Goal: Task Accomplishment & Management: Use online tool/utility

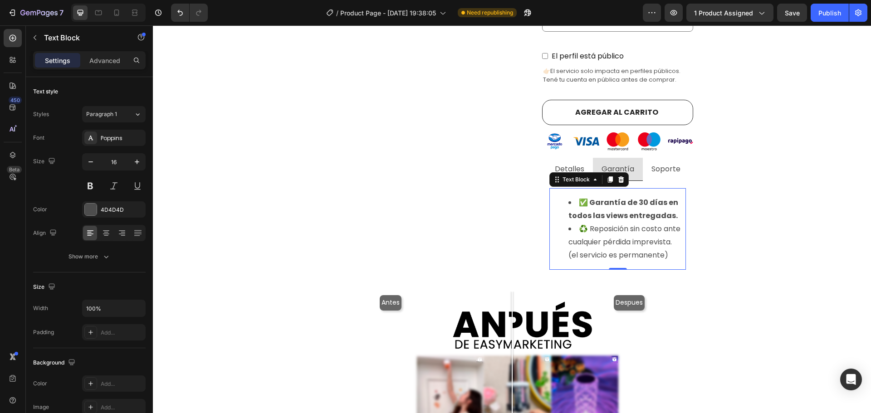
scroll to position [0, 0]
click at [644, 202] on strong "✅ Garantía de 30 días en todos las views entregadas." at bounding box center [623, 209] width 110 height 24
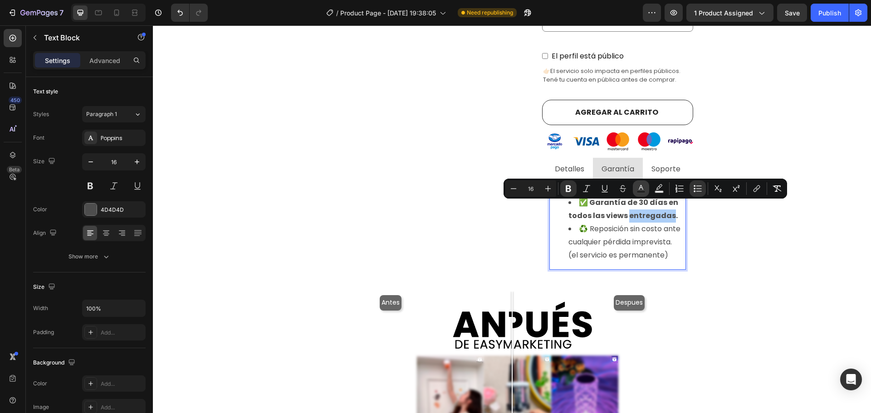
click at [640, 193] on button "Text Color" at bounding box center [641, 189] width 16 height 16
type input "4D4D4D"
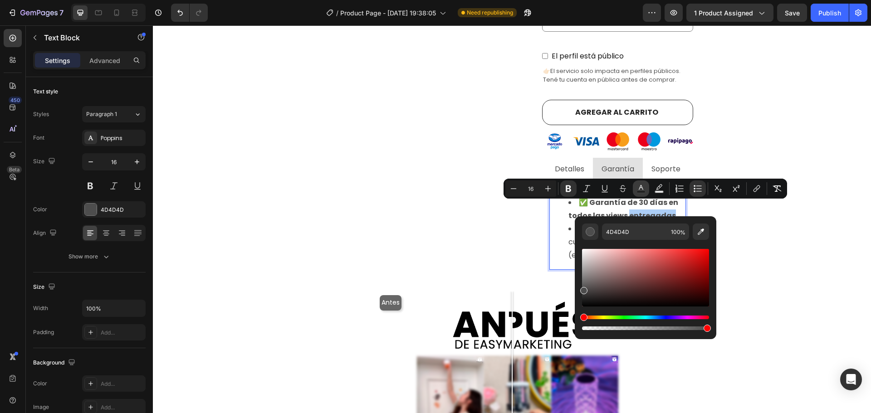
click at [640, 193] on button "Text Color" at bounding box center [641, 189] width 16 height 16
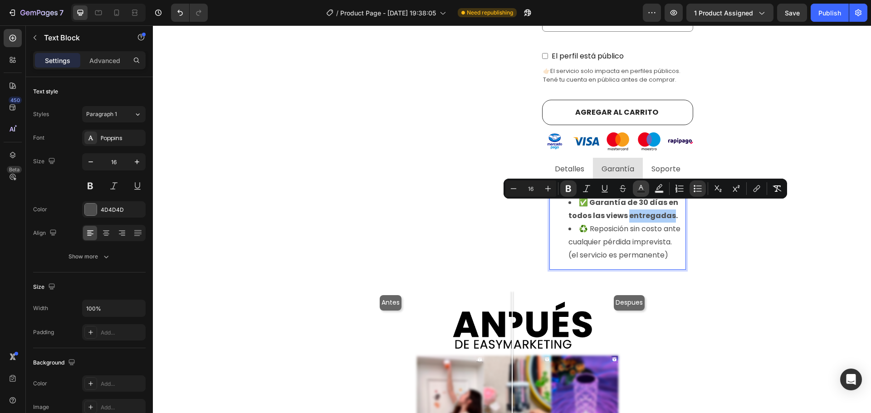
click at [640, 193] on button "Text Color" at bounding box center [641, 189] width 16 height 16
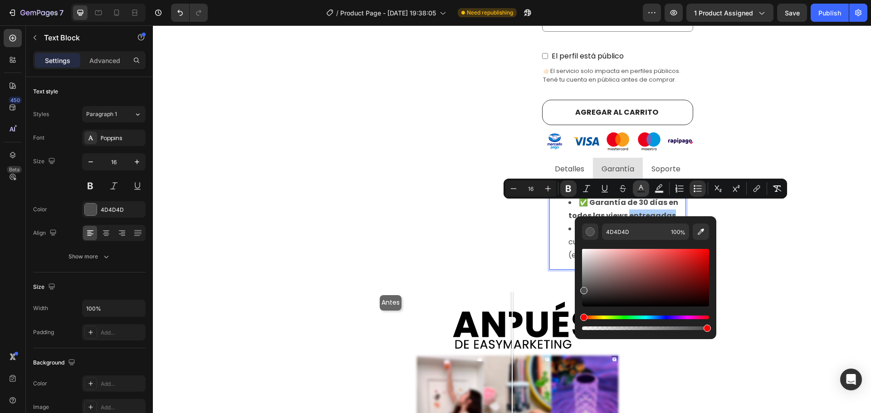
click at [640, 193] on button "Text Color" at bounding box center [641, 189] width 16 height 16
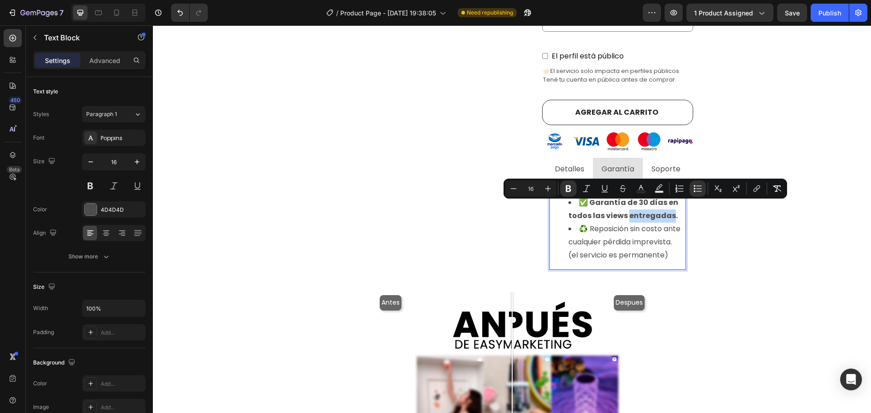
click at [650, 212] on strong "✅ Garantía de 30 días en todos las views entregadas." at bounding box center [623, 209] width 110 height 24
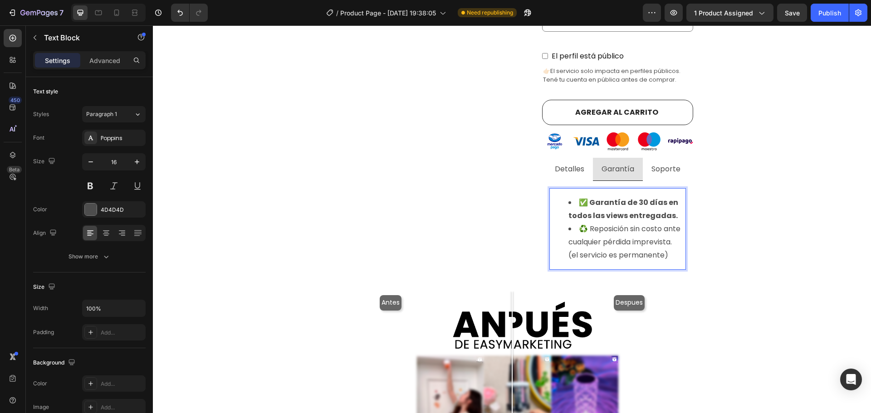
click at [639, 197] on strong "✅ Garantía de 30 días en todos las views entregadas." at bounding box center [623, 209] width 110 height 24
click at [664, 213] on li "✅ Garantía de 90 días en todos las views entregadas." at bounding box center [626, 209] width 117 height 26
click at [659, 235] on li "♻️ Reposición sin costo ante cualquier pérdida imprevista. (el servicio es perm…" at bounding box center [626, 242] width 117 height 39
click at [675, 224] on li "♻️ Reposición sin costo ante cualquier pérdida imprevista. (el servicio es perm…" at bounding box center [626, 242] width 117 height 39
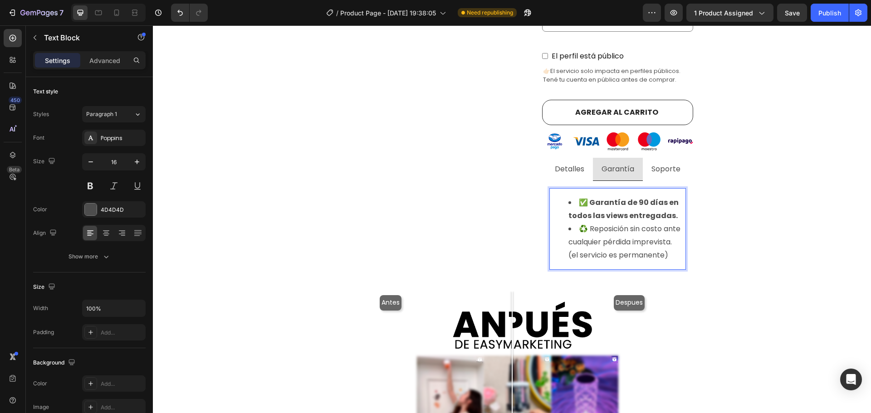
click at [653, 236] on li "♻️ Reposición sin costo ante cualquier pérdida imprevista. (el servicio es perm…" at bounding box center [626, 242] width 117 height 39
click at [681, 238] on li "♻️ Reposición sin costo ante cualquier pérdida imprevista. (el servicio es perm…" at bounding box center [626, 242] width 117 height 39
click at [678, 251] on li "♻️ Reposición sin costo ante cualquier pérdida imprevista. (el servicio es perm…" at bounding box center [626, 242] width 117 height 39
click at [682, 240] on div "✅ Garantía de 90 días en todos las views entregadas. ♻️ Reposición sin costo an…" at bounding box center [617, 229] width 137 height 82
click at [670, 251] on li "♻️ Reposición sin costo ante cualquier pérdida imprevista. (el servicio es perm…" at bounding box center [626, 242] width 117 height 39
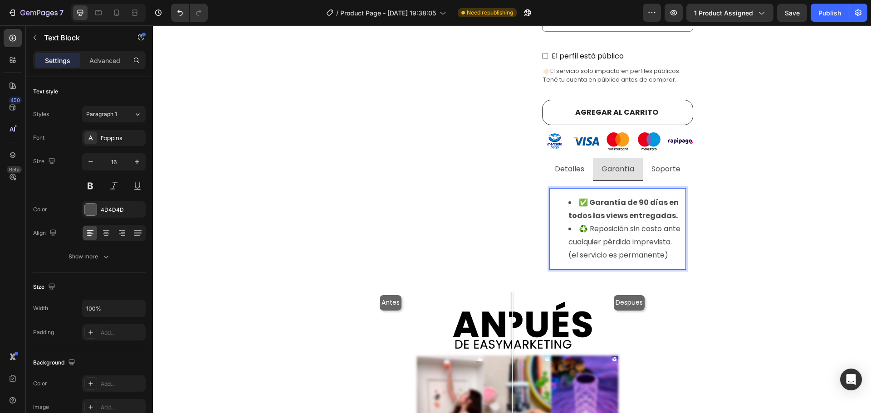
click at [603, 197] on strong "✅ Garantía de 90 días en todos las views entregadas." at bounding box center [623, 209] width 110 height 24
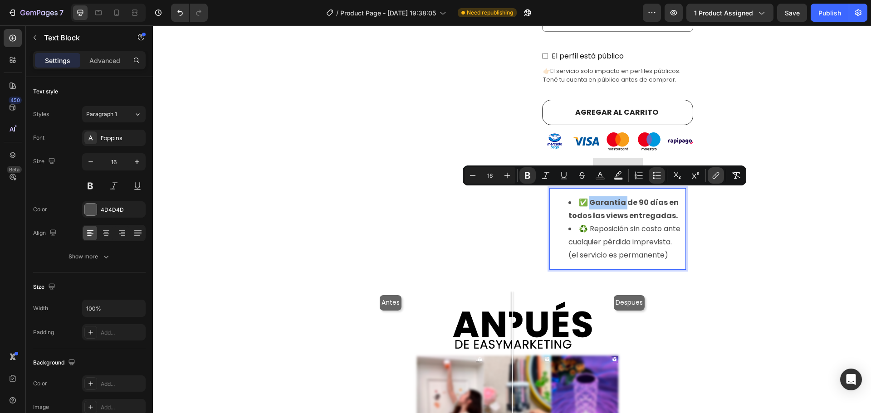
click at [715, 179] on icon "Editor contextual toolbar" at bounding box center [715, 175] width 9 height 9
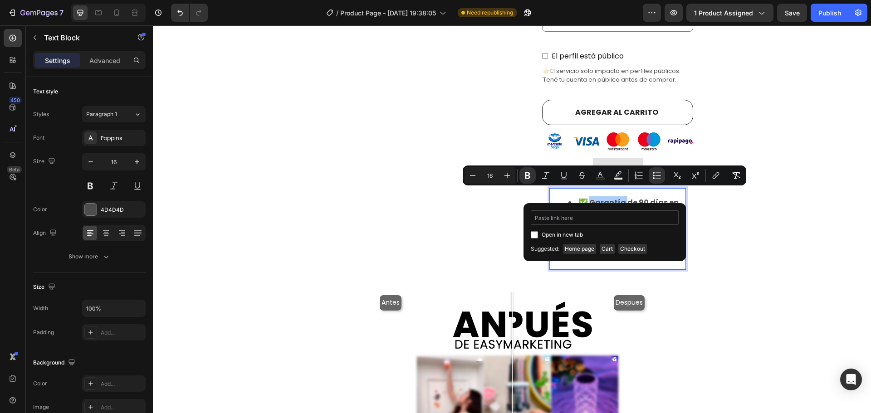
click at [597, 222] on input "Editor contextual toolbar" at bounding box center [605, 217] width 148 height 15
click at [636, 197] on strong "✅ Garantía de 90 días en todos las views entregadas." at bounding box center [623, 209] width 110 height 24
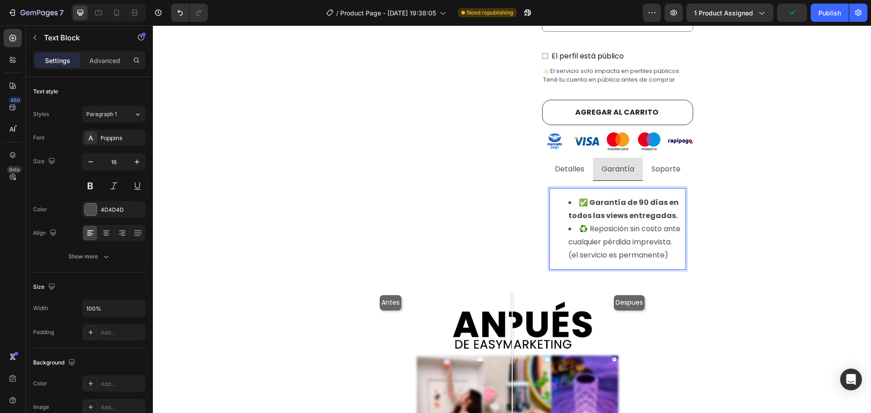
click at [657, 197] on strong "✅ Garantía de 90 días en todos las views entregadas." at bounding box center [623, 209] width 110 height 24
click at [670, 245] on li "♻️ Reposición sin costo ante cualquier pérdida imprevista. (el servicio es perm…" at bounding box center [626, 242] width 117 height 39
click at [741, 201] on div "⁠⁠⁠⁠⁠⁠⁠ Visualizaciones de instagram con E n t r e g a i n m e d i a ta ! Headi…" at bounding box center [512, 198] width 705 height 968
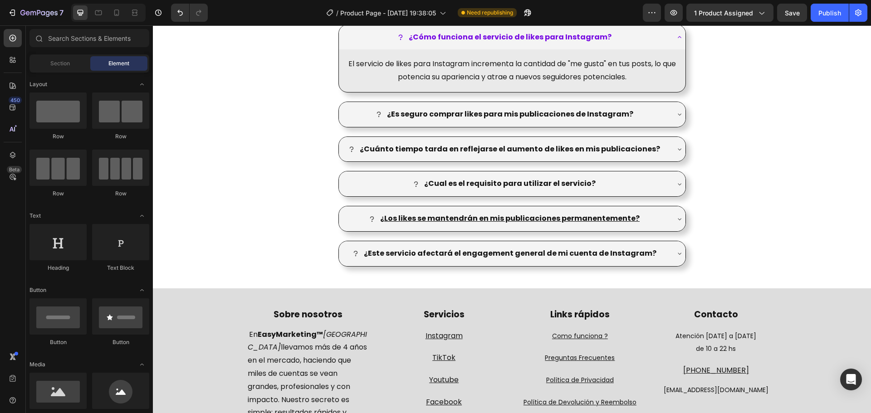
scroll to position [1277, 0]
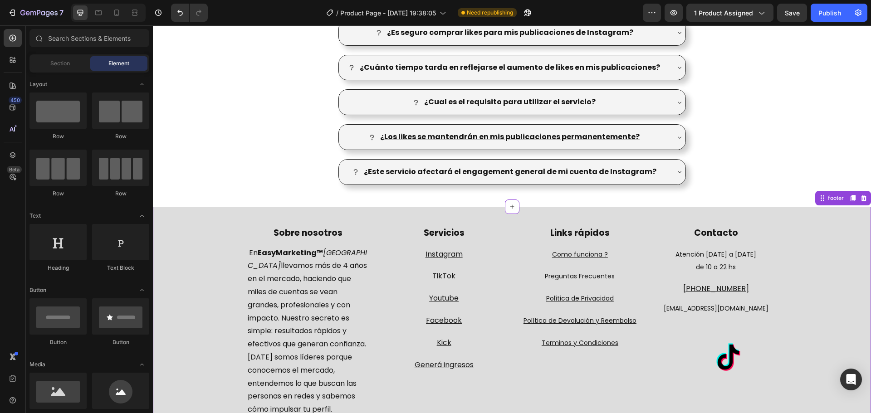
click at [644, 239] on div "Sobre nosotros Text block En EasyMarketing™ Argentina llevamos más de 4 años en…" at bounding box center [512, 327] width 544 height 223
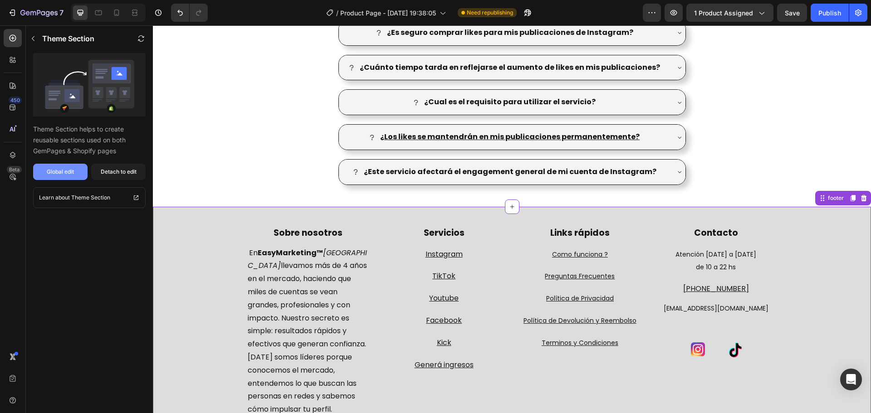
click at [52, 177] on button "Global edit" at bounding box center [60, 172] width 54 height 16
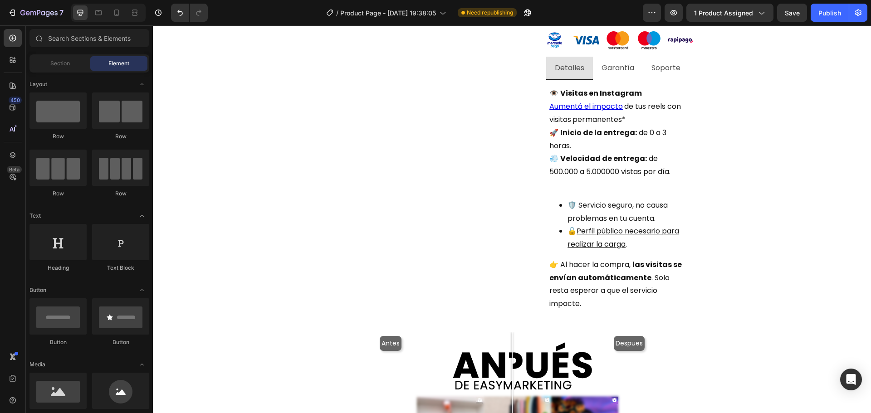
scroll to position [405, 0]
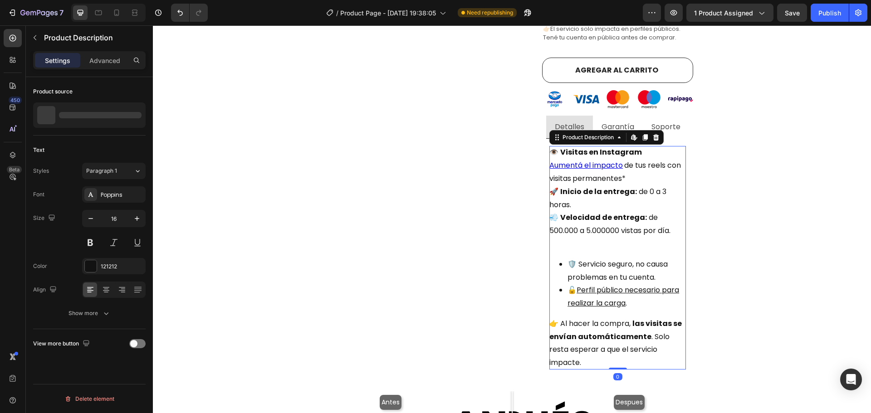
click at [648, 167] on div "👁️ Visitas en Instagram Aumentá el impacto de tus reels con visitas permanentes…" at bounding box center [617, 258] width 137 height 224
click at [768, 197] on div "Visualizaciones de instagram con E n t r e g a i n m e d i a ta ! Heading Produ…" at bounding box center [512, 227] width 705 height 1110
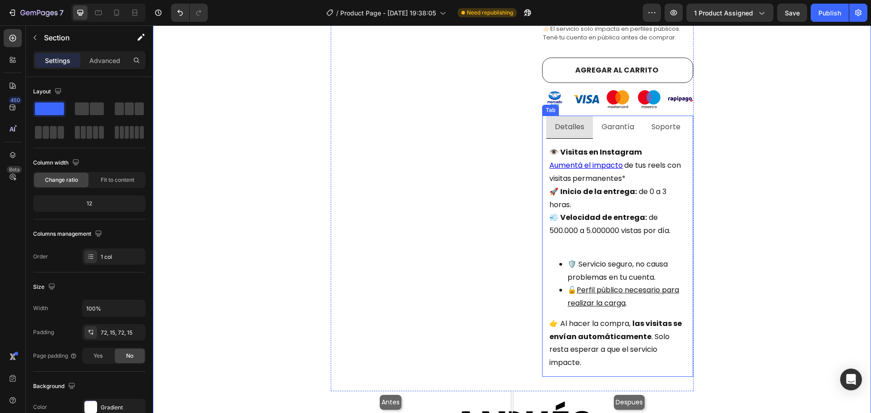
click at [621, 121] on p "Garantía" at bounding box center [618, 127] width 33 height 13
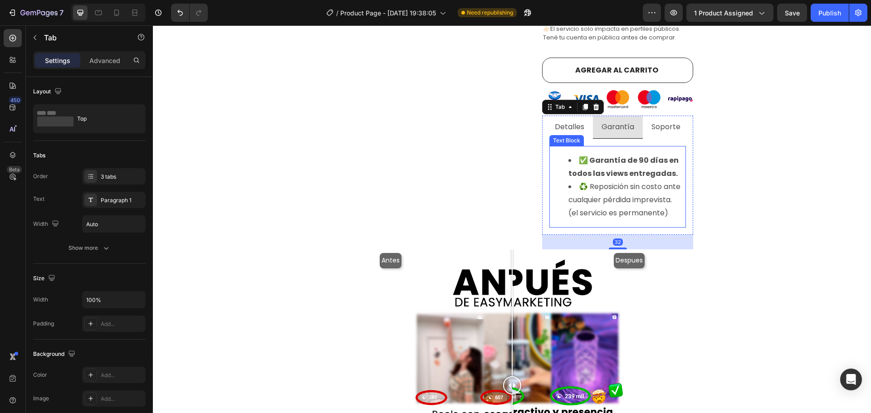
click at [657, 164] on strong "✅ Garantía de 90 días en todos las views entregadas." at bounding box center [623, 167] width 110 height 24
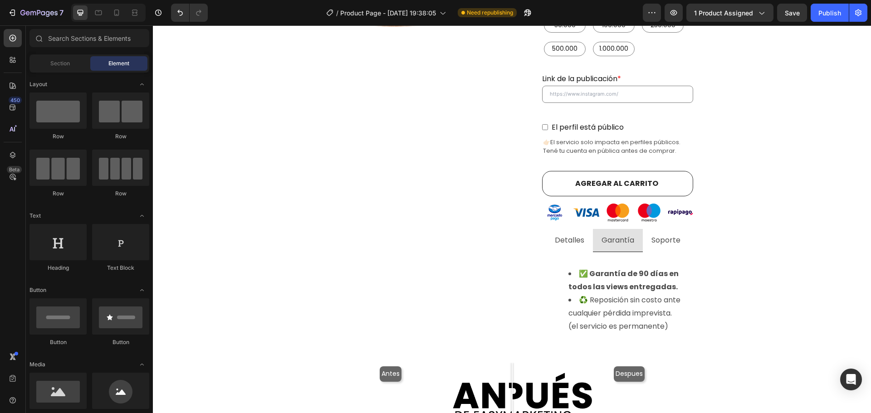
scroll to position [369, 0]
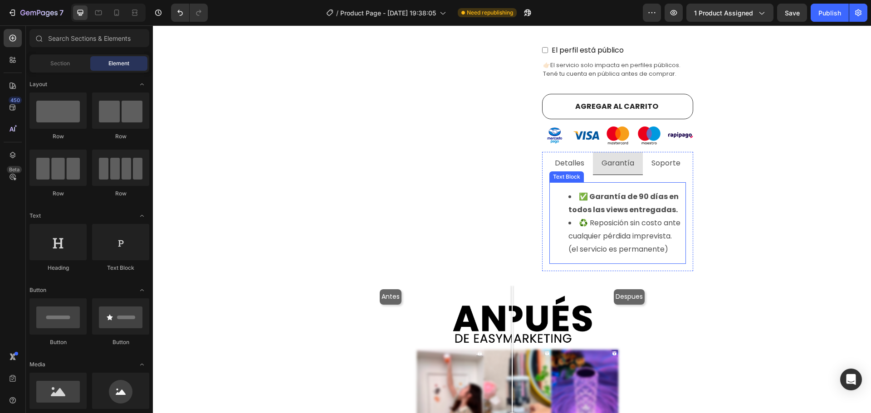
click at [650, 196] on strong "✅ Garantía de 90 días en todos las views entregadas." at bounding box center [623, 203] width 110 height 24
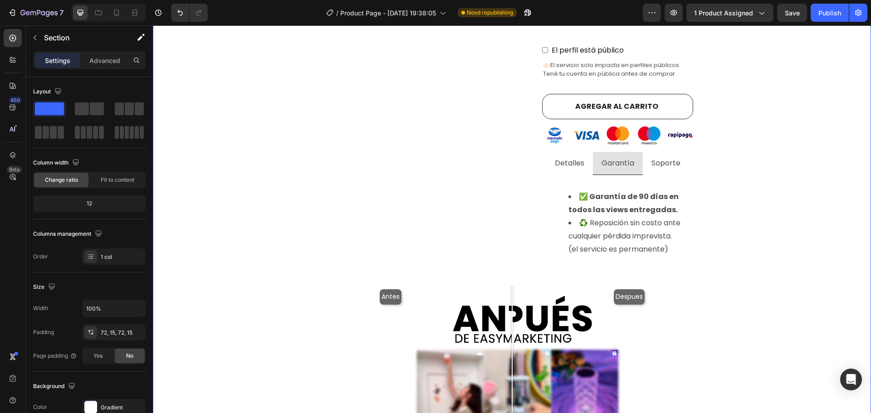
click at [744, 206] on div "Visualizaciones de instagram con E n t r e g a i n m e d i a ta ! Heading Produ…" at bounding box center [512, 192] width 705 height 968
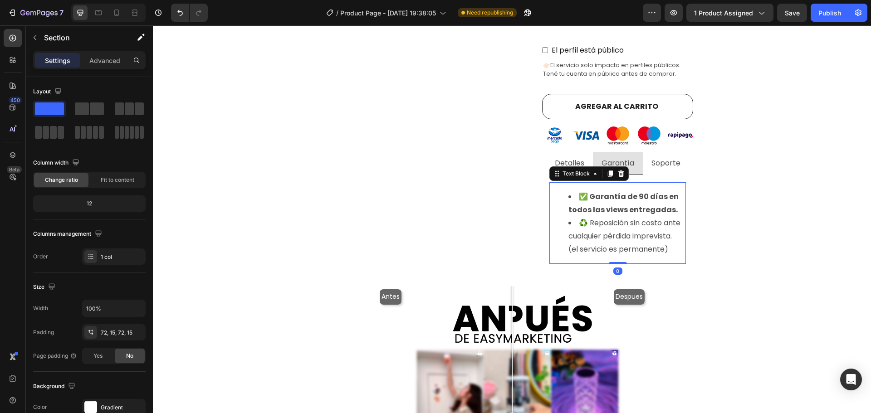
click at [635, 198] on strong "✅ Garantía de 90 días en todos las views entregadas." at bounding box center [623, 203] width 110 height 24
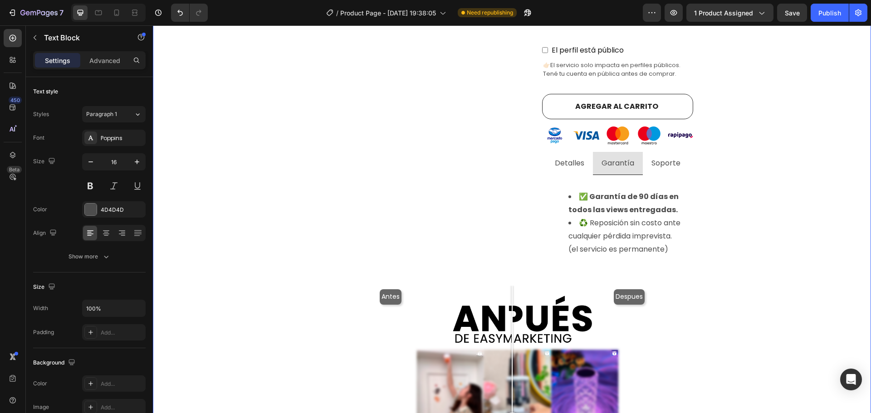
click at [738, 169] on div "Visualizaciones de instagram con E n t r e g a i n m e d i a ta ! Heading Produ…" at bounding box center [512, 192] width 705 height 968
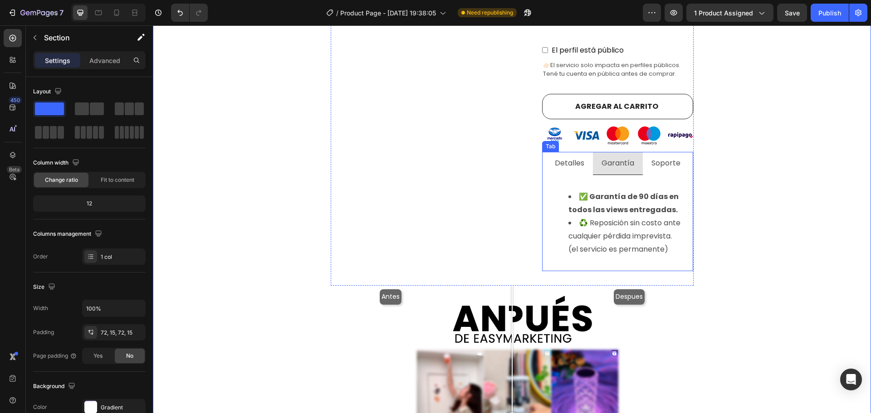
click at [674, 157] on p "Soporte" at bounding box center [665, 163] width 29 height 13
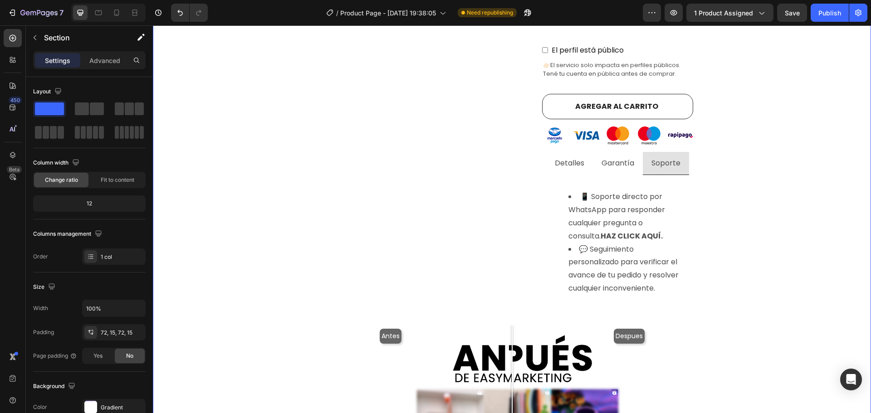
click at [734, 175] on div "Visualizaciones de instagram con E n t r e g a i n m e d i a ta ! Heading Produ…" at bounding box center [512, 211] width 705 height 1007
click at [638, 197] on li "📱 Soporte directo por WhatsApp para responder cualquier pregunta o consulta. HA…" at bounding box center [626, 217] width 117 height 52
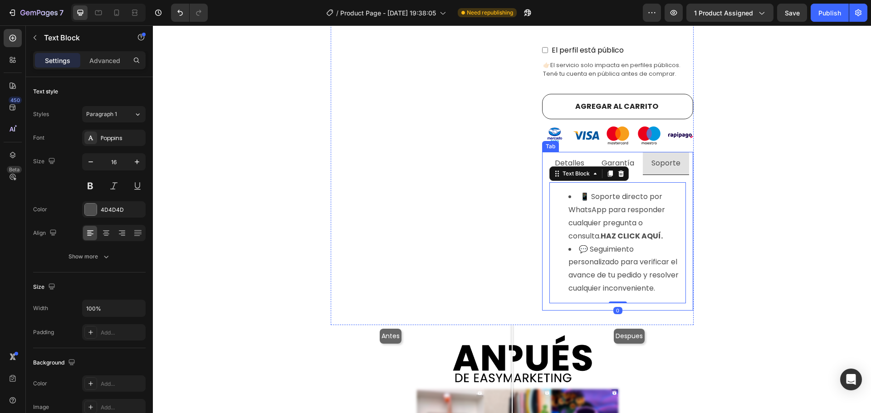
click at [631, 156] on div "Garantía" at bounding box center [617, 164] width 35 height 16
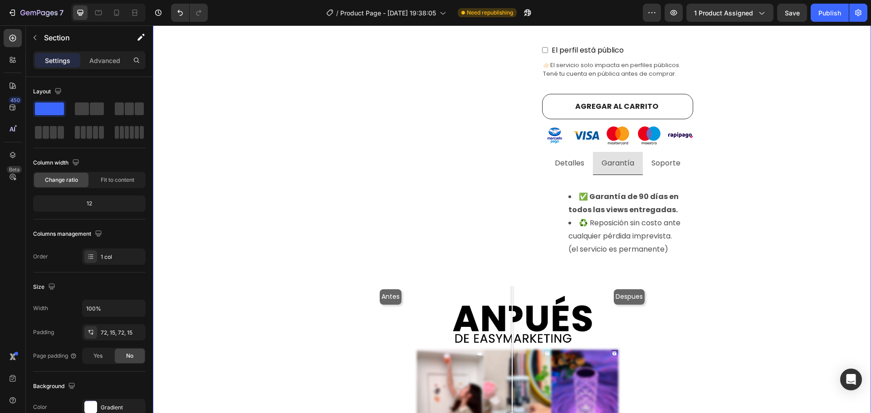
click at [750, 189] on div "Visualizaciones de instagram con E n t r e g a i n m e d i a ta ! Heading Produ…" at bounding box center [512, 192] width 705 height 968
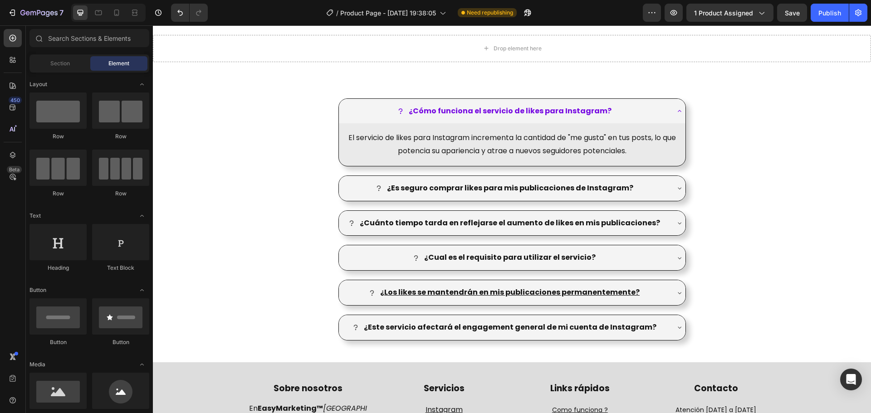
scroll to position [1074, 0]
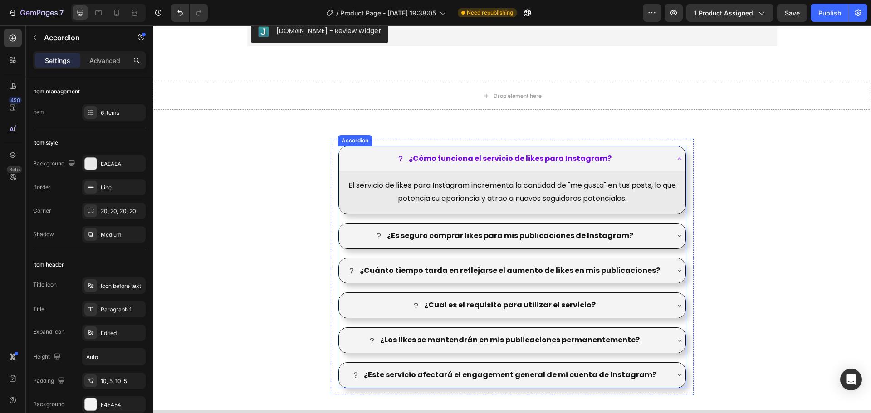
click at [538, 160] on strong "¿Cómo funciona el servicio de likes para Instagram?" at bounding box center [510, 158] width 203 height 10
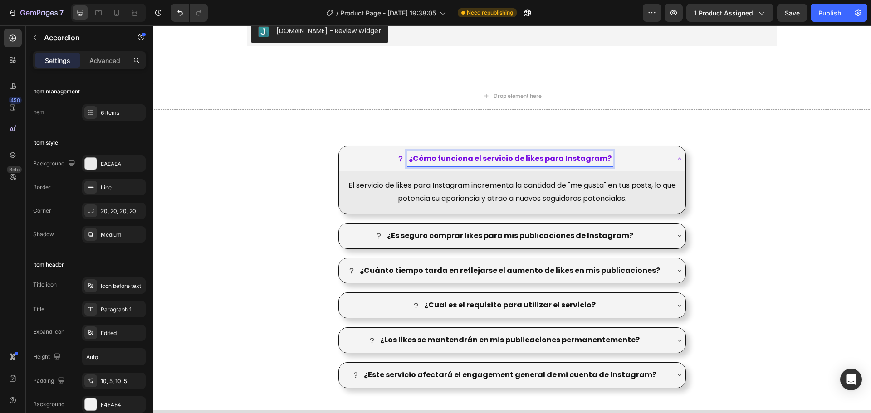
drag, startPoint x: 538, startPoint y: 159, endPoint x: 524, endPoint y: 158, distance: 13.6
click at [524, 158] on strong "¿Cómo funciona el servicio de likes para Instagram?" at bounding box center [510, 158] width 203 height 10
click at [438, 191] on p "El servicio de likes para Instagram incrementa la cantidad de "me gusta" en tus…" at bounding box center [512, 192] width 330 height 26
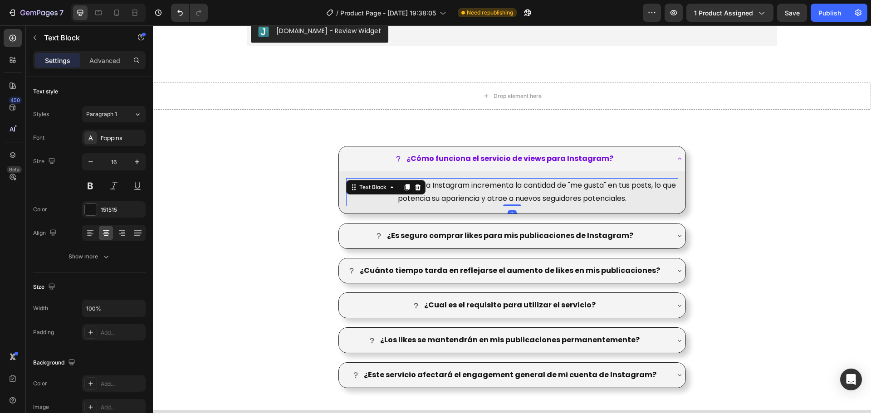
click at [481, 189] on p "El servicio de likes para Instagram incrementa la cantidad de "me gusta" en tus…" at bounding box center [512, 192] width 330 height 26
click at [531, 190] on p "El servicio de likes para Instagram incrementa la cantidad de "me gusta" en tus…" at bounding box center [512, 192] width 330 height 26
drag, startPoint x: 414, startPoint y: 186, endPoint x: 396, endPoint y: 185, distance: 18.2
click at [396, 185] on p "El servicio de likes para Instagram incrementa la cantidad de "me gusta" en tus…" at bounding box center [512, 192] width 330 height 26
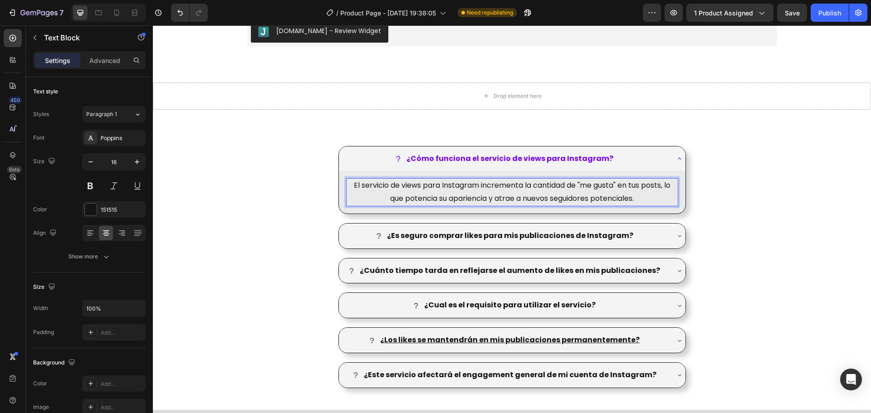
click at [604, 184] on p "El servicio de views para Instagram incrementa la cantidad de "me gusta" en tus…" at bounding box center [512, 192] width 330 height 26
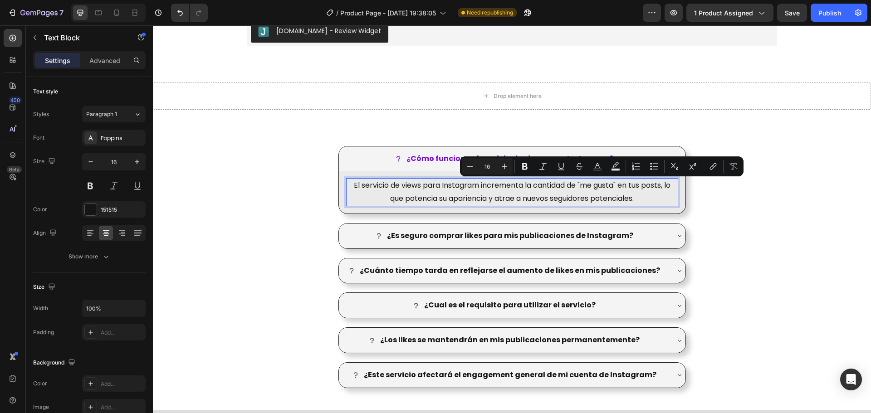
click at [588, 186] on p "El servicio de views para Instagram incrementa la cantidad de "me gusta" en tus…" at bounding box center [512, 192] width 330 height 26
drag, startPoint x: 580, startPoint y: 183, endPoint x: 612, endPoint y: 184, distance: 31.8
click at [612, 184] on p "El servicio de views para Instagram incrementa la cantidad de "me gusta" en tus…" at bounding box center [512, 192] width 330 height 26
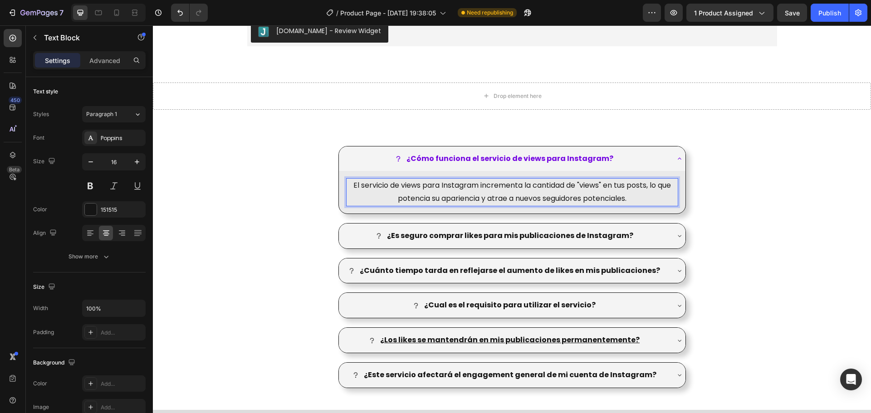
click at [641, 186] on p "El servicio de views para Instagram incrementa la cantidad de "views" en tus po…" at bounding box center [512, 192] width 330 height 26
drag, startPoint x: 421, startPoint y: 200, endPoint x: 623, endPoint y: 194, distance: 201.5
click at [623, 194] on p "El servicio de views para Instagram incrementa la cantidad de "views" en tus re…" at bounding box center [512, 192] width 330 height 26
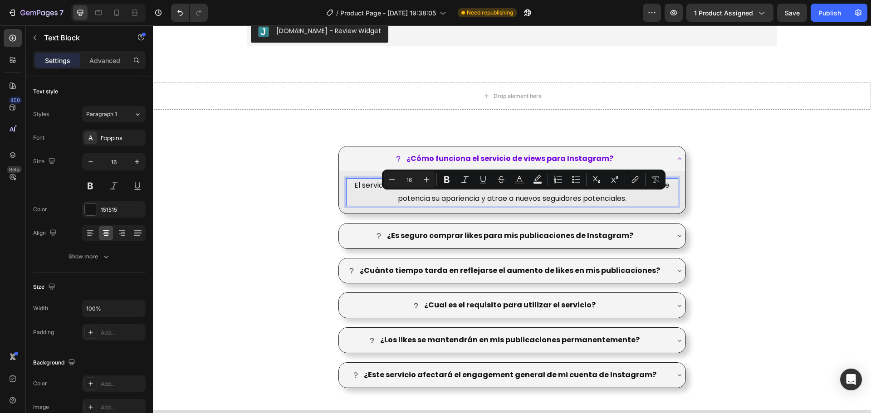
click at [636, 198] on p "El servicio de views para Instagram incrementa la cantidad de "views" en tus re…" at bounding box center [512, 192] width 330 height 26
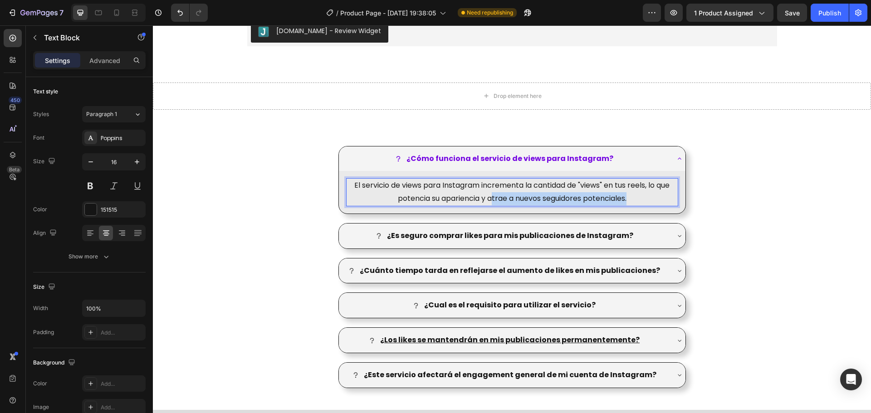
drag, startPoint x: 637, startPoint y: 198, endPoint x: 487, endPoint y: 195, distance: 150.2
click at [487, 195] on p "El servicio de views para Instagram incrementa la cantidad de "views" en tus re…" at bounding box center [512, 192] width 330 height 26
click at [625, 198] on p "El servicio de views para Instagram incrementa la cantidad de "views" en tus re…" at bounding box center [512, 192] width 330 height 26
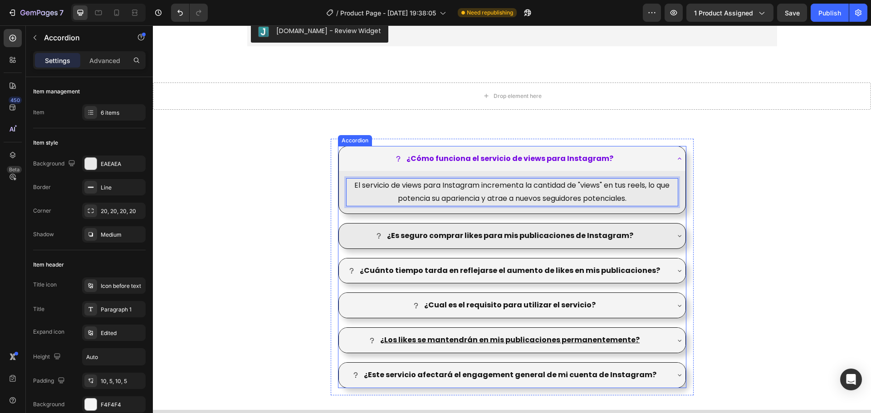
click at [669, 235] on div "¿Es seguro comprar likes para mis publicaciones de Instagram?" at bounding box center [512, 236] width 347 height 25
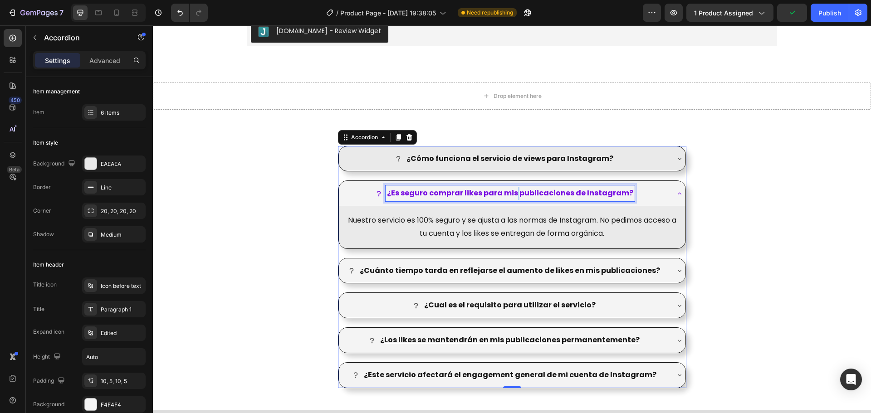
click at [515, 194] on strong "¿Es seguro comprar likes para mis publicaciones de Instagram?" at bounding box center [510, 193] width 246 height 10
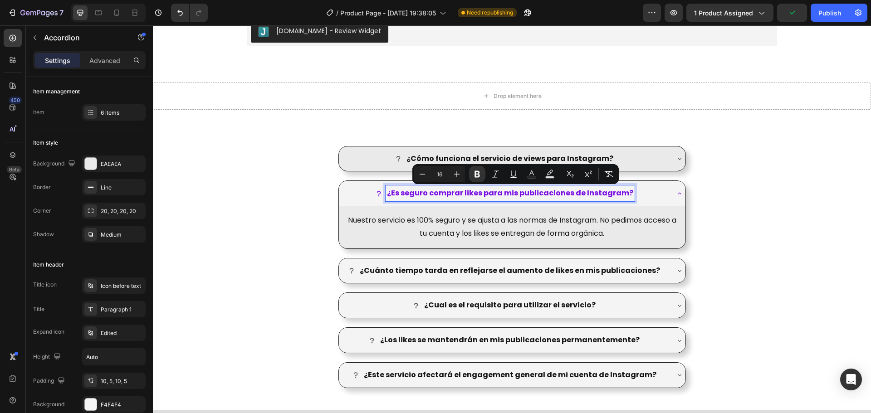
click at [471, 194] on strong "¿Es seguro comprar likes para mis publicaciones de Instagram?" at bounding box center [510, 193] width 246 height 10
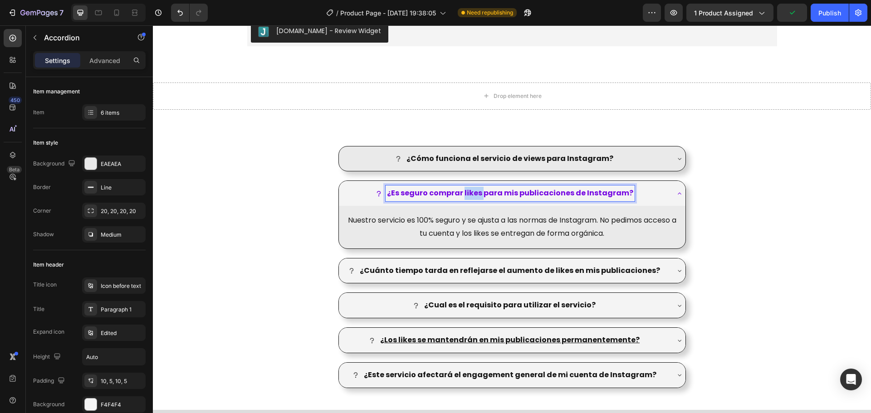
click at [471, 194] on strong "¿Es seguro comprar likes para mis publicaciones de Instagram?" at bounding box center [510, 193] width 246 height 10
click at [448, 220] on p "Nuestro servicio es 100% seguro y se ajusta a las normas de Instagram. No pedim…" at bounding box center [512, 227] width 330 height 26
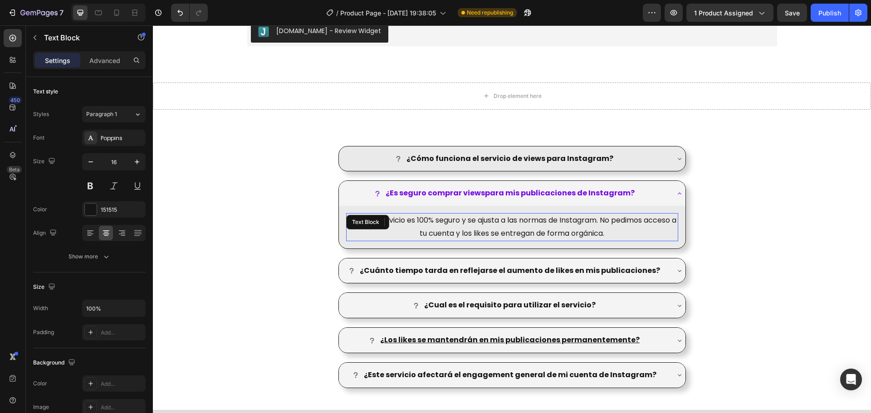
click at [448, 220] on p "Nuestro servicio es 100% seguro y se ajusta a las normas de Instagram. No pedim…" at bounding box center [512, 227] width 330 height 26
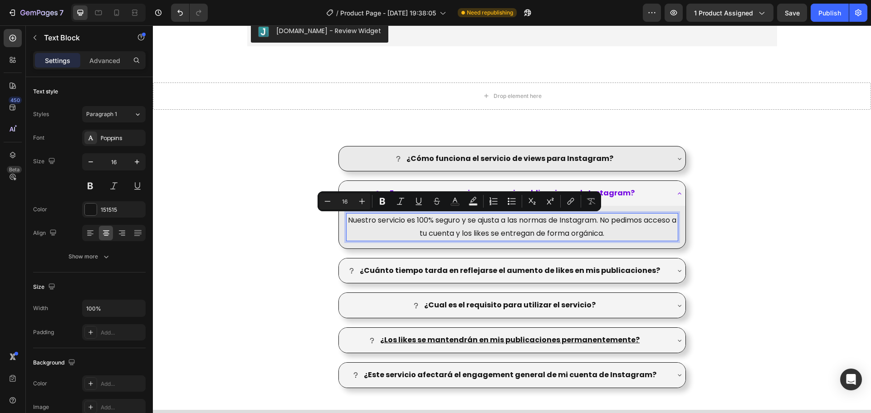
click at [571, 222] on p "Nuestro servicio es 100% seguro y se ajusta a las normas de Instagram. No pedim…" at bounding box center [512, 227] width 330 height 26
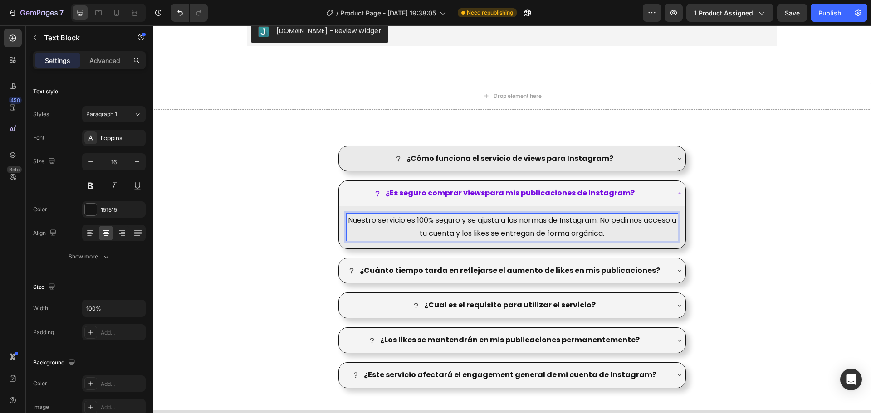
click at [643, 224] on p "Nuestro servicio es 100% seguro y se ajusta a las normas de Instagram. No pedim…" at bounding box center [512, 227] width 330 height 26
drag, startPoint x: 421, startPoint y: 234, endPoint x: 641, endPoint y: 233, distance: 219.6
click at [641, 233] on p "Nuestro servicio es 100% seguro y se ajusta a las normas de Instagram. No pedim…" at bounding box center [512, 227] width 330 height 26
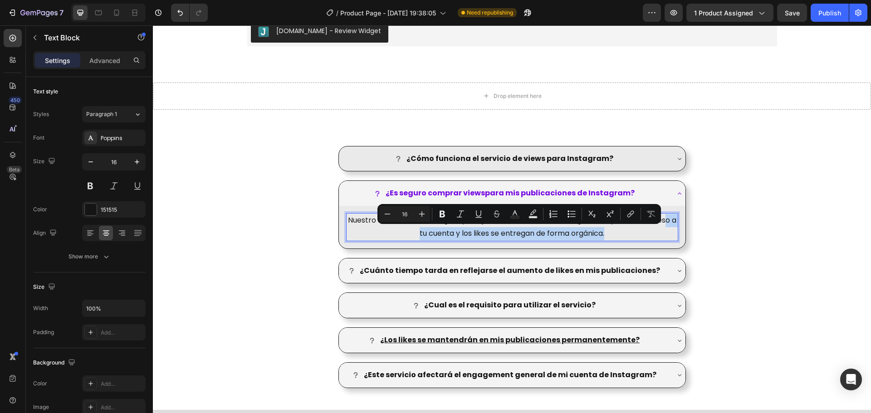
click at [641, 233] on p "Nuestro servicio es 100% seguro y se ajusta a las normas de Instagram. No pedim…" at bounding box center [512, 227] width 330 height 26
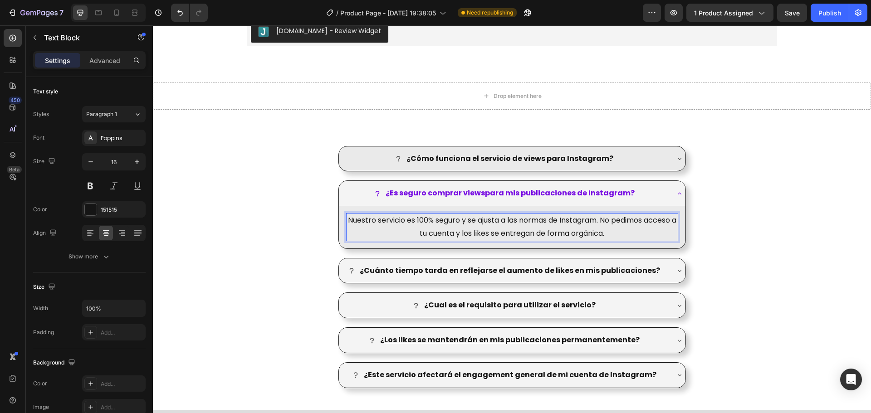
click at [449, 233] on p "Nuestro servicio es 100% seguro y se ajusta a las normas de Instagram. No pedim…" at bounding box center [512, 227] width 330 height 26
drag, startPoint x: 481, startPoint y: 234, endPoint x: 638, endPoint y: 233, distance: 157.0
click at [638, 233] on p "Nuestro servicio es 100% seguro y se ajusta a las normas de Instagram. No pedim…" at bounding box center [512, 227] width 330 height 26
drag, startPoint x: 603, startPoint y: 234, endPoint x: 487, endPoint y: 232, distance: 116.1
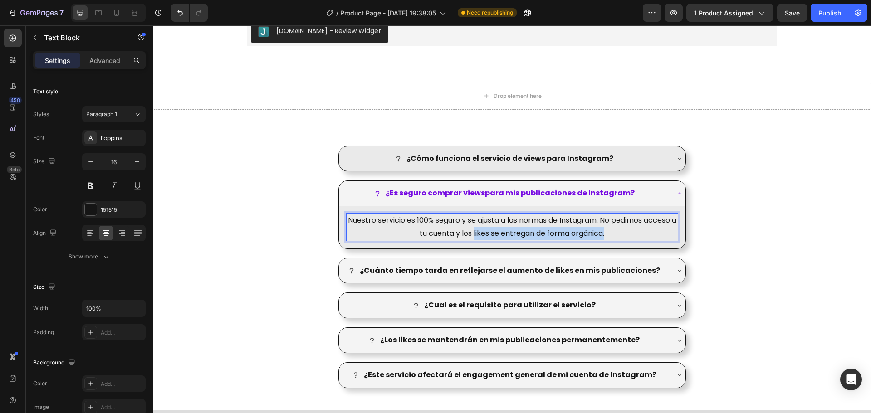
click at [487, 232] on p "Nuestro servicio es 100% seguro y se ajusta a las normas de Instagram. No pedim…" at bounding box center [512, 227] width 330 height 26
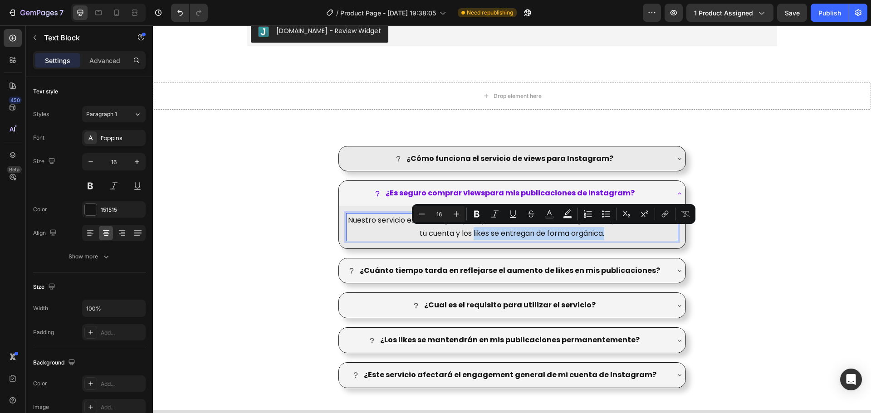
click at [487, 232] on p "Nuestro servicio es 100% seguro y se ajusta a las normas de Instagram. No pedim…" at bounding box center [512, 227] width 330 height 26
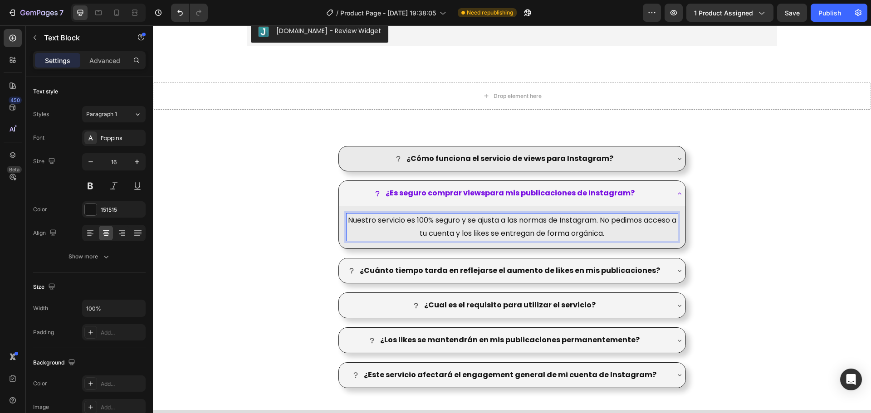
click at [494, 235] on p "Nuestro servicio es 100% seguro y se ajusta a las normas de Instagram. No pedim…" at bounding box center [512, 227] width 330 height 26
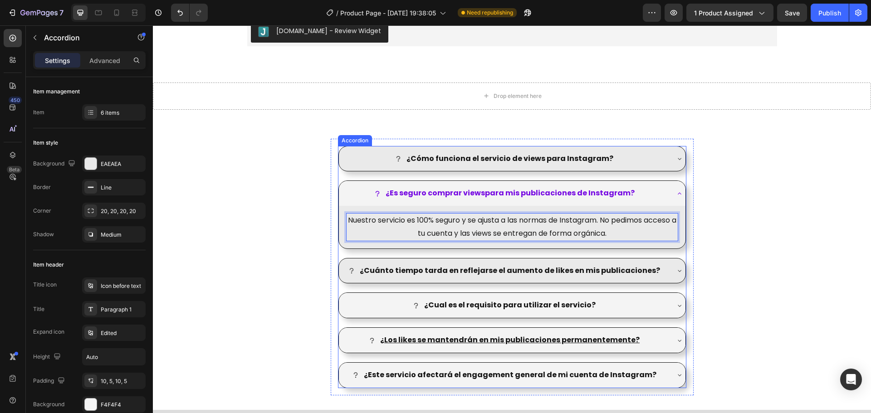
click at [670, 271] on div "¿Cuánto tiempo tarda en reflejarse el aumento de likes en mis publicaciones?" at bounding box center [512, 271] width 347 height 25
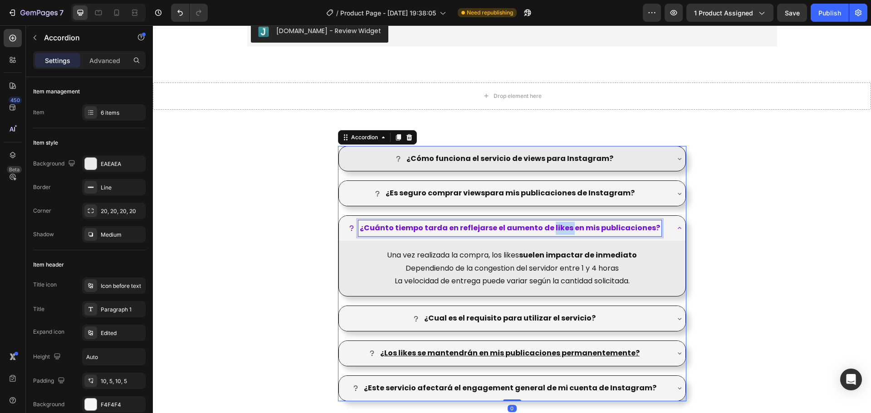
click at [556, 231] on strong "¿Cuánto tiempo tarda en reflejarse el aumento de likes en mis publicaciones?" at bounding box center [510, 228] width 300 height 10
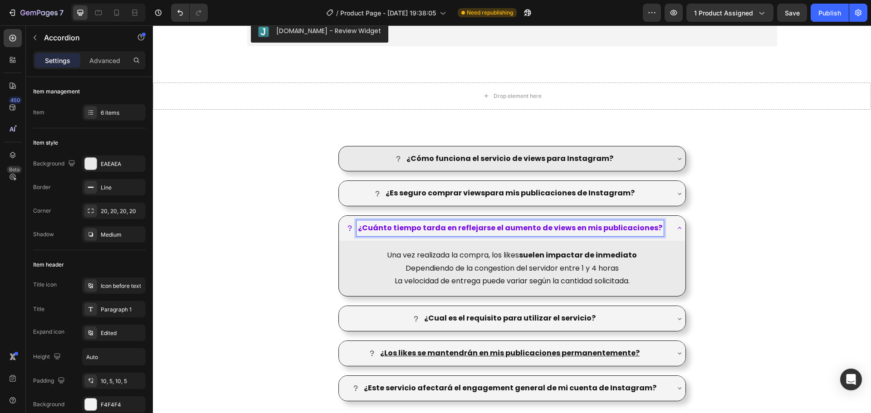
click at [501, 259] on p "Una vez realizada la compra, los likes suelen impactar de inmediato Dependiendo…" at bounding box center [512, 262] width 330 height 26
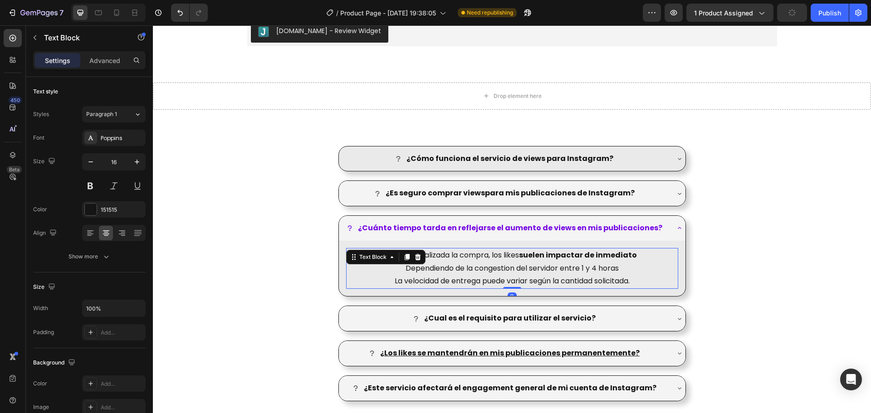
click at [454, 257] on p "Una vez realizada la compra, los likes suelen impactar de inmediato Dependiendo…" at bounding box center [512, 262] width 330 height 26
click at [497, 256] on p "Una vez realizada la compra, los likes suelen impactar de inmediato Dependiendo…" at bounding box center [512, 262] width 330 height 26
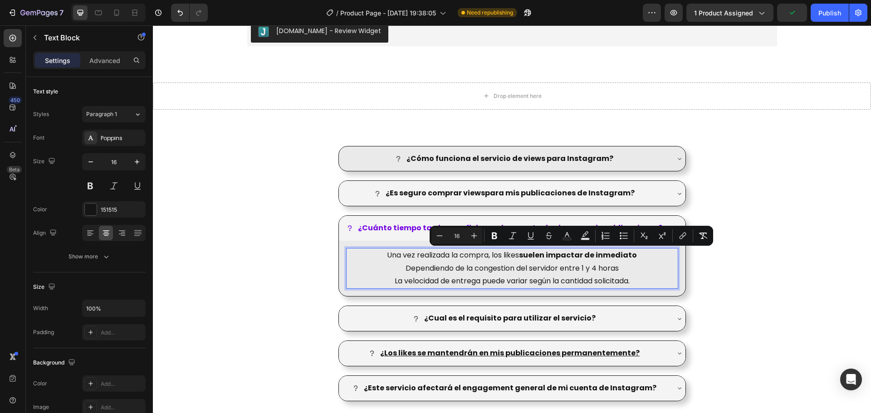
drag, startPoint x: 508, startPoint y: 255, endPoint x: 652, endPoint y: 255, distance: 143.8
click at [652, 255] on p "Una vez realizada la compra, los likes suelen impactar de inmediato Dependiendo…" at bounding box center [512, 262] width 330 height 26
click at [648, 258] on p "Una vez realizada la compra, los likes suelen impactar de inmediato Dependiendo…" at bounding box center [512, 262] width 330 height 26
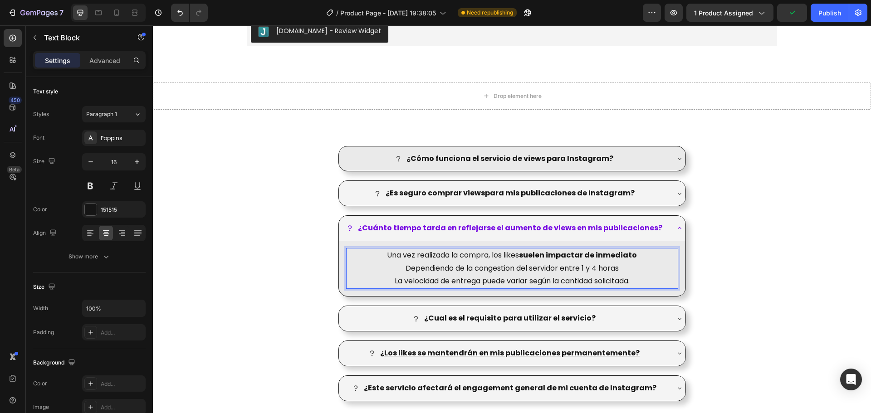
click at [448, 265] on p "Una vez realizada la compra, los likes suelen impactar de inmediato Dependiendo…" at bounding box center [512, 262] width 330 height 26
drag, startPoint x: 419, startPoint y: 269, endPoint x: 623, endPoint y: 268, distance: 204.1
click at [623, 268] on p "Una vez realizada la compra, los likes suelen impactar de inmediato Dependiendo…" at bounding box center [512, 262] width 330 height 26
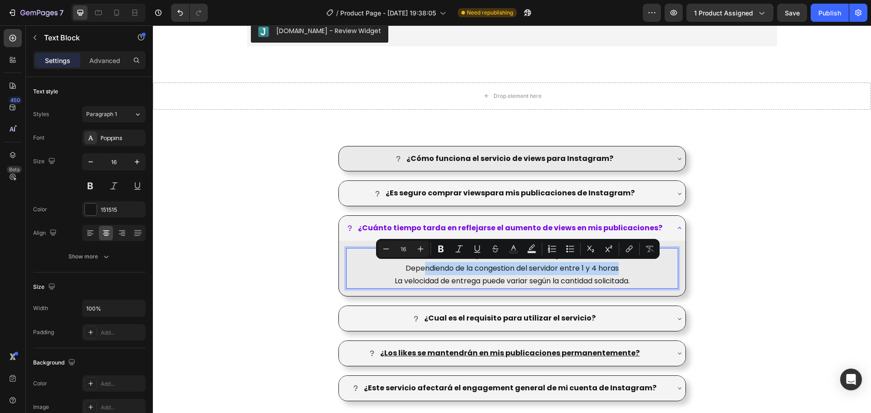
click at [623, 268] on p "Una vez realizada la compra, los likes suelen impactar de inmediato Dependiendo…" at bounding box center [512, 262] width 330 height 26
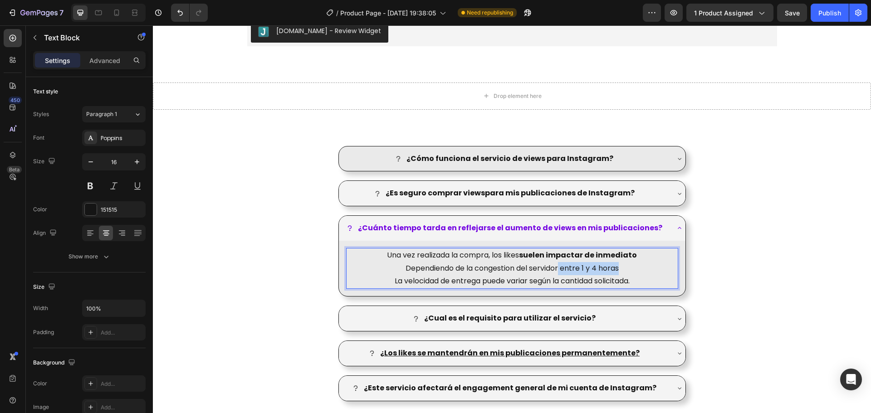
drag, startPoint x: 588, startPoint y: 268, endPoint x: 627, endPoint y: 268, distance: 39.0
click at [627, 268] on p "Una vez realizada la compra, los likes suelen impactar de inmediato Dependiendo…" at bounding box center [512, 262] width 330 height 26
drag, startPoint x: 395, startPoint y: 280, endPoint x: 623, endPoint y: 279, distance: 227.7
click at [623, 279] on p "La velocidad de entrega puede variar según la cantidad solicitada." at bounding box center [512, 281] width 330 height 13
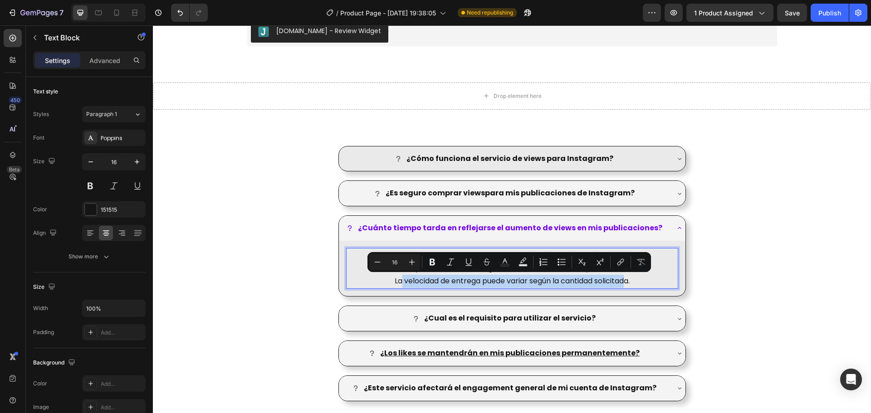
click at [623, 279] on p "La velocidad de entrega puede variar según la cantidad solicitada." at bounding box center [512, 281] width 330 height 13
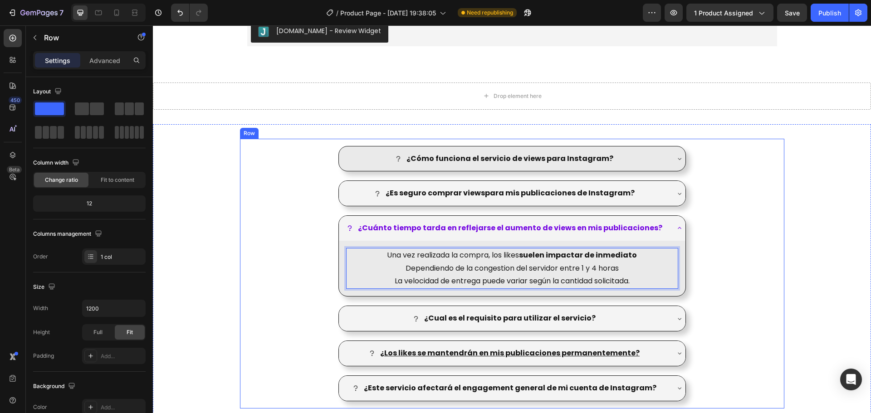
click at [719, 277] on div "¿Cómo funciona el servicio de views para Instagram? ¿Es seguro comprar viewspar…" at bounding box center [512, 274] width 544 height 270
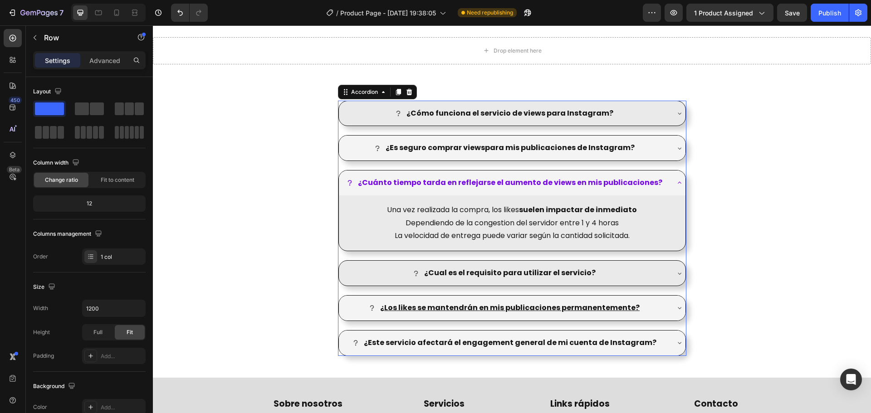
click at [669, 273] on div "¿Cual es el requisito para utilizar el servicio?" at bounding box center [512, 273] width 347 height 25
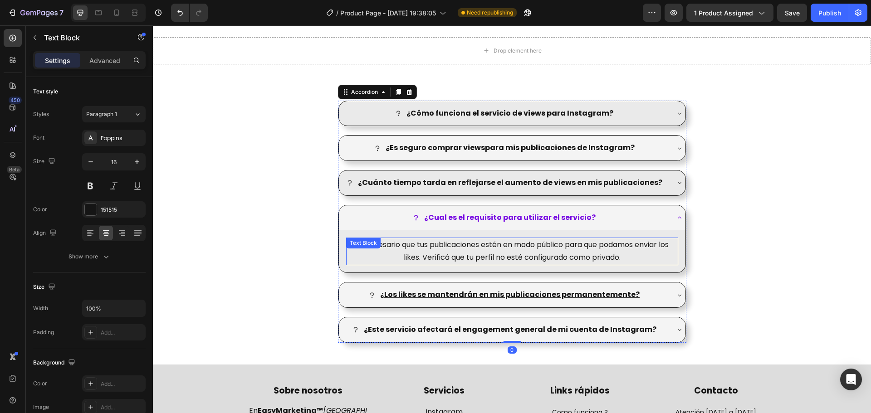
click at [510, 246] on p "Es necesario que tus publicaciones estén en modo público para que podamos envia…" at bounding box center [512, 252] width 330 height 26
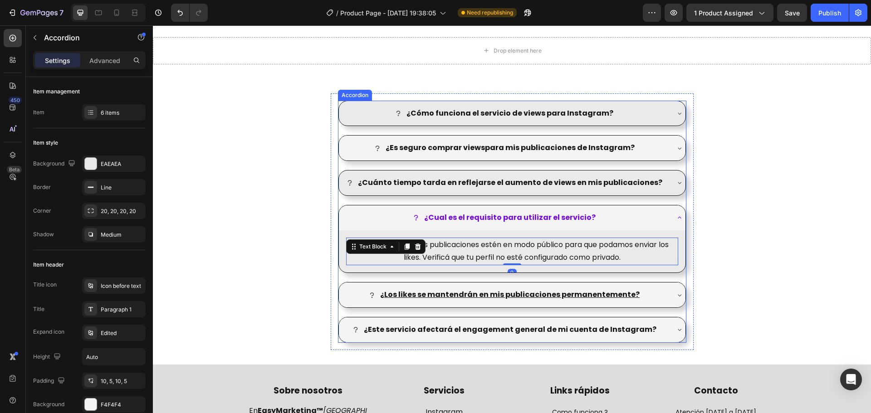
click at [579, 216] on strong "¿Cual es el requisito para utilizar el servicio?" at bounding box center [509, 217] width 171 height 10
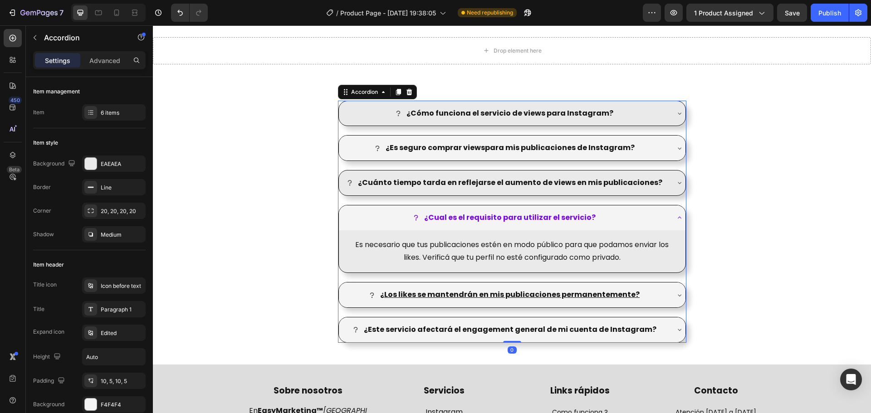
click at [661, 184] on div "¿Cuánto tiempo tarda en reflejarse el aumento de views en mis publicaciones?" at bounding box center [505, 183] width 328 height 16
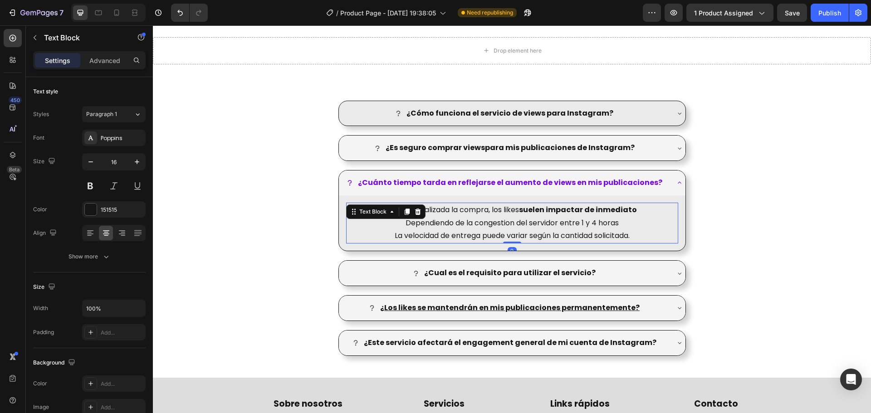
click at [510, 208] on p "Una vez realizada la compra, los likes suelen impactar de inmediato Dependiendo…" at bounding box center [512, 217] width 330 height 26
click at [783, 211] on div "¿Cómo funciona el servicio de views para Instagram? ¿Es seguro comprar viewspar…" at bounding box center [512, 228] width 718 height 270
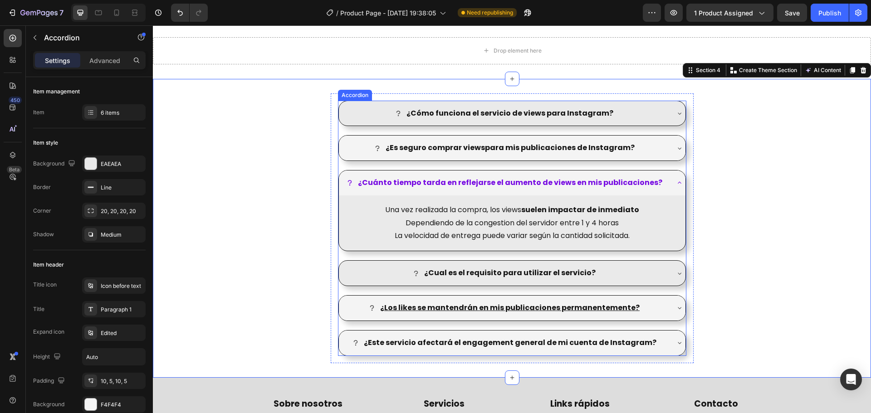
click at [636, 269] on div "¿Cual es el requisito para utilizar el servicio?" at bounding box center [505, 273] width 328 height 16
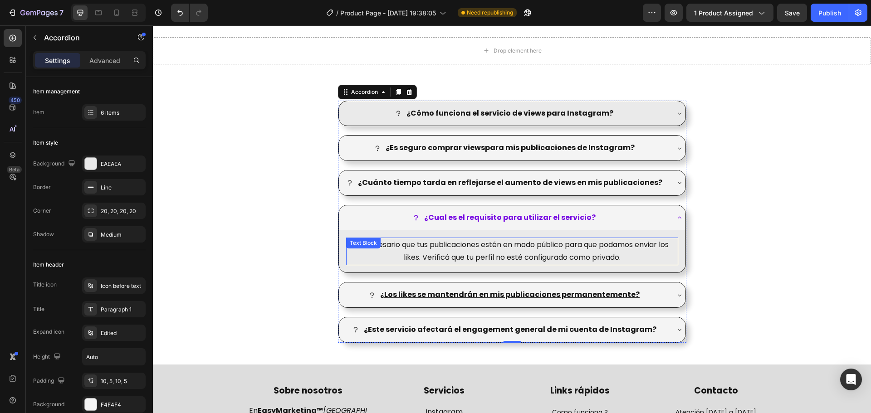
click at [666, 243] on p "Es necesario que tus publicaciones estén en modo público para que podamos envia…" at bounding box center [512, 252] width 330 height 26
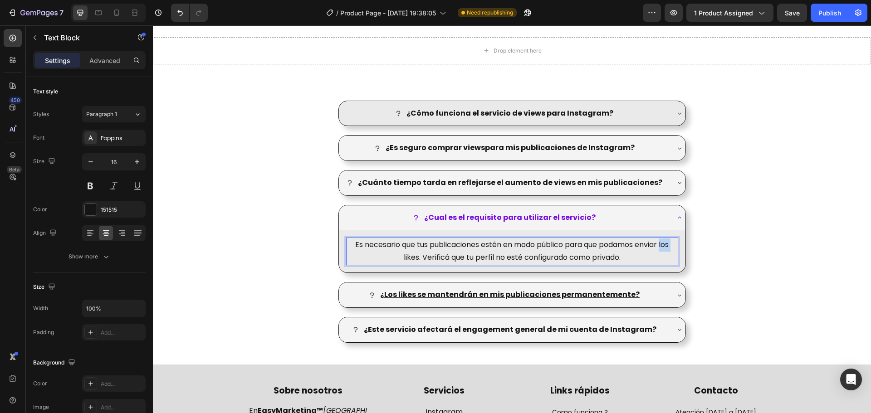
click at [666, 243] on p "Es necesario que tus publicaciones estén en modo público para que podamos envia…" at bounding box center [512, 252] width 330 height 26
click at [401, 258] on p "Es necesario que tus publicaciones estén en modo público para que podamos envia…" at bounding box center [512, 252] width 330 height 26
click at [494, 255] on p "Es necesario que tus publicaciones estén en modo público para que podamos envia…" at bounding box center [512, 252] width 330 height 26
click at [579, 260] on p "Es necesario que tus publicaciones estén en modo público para que podamos envia…" at bounding box center [512, 252] width 330 height 26
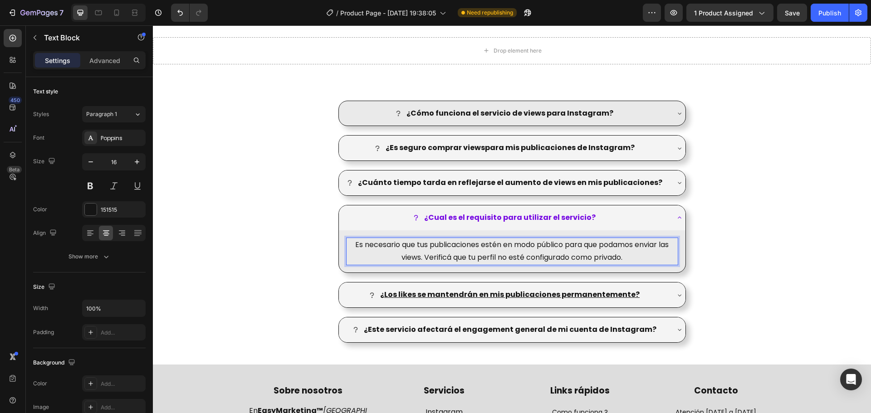
click at [626, 259] on p "Es necesario que tus publicaciones estén en modo público para que podamos envia…" at bounding box center [512, 252] width 330 height 26
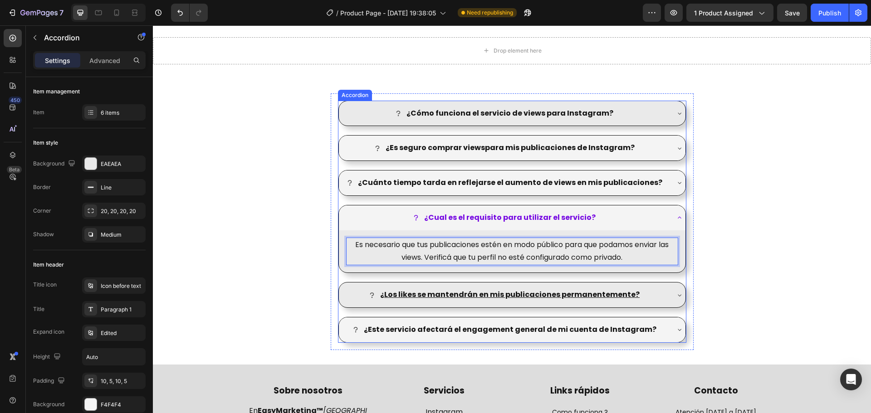
click at [671, 292] on div "¿ Los likes se mantendrán en mis publicaciones permanentemente?" at bounding box center [512, 295] width 347 height 25
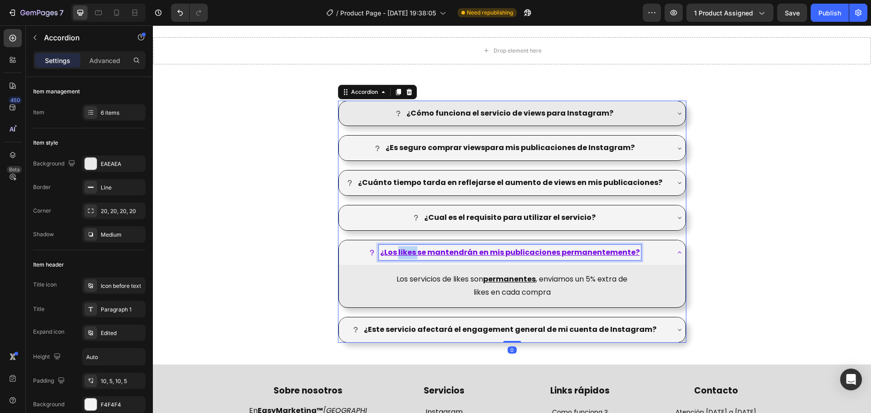
click at [406, 253] on u "Los likes se mantendrán en mis publicaciones permanentemente?" at bounding box center [511, 252] width 255 height 10
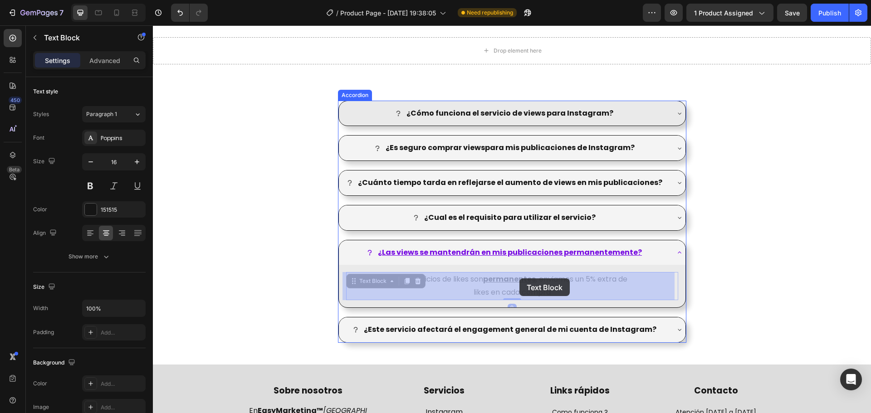
drag, startPoint x: 526, startPoint y: 279, endPoint x: 519, endPoint y: 279, distance: 6.8
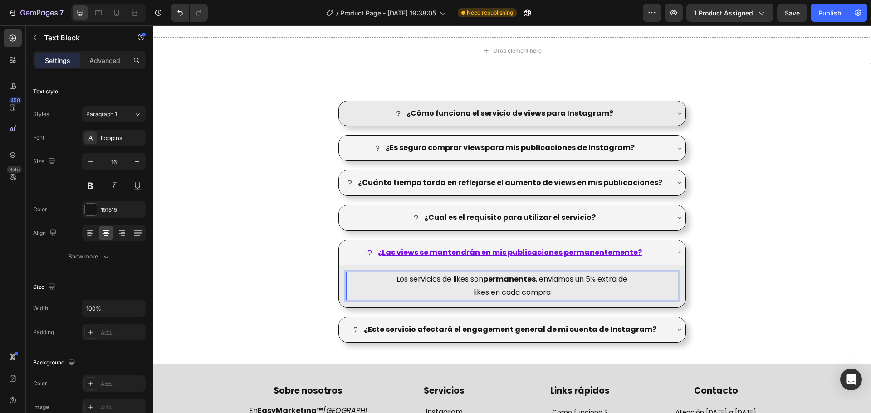
click at [572, 280] on p "Los servicios de likes son permanentes , enviamos un 5% extra de" at bounding box center [512, 279] width 330 height 13
click at [443, 287] on p "likes en cada compra" at bounding box center [512, 292] width 330 height 13
click at [454, 283] on p "Los servicios de likes son permanentes , enviamos un 5% extra de" at bounding box center [512, 279] width 330 height 13
click at [588, 289] on p "likes en cada compra" at bounding box center [512, 292] width 330 height 13
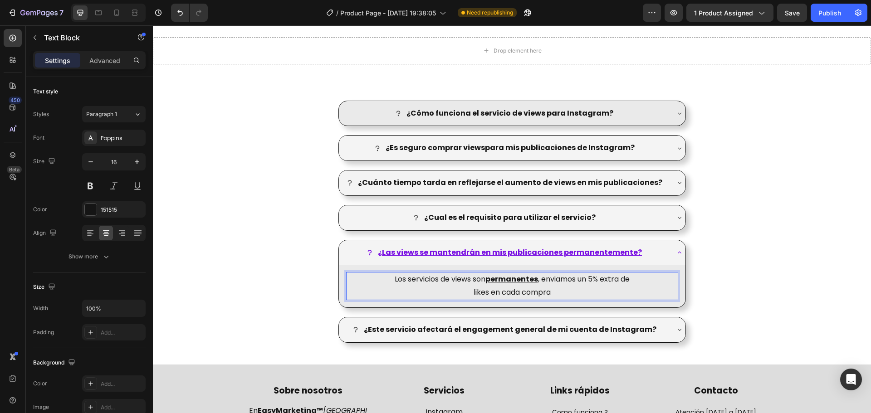
click at [476, 292] on p "likes en cada compra" at bounding box center [512, 292] width 330 height 13
click at [538, 276] on p "Los servicios de views son permanentes , enviamos un 5% extra de" at bounding box center [512, 279] width 330 height 13
click at [595, 292] on p "views en cada compra" at bounding box center [512, 292] width 330 height 13
click at [501, 277] on u "permanentes" at bounding box center [496, 279] width 53 height 10
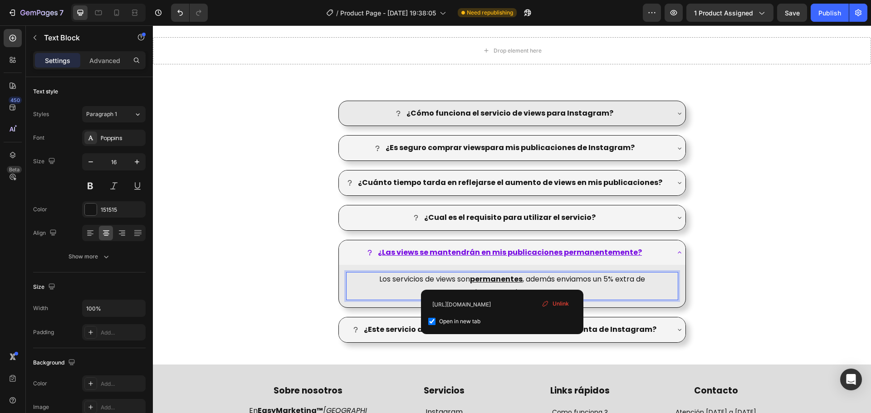
click at [501, 277] on u "permanentes" at bounding box center [496, 279] width 53 height 10
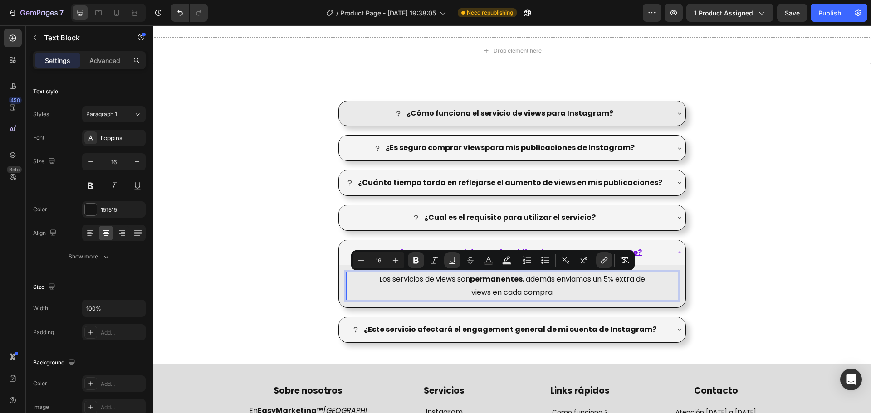
click at [562, 289] on p "views en cada compra" at bounding box center [512, 292] width 330 height 13
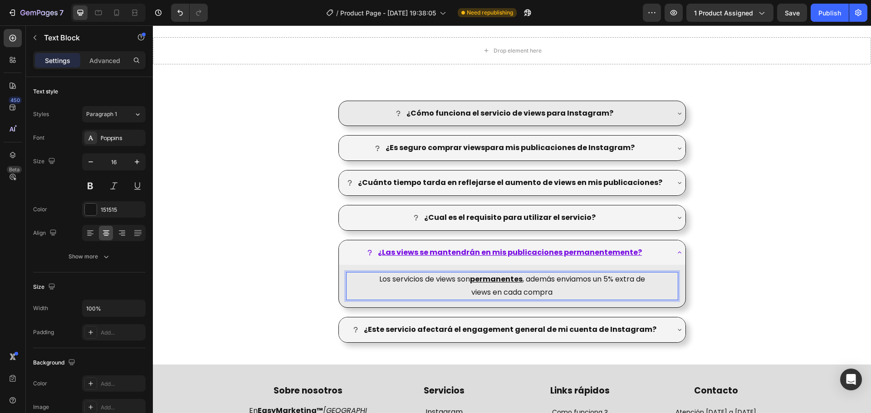
click at [491, 277] on u "permanentes" at bounding box center [496, 279] width 53 height 10
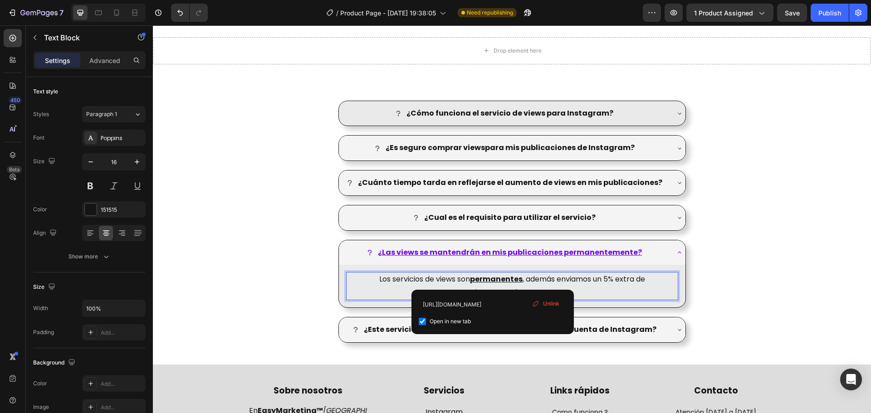
click at [575, 276] on p "Los servicios de views son permanentes , además enviamos un 5% extra de" at bounding box center [512, 279] width 330 height 13
click at [494, 278] on u "permanentes" at bounding box center [496, 279] width 53 height 10
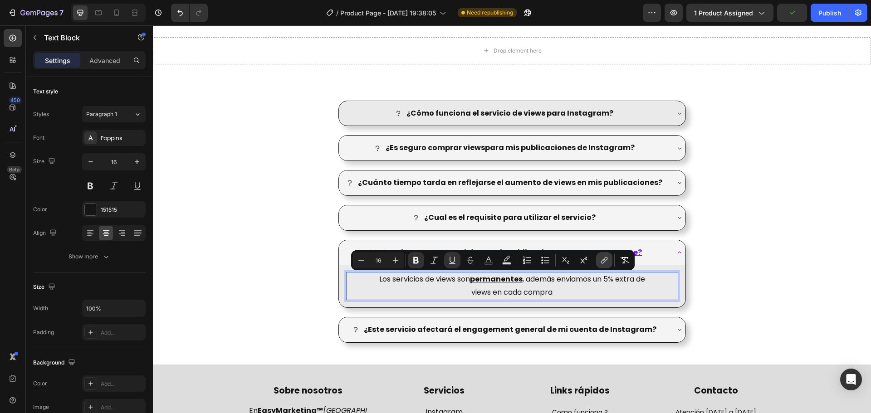
click at [601, 260] on icon "Editor contextual toolbar" at bounding box center [604, 260] width 9 height 9
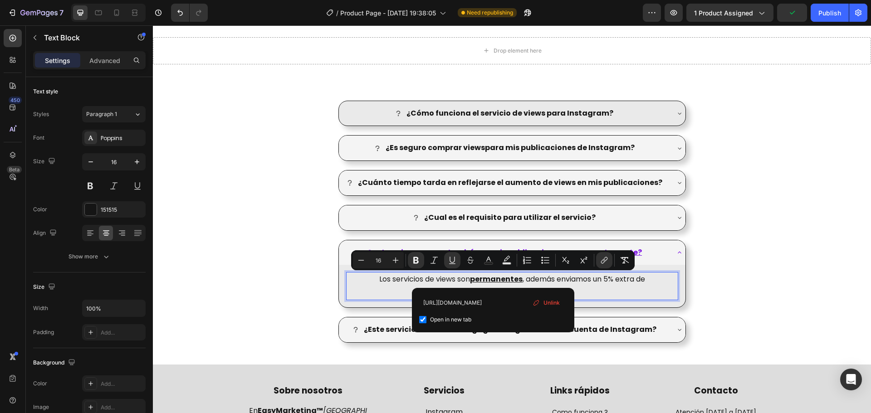
scroll to position [0, 55]
drag, startPoint x: 497, startPoint y: 301, endPoint x: 538, endPoint y: 300, distance: 40.8
click at [538, 300] on div "https://easymarketing.com.ar/pages/terminos-y-condiciones Open in new tab Unlink" at bounding box center [493, 310] width 148 height 30
click at [488, 303] on input "https://easymarketing.com.ar/pages/terminos-y-condiciones" at bounding box center [493, 302] width 148 height 15
drag, startPoint x: 464, startPoint y: 300, endPoint x: 572, endPoint y: 297, distance: 108.9
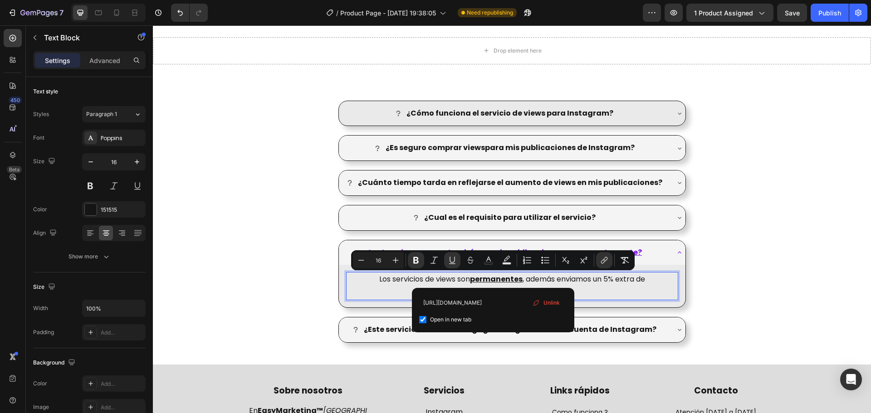
click at [572, 297] on div "https://easymarketing.com.ar/pages/terminos-y-condiciones Open in new tab Unlink" at bounding box center [493, 310] width 162 height 44
type input "https://easymarketing.com.ar/pages/garantia"
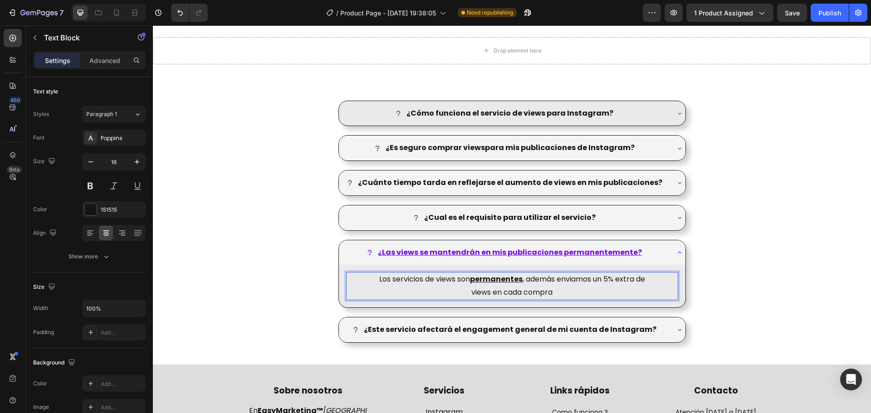
click at [597, 284] on p "Los servicios de views son permanentes , además enviamos un 5% extra de" at bounding box center [512, 279] width 330 height 13
click at [502, 277] on u "permanentes" at bounding box center [496, 279] width 53 height 10
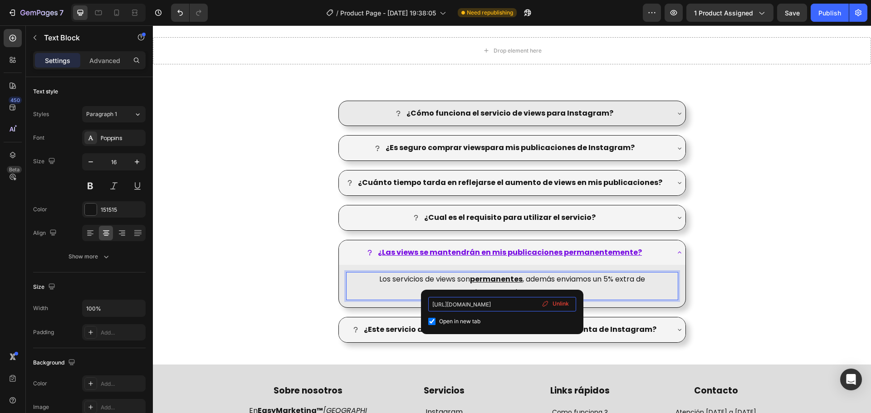
click at [505, 302] on input "https://easymarketing.com.ar/pages/garantia" at bounding box center [502, 304] width 148 height 15
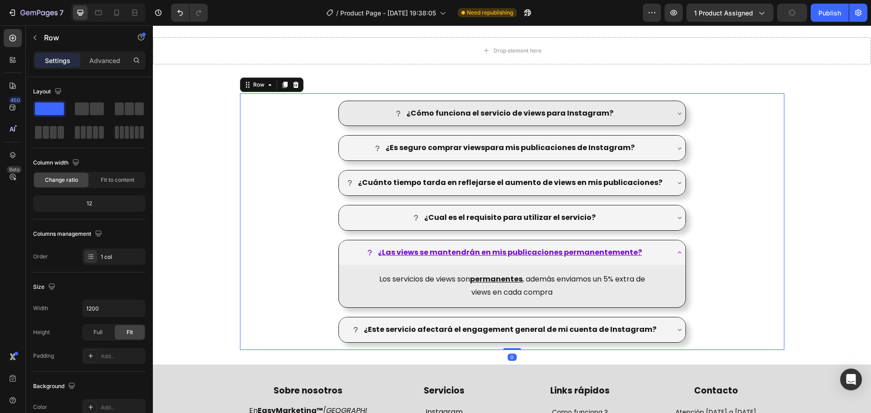
click at [743, 284] on div "¿Cómo funciona el servicio de views para Instagram? ¿Es seguro comprar viewspar…" at bounding box center [512, 221] width 544 height 257
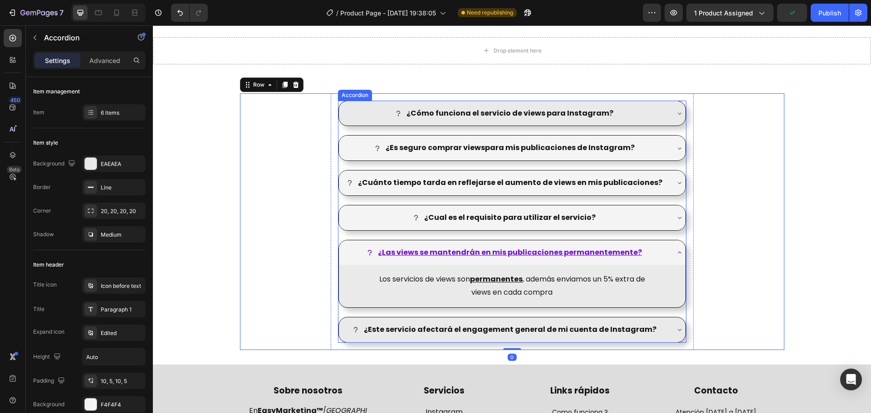
click at [676, 330] on icon at bounding box center [679, 329] width 7 height 7
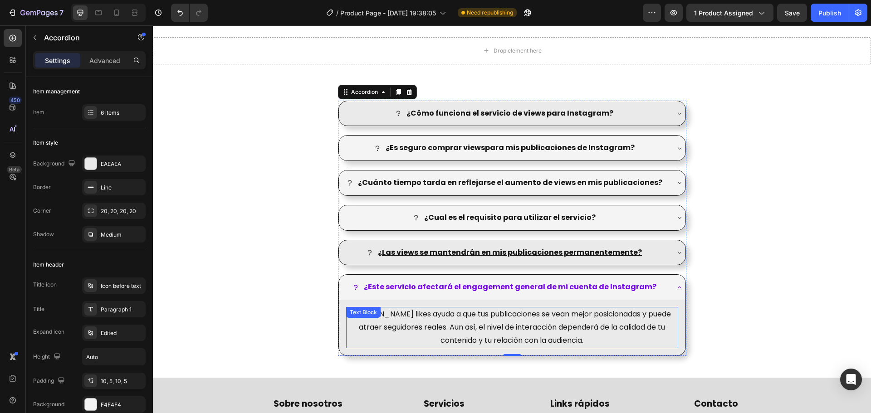
click at [386, 311] on div "Sumar likes ayuda a que tus publicaciones se vean mejor posicionadas y puede at…" at bounding box center [512, 327] width 332 height 41
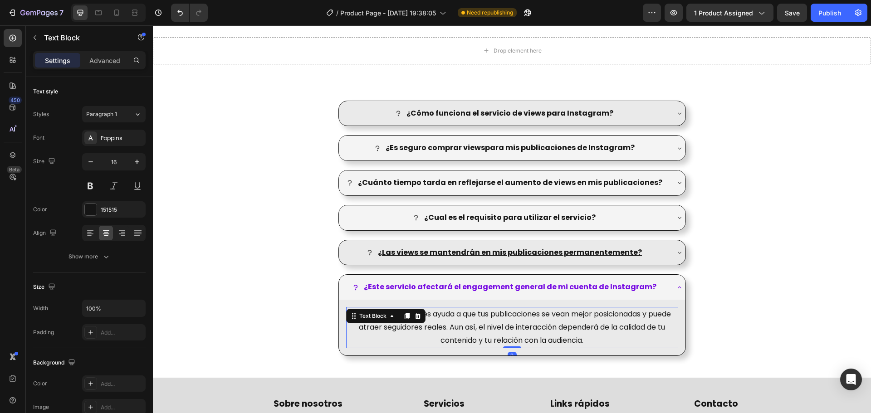
click at [386, 311] on div "Text Block" at bounding box center [372, 316] width 49 height 11
click at [435, 319] on p "Sumar likes ayuda a que tus publicaciones se vean mejor posicionadas y puede at…" at bounding box center [512, 327] width 330 height 39
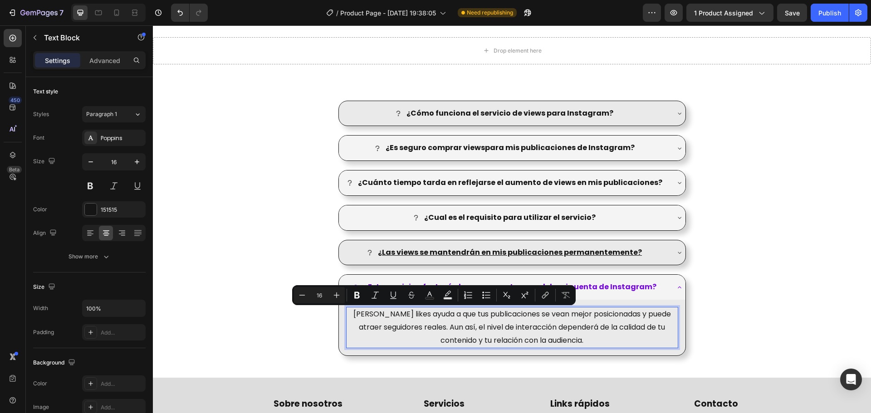
click at [380, 314] on p "Sumar likes ayuda a que tus publicaciones se vean mejor posicionadas y puede at…" at bounding box center [512, 327] width 330 height 39
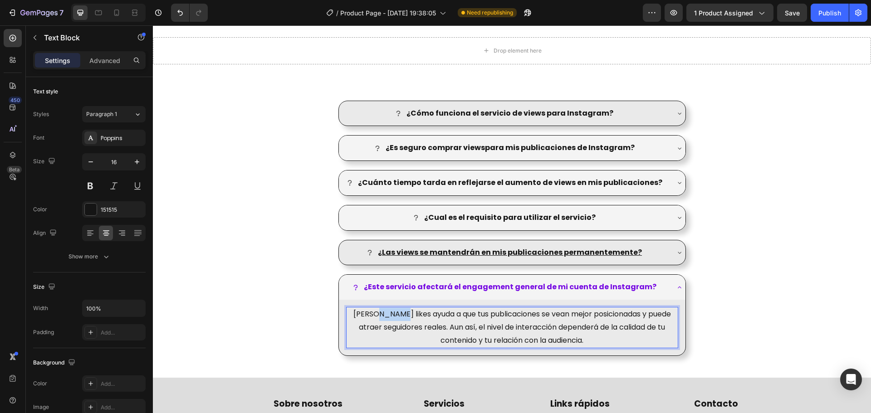
click at [380, 314] on p "Sumar likes ayuda a que tus publicaciones se vean mejor posicionadas y puede at…" at bounding box center [512, 327] width 330 height 39
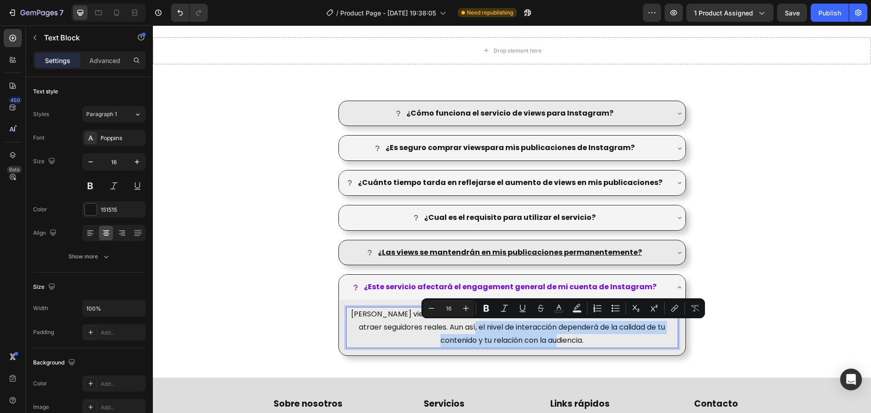
drag, startPoint x: 462, startPoint y: 326, endPoint x: 634, endPoint y: 337, distance: 172.2
click at [634, 337] on p "Sumar views ayuda a que tus publicaciones se vean mejor posicionadas y puede at…" at bounding box center [512, 327] width 330 height 39
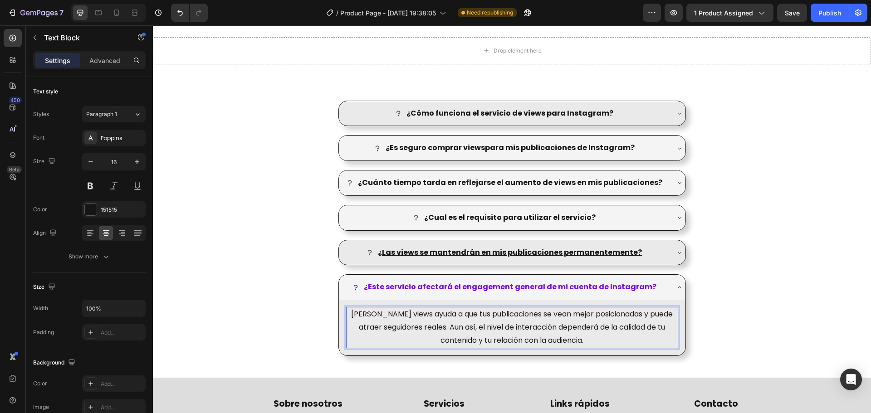
click at [587, 338] on p "Sumar views ayuda a que tus publicaciones se vean mejor posicionadas y puede at…" at bounding box center [512, 327] width 330 height 39
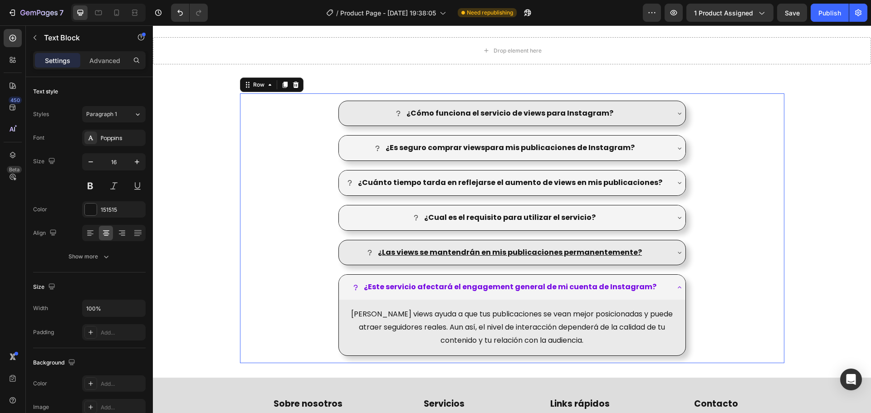
click at [740, 312] on div "¿Cómo funciona el servicio de views para Instagram? ¿Es seguro comprar viewspar…" at bounding box center [512, 228] width 544 height 270
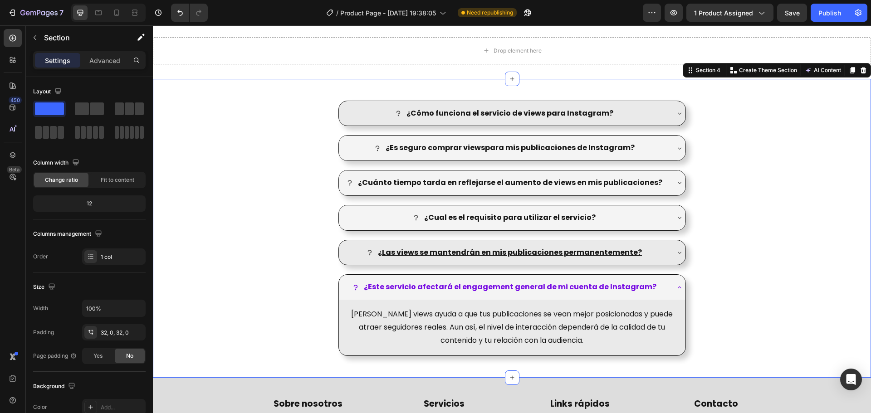
click at [815, 289] on div "¿Cómo funciona el servicio de views para Instagram? ¿Es seguro comprar viewspar…" at bounding box center [512, 228] width 718 height 270
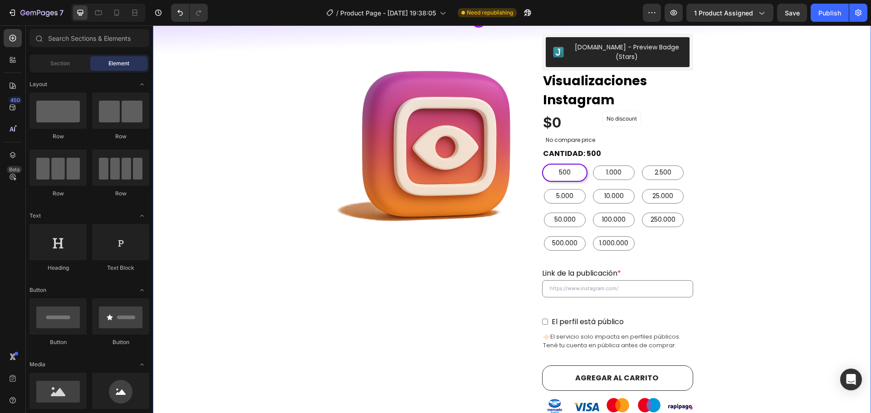
scroll to position [91, 0]
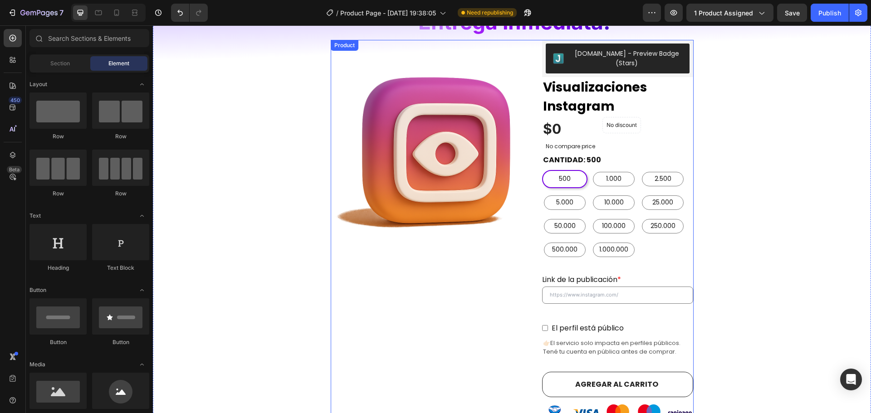
click at [466, 295] on div "Product Images" at bounding box center [437, 373] width 212 height 666
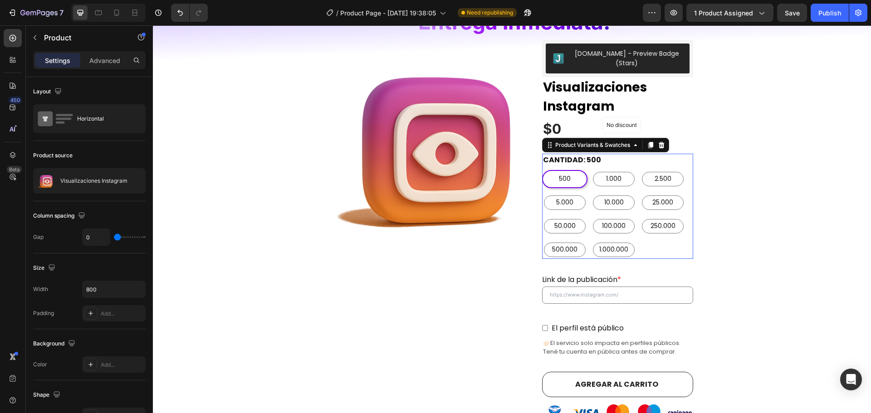
click at [658, 240] on div "500 500 500 1.000 1.000 1.000 2.500 2.500 2.500 5.000 5.000 5.000 10.000 10.000…" at bounding box center [617, 214] width 151 height 89
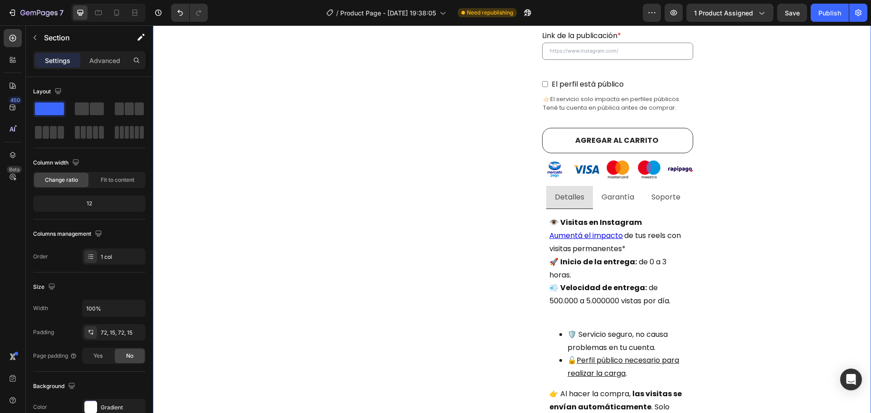
scroll to position [363, 0]
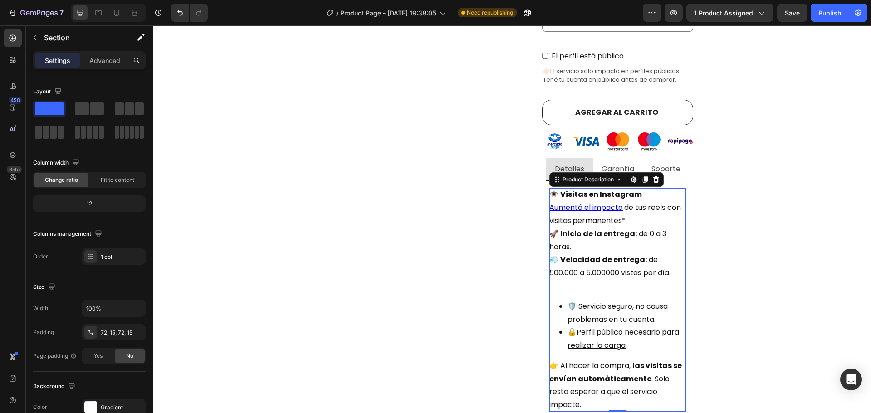
click at [658, 209] on div "👁️ Visitas en Instagram Aumentá el impacto de tus reels con visitas permanentes…" at bounding box center [617, 300] width 137 height 224
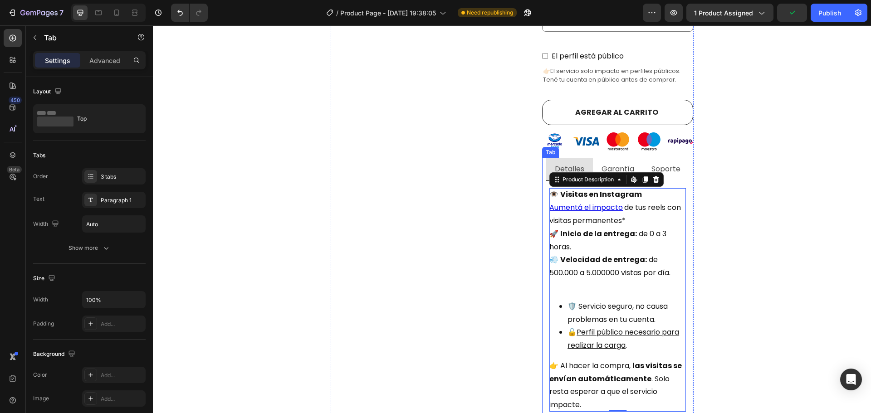
click at [621, 163] on p "Garantía" at bounding box center [618, 169] width 33 height 13
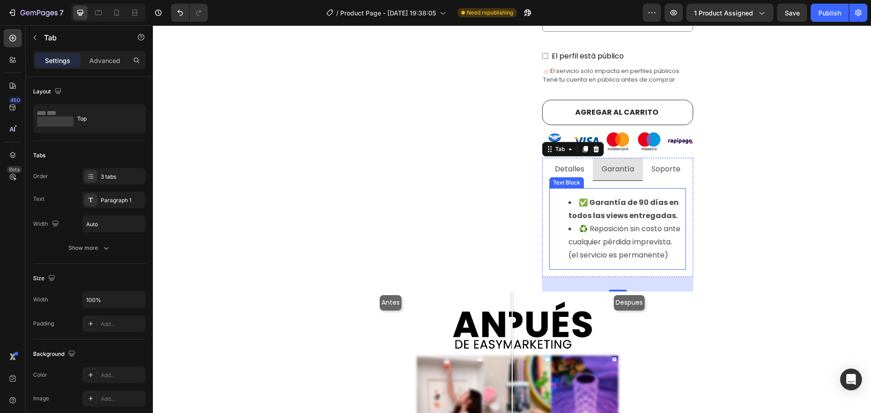
click at [649, 210] on strong "✅ Garantía de 90 días en todos las views entregadas." at bounding box center [623, 209] width 110 height 24
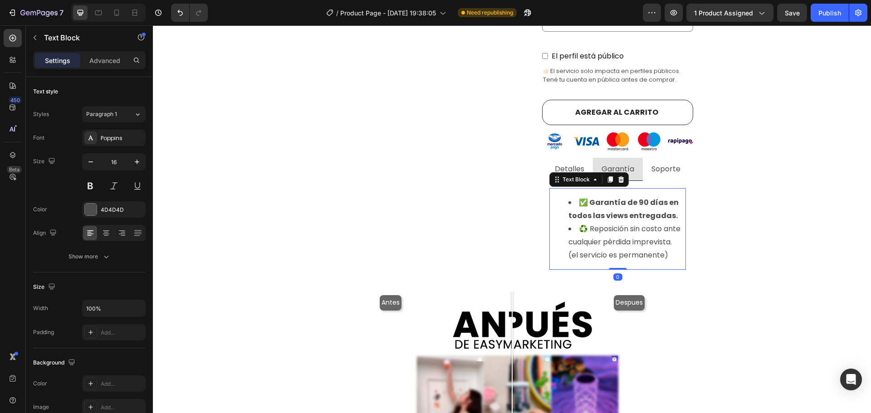
click at [578, 197] on strong "✅ Garantía de 90 días en todos las views entregadas." at bounding box center [623, 209] width 110 height 24
click at [571, 196] on li "✅ Garantía de 90 días en todos las views entregadas." at bounding box center [626, 209] width 117 height 26
drag, startPoint x: 573, startPoint y: 195, endPoint x: 557, endPoint y: 193, distance: 16.0
click at [557, 196] on ul "✅ Garantía de 90 días en todos las views entregadas. ♻️ Reposición sin costo an…" at bounding box center [617, 228] width 135 height 65
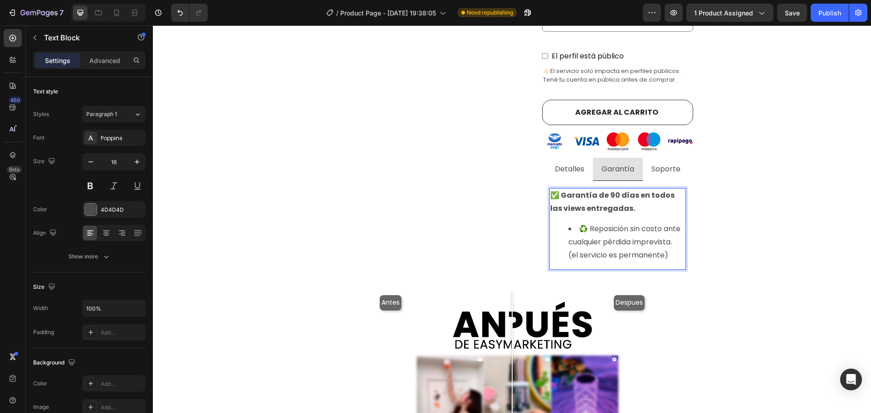
click at [574, 223] on li "♻️ Reposición sin costo ante cualquier pérdida imprevista. (el servicio es perm…" at bounding box center [626, 242] width 117 height 39
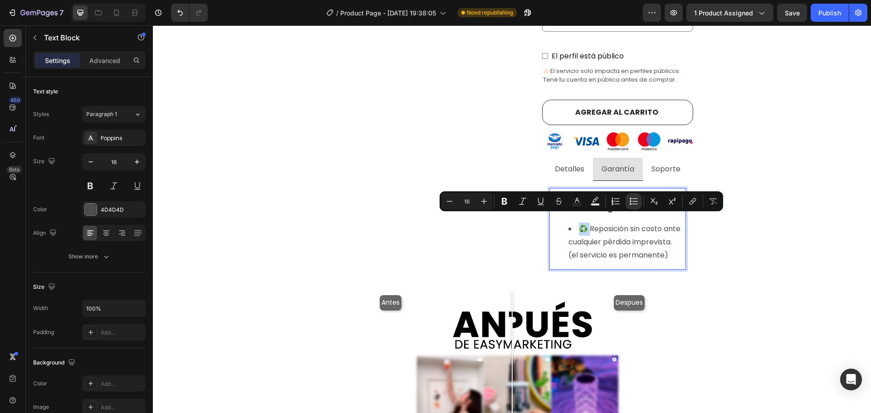
click at [569, 225] on li "♻️ Reposición sin costo ante cualquier pérdida imprevista. (el servicio es perm…" at bounding box center [626, 242] width 117 height 39
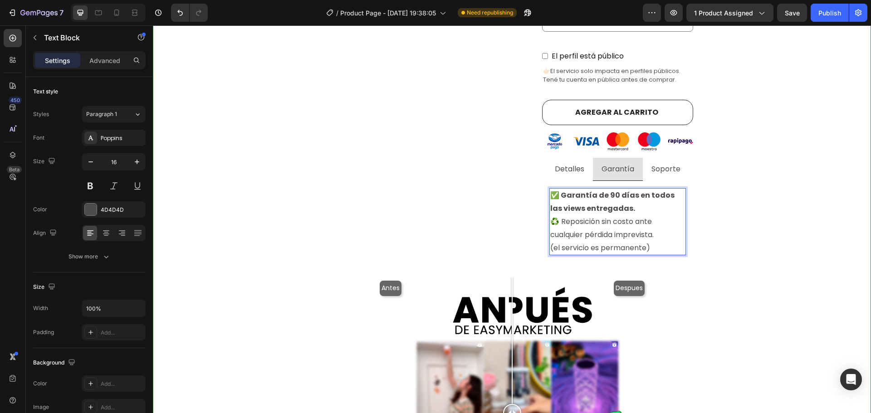
click at [744, 206] on div "Visualizaciones de instagram con E n t r e g a i n m e d i a ta ! Heading Produ…" at bounding box center [512, 191] width 705 height 954
click at [636, 215] on p "⁠⁠⁠⁠⁠⁠⁠ ♻️ Reposición sin costo ante cualquier pérdida imprevista. (el servicio…" at bounding box center [617, 234] width 135 height 39
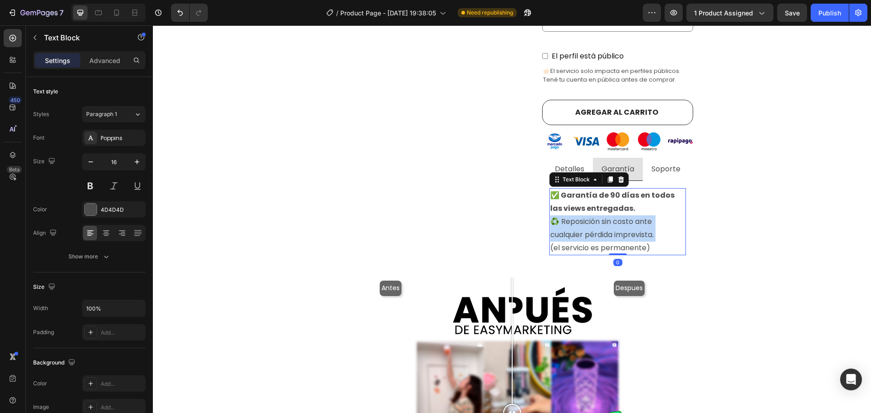
click at [636, 215] on p "♻️ Reposición sin costo ante cualquier pérdida imprevista. (el servicio es perm…" at bounding box center [617, 234] width 135 height 39
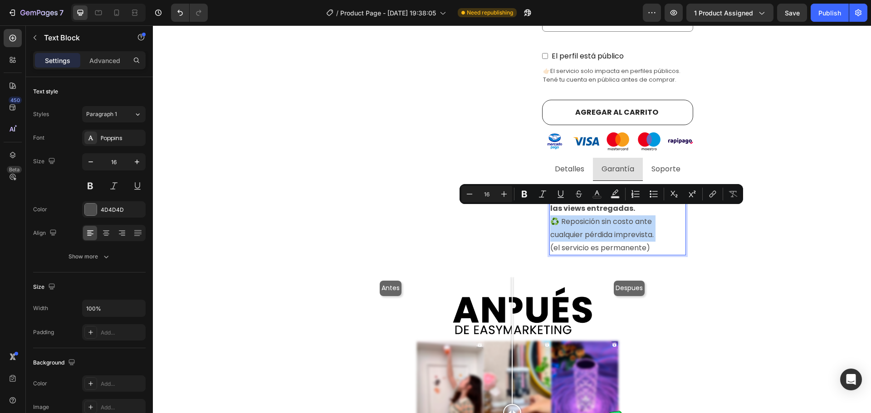
click at [636, 215] on p "♻️ Reposición sin costo ante cualquier pérdida imprevista. (el servicio es perm…" at bounding box center [617, 234] width 135 height 39
click at [649, 232] on p "♻️ Reposición sin costo ante cualquier pérdida imprevista. (el servicio es perm…" at bounding box center [617, 234] width 135 height 39
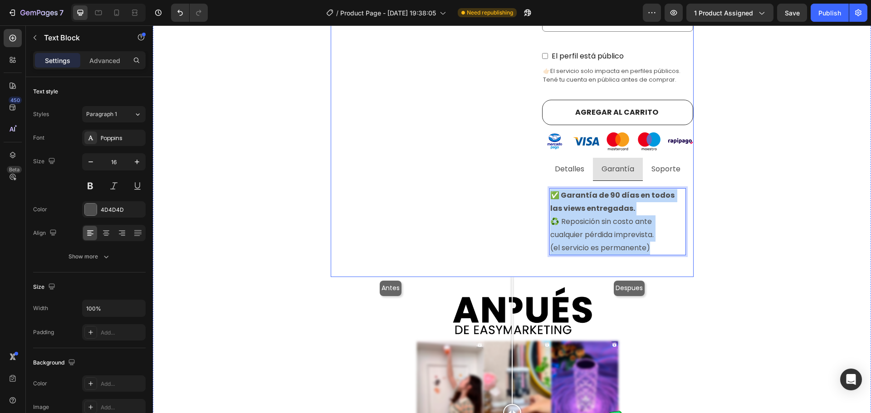
drag, startPoint x: 657, startPoint y: 240, endPoint x: 499, endPoint y: 181, distance: 168.7
click at [499, 181] on div "Product Images Judge.me - Preview Badge (Stars) Judge.me Visualizaciones Instag…" at bounding box center [512, 22] width 363 height 509
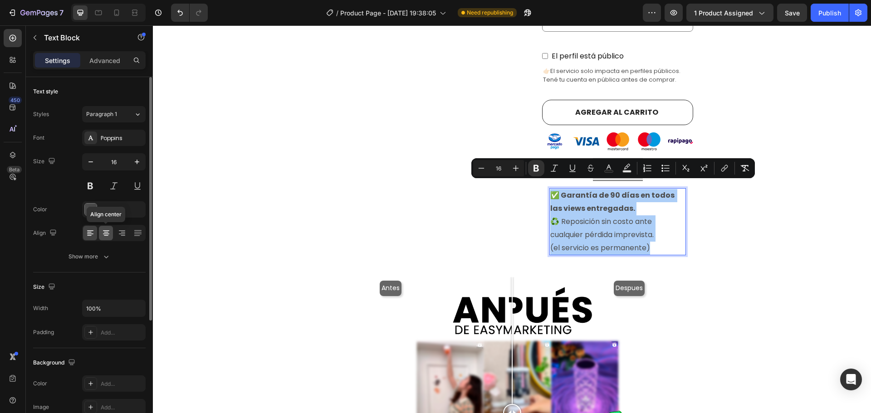
click at [108, 237] on icon at bounding box center [106, 233] width 9 height 9
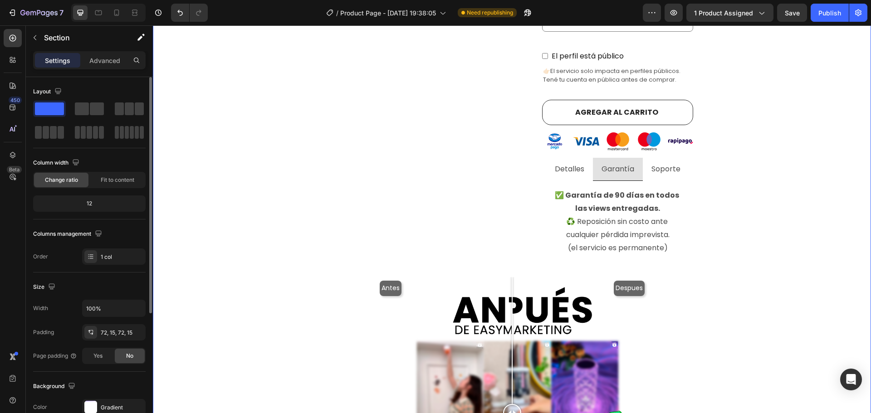
click at [751, 235] on div "Visualizaciones de instagram con E n t r e g a i n m e d i a ta ! Heading Produ…" at bounding box center [512, 191] width 705 height 954
click at [666, 206] on p "✅ Garantía de 90 días en todos las views entregadas." at bounding box center [617, 202] width 135 height 26
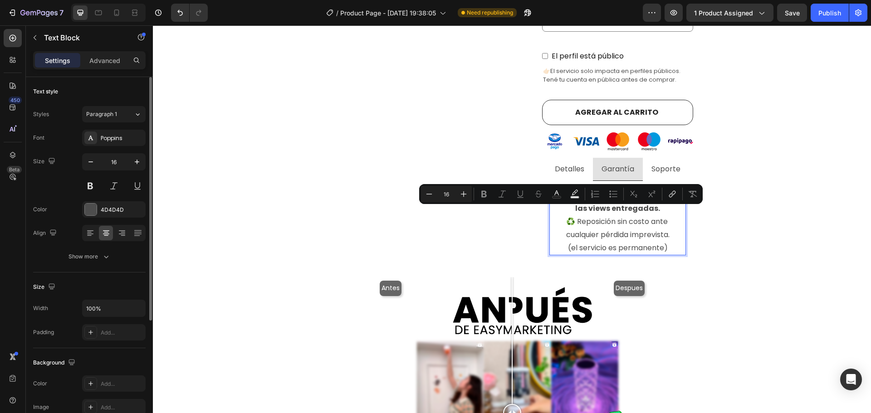
click at [654, 218] on p "♻️ Reposición sin costo ante cualquier pérdida imprevista. (el servicio es perm…" at bounding box center [617, 234] width 135 height 39
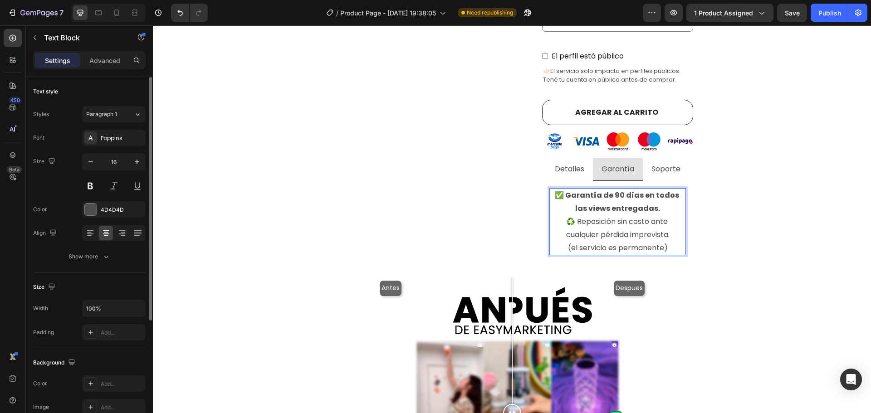
click at [661, 203] on p "✅ Garantía de 90 días en todos las views entregadas." at bounding box center [617, 202] width 135 height 26
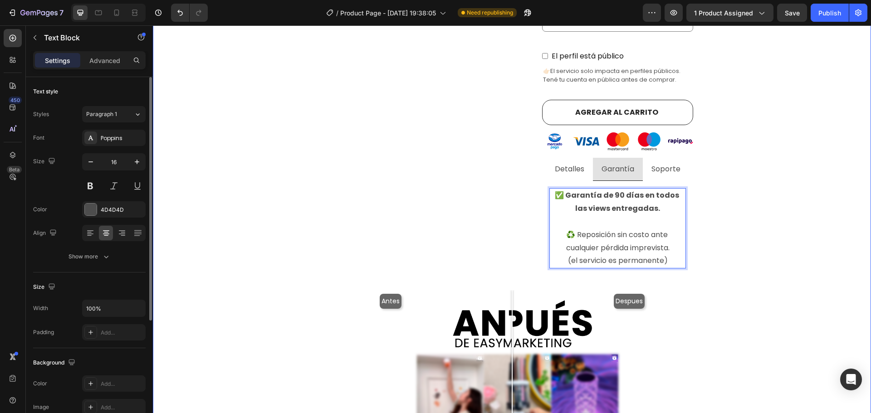
click at [744, 214] on div "Visualizaciones de instagram con E n t r e g a i n m e d i a ta ! Heading Produ…" at bounding box center [512, 197] width 705 height 966
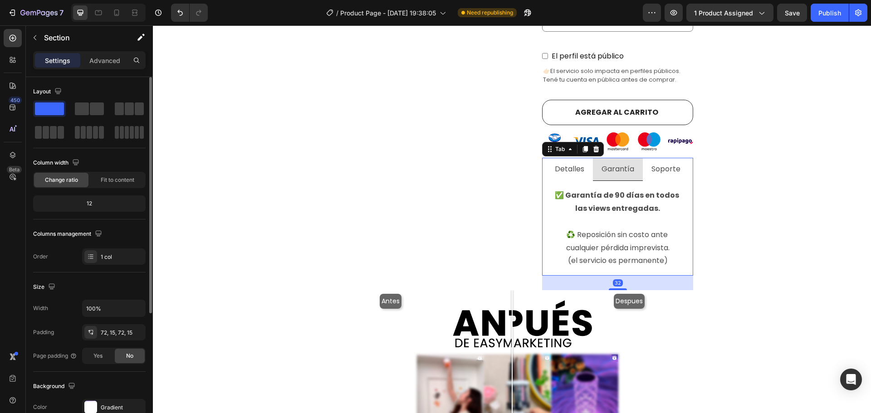
click at [665, 163] on p "Soporte" at bounding box center [665, 169] width 29 height 13
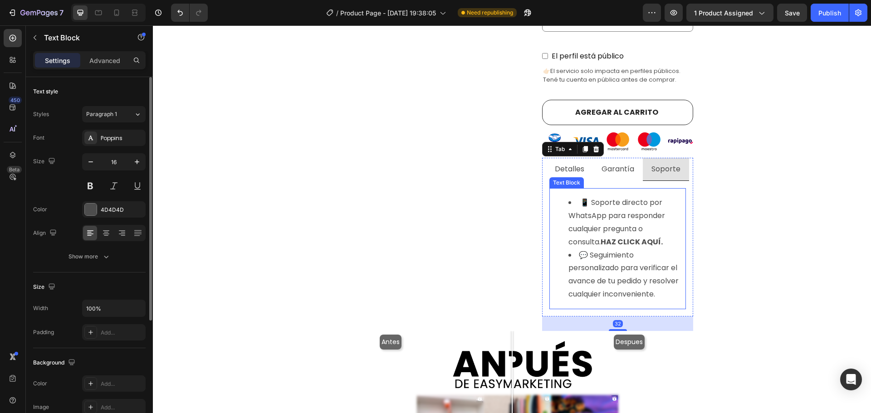
click at [652, 230] on li "📱 Soporte directo por WhatsApp para responder cualquier pregunta o consulta. HA…" at bounding box center [626, 222] width 117 height 52
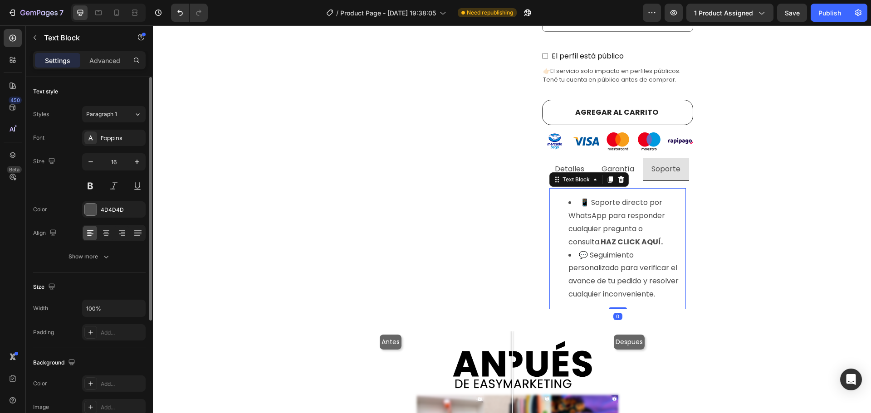
click at [661, 232] on li "📱 Soporte directo por WhatsApp para responder cualquier pregunta o consulta. HA…" at bounding box center [626, 222] width 117 height 52
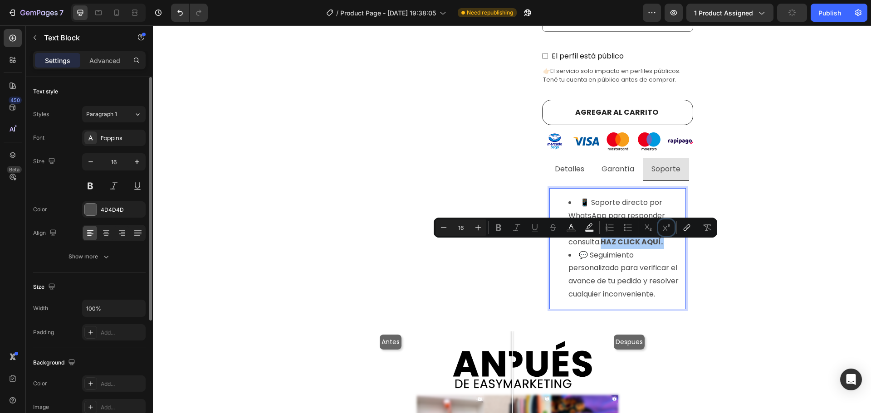
click at [661, 232] on button "Superscript" at bounding box center [666, 228] width 16 height 16
click at [669, 230] on icon "Editor contextual toolbar" at bounding box center [666, 227] width 9 height 9
click at [665, 270] on li "💬 Seguimiento personalizado para verificar el avance de tu pedido y resolver cu…" at bounding box center [626, 275] width 117 height 52
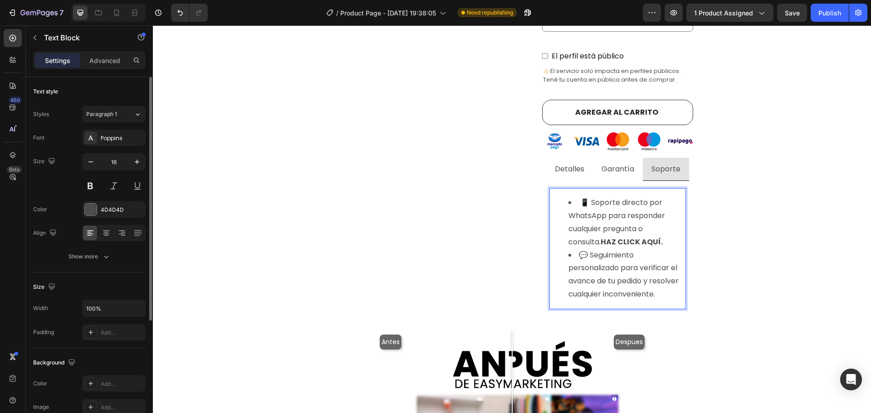
click at [660, 226] on li "📱 Soporte directo por WhatsApp para responder cualquier pregunta o consulta. HA…" at bounding box center [626, 222] width 117 height 52
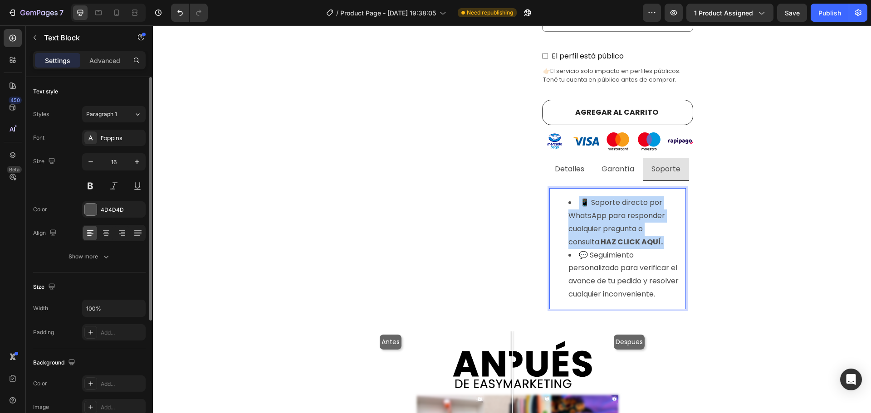
click at [660, 226] on li "📱 Soporte directo por WhatsApp para responder cualquier pregunta o consulta. HA…" at bounding box center [626, 222] width 117 height 52
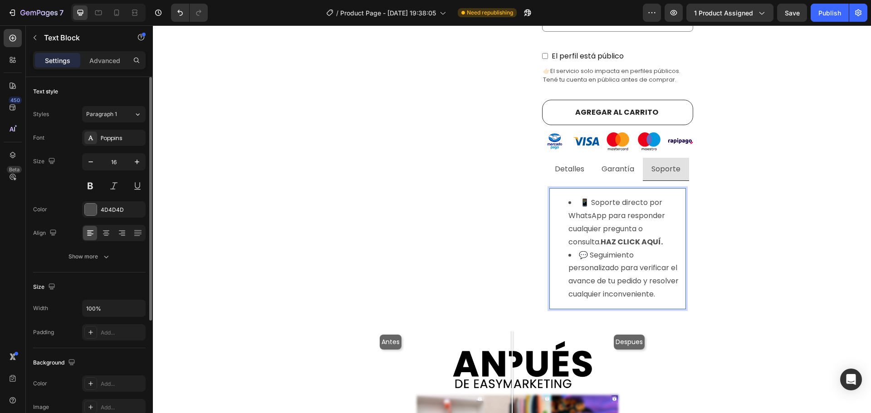
click at [660, 249] on li "💬 Seguimiento personalizado para verificar el avance de tu pedido y resolver cu…" at bounding box center [626, 275] width 117 height 52
drag, startPoint x: 665, startPoint y: 285, endPoint x: 652, endPoint y: 279, distance: 14.6
click at [652, 279] on li "💬 Seguimiento personalizado para verificar el avance de tu pedido y resolver cu…" at bounding box center [626, 275] width 117 height 52
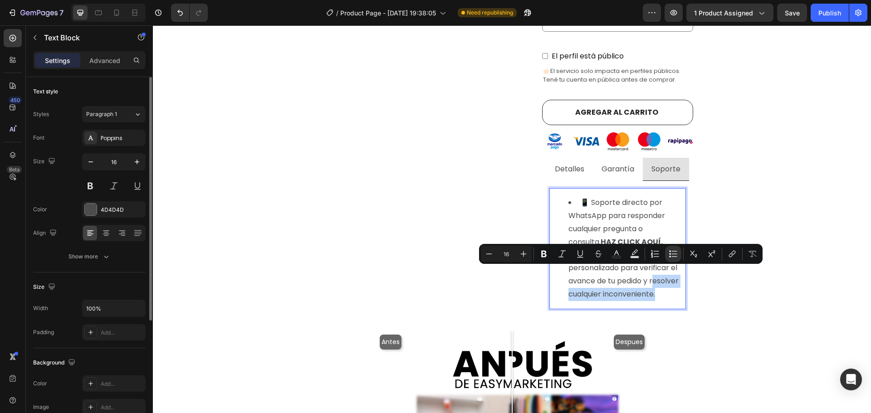
click at [652, 279] on li "💬 Seguimiento personalizado para verificar el avance de tu pedido y resolver cu…" at bounding box center [626, 275] width 117 height 52
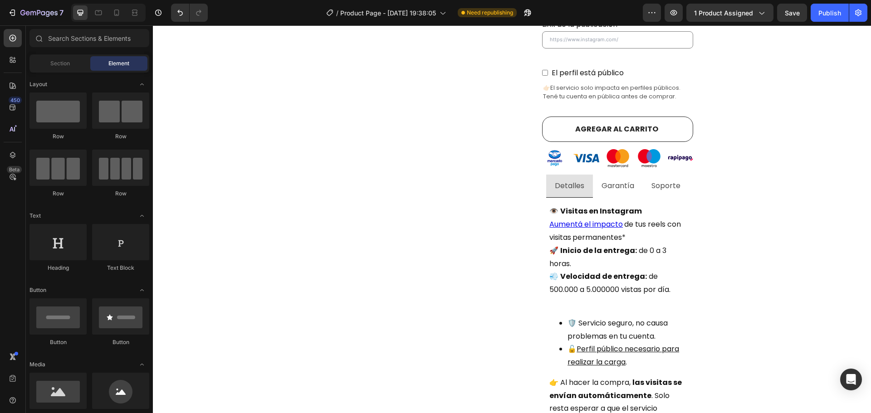
scroll to position [434, 0]
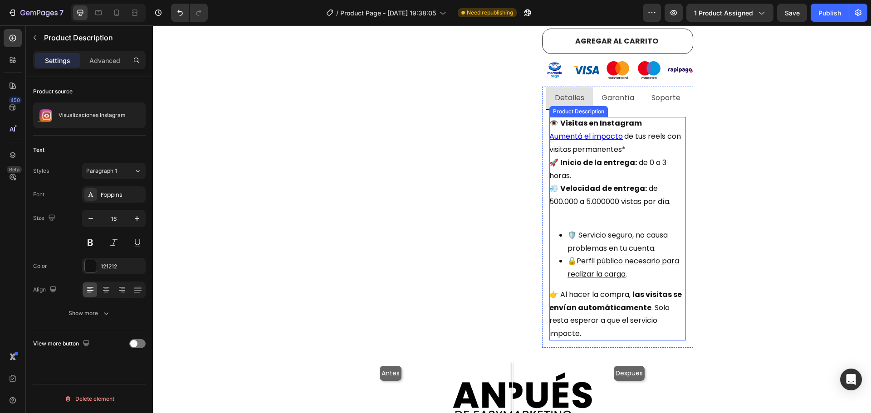
click at [650, 263] on li "🔓 Perfil público necesario para realizar la carga ." at bounding box center [627, 268] width 118 height 26
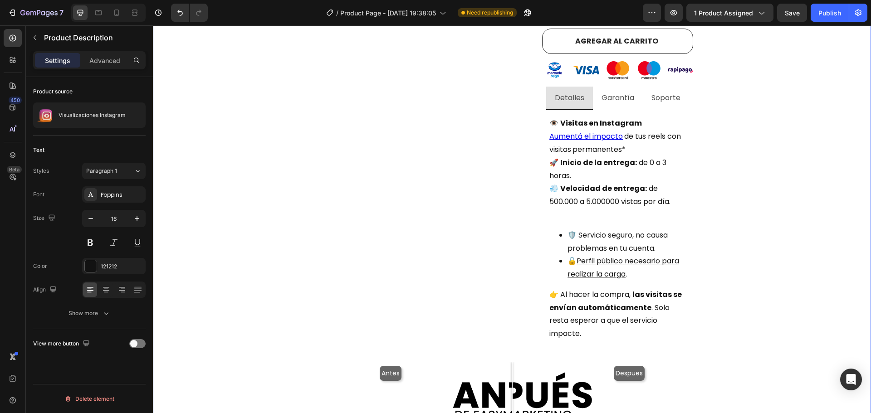
click at [712, 215] on div "Visualizaciones de instagram con E n t r e g a i n m e d i a ta ! Heading Produ…" at bounding box center [512, 198] width 705 height 1110
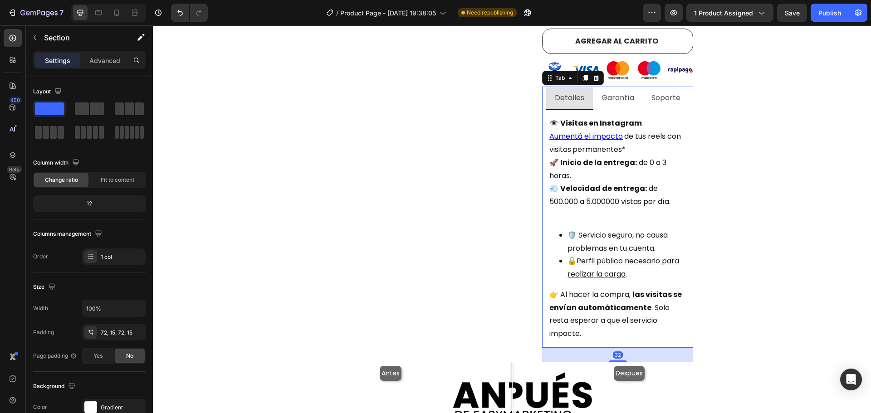
click at [613, 93] on p "Garantía" at bounding box center [618, 98] width 33 height 13
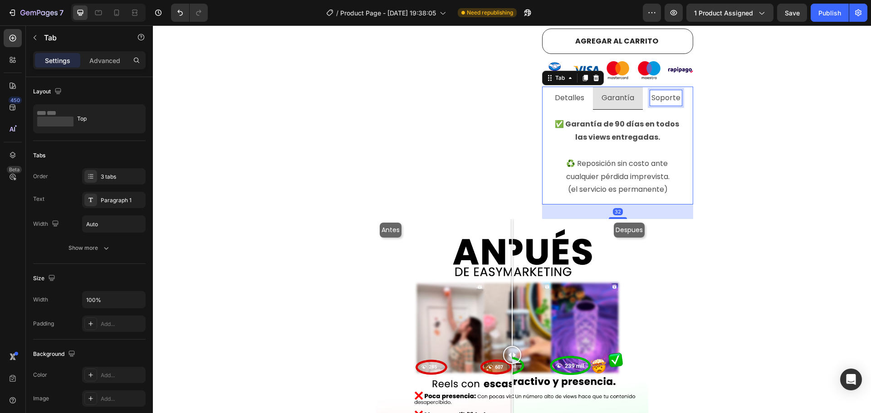
click at [659, 92] on p "Soporte" at bounding box center [665, 98] width 29 height 13
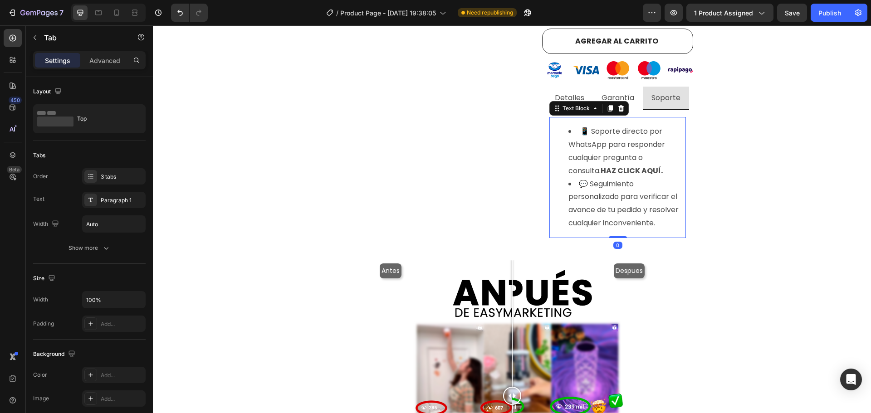
click at [636, 178] on li "💬 Seguimiento personalizado para verificar el avance de tu pedido y resolver cu…" at bounding box center [626, 204] width 117 height 52
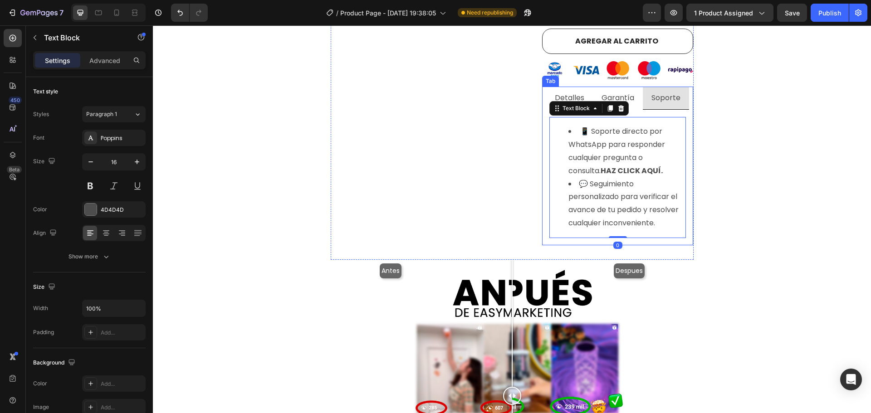
click at [627, 92] on p "Garantía" at bounding box center [618, 98] width 33 height 13
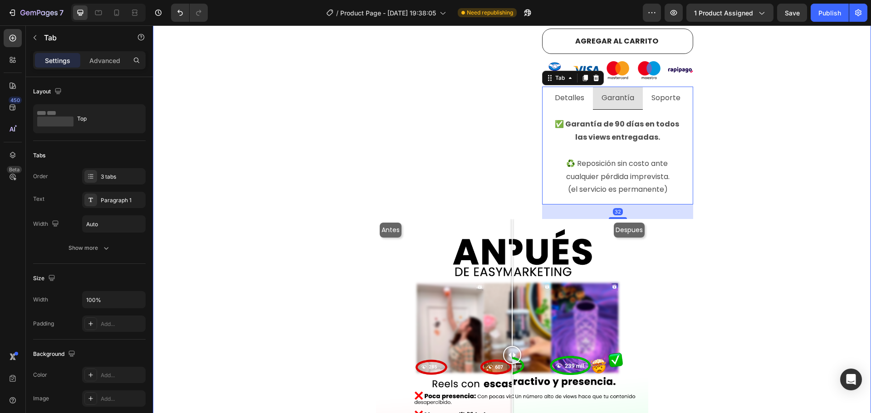
click at [754, 152] on div "Visualizaciones de instagram con E n t r e g a i n m e d i a ta ! Heading Produ…" at bounding box center [512, 126] width 705 height 966
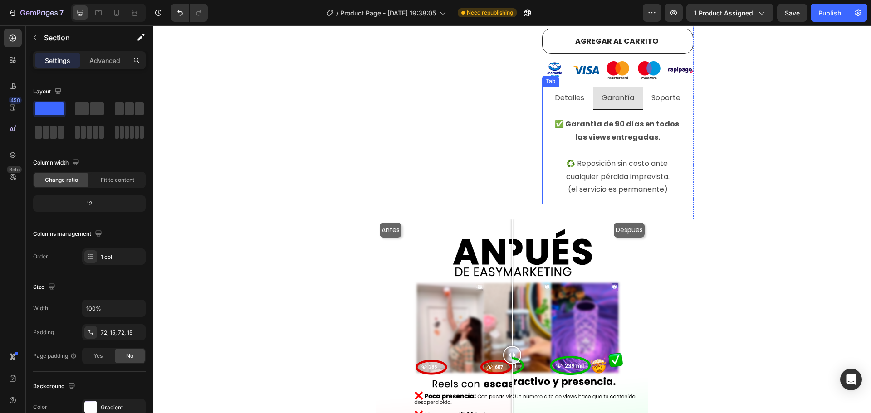
click at [668, 92] on p "Soporte" at bounding box center [665, 98] width 29 height 13
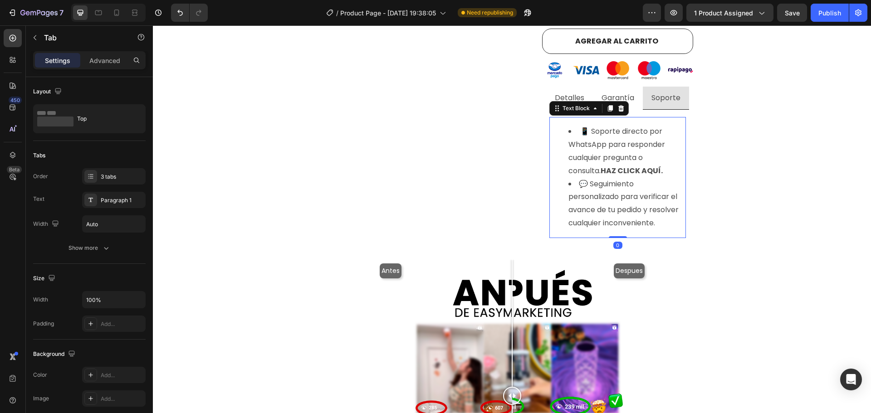
click at [649, 162] on li "📱 Soporte directo por WhatsApp para responder cualquier pregunta o consulta. HA…" at bounding box center [626, 151] width 117 height 52
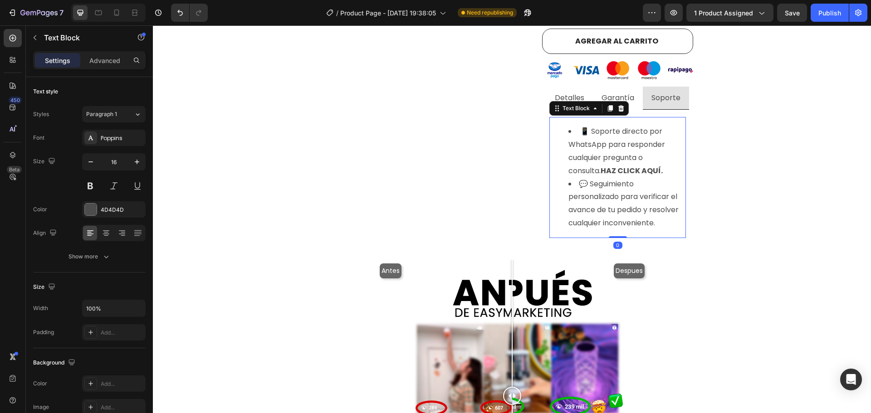
click at [649, 162] on li "📱 Soporte directo por WhatsApp para responder cualquier pregunta o consulta. HA…" at bounding box center [626, 151] width 117 height 52
click at [645, 186] on li "💬 Seguimiento personalizado para verificar el avance de tu pedido y resolver cu…" at bounding box center [626, 204] width 117 height 52
click at [644, 197] on li "💬 Seguimiento personalizado para verificar el avance de tu pedido y resolver cu…" at bounding box center [626, 204] width 117 height 52
click at [659, 214] on li "💬 Seguimiento personalizado para verificar el avance de tu pedido y resolver cu…" at bounding box center [626, 204] width 117 height 52
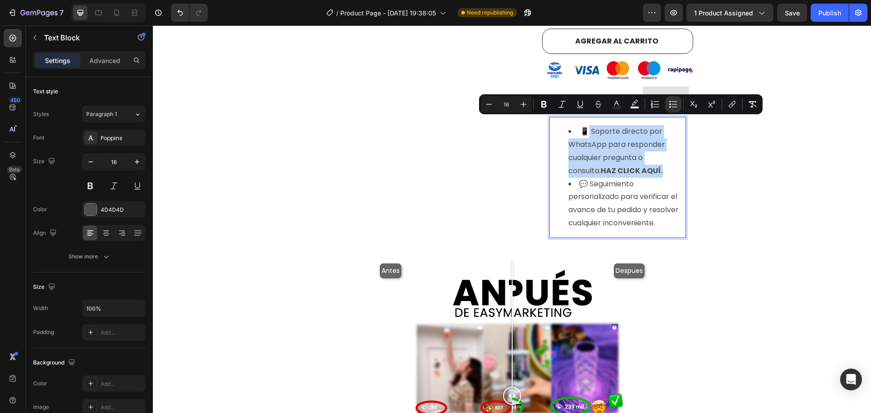
drag, startPoint x: 633, startPoint y: 161, endPoint x: 587, endPoint y: 122, distance: 59.9
click at [587, 125] on li "📱 Soporte directo por WhatsApp para responder cualquier pregunta o consulta. HA…" at bounding box center [626, 151] width 117 height 52
click at [598, 129] on li "📱 Soporte directo por WhatsApp para responder cualquier pregunta o consulta. HA…" at bounding box center [626, 151] width 117 height 52
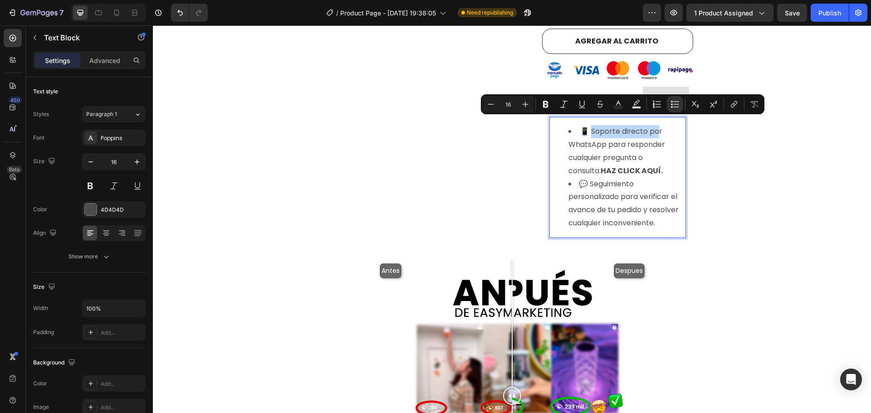
drag, startPoint x: 589, startPoint y: 123, endPoint x: 657, endPoint y: 125, distance: 68.5
click at [657, 125] on li "📱 Soporte directo por WhatsApp para responder cualquier pregunta o consulta. HA…" at bounding box center [626, 151] width 117 height 52
click at [651, 134] on li "📱 Soporte directo por WhatsApp para responder cualquier pregunta o consulta. HA…" at bounding box center [626, 151] width 117 height 52
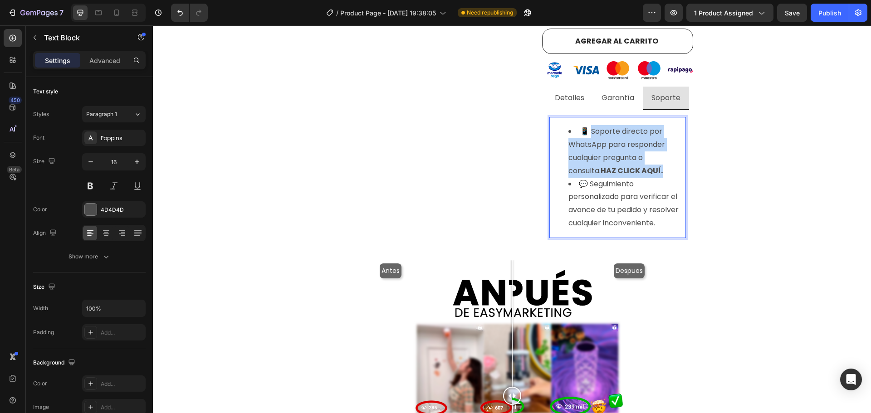
drag, startPoint x: 637, startPoint y: 163, endPoint x: 591, endPoint y: 124, distance: 60.6
click at [591, 125] on li "📱 Soporte directo por WhatsApp para responder cualquier pregunta o consulta. HA…" at bounding box center [626, 151] width 117 height 52
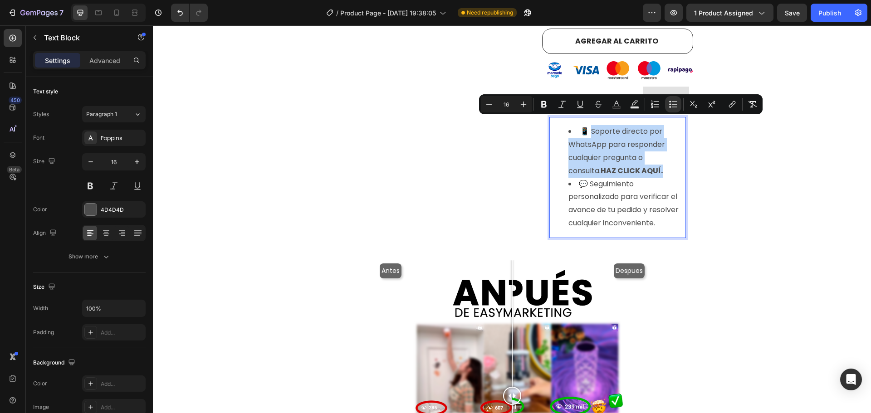
click at [626, 153] on li "📱 Soporte directo por WhatsApp para responder cualquier pregunta o consulta. HA…" at bounding box center [626, 151] width 117 height 52
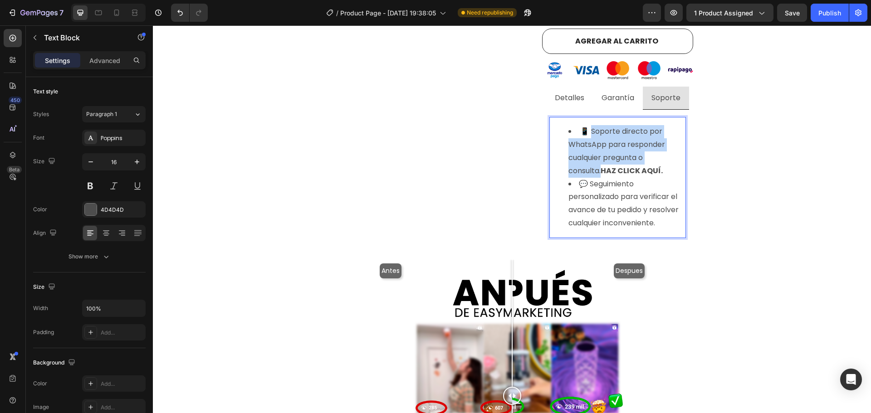
drag, startPoint x: 677, startPoint y: 150, endPoint x: 590, endPoint y: 122, distance: 91.8
click at [590, 125] on li "📱 Soporte directo por WhatsApp para responder cualquier pregunta o consulta. HA…" at bounding box center [626, 151] width 117 height 52
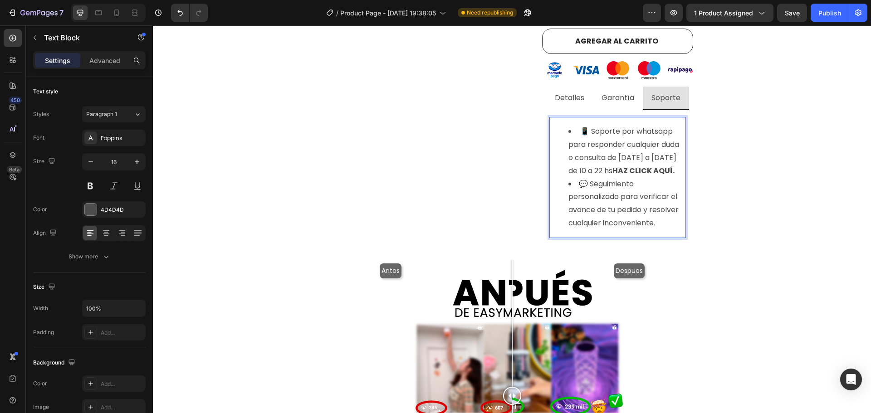
click at [633, 166] on strong "HAZ CLICK AQUÍ." at bounding box center [643, 171] width 62 height 10
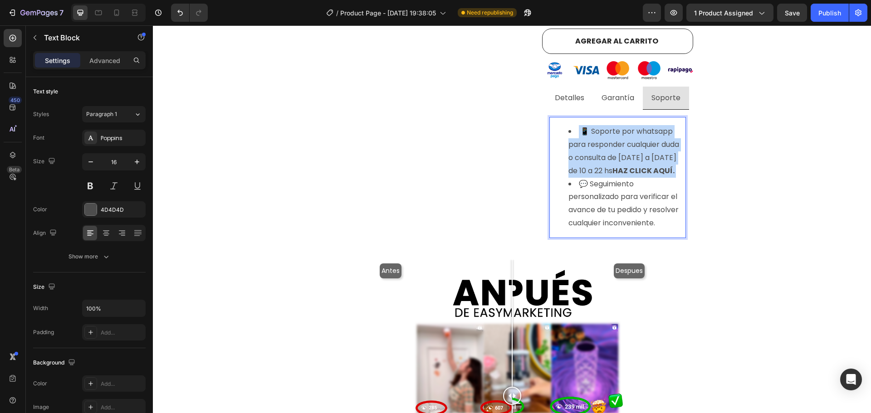
click at [633, 166] on strong "HAZ CLICK AQUÍ." at bounding box center [643, 171] width 62 height 10
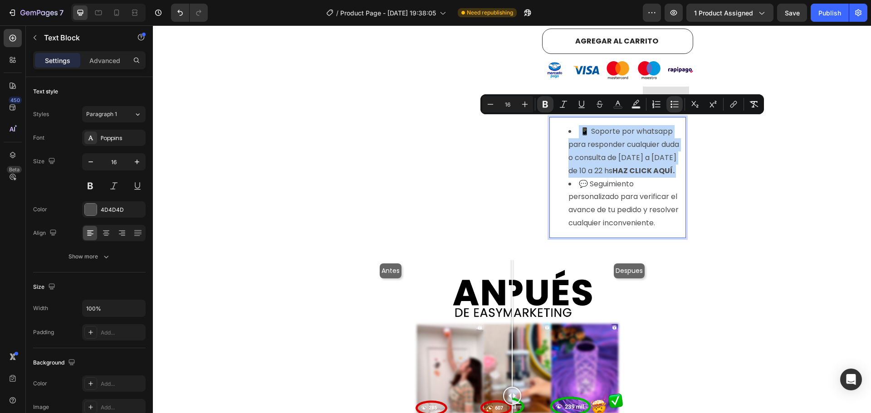
click at [647, 166] on strong "HAZ CLICK AQUÍ." at bounding box center [643, 171] width 62 height 10
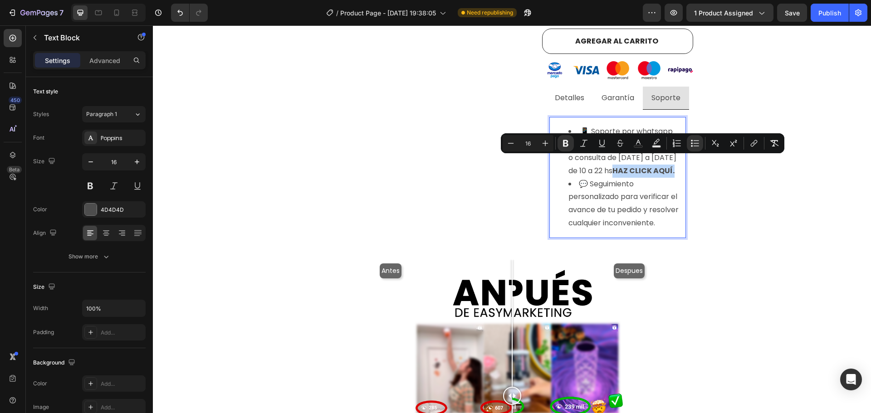
drag, startPoint x: 674, startPoint y: 161, endPoint x: 612, endPoint y: 162, distance: 61.7
click at [612, 162] on li "📱 Soporte por whatsapp para responder cualquier duda o consulta de lunes a vier…" at bounding box center [626, 151] width 117 height 52
click at [754, 143] on icon "Editor contextual toolbar" at bounding box center [753, 144] width 4 height 5
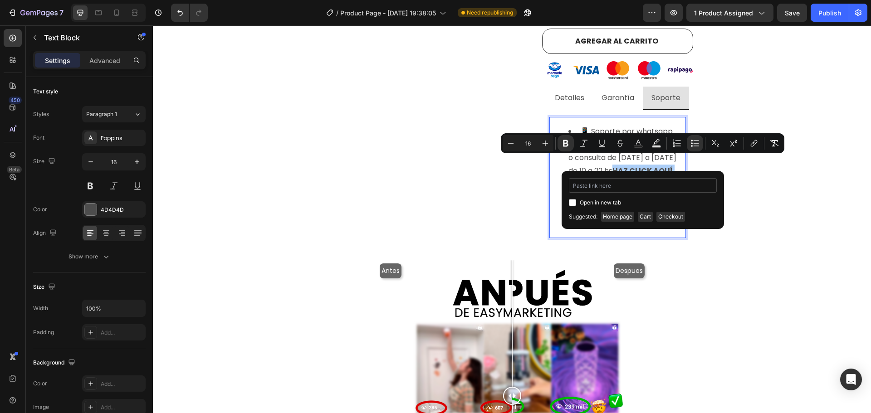
click at [633, 185] on input "Editor contextual toolbar" at bounding box center [643, 185] width 148 height 15
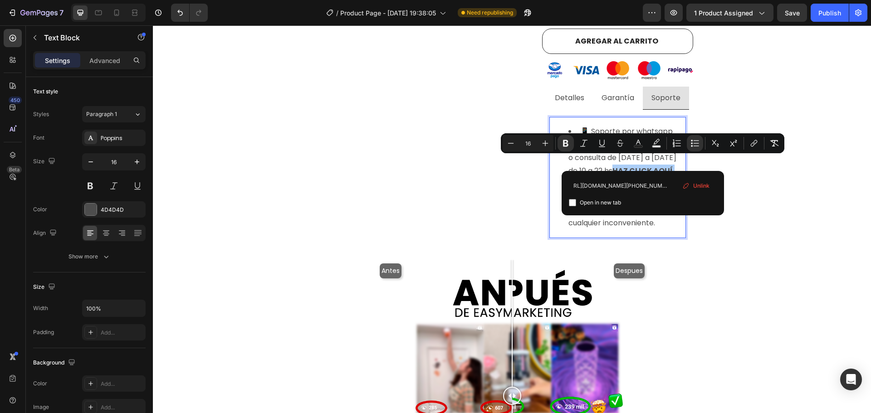
scroll to position [0, 0]
drag, startPoint x: 803, startPoint y: 210, endPoint x: 523, endPoint y: 183, distance: 281.6
click at [612, 186] on input "https://web.whatsapp.com/send?phone=5492215793593" at bounding box center [643, 185] width 148 height 15
type input "https://web.whatsapp.com/send?phone=5492215793593"
click at [603, 203] on span "Open in new tab" at bounding box center [600, 202] width 41 height 11
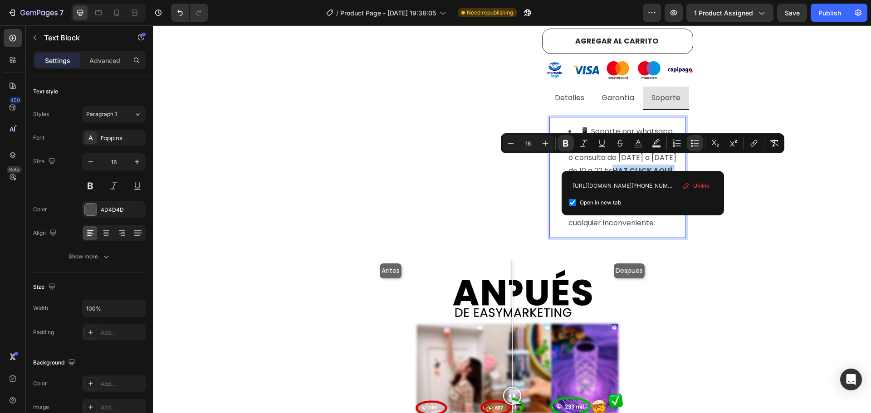
checkbox input "true"
click at [783, 207] on div "Visualizaciones de instagram con E n t r e g a i n m e d i a ta ! Heading Produ…" at bounding box center [512, 146] width 705 height 1007
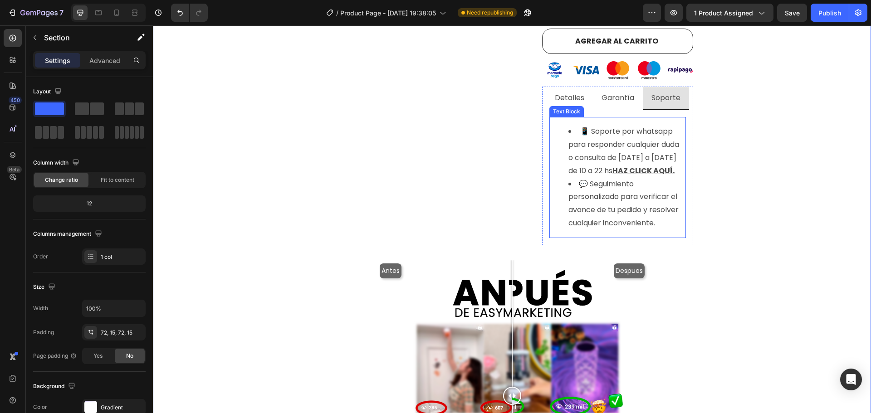
click at [646, 198] on li "💬 Seguimiento personalizado para verificar el avance de tu pedido y resolver cu…" at bounding box center [626, 204] width 117 height 52
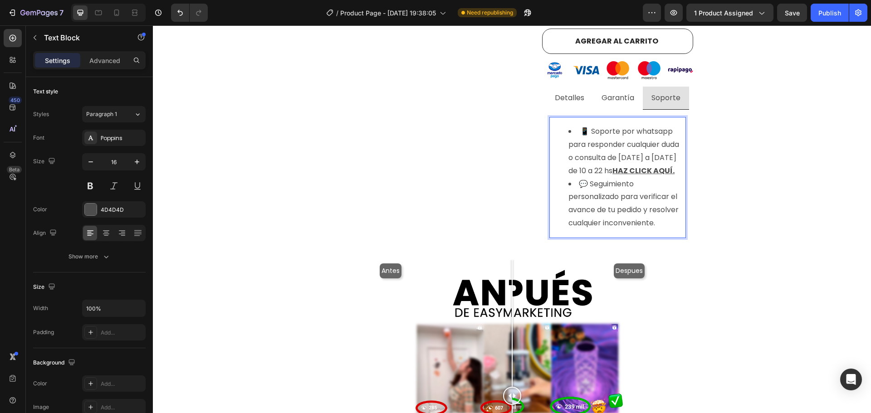
click at [657, 212] on li "💬 Seguimiento personalizado para verificar el avance de tu pedido y resolver cu…" at bounding box center [626, 204] width 117 height 52
click at [663, 215] on li "💬 Seguimiento personalizado para verificar el avance de tu pedido y resolver cu…" at bounding box center [626, 204] width 117 height 52
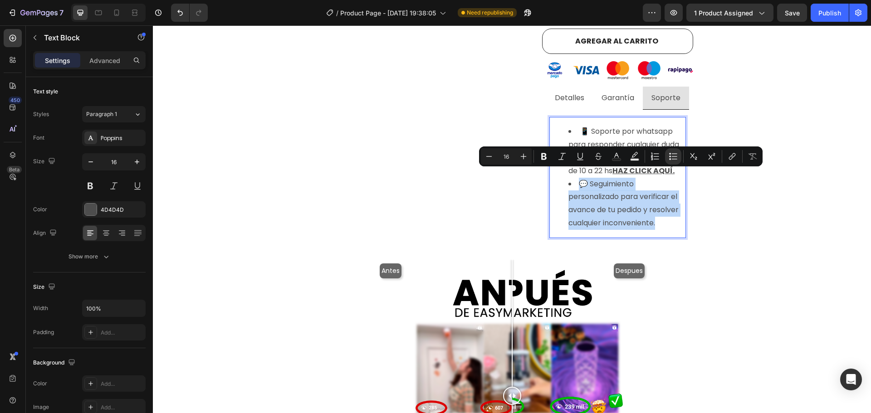
drag, startPoint x: 660, startPoint y: 213, endPoint x: 559, endPoint y: 177, distance: 106.5
click at [559, 177] on ul "📱 Soporte por whatsapp para responder cualquier duda o consulta de lunes a vier…" at bounding box center [617, 177] width 135 height 104
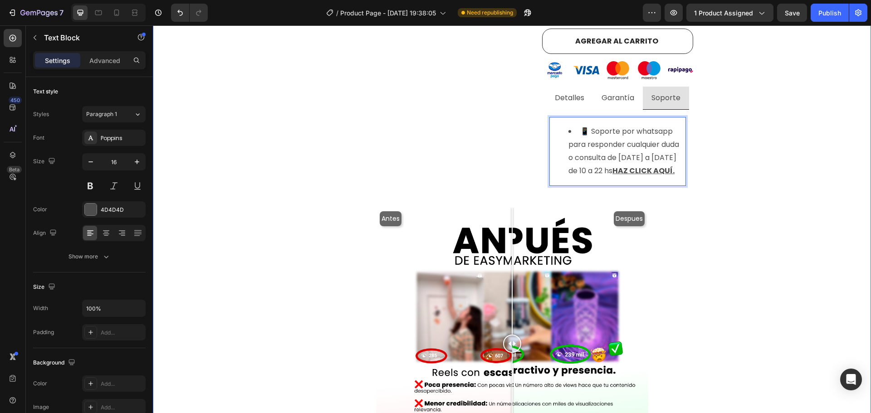
click at [762, 168] on div "Visualizaciones de instagram con E n t r e g a i n m e d i a ta ! Heading Produ…" at bounding box center [512, 120] width 705 height 955
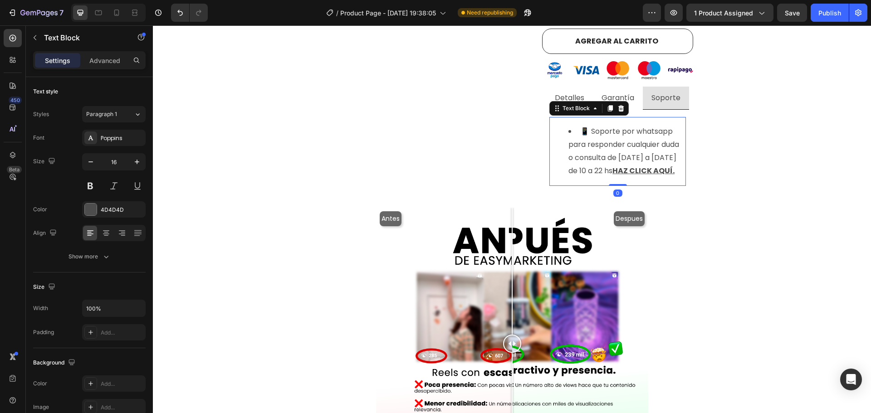
click at [648, 137] on li "📱 Soporte por whatsapp para responder cualquier duda o consulta de lunes a vier…" at bounding box center [626, 151] width 117 height 52
click at [584, 125] on li "📱 Soporte por whatsapp para responder cualquier duda o consulta de lunes a vier…" at bounding box center [626, 151] width 117 height 52
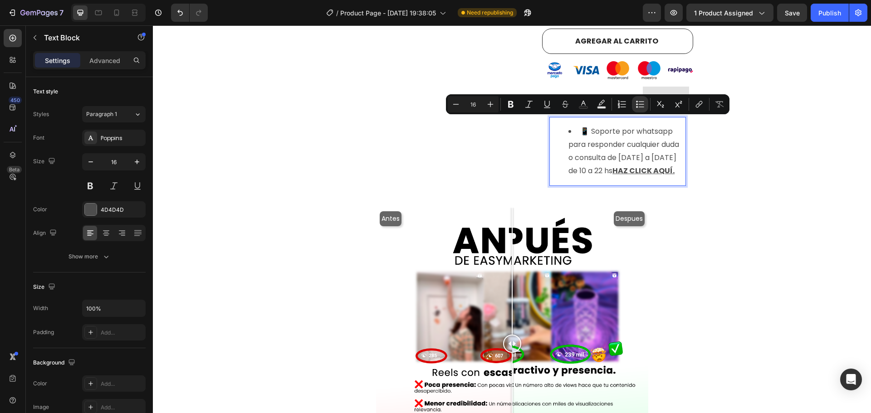
click at [679, 137] on li "📱 Soporte por whatsapp para responder cualquier duda o consulta de lunes a vier…" at bounding box center [626, 151] width 117 height 52
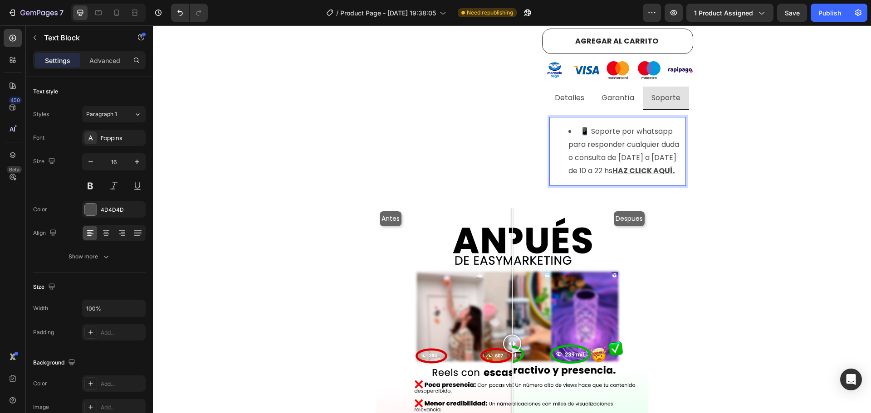
click at [587, 125] on li "📱 Soporte por whatsapp para responder cualquier duda o consulta de lunes a vier…" at bounding box center [626, 151] width 117 height 52
click at [571, 125] on li "📱 Soporte por whatsapp para responder cualquier duda o consulta de lunes a vier…" at bounding box center [626, 151] width 117 height 52
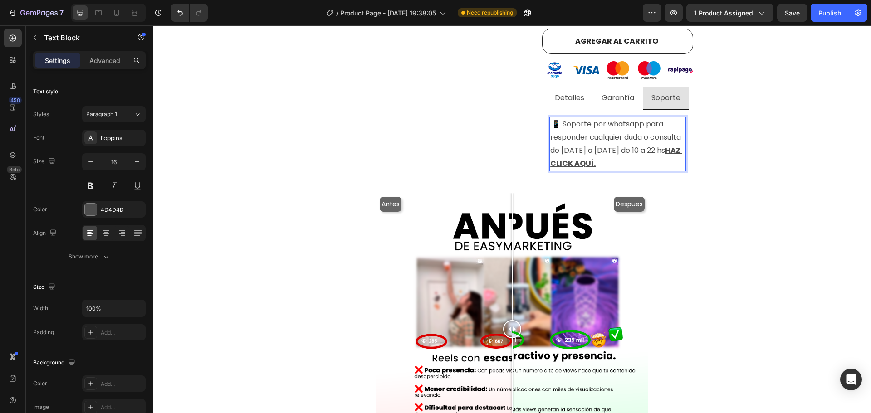
click at [652, 144] on p "📱 Soporte por whatsapp para responder cualquier duda o consulta de lunes a vier…" at bounding box center [617, 144] width 135 height 52
click at [651, 151] on p "📱 Soporte por whatsapp para responder cualquier duda o consulta de lunes a vier…" at bounding box center [617, 144] width 135 height 52
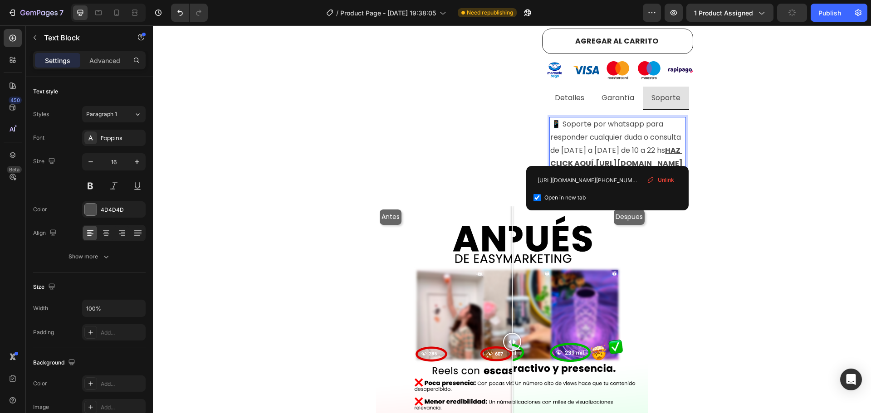
drag, startPoint x: 649, startPoint y: 155, endPoint x: 566, endPoint y: 135, distance: 85.8
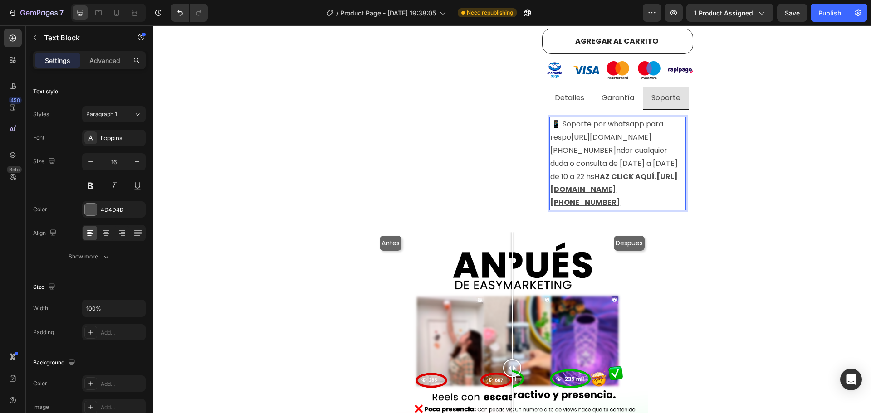
click at [566, 135] on p "📱 Soporte por whatsapp para respo https://web.whatsapp.com/send?phone=549221579…" at bounding box center [617, 164] width 135 height 92
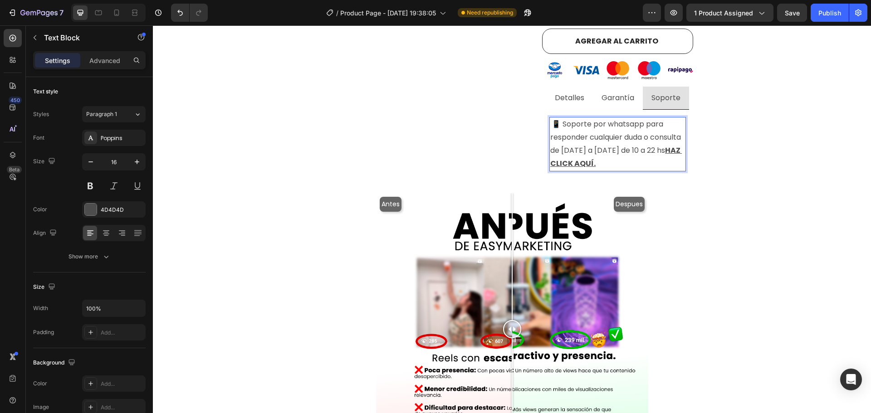
click at [647, 154] on p "📱 Soporte por whatsapp para responder cualquier duda o consulta de lunes a vier…" at bounding box center [617, 144] width 135 height 52
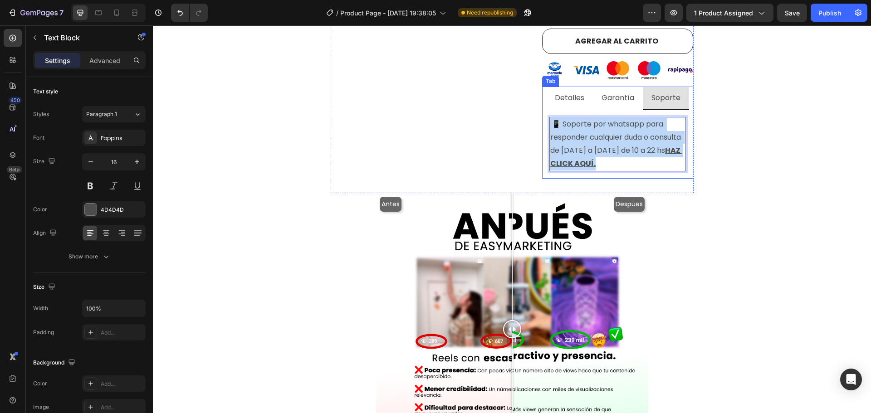
drag, startPoint x: 635, startPoint y: 154, endPoint x: 543, endPoint y: 114, distance: 99.5
click at [543, 114] on div "👁️ Visitas en Instagram Aumentá el impacto de tus reels con visitas permanentes…" at bounding box center [617, 144] width 151 height 69
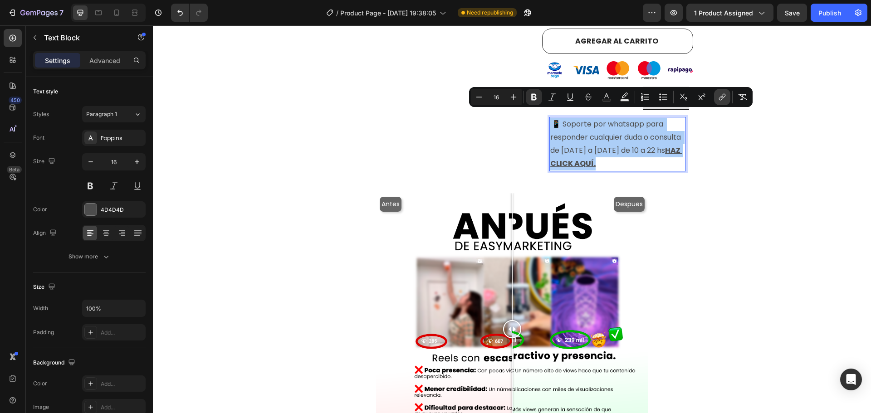
click at [719, 98] on icon "Editor contextual toolbar" at bounding box center [722, 97] width 9 height 9
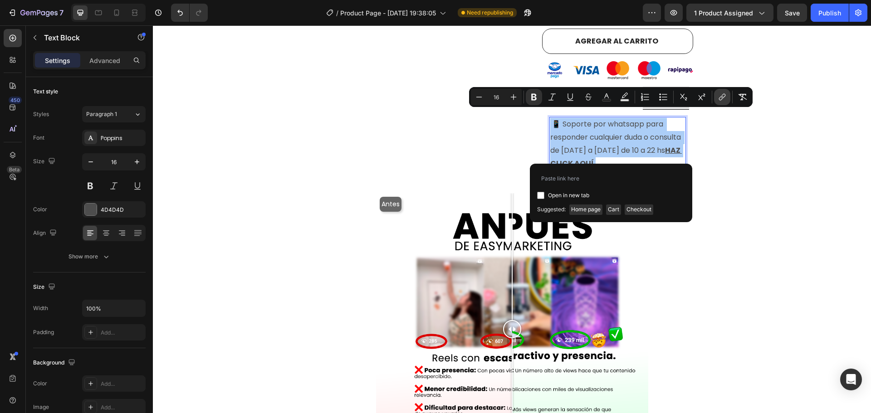
click at [719, 98] on icon "Editor contextual toolbar" at bounding box center [722, 97] width 9 height 9
click at [110, 235] on icon at bounding box center [106, 233] width 9 height 9
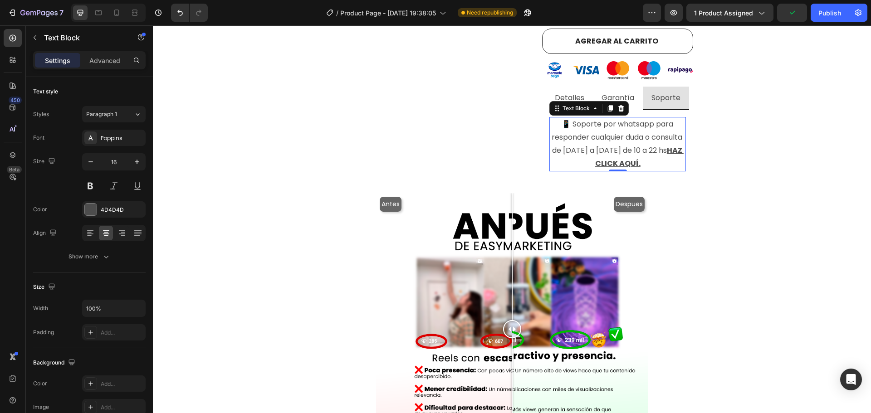
click at [630, 129] on p "📱 Soporte por whatsapp para responder cualquier duda o consulta de lunes a vier…" at bounding box center [617, 144] width 135 height 52
click at [662, 148] on p "📱 Soporte por whatsapp para responder cualquier duda o consulta de lunes a vier…" at bounding box center [617, 144] width 135 height 52
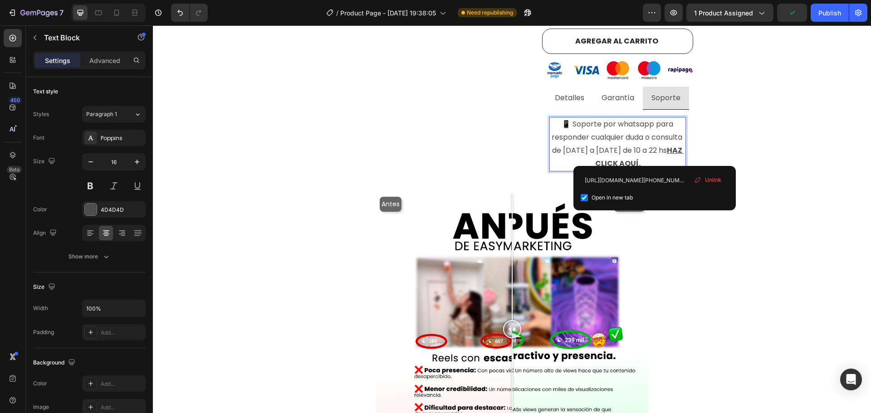
click at [658, 157] on p "📱 Soporte por whatsapp para responder cualquier duda o consulta de lunes a vier…" at bounding box center [617, 144] width 135 height 52
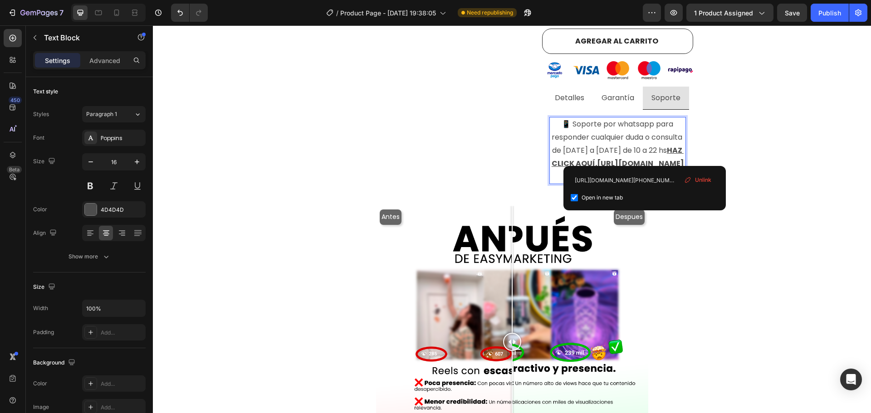
click at [655, 155] on p "📱 Soporte por whatsapp para responder cualquier duda o consulta de lunes a vier…" at bounding box center [617, 150] width 135 height 65
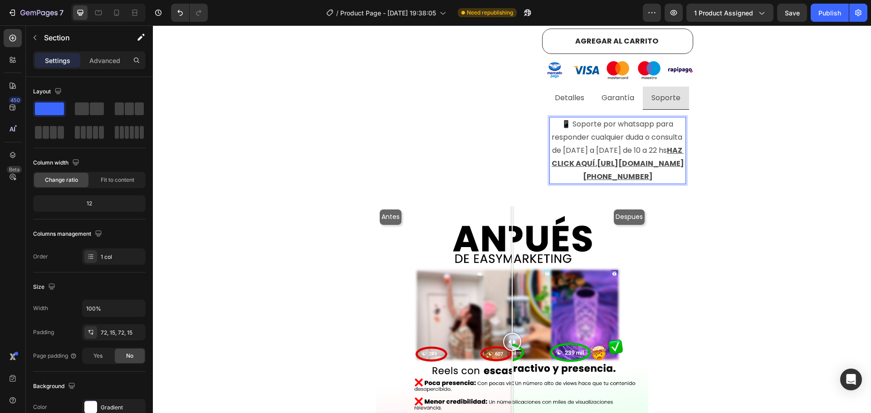
click at [703, 143] on div "Visualizaciones de instagram con E n t r e g a i n m e d i a ta ! Heading Produ…" at bounding box center [512, 120] width 705 height 954
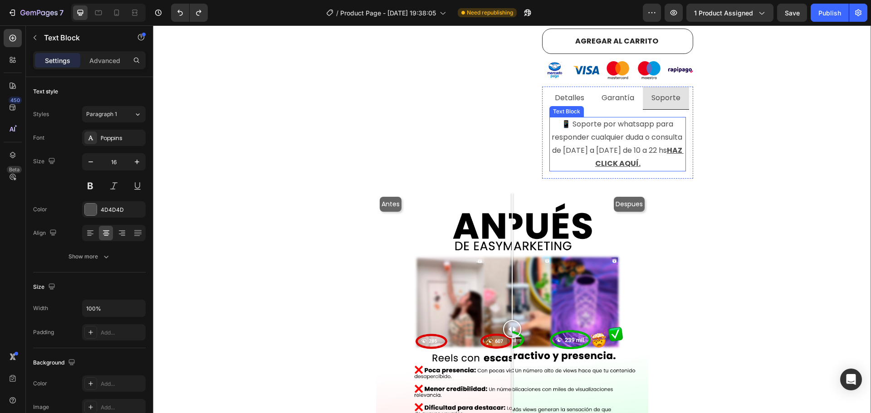
click at [610, 157] on u "HAZ CLICK AQUÍ." at bounding box center [639, 157] width 88 height 24
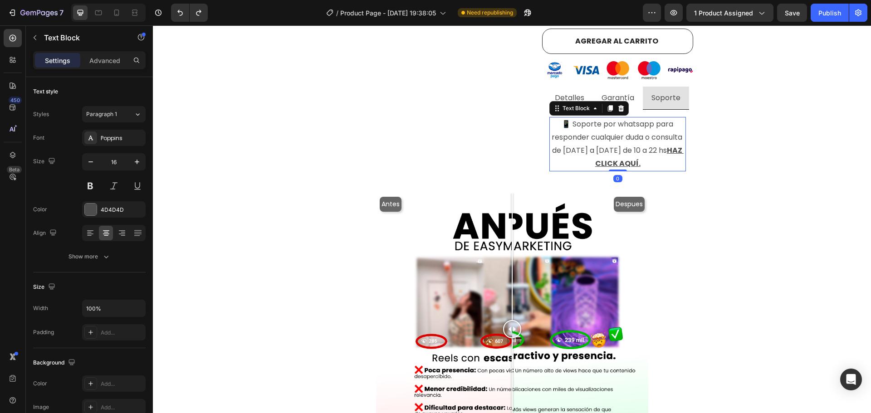
click at [605, 154] on u "HAZ CLICK AQUÍ." at bounding box center [639, 157] width 88 height 24
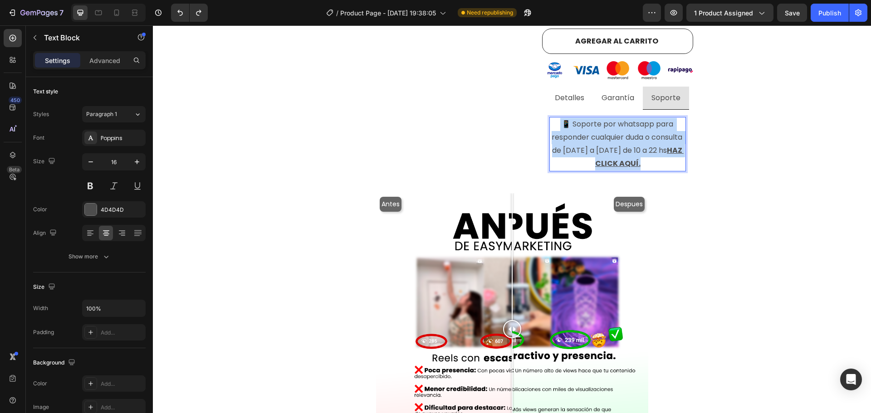
click at [605, 154] on u "HAZ CLICK AQUÍ." at bounding box center [639, 157] width 88 height 24
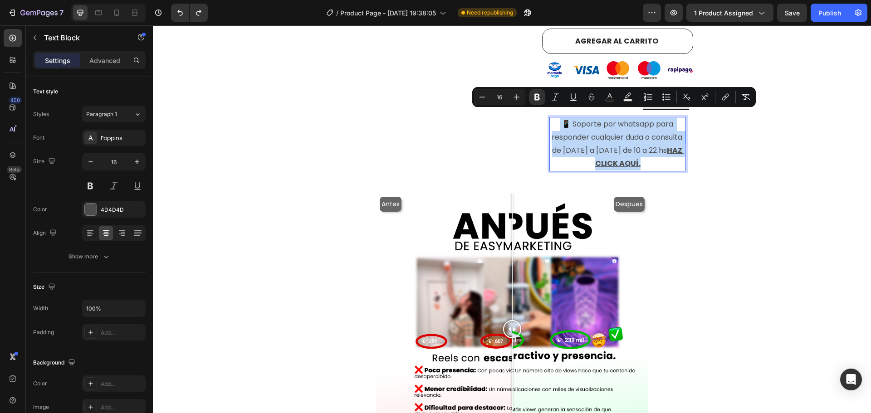
click at [616, 156] on u "HAZ CLICK AQUÍ." at bounding box center [639, 157] width 88 height 24
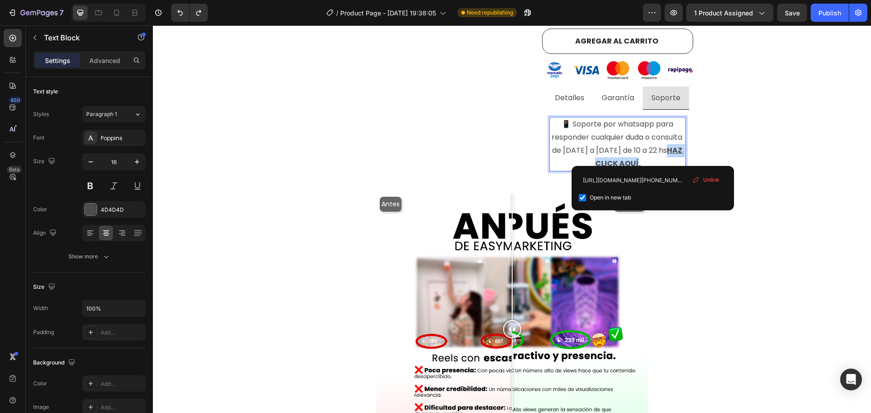
drag, startPoint x: 652, startPoint y: 157, endPoint x: 596, endPoint y: 154, distance: 56.3
click at [596, 154] on u "HAZ CLICK AQUÍ." at bounding box center [639, 157] width 88 height 24
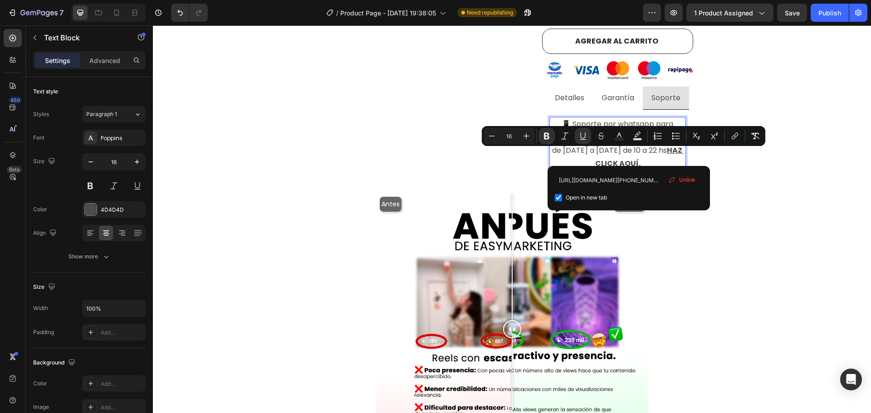
click at [622, 152] on u "HAZ CLICK AQUÍ." at bounding box center [639, 157] width 88 height 24
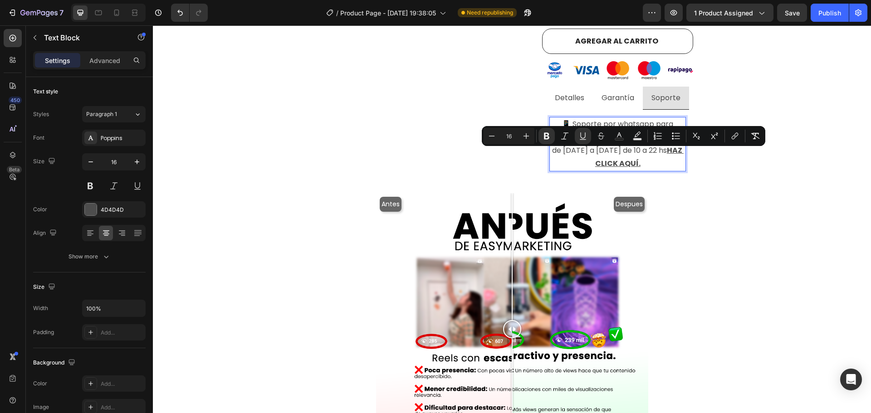
click at [613, 152] on u "HAZ CLICK AQUÍ." at bounding box center [639, 157] width 88 height 24
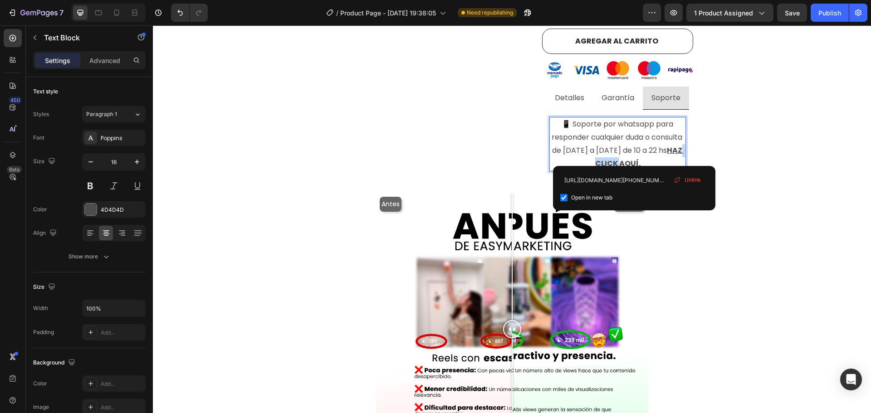
drag, startPoint x: 635, startPoint y: 154, endPoint x: 610, endPoint y: 153, distance: 24.5
click at [610, 153] on u "HAZ CLICK AQUÍ." at bounding box center [639, 157] width 88 height 24
click at [640, 158] on u "HAZclick acáAQUÍ." at bounding box center [622, 163] width 72 height 10
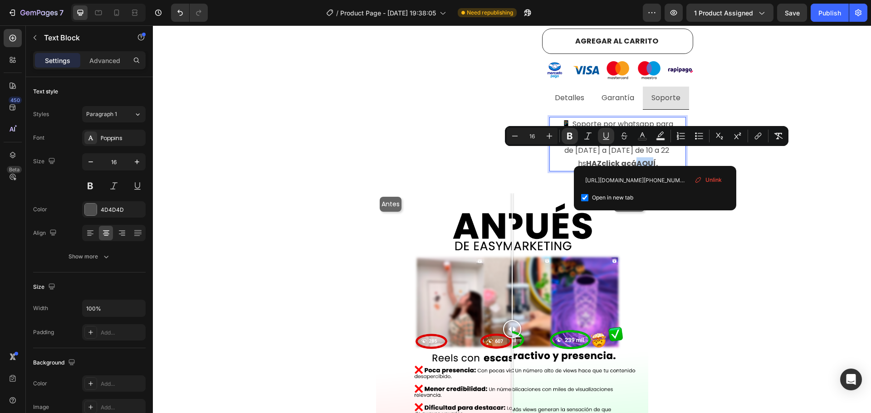
drag, startPoint x: 655, startPoint y: 154, endPoint x: 641, endPoint y: 153, distance: 14.5
click at [641, 158] on u "HAZclick acáAQUÍ." at bounding box center [622, 163] width 72 height 10
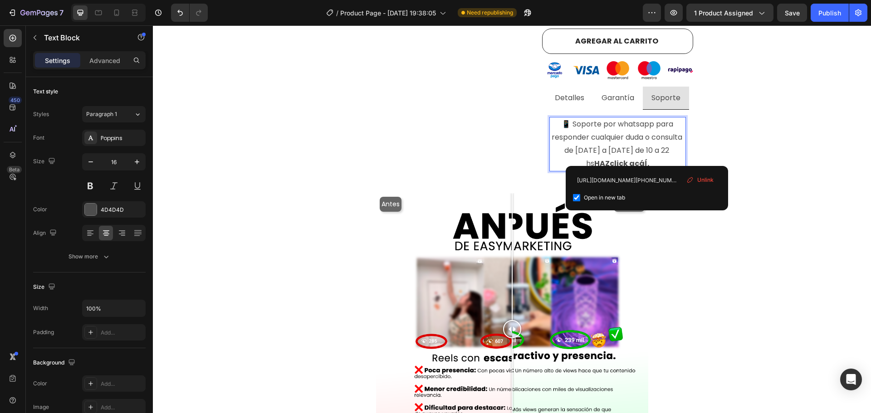
click at [648, 158] on u "HAZclick acáÍ." at bounding box center [621, 163] width 55 height 10
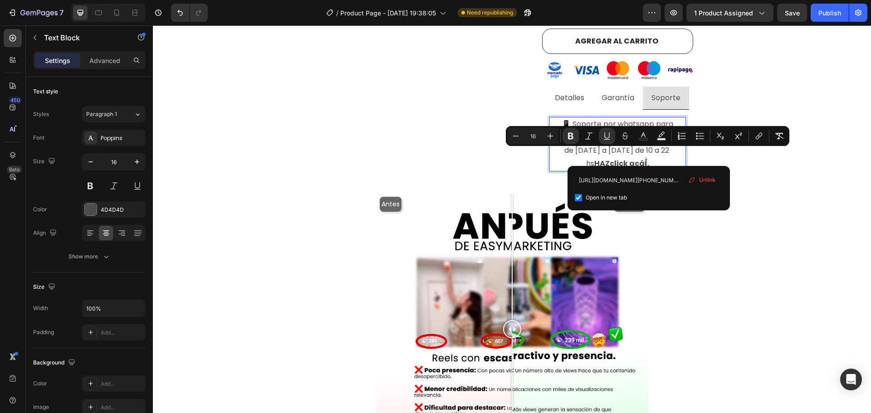
click at [647, 158] on u "HAZclick acáÍ." at bounding box center [621, 163] width 55 height 10
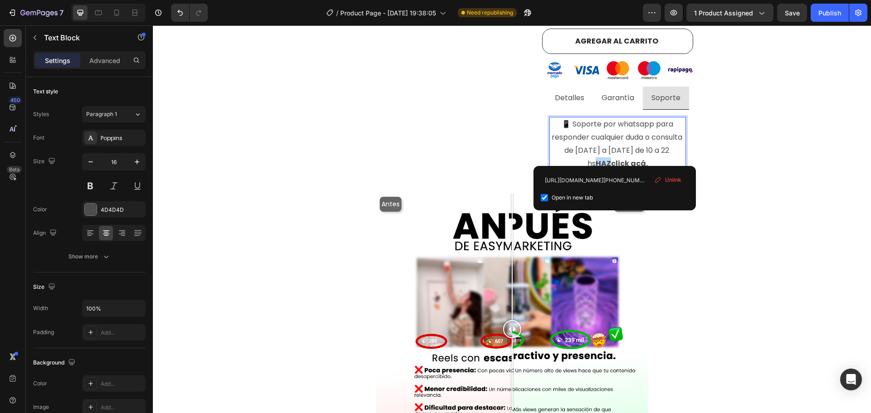
drag, startPoint x: 613, startPoint y: 152, endPoint x: 601, endPoint y: 152, distance: 12.7
click at [601, 158] on u "HAZclick acá." at bounding box center [622, 163] width 52 height 10
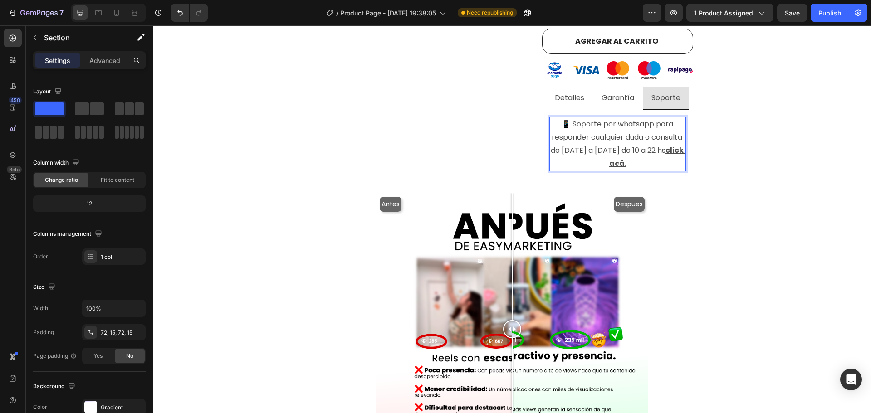
click at [720, 154] on div "Visualizaciones de instagram con E n t r e g a i n m e d i a ta ! Heading Produ…" at bounding box center [512, 113] width 705 height 940
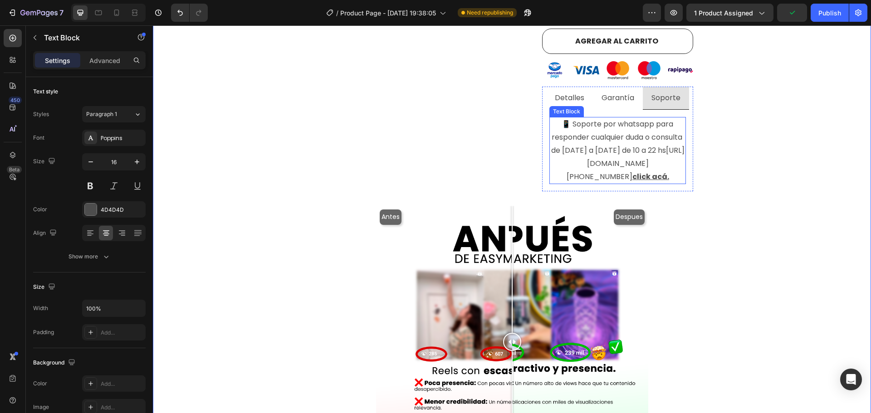
click at [666, 181] on u "click acá." at bounding box center [650, 176] width 37 height 10
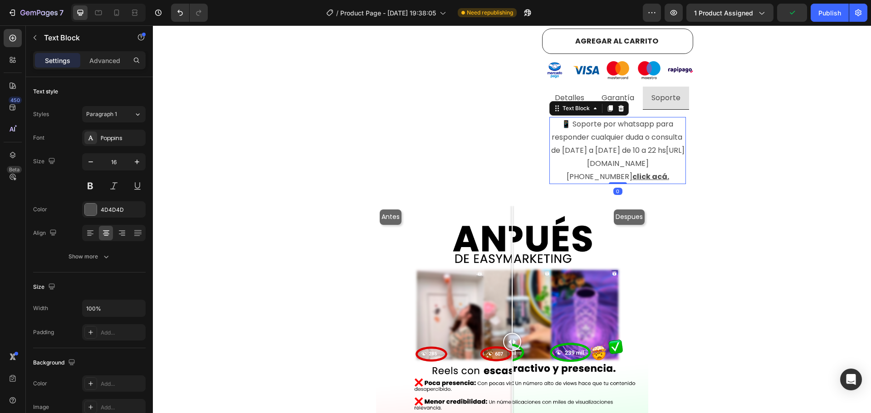
click at [619, 176] on link "https://web.whatsapp.com/send?phone=5492215793593 click acá." at bounding box center [626, 163] width 118 height 37
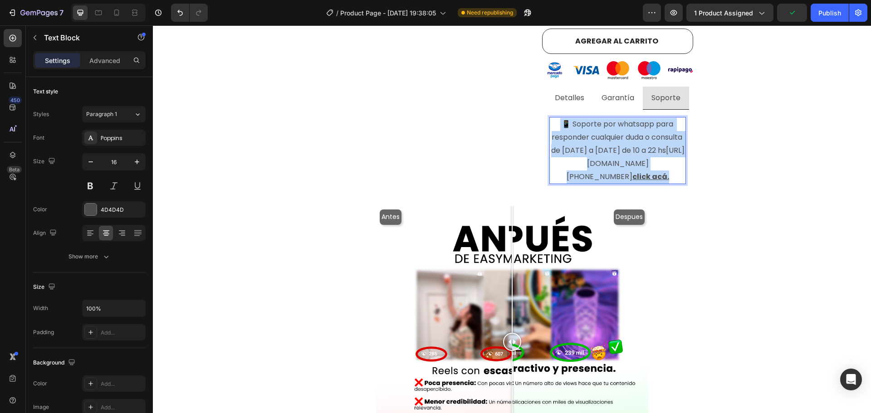
click at [619, 176] on link "https://web.whatsapp.com/send?phone=5492215793593 click acá." at bounding box center [626, 163] width 118 height 37
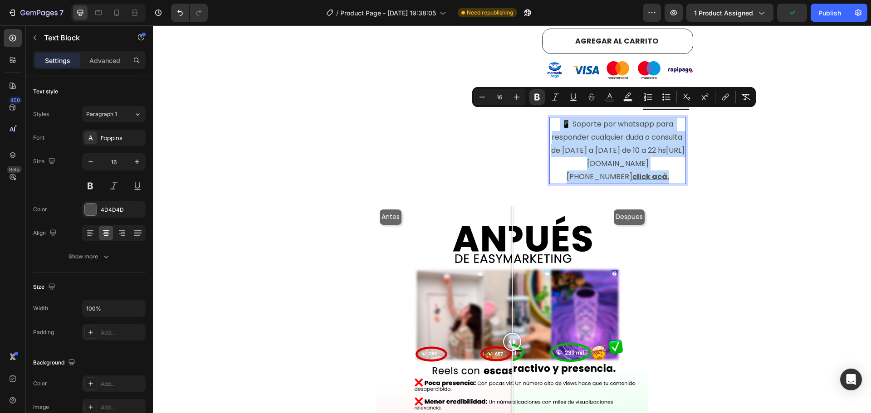
click at [658, 179] on u "click acá." at bounding box center [650, 176] width 37 height 10
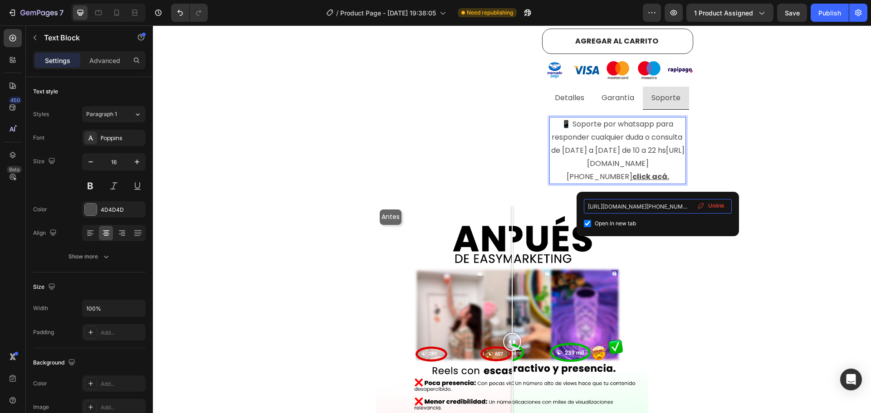
click at [655, 205] on input "https://web.whatsapp.com/send?phone=5492215793593" at bounding box center [658, 206] width 148 height 15
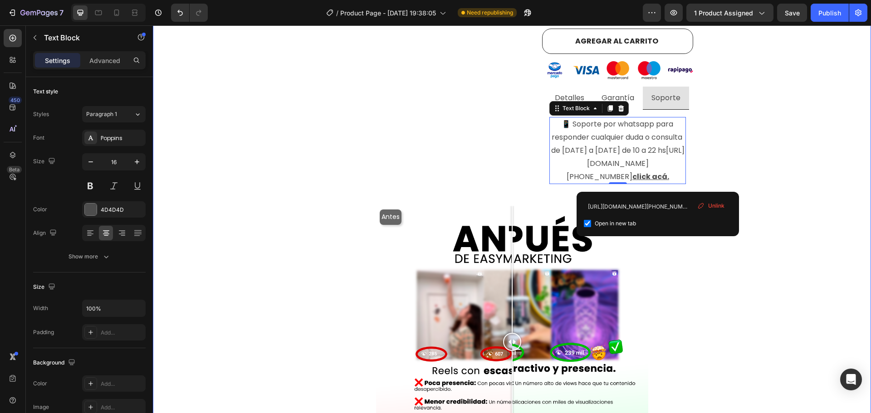
click at [720, 183] on div "Visualizaciones de instagram con E n t r e g a i n m e d i a ta ! Heading Produ…" at bounding box center [512, 120] width 705 height 954
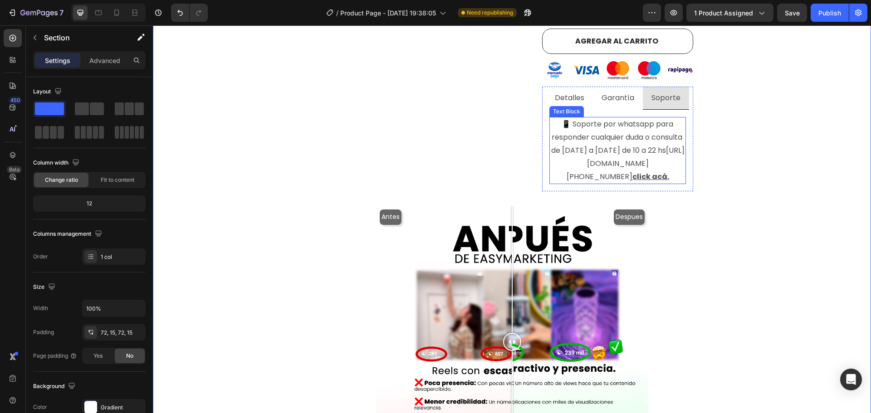
click at [629, 177] on link "https://web.whatsapp.com/send?phone=5492215793593 click acá." at bounding box center [626, 163] width 118 height 37
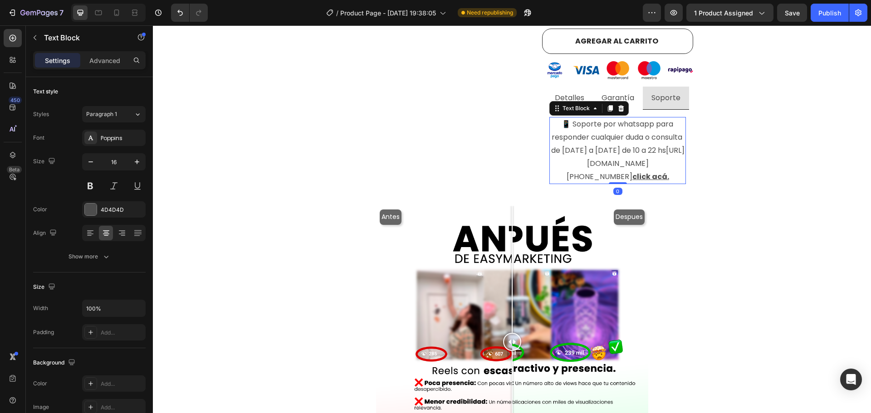
click at [634, 179] on link "https://web.whatsapp.com/send?phone=5492215793593 click acá." at bounding box center [626, 163] width 118 height 37
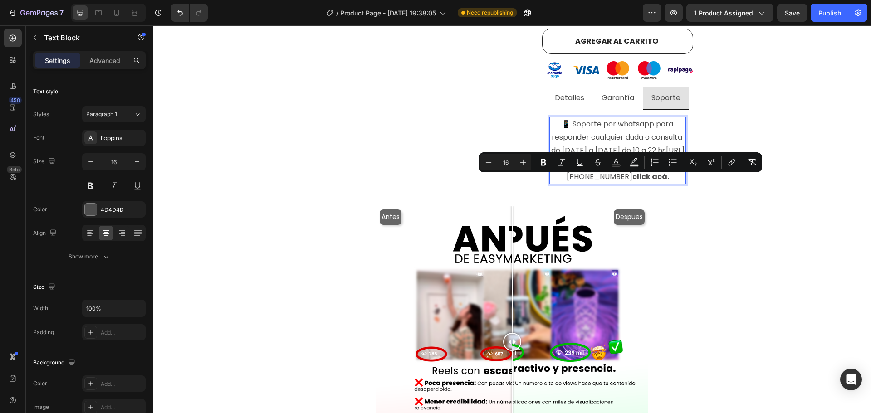
click at [643, 179] on u "click acá." at bounding box center [650, 176] width 37 height 10
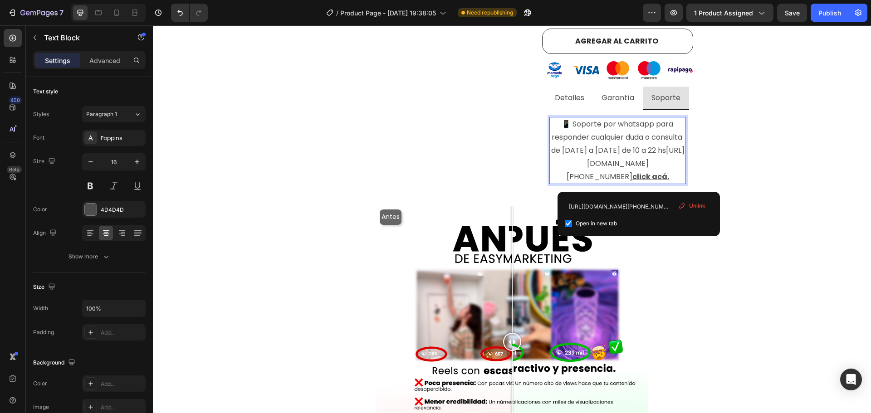
drag, startPoint x: 636, startPoint y: 177, endPoint x: 550, endPoint y: 171, distance: 86.9
click at [550, 171] on p "📱 Soporte por whatsapp para responder cualquier duda o consulta de lunes a vier…" at bounding box center [617, 150] width 135 height 65
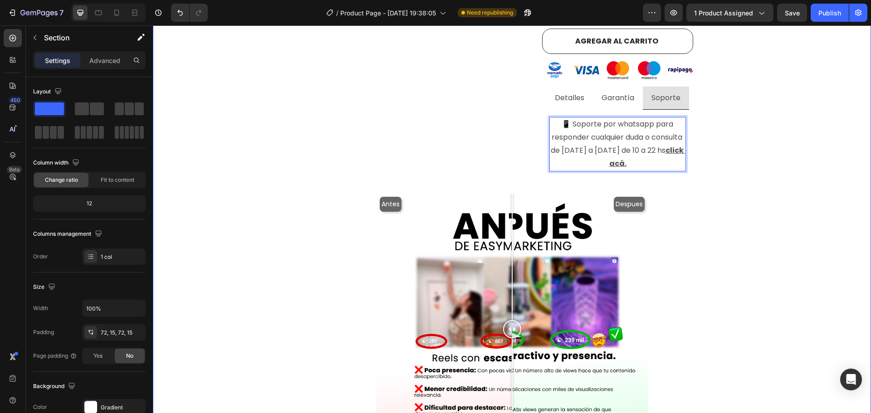
click at [737, 151] on div "Visualizaciones de instagram con E n t r e g a i n m e d i a ta ! Heading Produ…" at bounding box center [512, 113] width 705 height 940
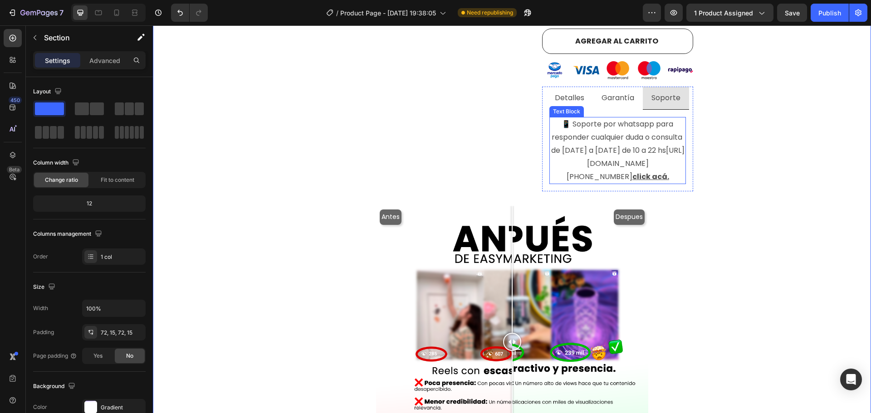
click at [661, 182] on u "click acá." at bounding box center [650, 176] width 37 height 10
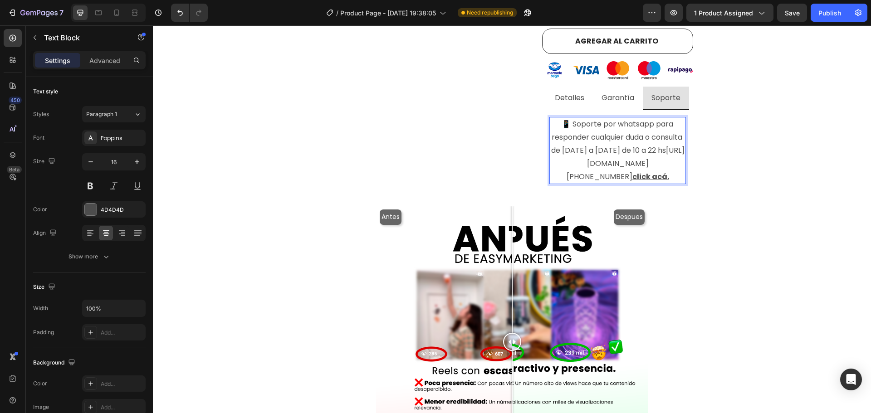
click at [660, 179] on u "click acá." at bounding box center [650, 176] width 37 height 10
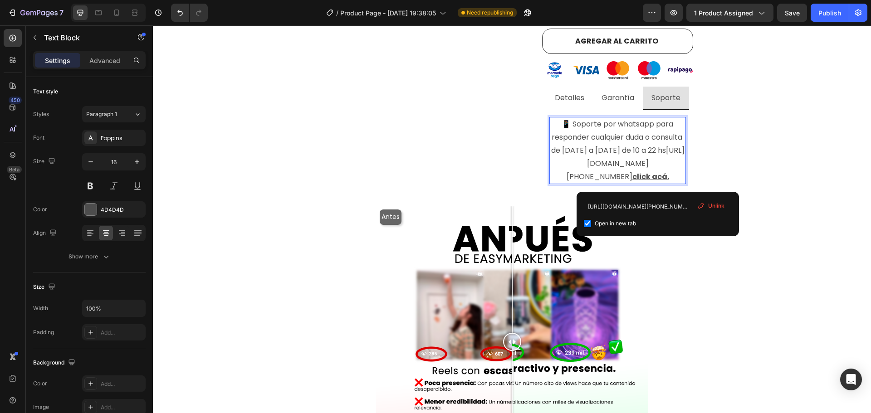
click at [714, 202] on span "Unlink" at bounding box center [716, 206] width 16 height 8
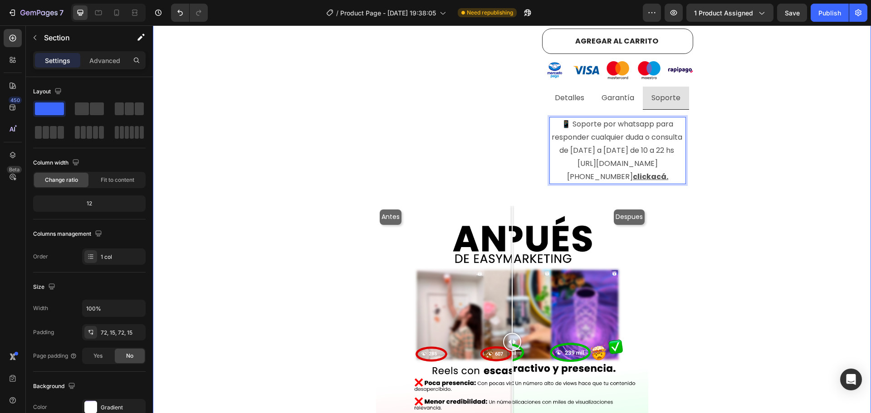
click at [713, 176] on div "Visualizaciones de instagram con E n t r e g a i n m e d i a ta ! Heading Produ…" at bounding box center [512, 120] width 705 height 954
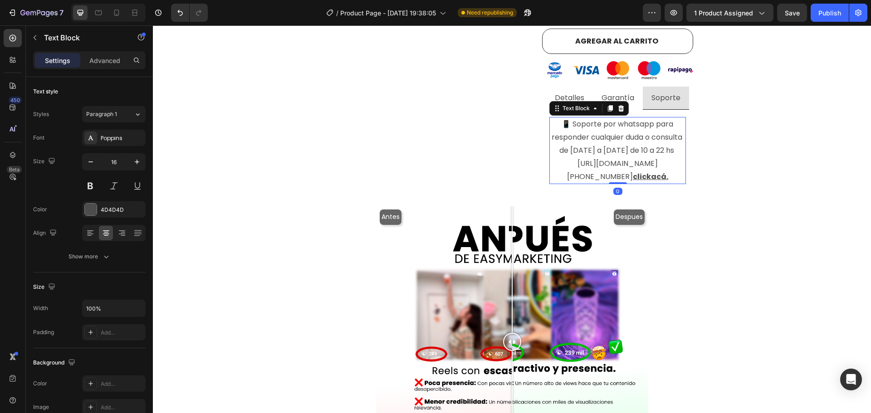
click at [639, 182] on u "click" at bounding box center [642, 176] width 18 height 10
click at [639, 180] on u "click acá." at bounding box center [650, 176] width 37 height 10
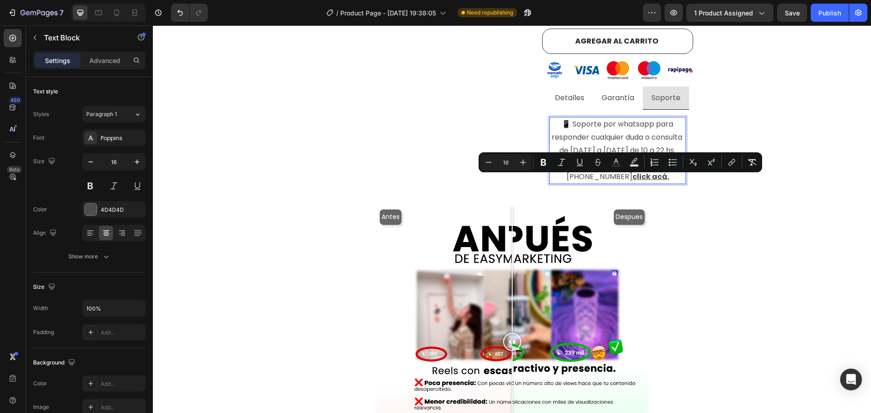
click at [638, 178] on p "📱 Soporte por whatsapp para responder cualquier duda o consulta de lunes a vier…" at bounding box center [617, 150] width 135 height 65
click at [641, 181] on u "click acá." at bounding box center [650, 176] width 37 height 10
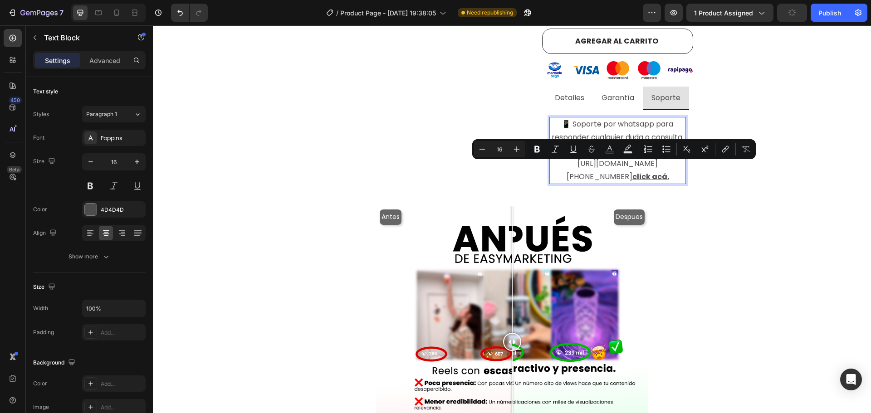
drag, startPoint x: 638, startPoint y: 177, endPoint x: 548, endPoint y: 171, distance: 89.6
click at [550, 171] on p "📱 Soporte por whatsapp para responder cualquier duda o consulta de lunes a vier…" at bounding box center [617, 150] width 135 height 65
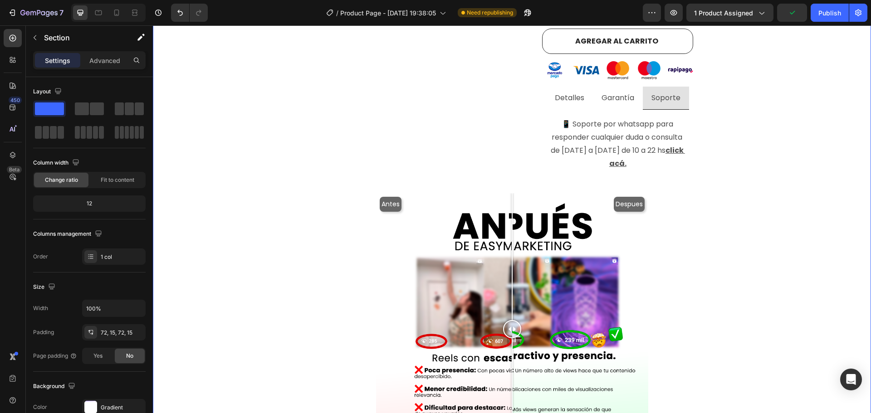
click at [740, 158] on div "Visualizaciones de instagram con E n t r e g a i n m e d i a ta ! Heading Produ…" at bounding box center [512, 113] width 705 height 940
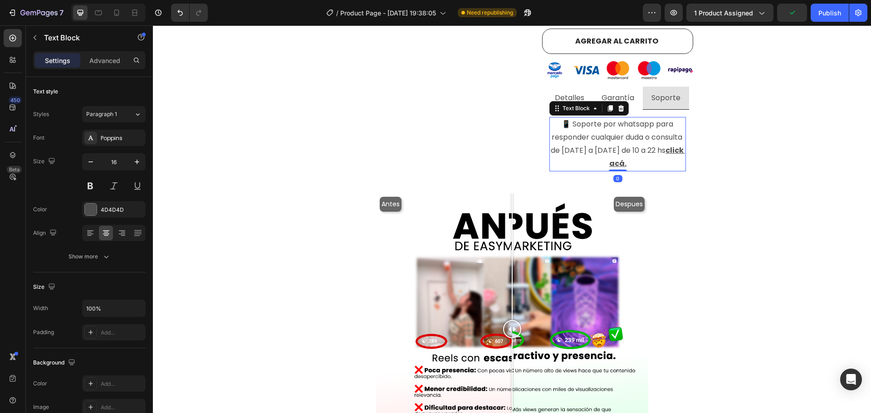
click at [648, 153] on p "📱 Soporte por whatsapp para responder cualquier duda o consulta de lunes a vier…" at bounding box center [617, 144] width 135 height 52
click at [627, 154] on u "click acá." at bounding box center [647, 157] width 76 height 24
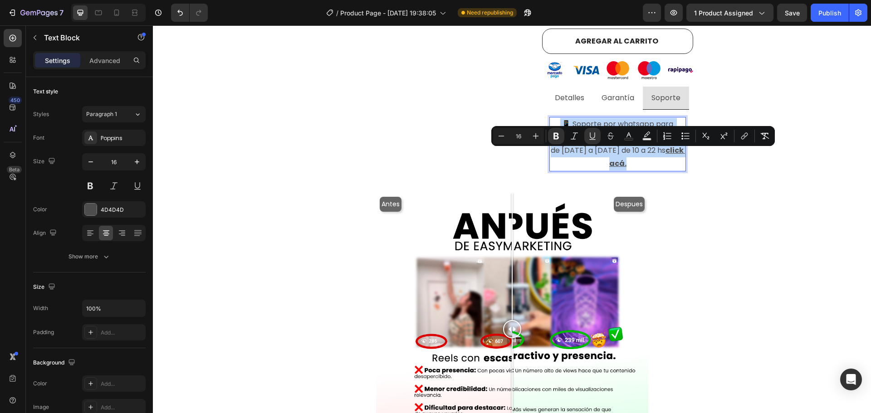
click at [627, 154] on u "click acá." at bounding box center [647, 157] width 76 height 24
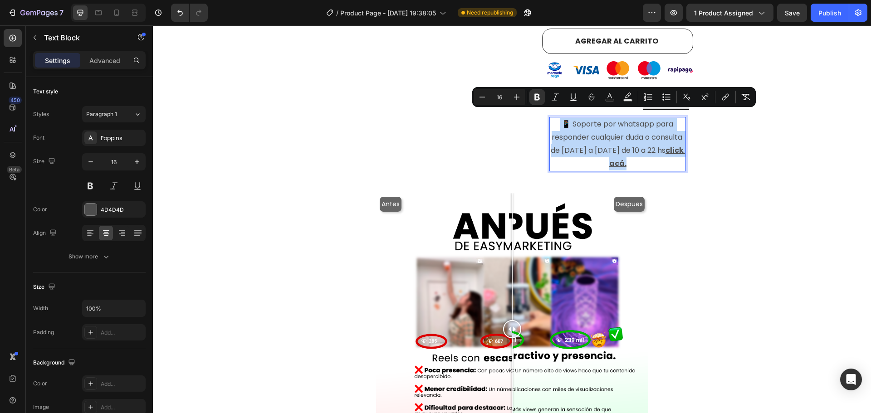
click at [631, 156] on u "click acá." at bounding box center [647, 157] width 76 height 24
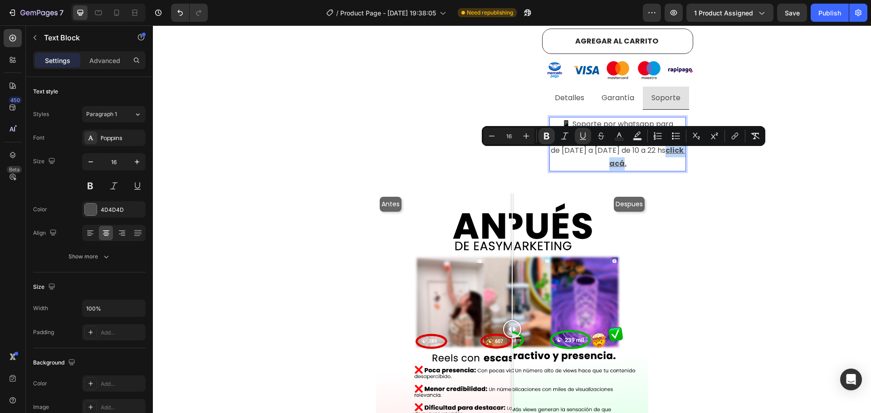
drag, startPoint x: 608, startPoint y: 154, endPoint x: 638, endPoint y: 155, distance: 30.0
click at [638, 155] on u "click acá." at bounding box center [647, 157] width 76 height 24
click at [737, 137] on icon "Editor contextual toolbar" at bounding box center [734, 136] width 9 height 9
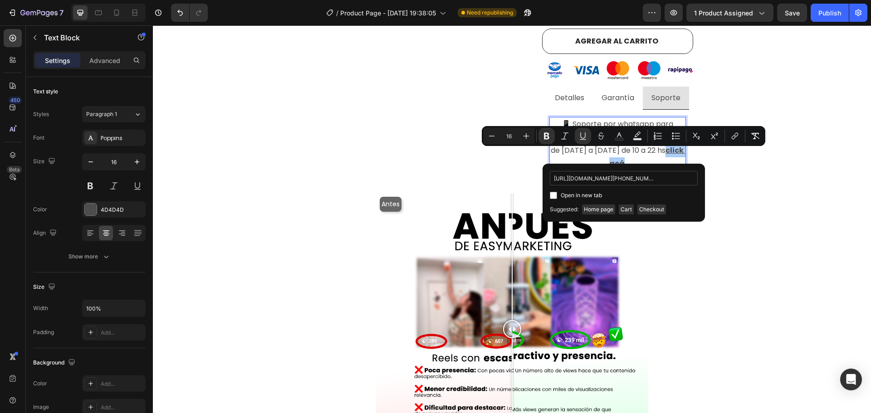
scroll to position [0, 46]
type input "https://web.whatsapp.com/send?phone=5492215793593"
click at [571, 195] on span "Open in new tab" at bounding box center [581, 195] width 41 height 11
checkbox input "true"
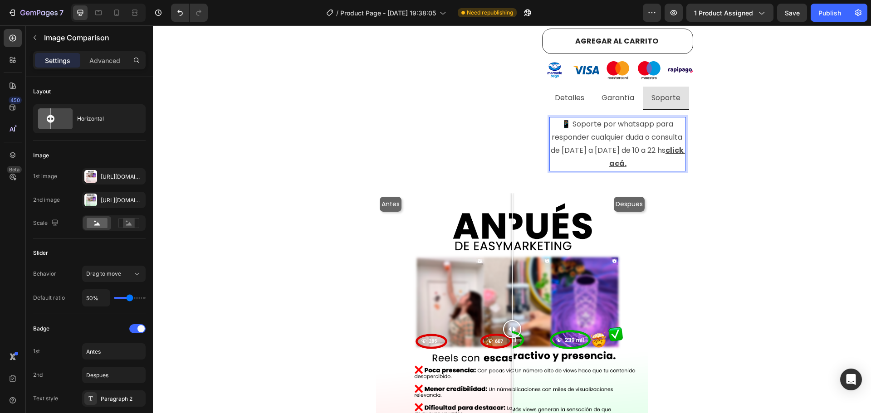
click at [777, 194] on div "Antes Despues" at bounding box center [512, 329] width 705 height 272
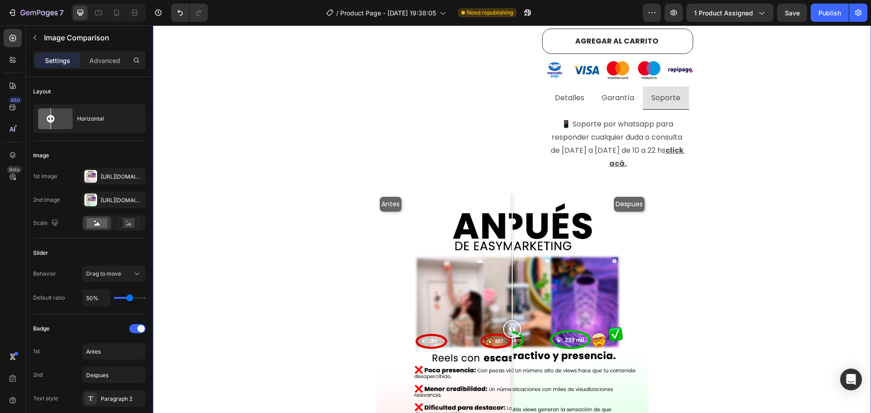
click at [768, 151] on div "Visualizaciones de instagram con E n t r e g a i n m e d i a ta ! Heading Produ…" at bounding box center [512, 113] width 705 height 940
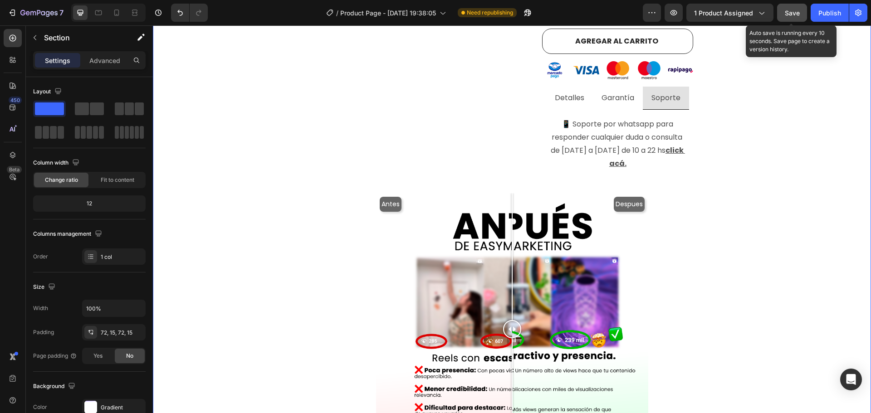
click at [799, 14] on span "Save" at bounding box center [792, 13] width 15 height 8
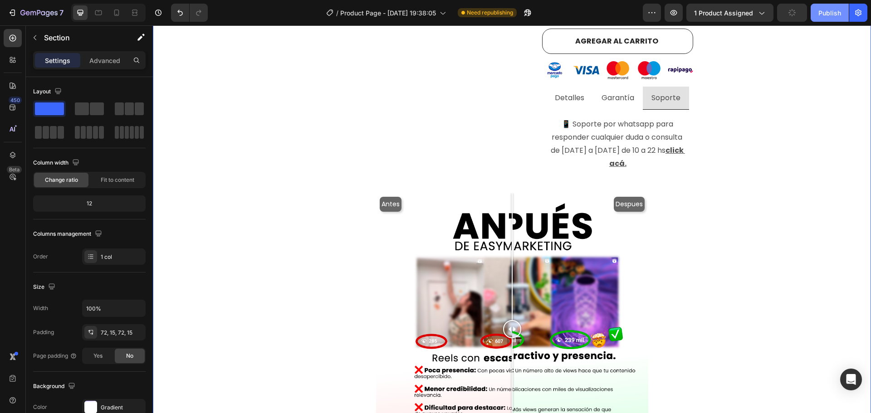
click at [826, 15] on div "Publish" at bounding box center [829, 13] width 23 height 10
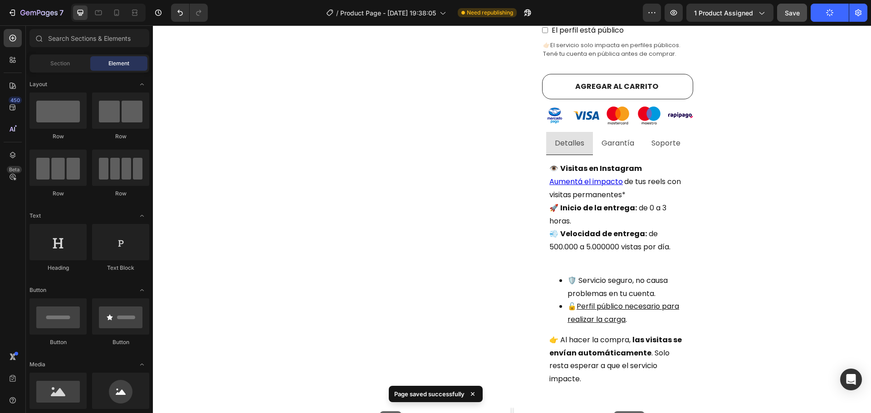
scroll to position [404, 0]
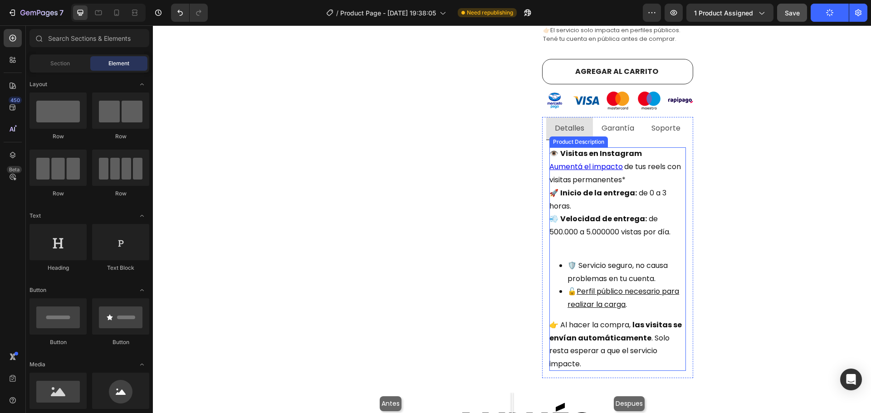
click at [646, 170] on div "👁️ Visitas en Instagram Aumentá el impacto de tus reels con visitas permanentes…" at bounding box center [617, 259] width 137 height 224
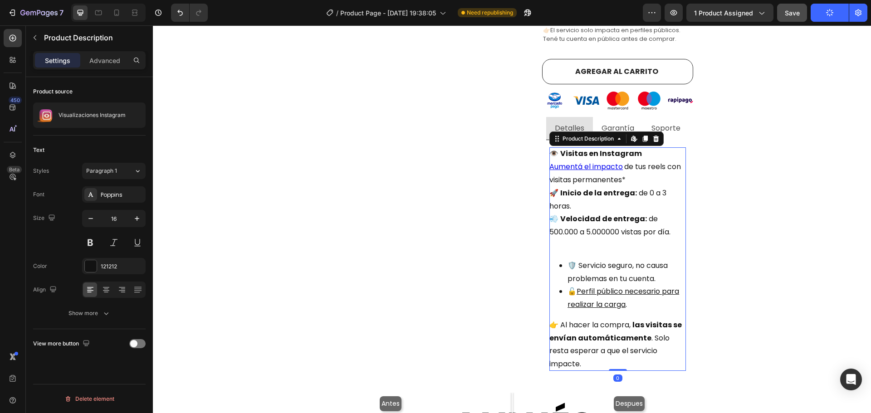
click at [646, 170] on div "👁️ Visitas en Instagram Aumentá el impacto de tus reels con visitas permanentes…" at bounding box center [617, 259] width 137 height 224
click at [632, 172] on div "👁️ Visitas en Instagram Aumentá el impacto de tus reels con visitas permanentes…" at bounding box center [617, 259] width 137 height 224
click at [624, 170] on div "👁️ Visitas en Instagram Aumentá el impacto de tus reels con visitas permanentes…" at bounding box center [617, 259] width 137 height 224
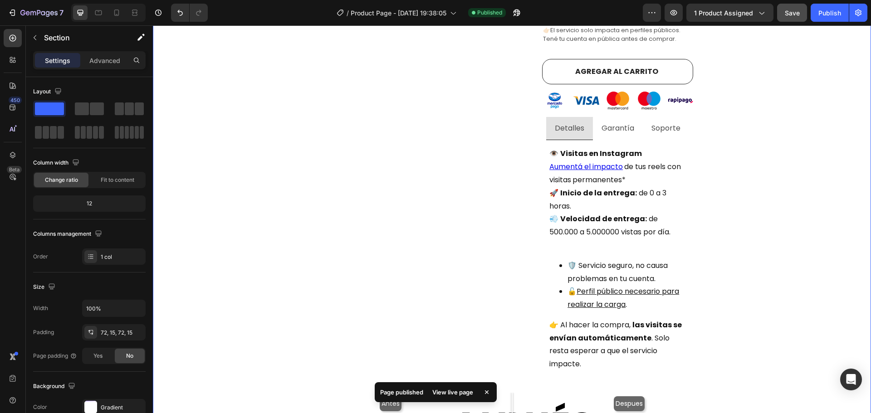
click at [802, 189] on div "Visualizaciones de instagram con E n t r e g a i n m e d i a ta ! Heading Produ…" at bounding box center [512, 228] width 705 height 1110
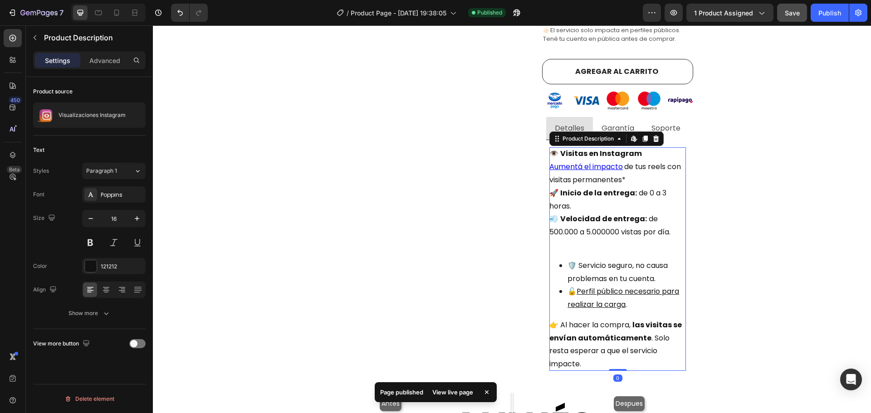
click at [608, 197] on div "👁️ Visitas en Instagram Aumentá el impacto de tus reels con visitas permanentes…" at bounding box center [617, 259] width 137 height 224
click at [648, 220] on p "🚀 Inicio de la entrega: de 0 a 3 horas. 💨 Velocidad de entrega: de 500.000 a 5.…" at bounding box center [609, 212] width 121 height 49
click at [624, 269] on li "🛡️ Servicio seguro, no causa problemas en tu cuenta." at bounding box center [627, 272] width 118 height 26
click at [773, 294] on div "Visualizaciones de instagram con E n t r e g a i n m e d i a ta ! Heading Produ…" at bounding box center [512, 228] width 705 height 1110
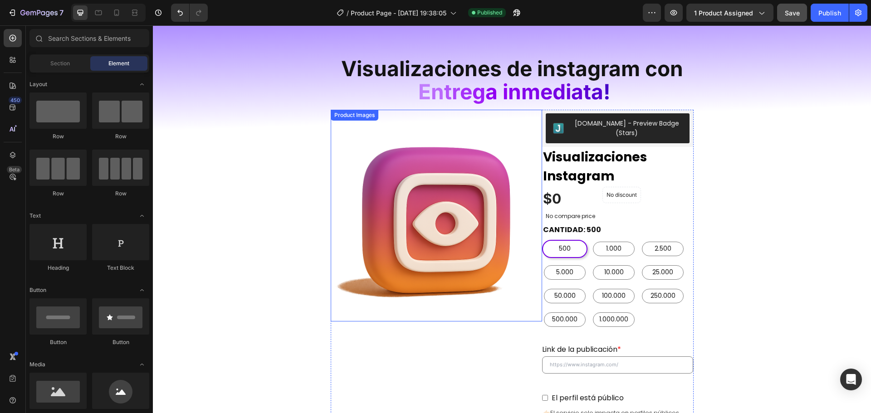
scroll to position [0, 0]
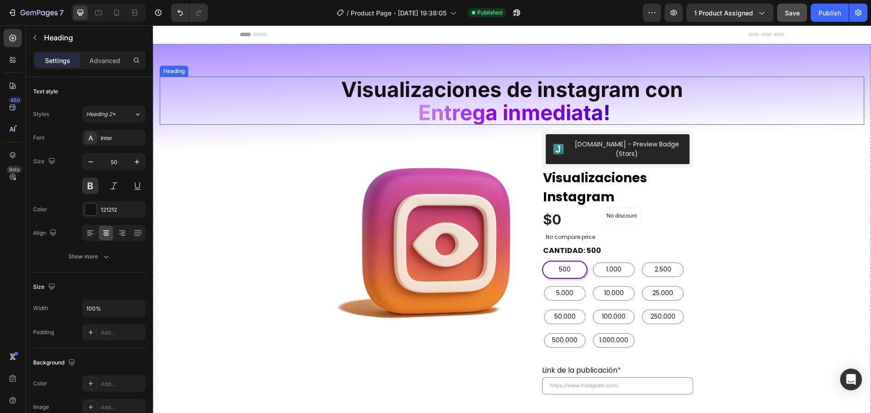
click at [648, 112] on h2 "Visualizaciones de instagram con E n t r e g a i n m e d i a ta !" at bounding box center [512, 101] width 705 height 48
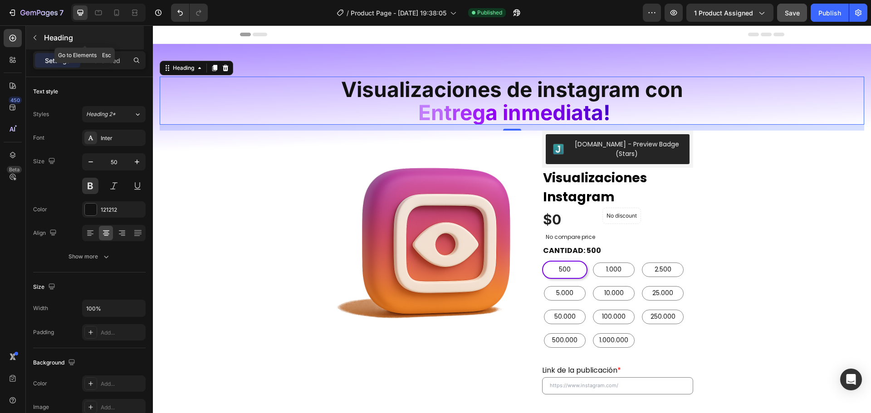
click at [36, 32] on button "button" at bounding box center [35, 37] width 15 height 15
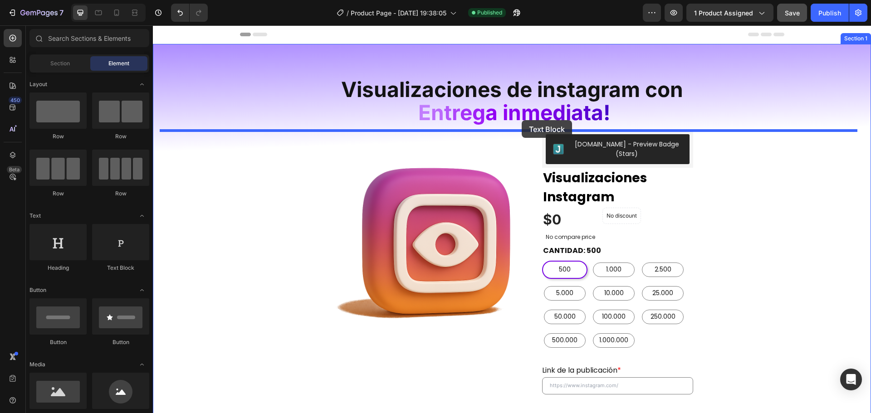
drag, startPoint x: 268, startPoint y: 278, endPoint x: 522, endPoint y: 120, distance: 298.9
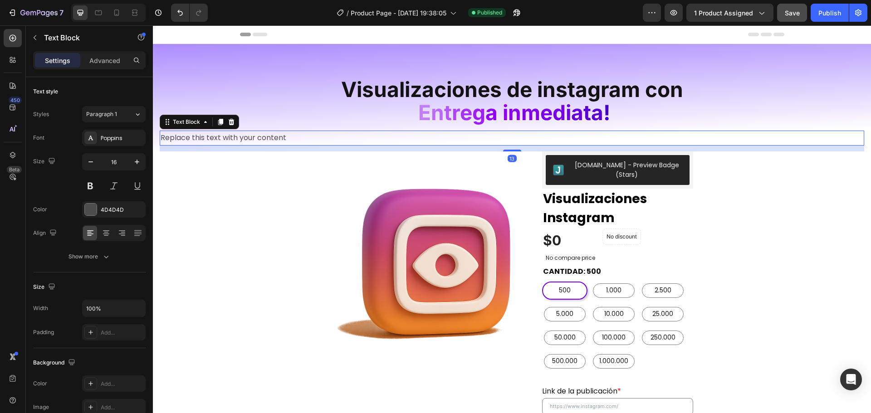
click at [396, 135] on div "Replace this text with your content" at bounding box center [512, 138] width 705 height 15
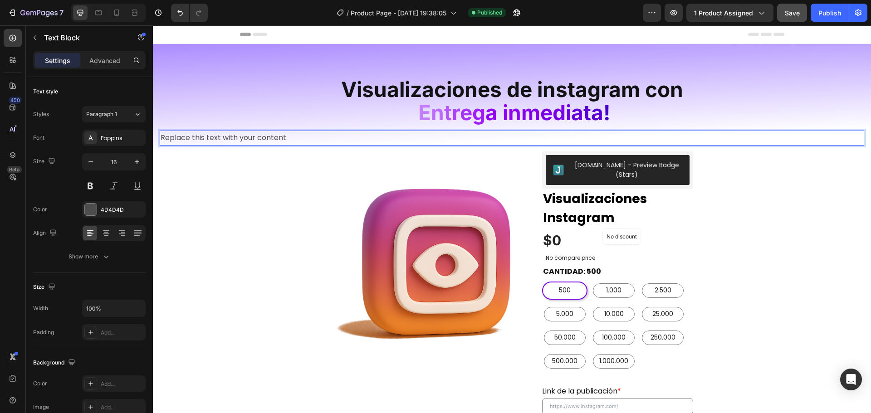
click at [396, 135] on p "Replace this text with your content" at bounding box center [512, 138] width 703 height 13
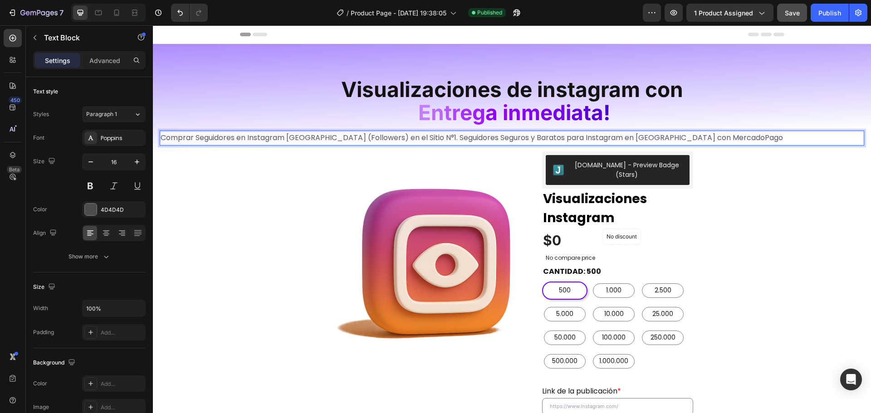
click at [471, 137] on span "Comprar Seguidores en Instagram Argentina (Followers) en el Sitio N°1. Seguidor…" at bounding box center [472, 137] width 622 height 10
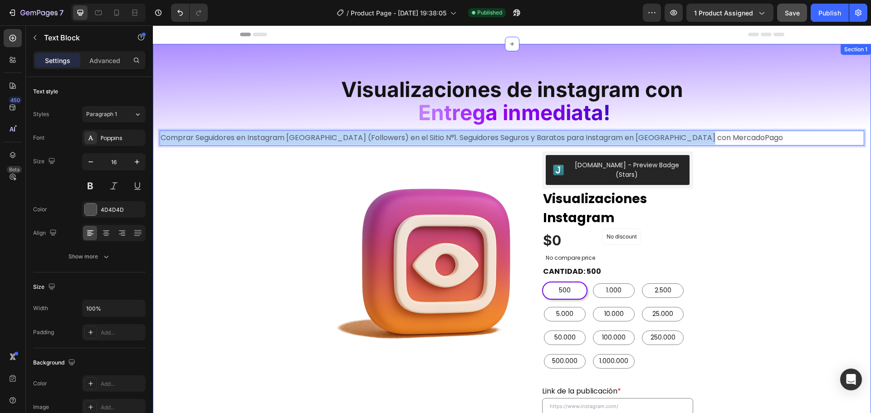
drag, startPoint x: 713, startPoint y: 137, endPoint x: 162, endPoint y: 141, distance: 551.2
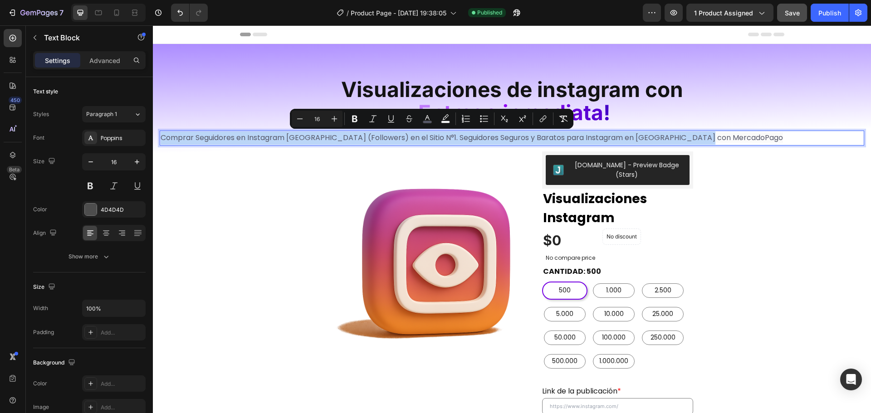
click at [213, 142] on span "Comprar Seguidores en Instagram Argentina (Followers) en el Sitio N°1. Seguidor…" at bounding box center [472, 137] width 622 height 10
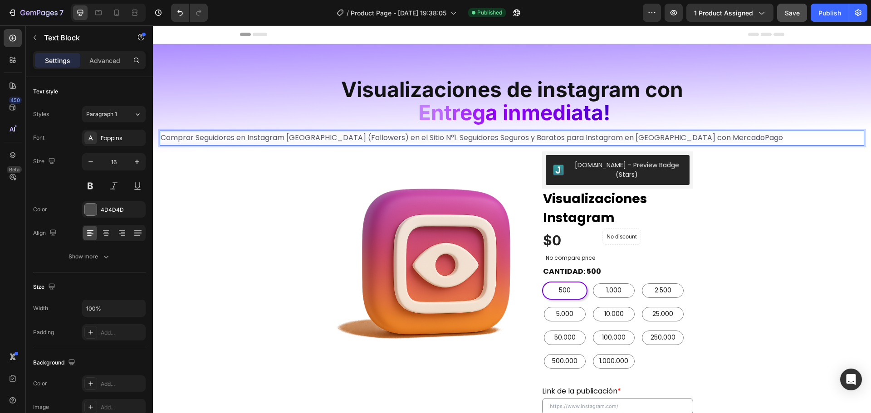
click at [260, 138] on span "Comprar Seguidores en Instagram Argentina (Followers) en el Sitio N°1. Seguidor…" at bounding box center [472, 137] width 622 height 10
click at [293, 140] on span "Comprar Seguidores en Instagram Argentina (Followers) en el Sitio N°1. Seguidor…" at bounding box center [472, 137] width 622 height 10
click at [340, 140] on span "Comprar Seguidores en Instagram Argentina (Followers) en el Sitio N°1. Seguidor…" at bounding box center [472, 137] width 622 height 10
drag, startPoint x: 368, startPoint y: 139, endPoint x: 328, endPoint y: 138, distance: 40.4
click at [328, 138] on span "Comprar Seguidores en Instagram Argentina (Followers) en el Sitio N°1. Seguidor…" at bounding box center [472, 137] width 622 height 10
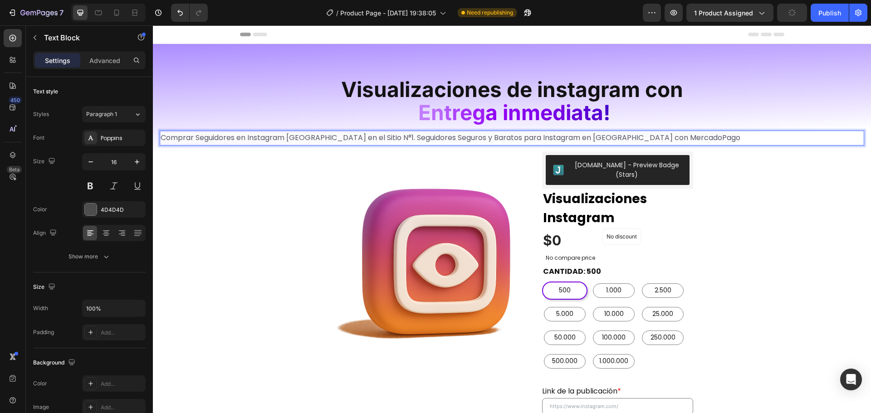
click at [383, 132] on span "Comprar Seguidores en Instagram Argentina en el Sitio N°1. Seguidores Seguros y…" at bounding box center [451, 137] width 580 height 10
click at [387, 137] on span "Comprar Seguidores en Instagram Argentina en el Sitio N°1. Seguidores Seguros y…" at bounding box center [451, 137] width 580 height 10
click at [269, 139] on span "Comprar Seguidores en Instagram Argentina en el Sitio N°1. Seguidores Seguros y…" at bounding box center [451, 137] width 580 height 10
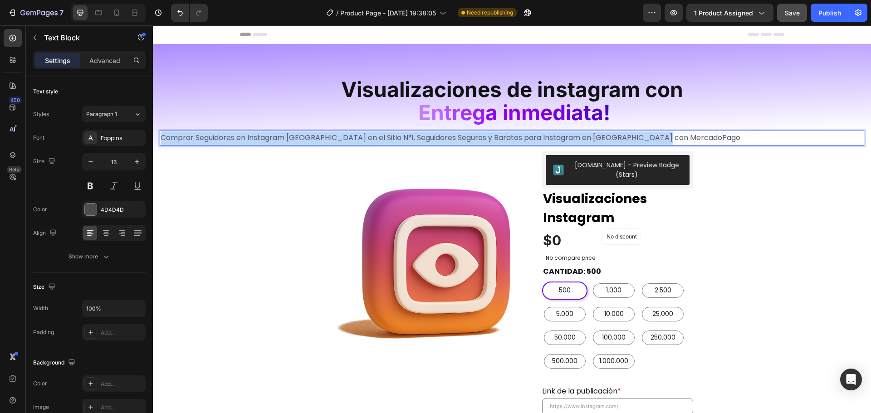
click at [269, 139] on span "Comprar Seguidores en Instagram Argentina en el Sitio N°1. Seguidores Seguros y…" at bounding box center [451, 137] width 580 height 10
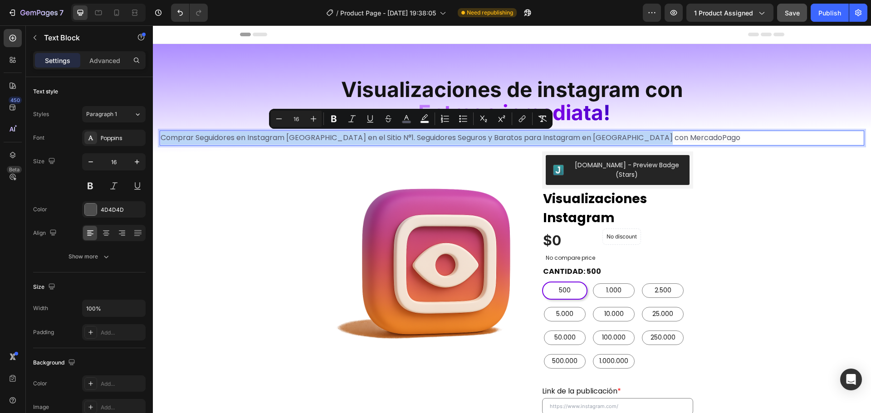
click at [283, 138] on span "Comprar Seguidores en Instagram Argentina en el Sitio N°1. Seguidores Seguros y…" at bounding box center [451, 137] width 580 height 10
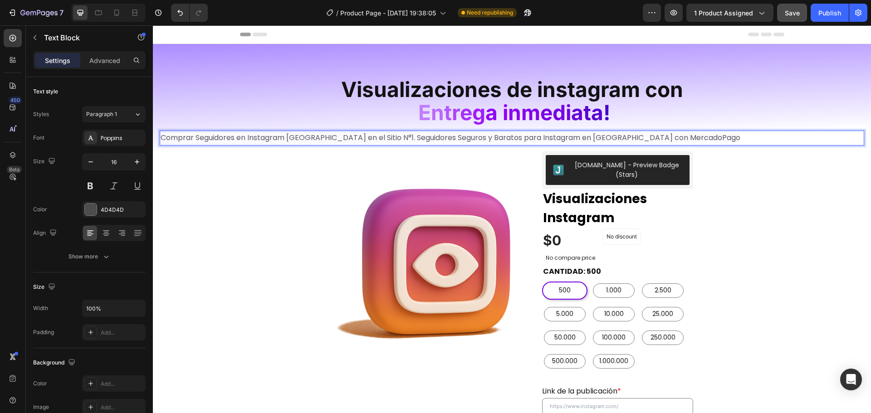
click at [313, 139] on span "Comprar Seguidores en Instagram Argentina en el Sitio N°1. Seguidores Seguros y…" at bounding box center [451, 137] width 580 height 10
drag, startPoint x: 193, startPoint y: 138, endPoint x: 302, endPoint y: 162, distance: 111.5
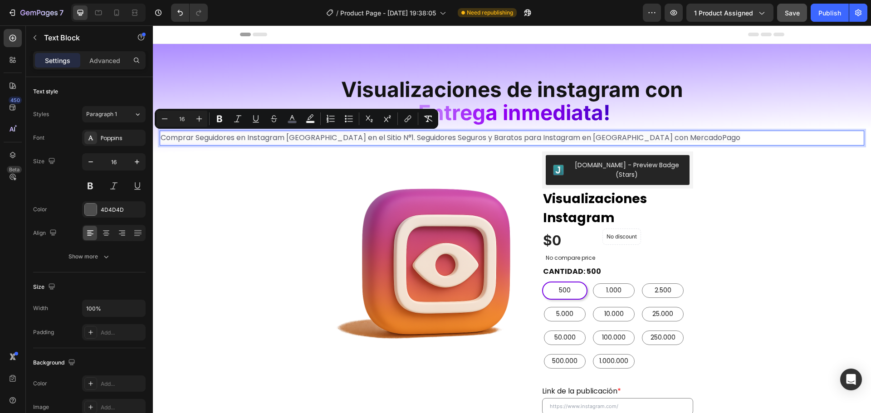
click at [618, 142] on span "Comprar Seguidores en Instagram Argentina en el Sitio N°1. Seguidores Seguros y…" at bounding box center [451, 137] width 580 height 10
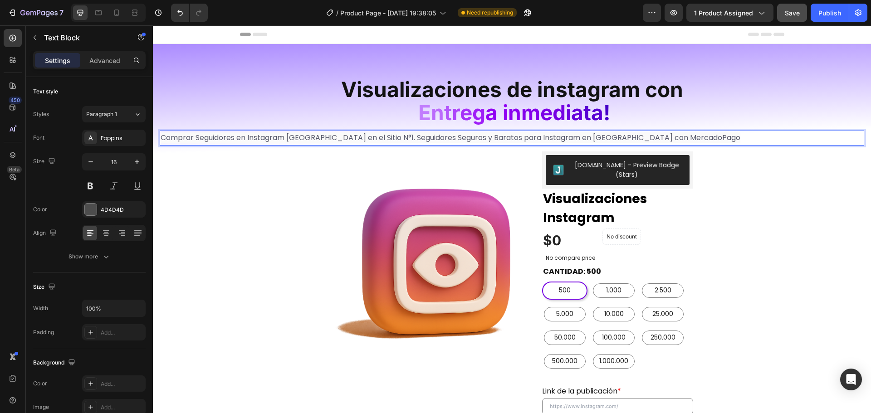
click at [687, 137] on p "Comprar Seguidores en Instagram Argentina en el Sitio N°1. Seguidores Seguros y…" at bounding box center [512, 138] width 703 height 13
click at [213, 136] on span "Comprar Seguidores en Instagram Argentina en el Sitio N°1. Seguidores Seguros y…" at bounding box center [451, 137] width 580 height 10
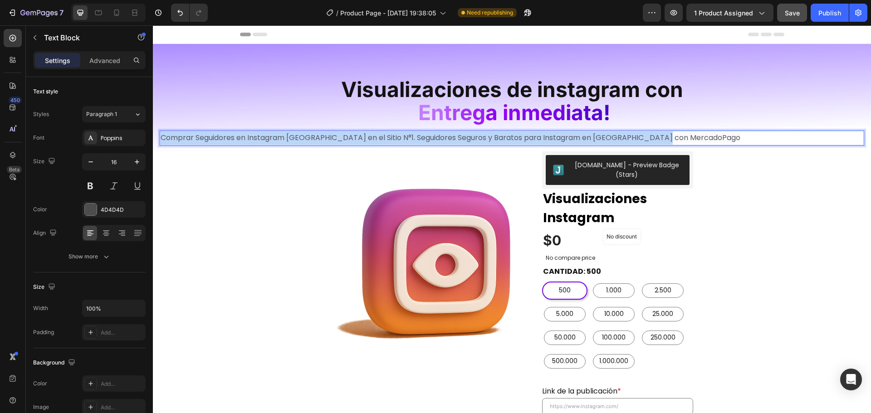
click at [213, 136] on span "Comprar Seguidores en Instagram Argentina en el Sitio N°1. Seguidores Seguros y…" at bounding box center [451, 137] width 580 height 10
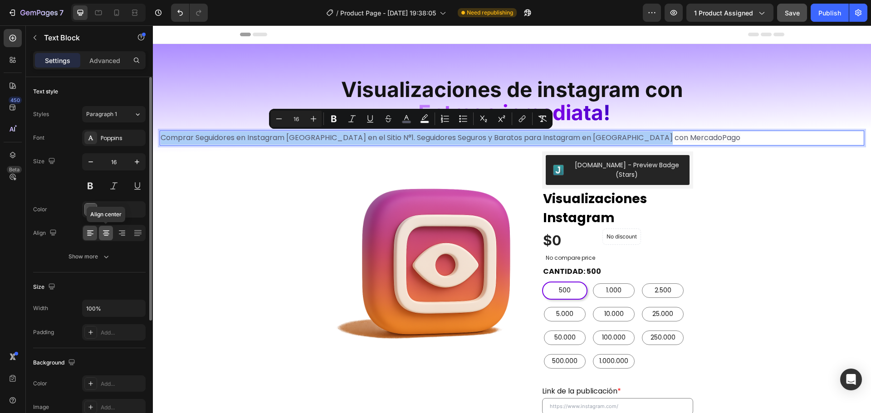
click at [104, 239] on div at bounding box center [106, 233] width 14 height 15
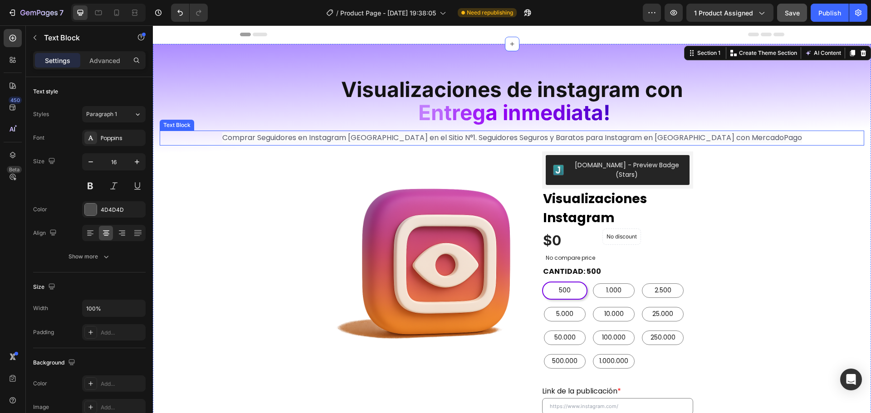
click at [701, 134] on span "Comprar Seguidores en Instagram Argentina en el Sitio N°1. Seguidores Seguros y…" at bounding box center [512, 137] width 580 height 10
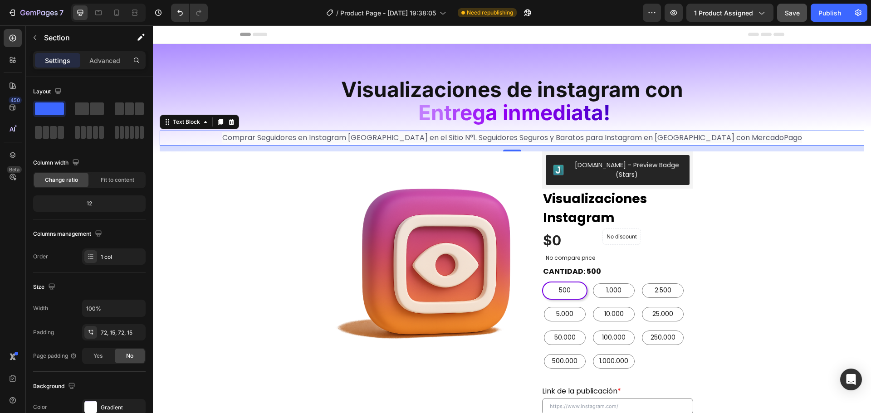
click at [727, 137] on span "Comprar Seguidores en Instagram Argentina en el Sitio N°1. Seguidores Seguros y…" at bounding box center [512, 137] width 580 height 10
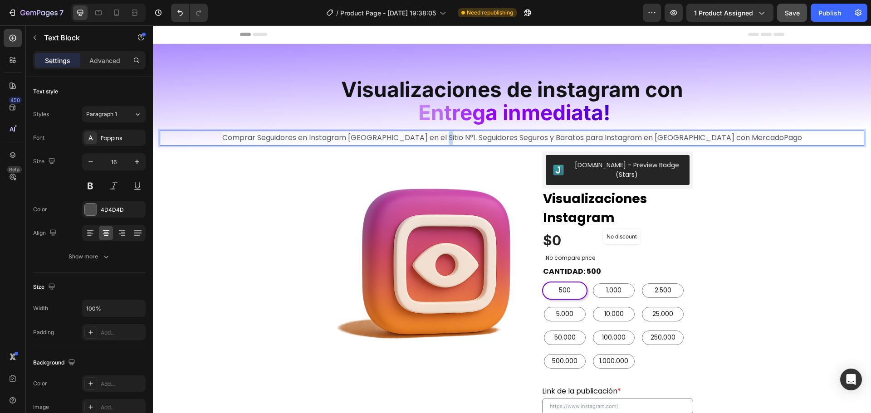
click at [467, 137] on span "Comprar Seguidores en Instagram Argentina en el Sitio N°1. Seguidores Seguros y…" at bounding box center [512, 137] width 580 height 10
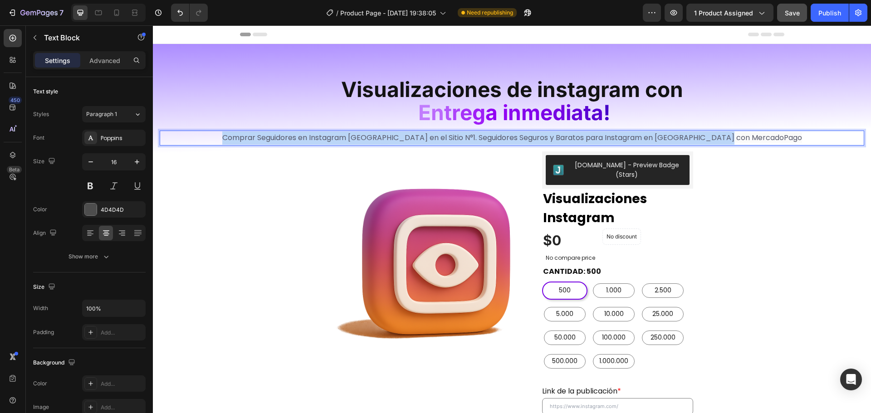
click at [467, 137] on span "Comprar Seguidores en Instagram Argentina en el Sitio N°1. Seguidores Seguros y…" at bounding box center [512, 137] width 580 height 10
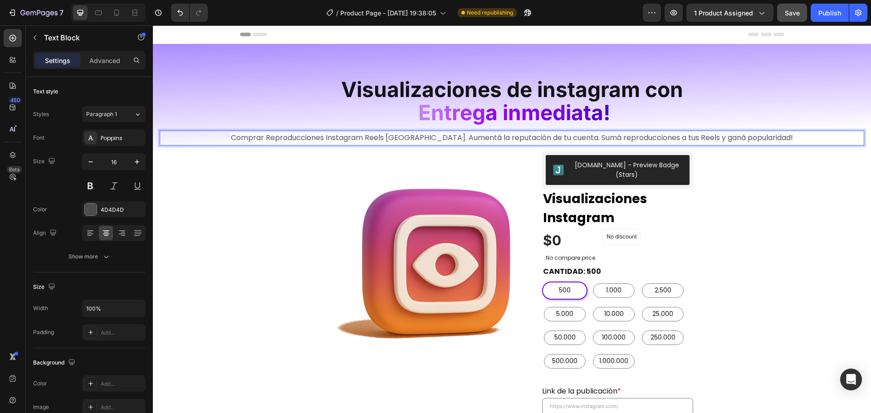
click at [385, 141] on span "Comprar Reproducciones Instagram Reels [GEOGRAPHIC_DATA]. Aumentá la reputación…" at bounding box center [512, 137] width 562 height 10
drag, startPoint x: 339, startPoint y: 137, endPoint x: 435, endPoint y: 137, distance: 95.3
click at [435, 137] on span "Comprar Reproducciones Instagram Reels [GEOGRAPHIC_DATA]. Aumentá la reputación…" at bounding box center [512, 137] width 562 height 10
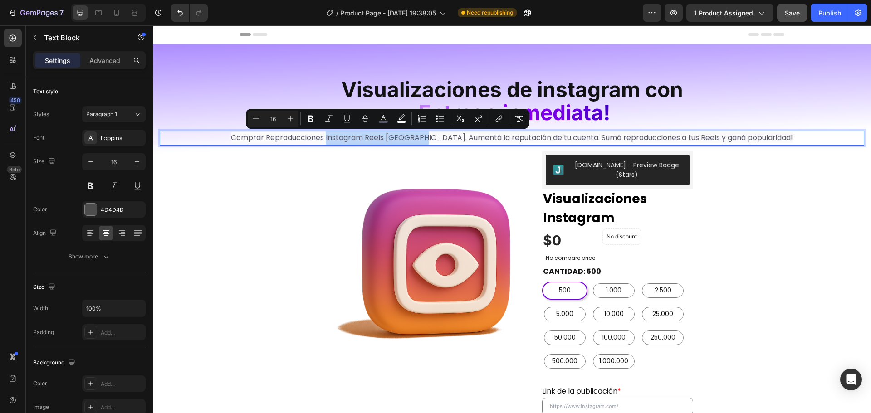
click at [435, 137] on span "Comprar Reproducciones Instagram Reels [GEOGRAPHIC_DATA]. Aumentá la reputación…" at bounding box center [512, 137] width 562 height 10
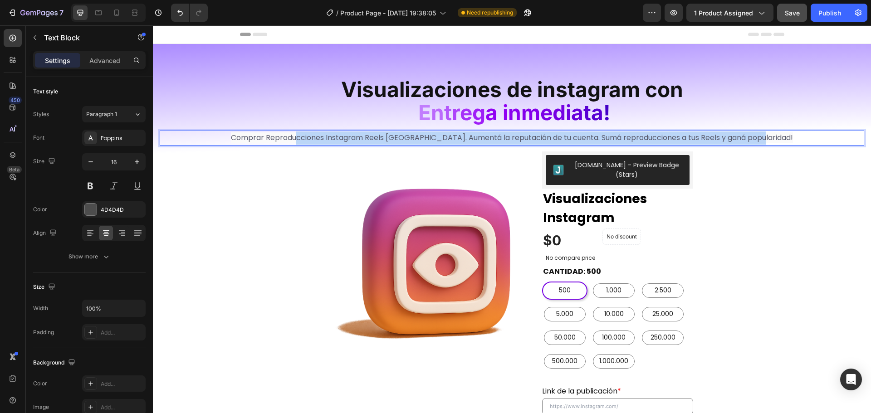
drag, startPoint x: 360, startPoint y: 134, endPoint x: 793, endPoint y: 134, distance: 433.7
click at [793, 134] on p "Comprar Reproducciones Instagram Reels [GEOGRAPHIC_DATA]. Aumentá la reputación…" at bounding box center [512, 138] width 703 height 13
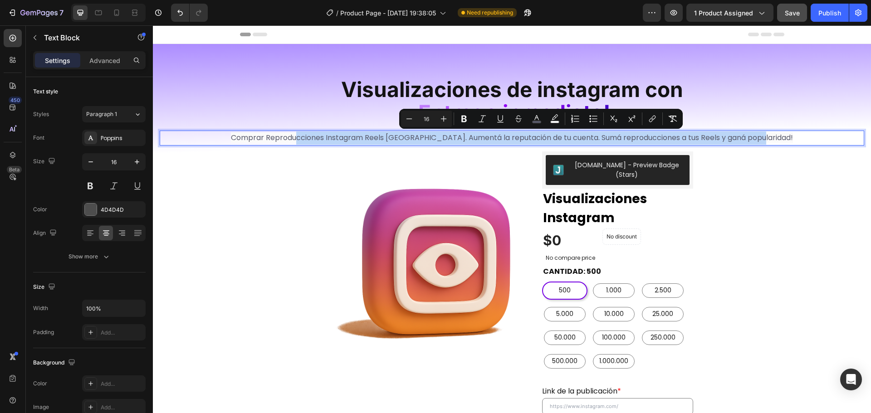
click at [793, 134] on p "Comprar Reproducciones Instagram Reels [GEOGRAPHIC_DATA]. Aumentá la reputación…" at bounding box center [512, 138] width 703 height 13
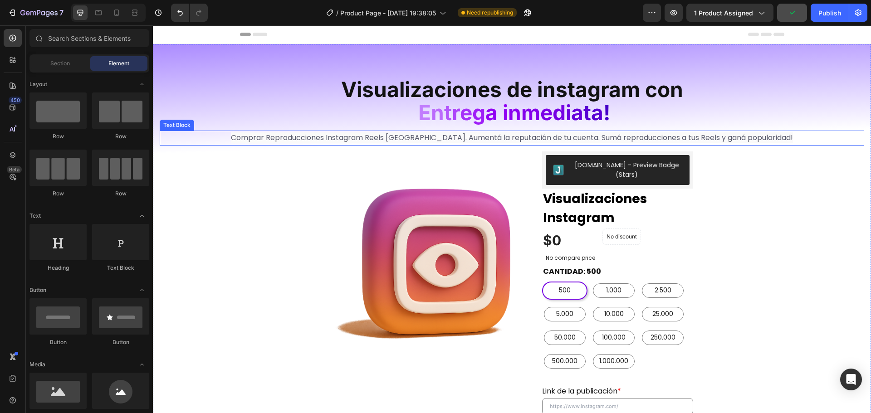
click at [467, 132] on span "Comprar Reproducciones Instagram Reels [GEOGRAPHIC_DATA]. Aumentá la reputación…" at bounding box center [512, 137] width 562 height 10
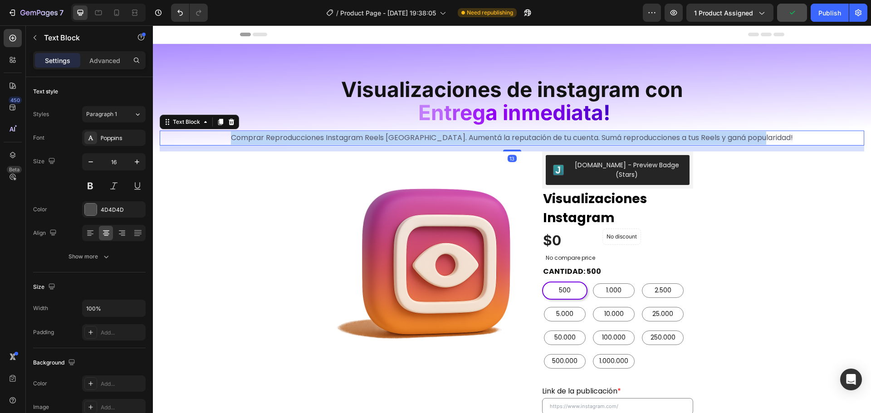
click at [467, 132] on p "Comprar Reproducciones Instagram Reels [GEOGRAPHIC_DATA]. Aumentá la reputación…" at bounding box center [512, 138] width 703 height 13
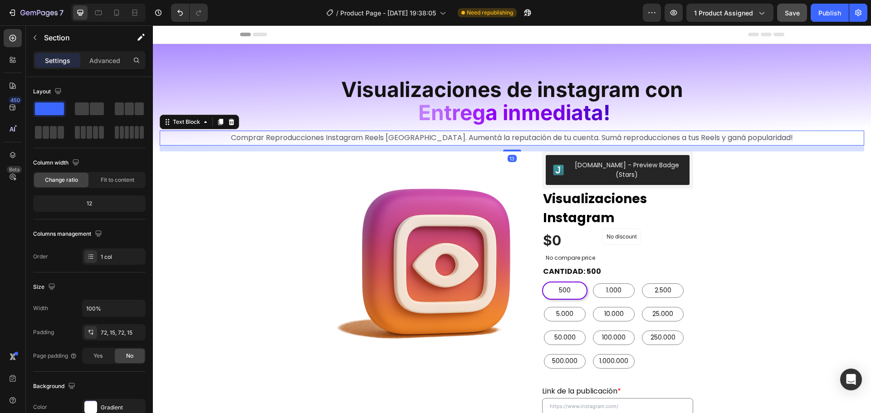
click at [771, 139] on span "Comprar Reproducciones Instagram Reels [GEOGRAPHIC_DATA]. Aumentá la reputación…" at bounding box center [512, 137] width 562 height 10
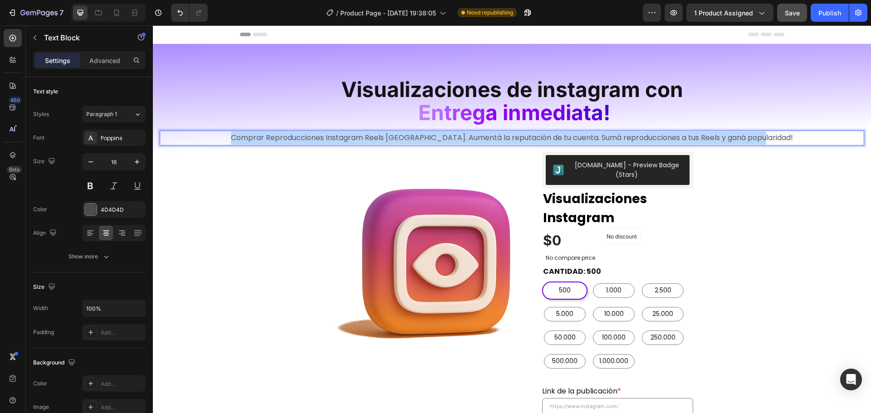
click at [771, 139] on span "Comprar Reproducciones Instagram Reels [GEOGRAPHIC_DATA]. Aumentá la reputación…" at bounding box center [512, 137] width 562 height 10
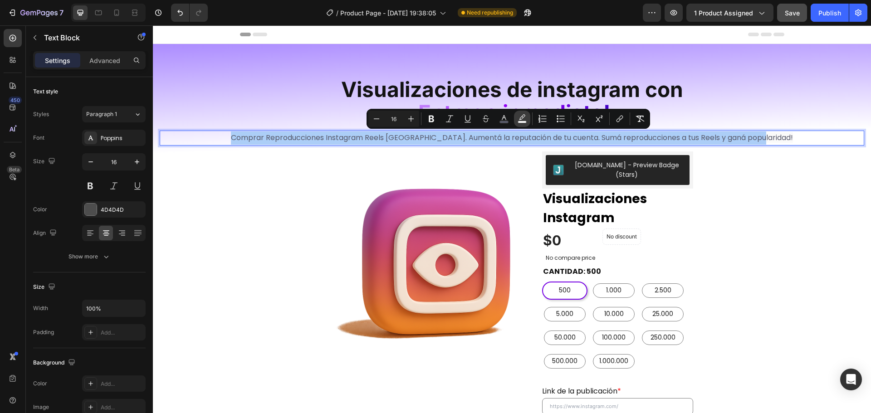
click at [524, 119] on icon "Editor contextual toolbar" at bounding box center [522, 118] width 9 height 9
type input "FAFAFA"
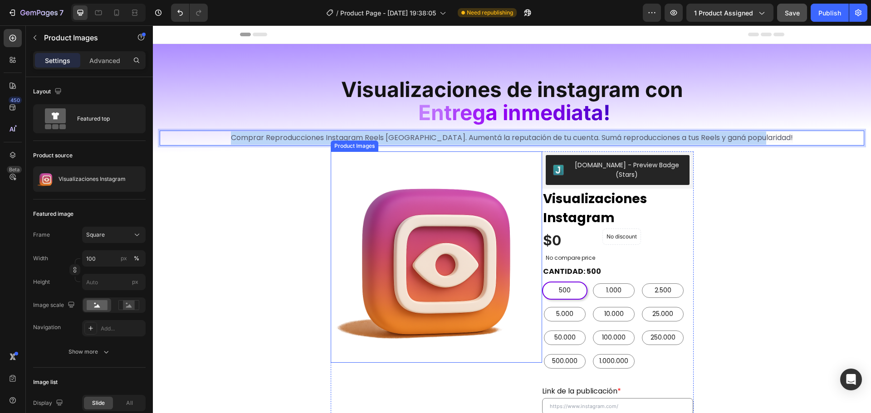
click at [417, 181] on img at bounding box center [437, 258] width 212 height 212
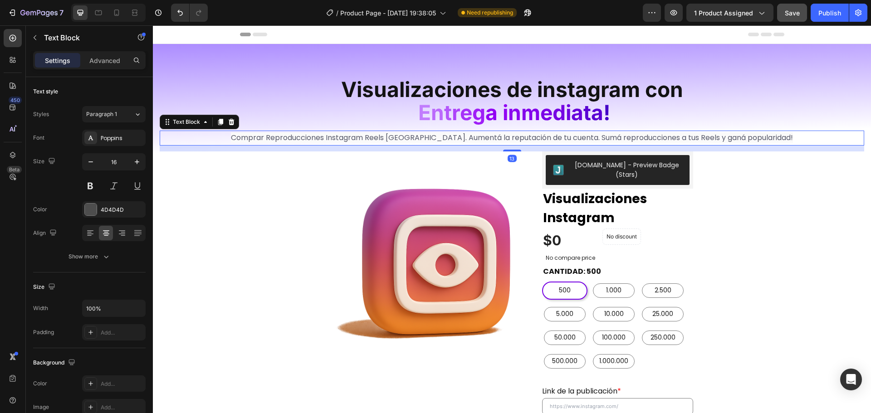
click at [767, 133] on span "Comprar Reproducciones Instagram Reels [GEOGRAPHIC_DATA]. Aumentá la reputación…" at bounding box center [512, 137] width 562 height 10
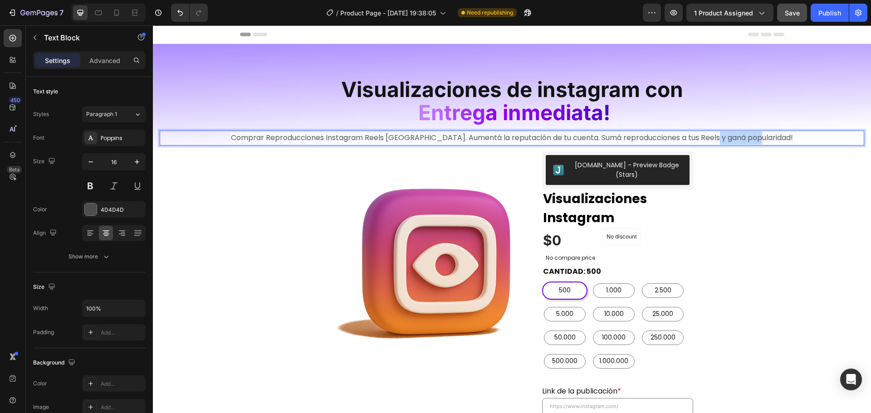
click at [763, 137] on span "Comprar Reproducciones Instagram Reels [GEOGRAPHIC_DATA]. Aumentá la reputación…" at bounding box center [512, 137] width 562 height 10
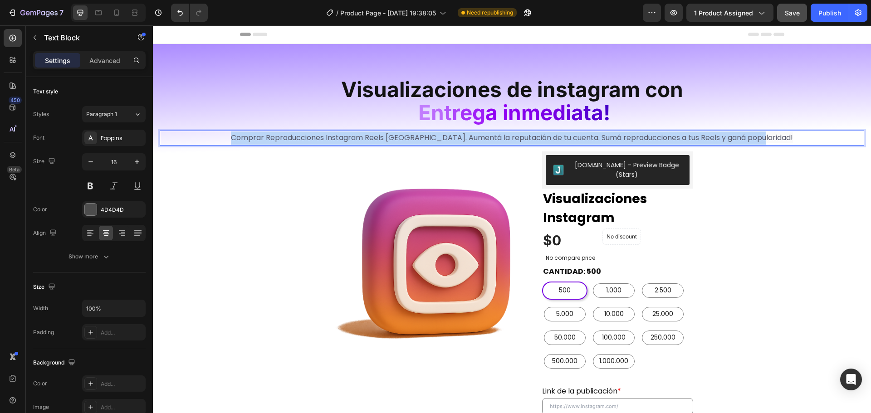
click at [763, 137] on span "Comprar Reproducciones Instagram Reels [GEOGRAPHIC_DATA]. Aumentá la reputación…" at bounding box center [512, 137] width 562 height 10
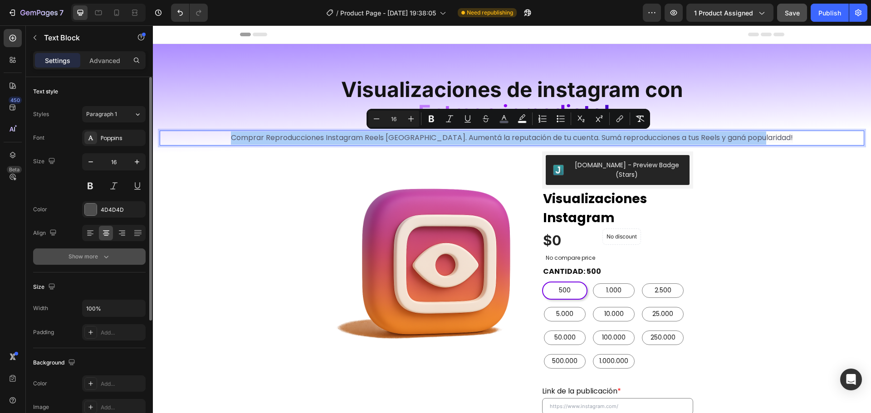
click at [96, 255] on div "Show more" at bounding box center [90, 256] width 42 height 9
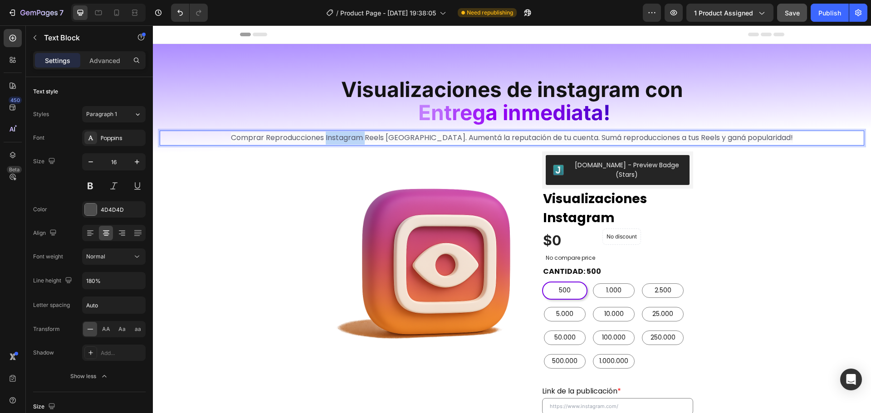
click at [363, 134] on span "Comprar Reproducciones Instagram Reels [GEOGRAPHIC_DATA]. Aumentá la reputación…" at bounding box center [512, 137] width 562 height 10
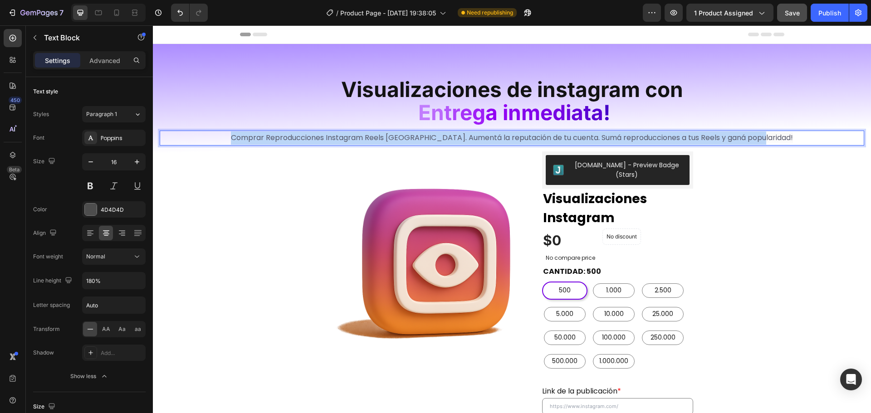
click at [363, 134] on span "Comprar Reproducciones Instagram Reels [GEOGRAPHIC_DATA]. Aumentá la reputación…" at bounding box center [512, 137] width 562 height 10
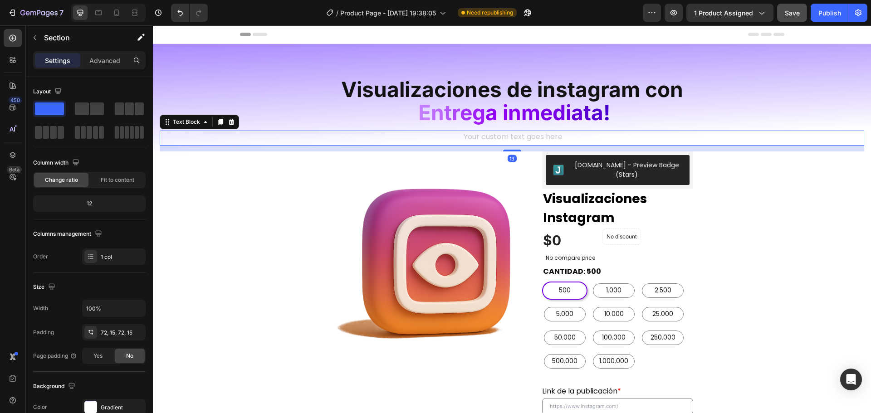
click at [633, 144] on p "Rich Text Editor. Editing area: main" at bounding box center [512, 138] width 703 height 13
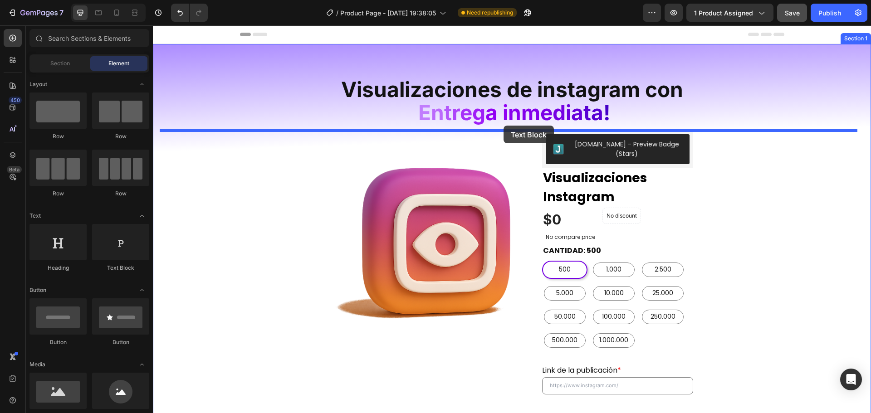
drag, startPoint x: 272, startPoint y: 287, endPoint x: 504, endPoint y: 126, distance: 281.9
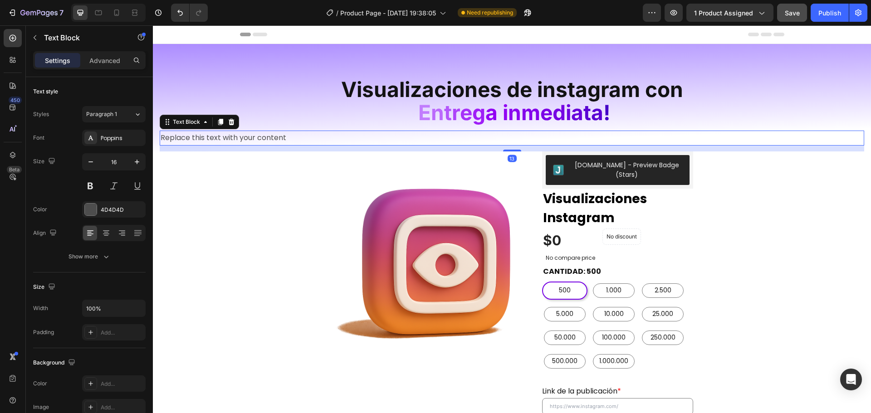
click at [313, 138] on div "Replace this text with your content" at bounding box center [512, 138] width 705 height 15
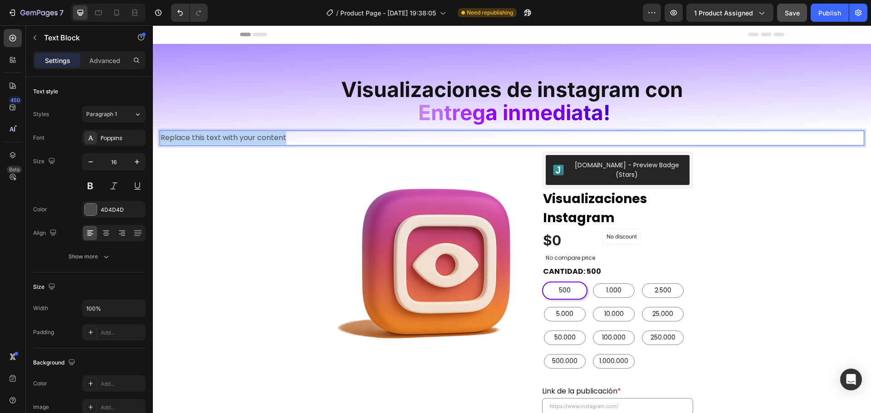
click at [313, 138] on p "Replace this text with your content" at bounding box center [512, 138] width 703 height 13
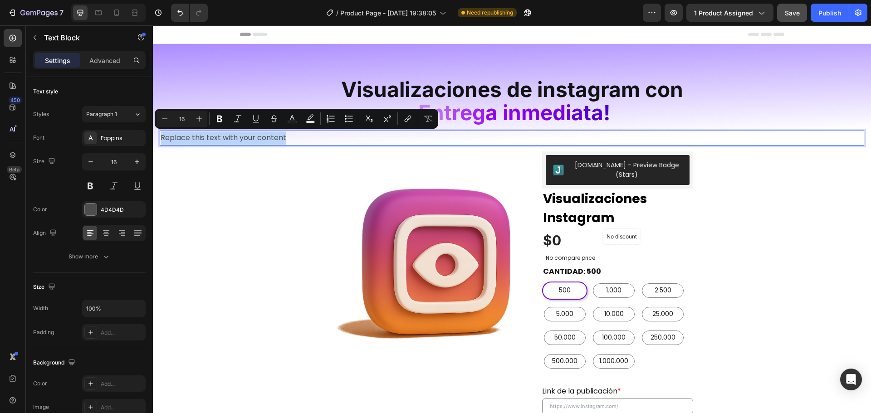
click at [313, 138] on p "Replace this text with your content" at bounding box center [512, 138] width 703 height 13
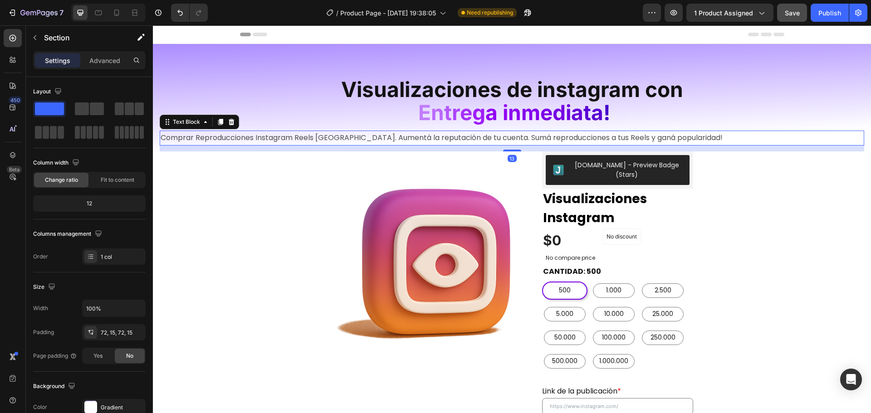
click at [711, 138] on p "Comprar Reproducciones Instagram Reels [GEOGRAPHIC_DATA]. Aumentá la reputación…" at bounding box center [512, 138] width 703 height 13
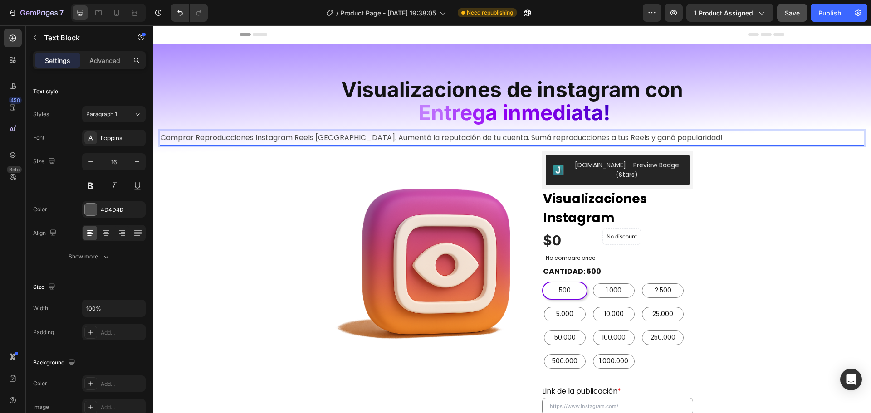
click at [703, 137] on p "Comprar Reproducciones Instagram Reels [GEOGRAPHIC_DATA]. Aumentá la reputación…" at bounding box center [512, 138] width 703 height 13
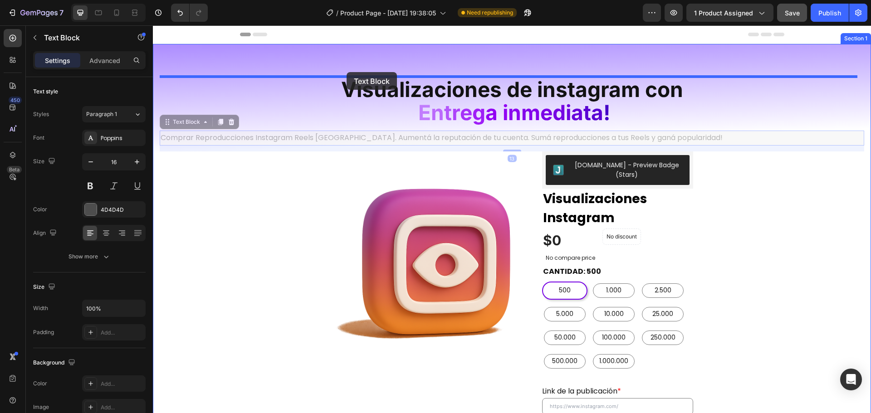
drag, startPoint x: 329, startPoint y: 138, endPoint x: 347, endPoint y: 72, distance: 68.4
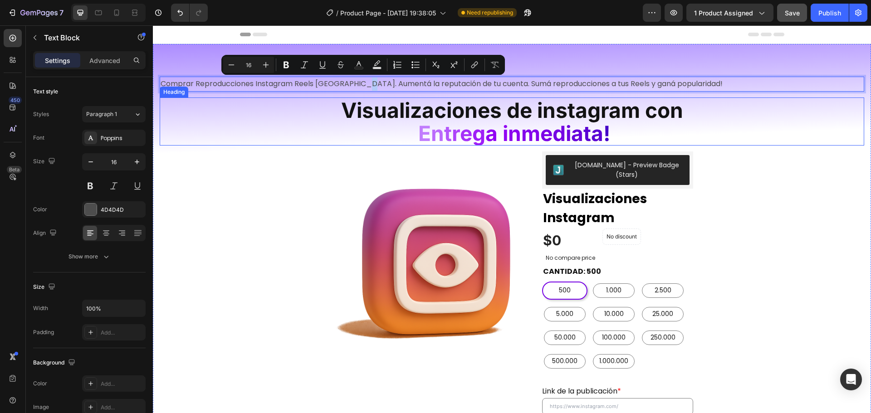
drag, startPoint x: 359, startPoint y: 81, endPoint x: 364, endPoint y: 138, distance: 57.4
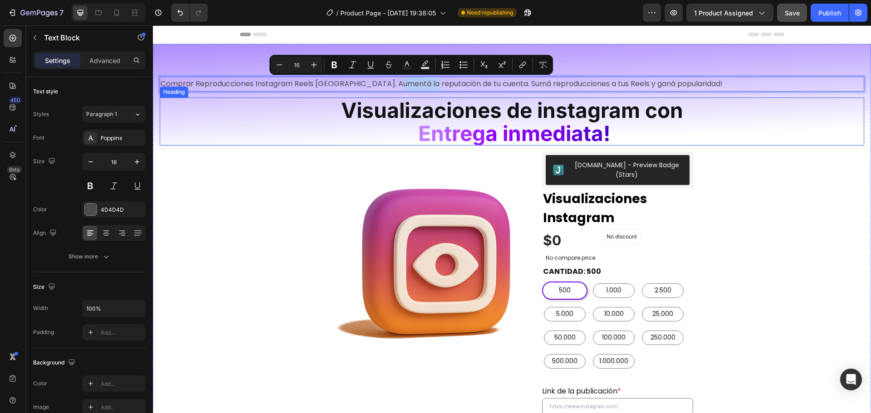
drag, startPoint x: 393, startPoint y: 82, endPoint x: 430, endPoint y: 148, distance: 75.7
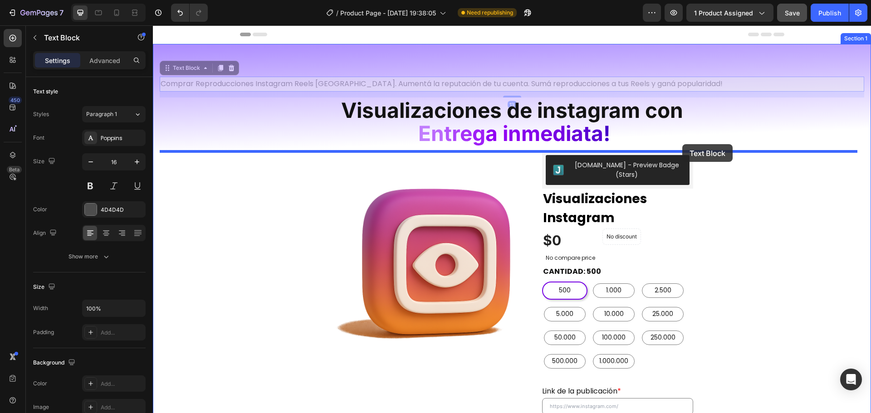
drag, startPoint x: 683, startPoint y: 84, endPoint x: 682, endPoint y: 144, distance: 59.9
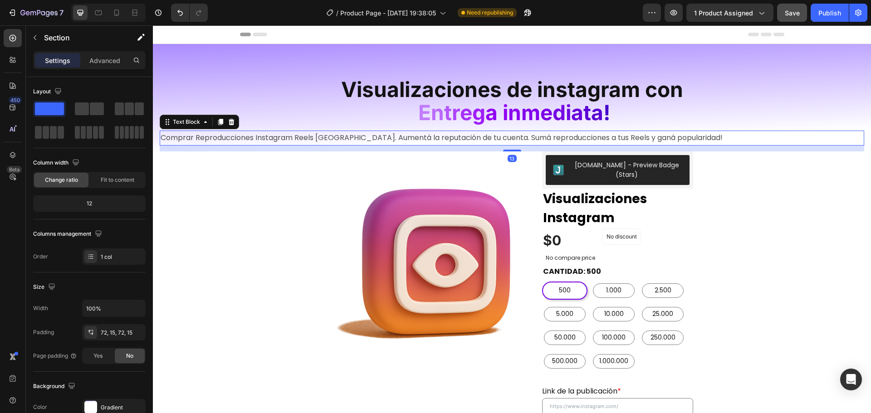
click at [455, 140] on p "Comprar Reproducciones Instagram Reels [GEOGRAPHIC_DATA]. Aumentá la reputación…" at bounding box center [512, 138] width 703 height 13
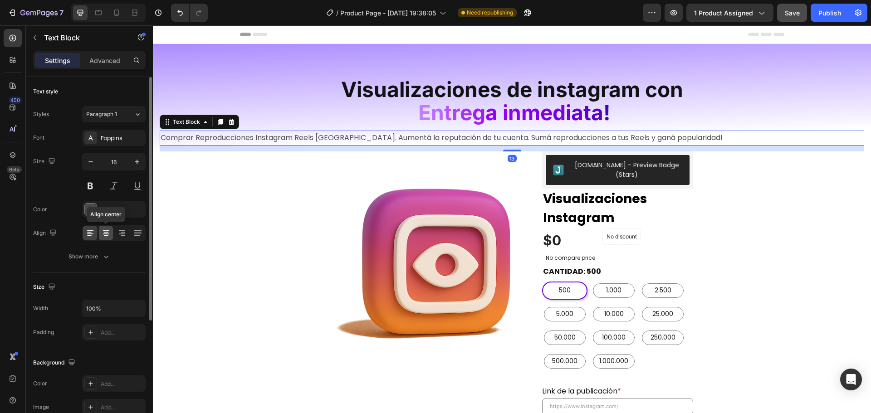
click at [105, 230] on icon at bounding box center [106, 230] width 6 height 1
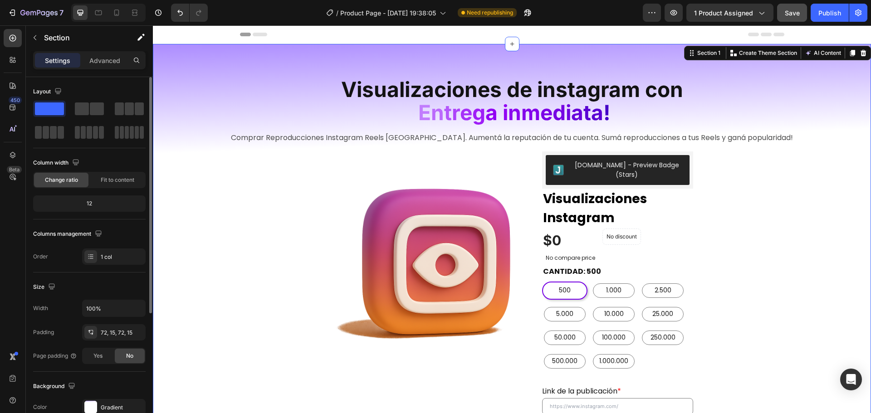
click at [788, 14] on span "Save" at bounding box center [792, 13] width 15 height 8
click at [827, 11] on div "Publish" at bounding box center [829, 13] width 23 height 10
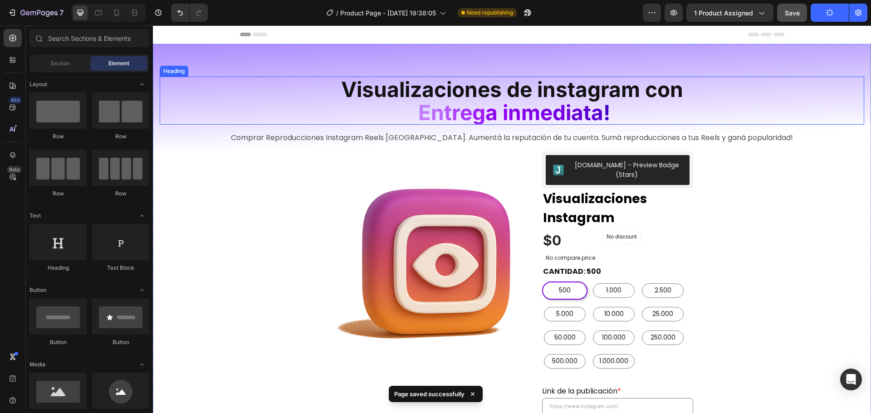
click at [583, 85] on span "Visualizaciones de instagram con" at bounding box center [512, 89] width 342 height 25
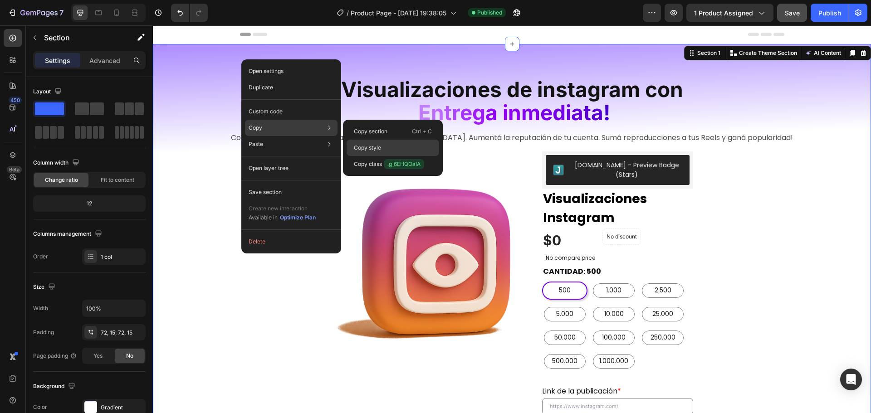
click at [398, 156] on div "Copy style" at bounding box center [393, 164] width 93 height 16
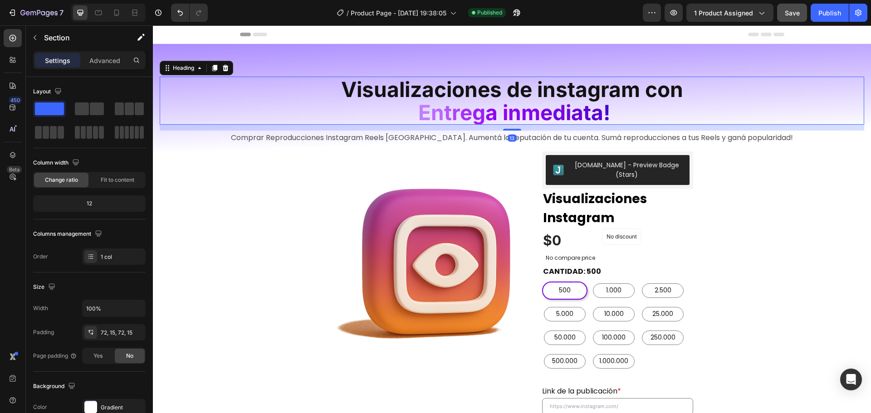
click at [469, 92] on span "Visualizaciones de instagram con" at bounding box center [512, 89] width 342 height 25
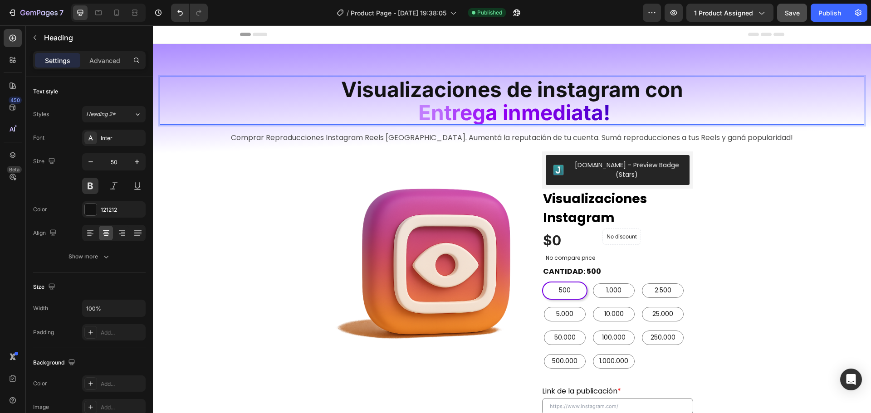
click at [675, 123] on h2 "Visualizaciones de instagram con E n t r e g a i n m e d i a ta !" at bounding box center [512, 101] width 705 height 48
click at [700, 98] on p "Visualizaciones de instagram con E n t r e g a i n m e d i a ta !" at bounding box center [512, 101] width 703 height 46
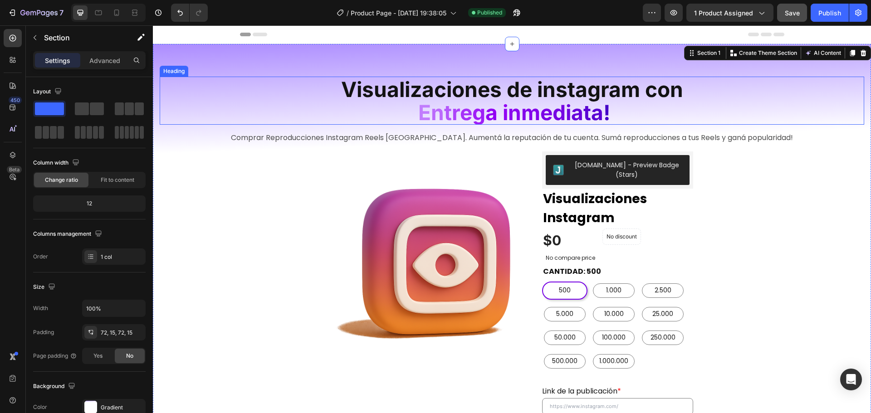
click at [693, 99] on p "⁠⁠⁠⁠⁠⁠⁠ Visualizaciones de instagram con E n t r e g a i n m e d i a ta !" at bounding box center [512, 101] width 703 height 46
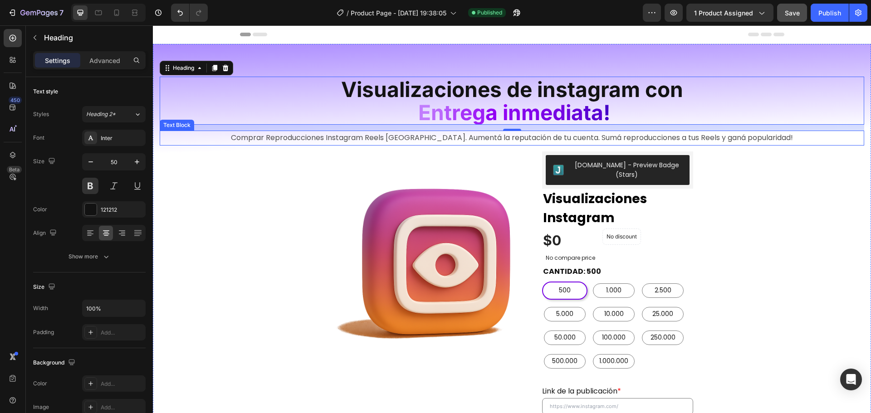
click at [310, 138] on p "Comprar Reproducciones Instagram Reels [GEOGRAPHIC_DATA]. Aumentá la reputación…" at bounding box center [512, 138] width 703 height 13
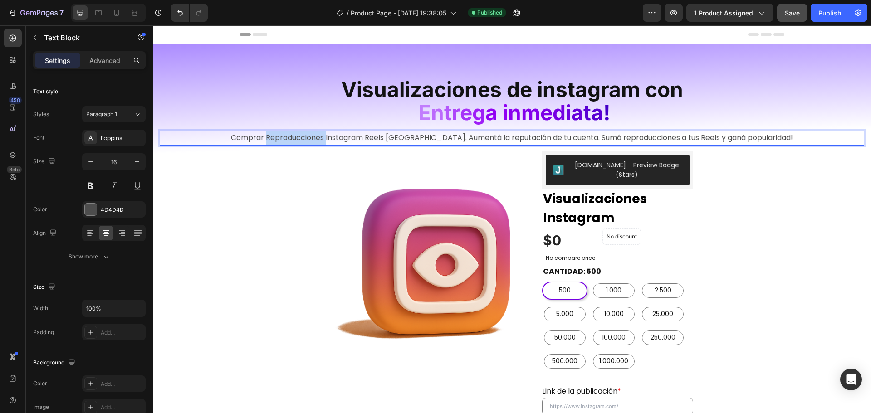
click at [302, 142] on p "Comprar Reproducciones Instagram Reels [GEOGRAPHIC_DATA]. Aumentá la reputación…" at bounding box center [512, 138] width 703 height 13
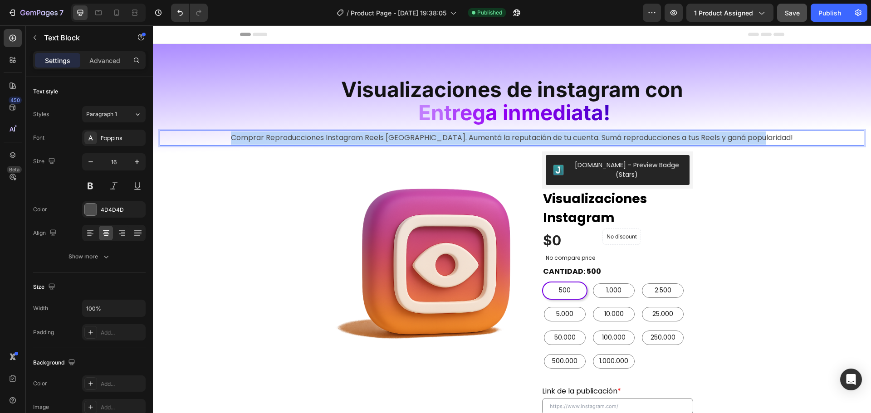
click at [302, 142] on p "Comprar Reproducciones Instagram Reels [GEOGRAPHIC_DATA]. Aumentá la reputación…" at bounding box center [512, 138] width 703 height 13
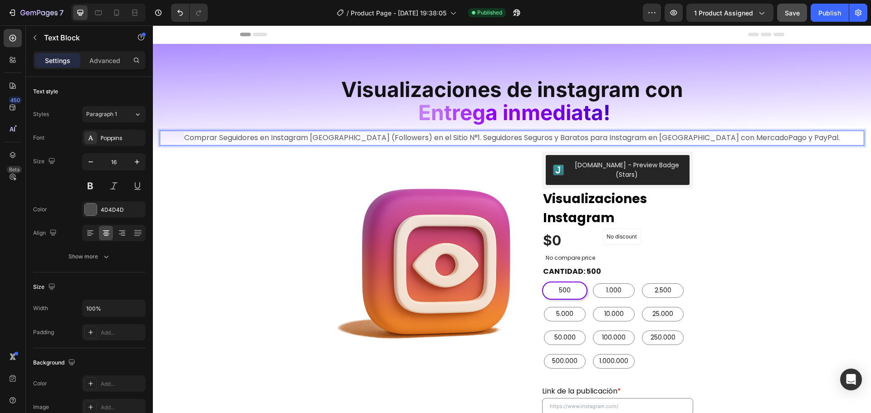
click at [360, 140] on span "Comprar Seguidores en Instagram Argentina (Followers) en el Sitio N°1. Seguidor…" at bounding box center [512, 137] width 656 height 10
click at [391, 141] on span "Comprar Seguidores en Instagram Argentina (Followers) en el Sitio N°1. Seguidor…" at bounding box center [512, 137] width 656 height 10
click at [423, 138] on span "Comprar Seguidores en Instagram Argentina (Followers) en el Sitio N°1. Seguidor…" at bounding box center [512, 137] width 656 height 10
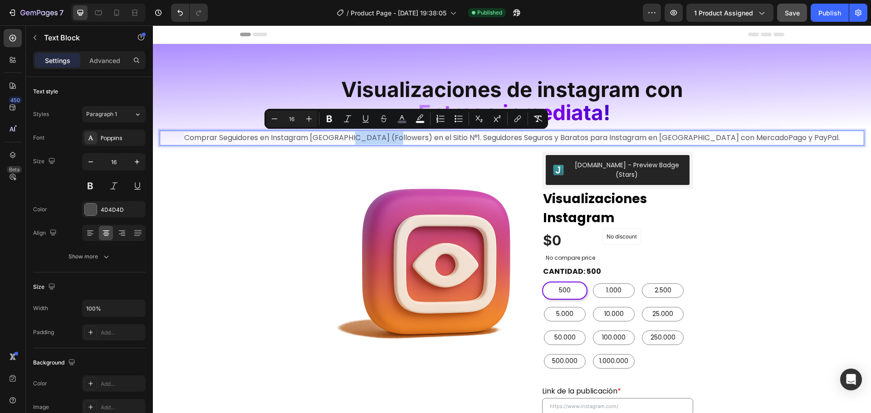
drag, startPoint x: 426, startPoint y: 137, endPoint x: 386, endPoint y: 137, distance: 39.9
click at [386, 137] on span "Comprar Seguidores en Instagram Argentina (Followers) en el Sitio N°1. Seguidor…" at bounding box center [512, 137] width 656 height 10
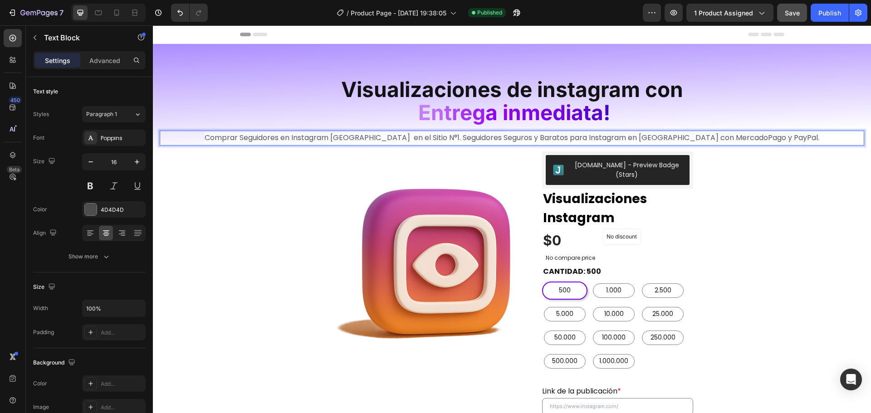
click at [456, 137] on span "Comprar Seguidores en Instagram Argentina en el Sitio N°1. Seguidores Seguros y…" at bounding box center [512, 137] width 615 height 10
click at [408, 138] on span "Comprar Seguidores en Instagram Argentina en el Sitio N°1. Seguidores Seguros y…" at bounding box center [512, 137] width 615 height 10
click at [486, 138] on span "Comprar Seguidores en Instagram Argentina en el Sitio N°1. Seguidores Seguros y…" at bounding box center [512, 137] width 613 height 10
drag, startPoint x: 465, startPoint y: 138, endPoint x: 618, endPoint y: 133, distance: 153.0
click at [618, 133] on span "Comprar Seguidores en Instagram Argentina en el Sitio N°1. Seguidores Seguros y…" at bounding box center [512, 137] width 613 height 10
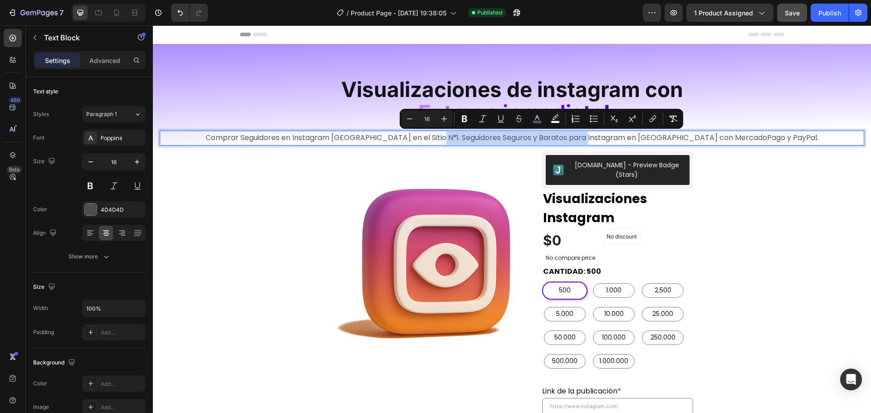
click at [618, 133] on span "Comprar Seguidores en Instagram Argentina en el Sitio N°1. Seguidores Seguros y…" at bounding box center [512, 137] width 613 height 10
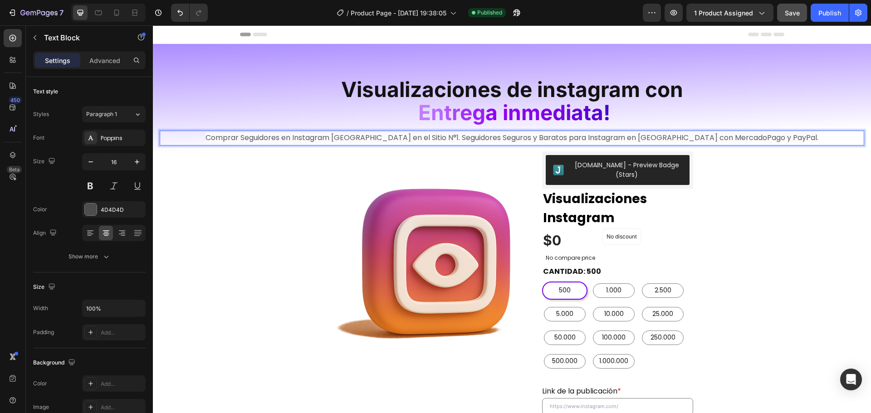
click at [644, 139] on span "Comprar Seguidores en Instagram Argentina en el Sitio N°1. Seguidores Seguros y…" at bounding box center [512, 137] width 613 height 10
drag, startPoint x: 783, startPoint y: 137, endPoint x: 744, endPoint y: 140, distance: 39.1
click at [744, 140] on p "Comprar Seguidores en Instagram Argentina en el Sitio N°1. Seguidores Seguros y…" at bounding box center [512, 138] width 703 height 13
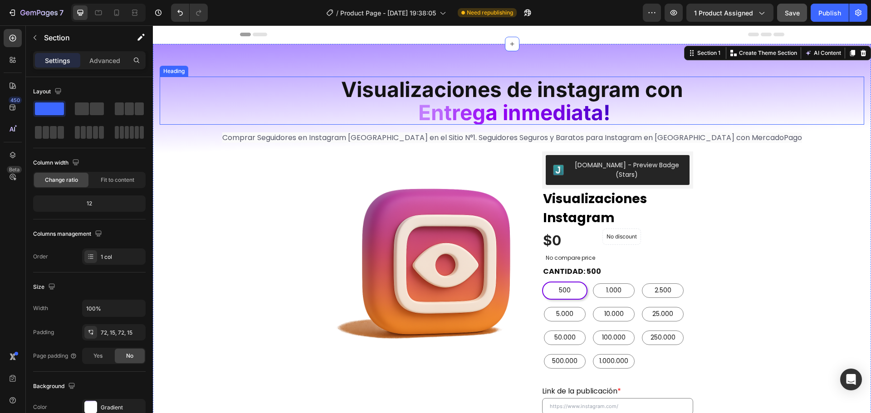
click at [510, 92] on span "Visualizaciones de instagram con" at bounding box center [512, 89] width 342 height 25
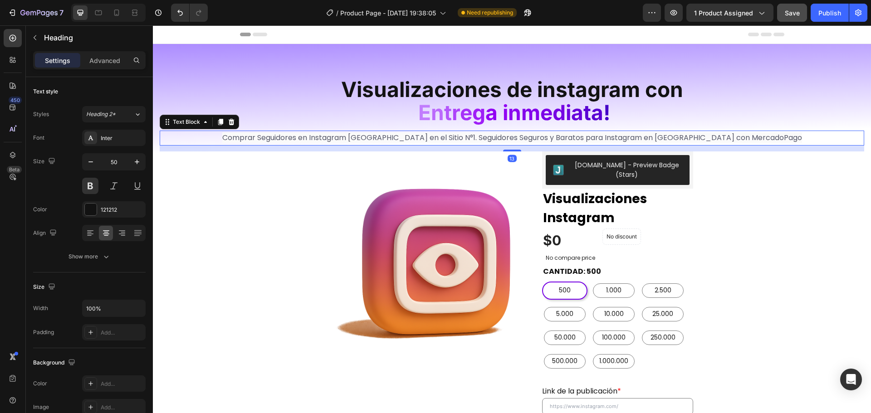
click at [435, 136] on span "Comprar Seguidores en Instagram Argentina en el Sitio N°1. Seguidores Seguros y…" at bounding box center [512, 137] width 580 height 10
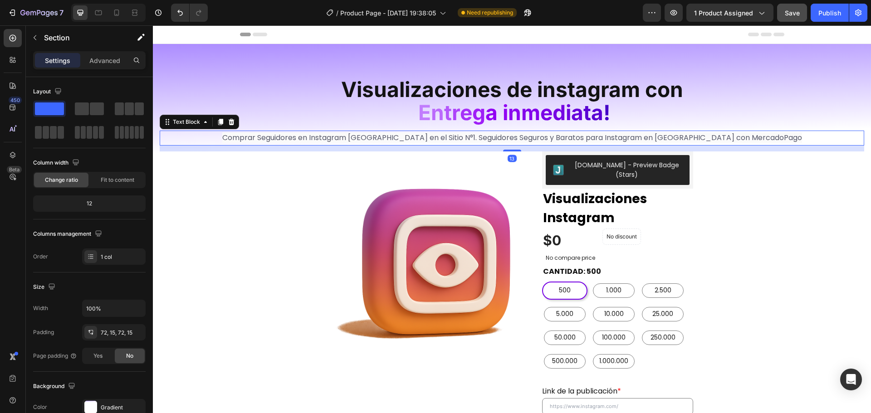
click at [759, 141] on p "Comprar Seguidores en Instagram Argentina en el Sitio N°1. Seguidores Seguros y…" at bounding box center [512, 138] width 703 height 13
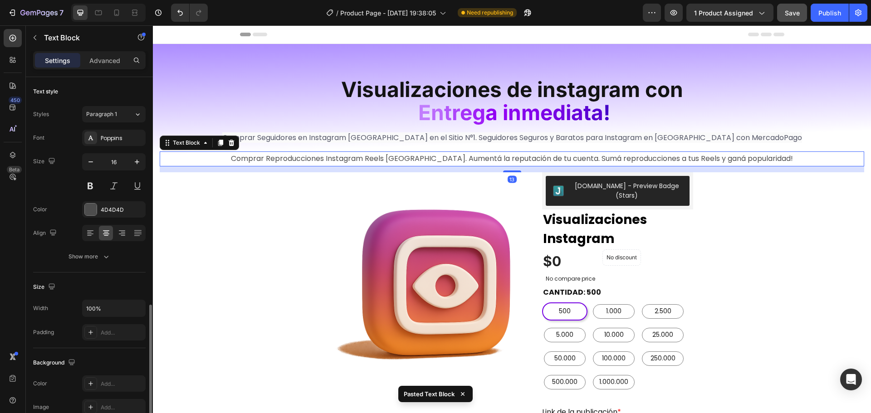
scroll to position [136, 0]
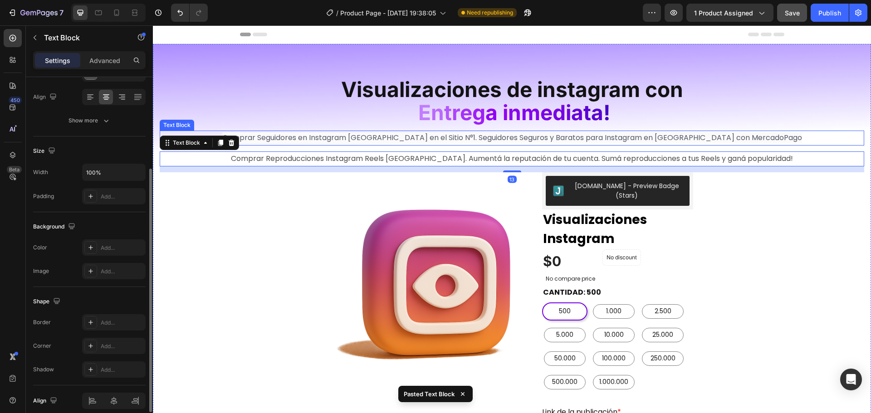
click at [661, 139] on span "Comprar Seguidores en Instagram Argentina en el Sitio N°1. Seguidores Seguros y…" at bounding box center [512, 137] width 580 height 10
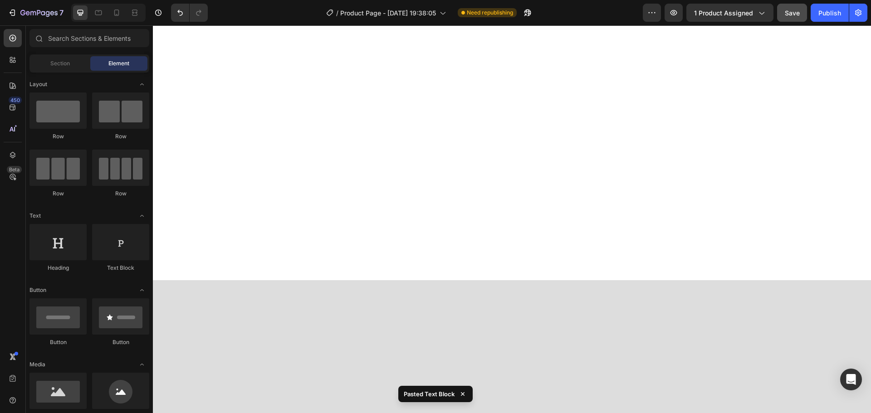
scroll to position [0, 0]
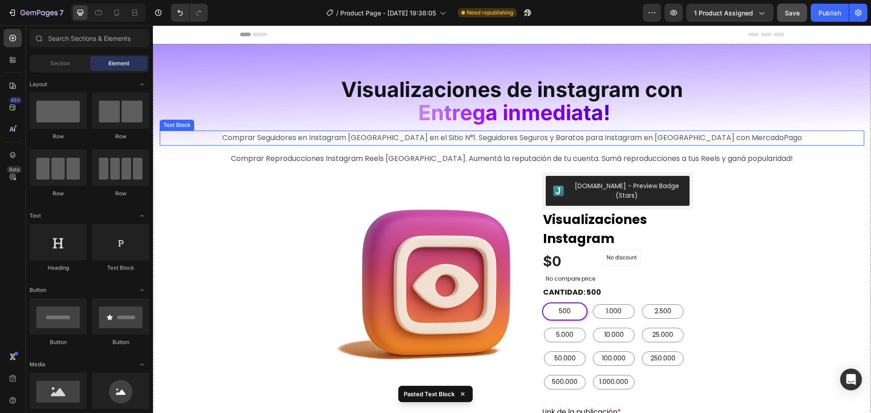
click at [679, 139] on span "Comprar Seguidores en Instagram Argentina en el Sitio N°1. Seguidores Seguros y…" at bounding box center [512, 137] width 580 height 10
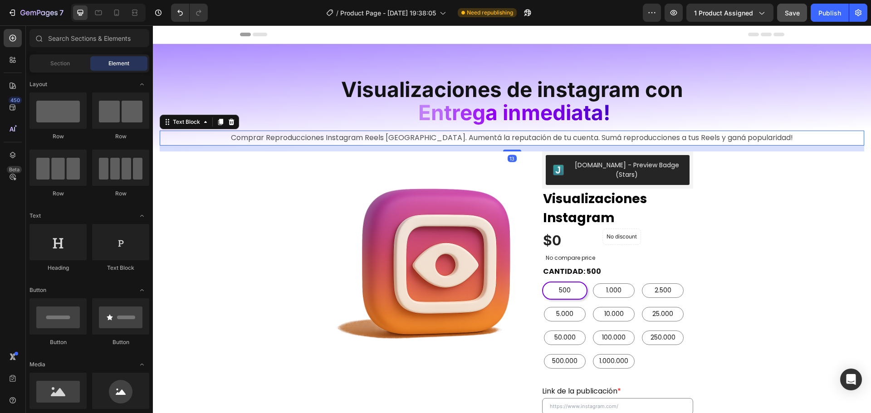
click at [749, 135] on p "Comprar Reproducciones Instagram Reels [GEOGRAPHIC_DATA]. Aumentá la reputación…" at bounding box center [512, 138] width 703 height 13
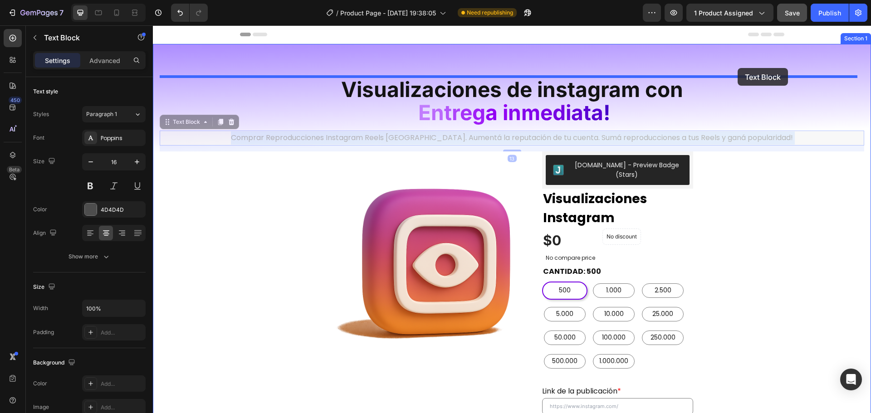
drag, startPoint x: 762, startPoint y: 138, endPoint x: 738, endPoint y: 68, distance: 73.9
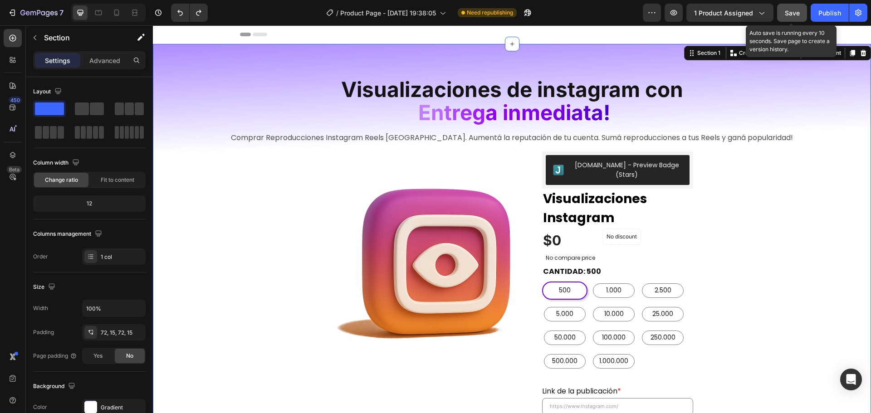
click at [794, 9] on span "Save" at bounding box center [792, 13] width 15 height 8
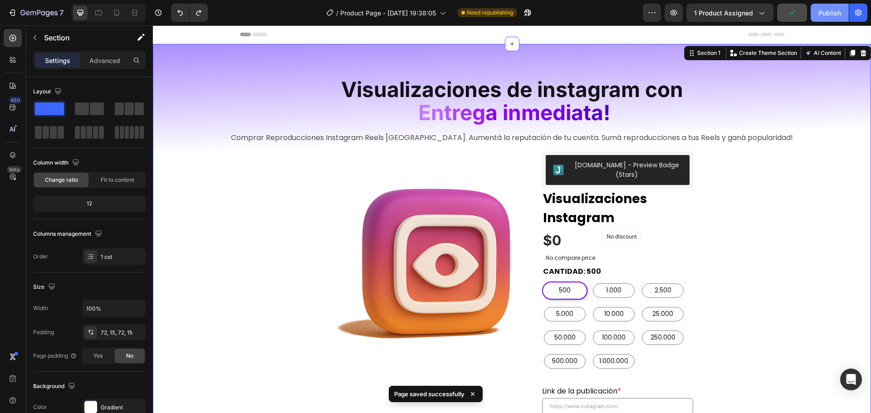
click at [822, 12] on div "Publish" at bounding box center [829, 13] width 23 height 10
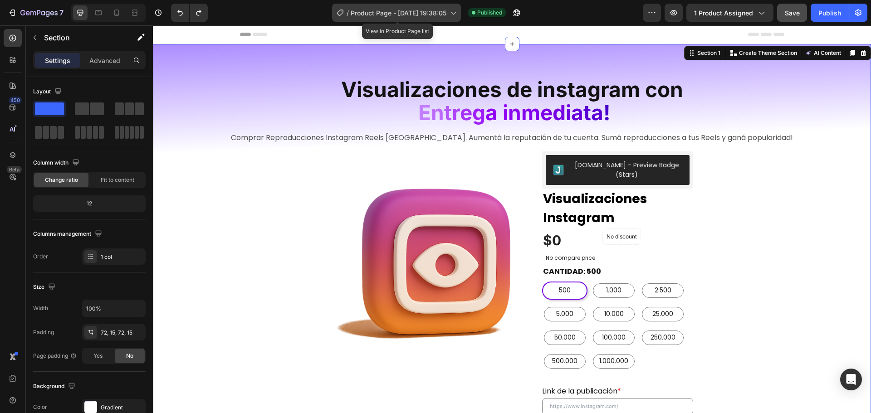
click at [437, 16] on span "Product Page - [DATE] 19:38:05" at bounding box center [399, 13] width 96 height 10
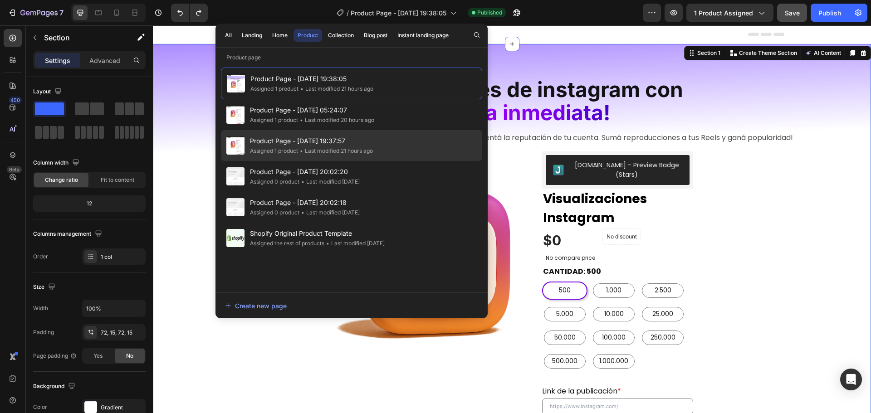
click at [299, 148] on div "• Last modified 21 hours ago" at bounding box center [335, 151] width 75 height 9
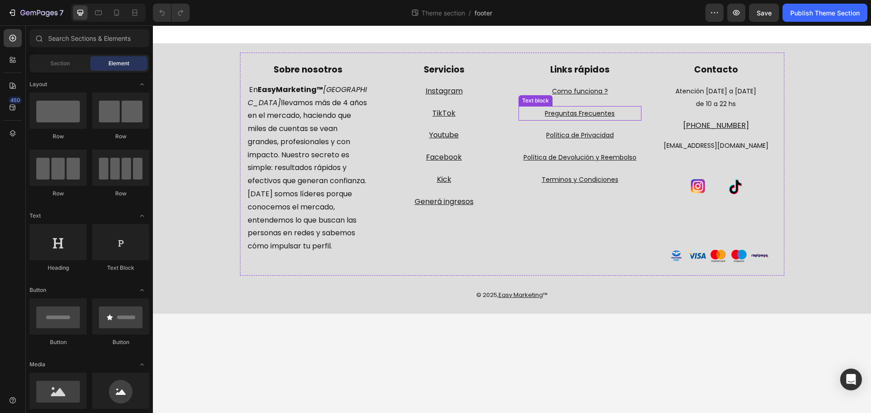
click at [605, 113] on u "Preguntas Frecuentes" at bounding box center [580, 113] width 70 height 9
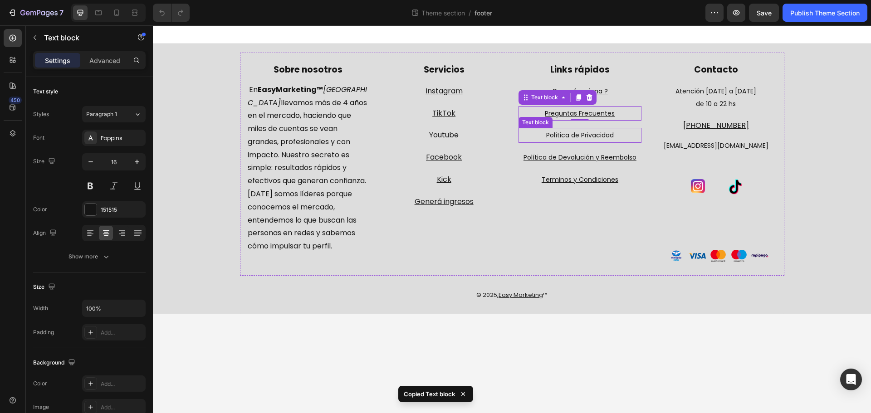
click at [618, 137] on p "Política de Privacidad" at bounding box center [579, 135] width 121 height 13
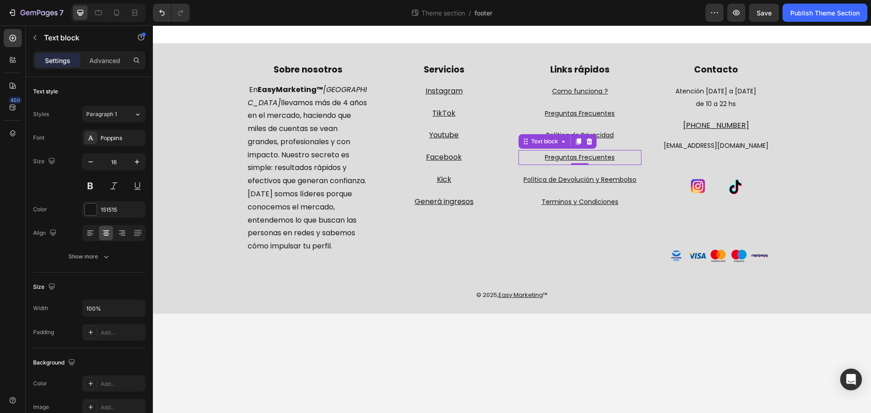
click at [616, 157] on p "Preguntas Frecuentes" at bounding box center [579, 157] width 121 height 13
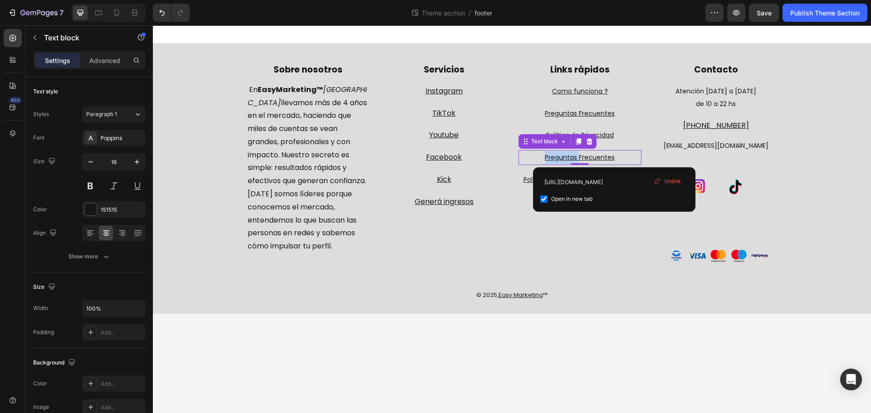
click at [616, 157] on p "Preguntas Frecuentes" at bounding box center [579, 157] width 121 height 13
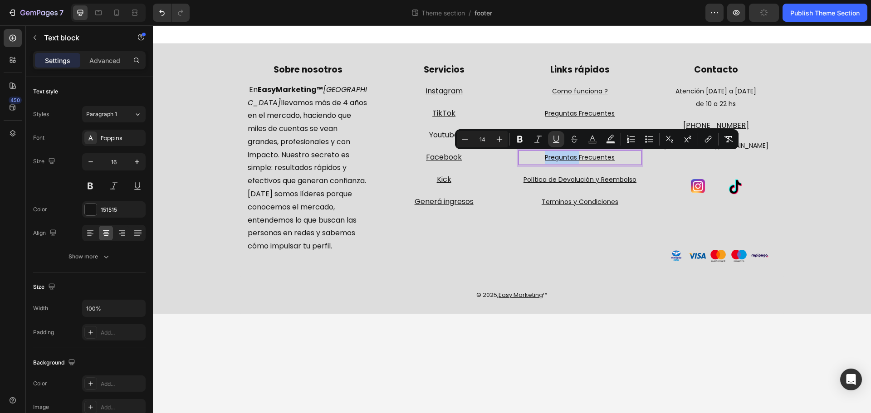
click at [608, 157] on u "Preguntas Frecuentes" at bounding box center [580, 157] width 70 height 9
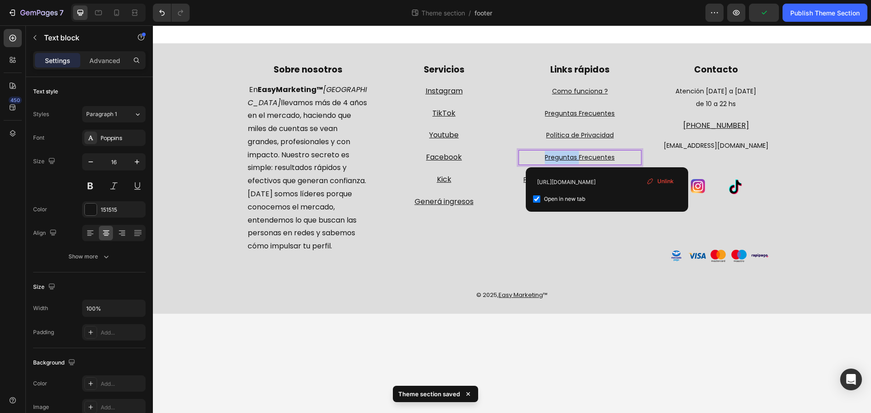
click at [608, 157] on u "Preguntas Frecuentes" at bounding box center [580, 157] width 70 height 9
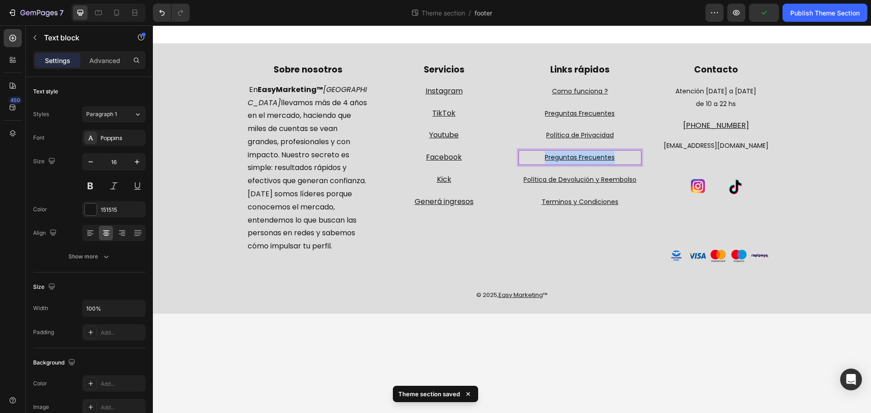
click at [608, 157] on u "Preguntas Frecuentes" at bounding box center [580, 157] width 70 height 9
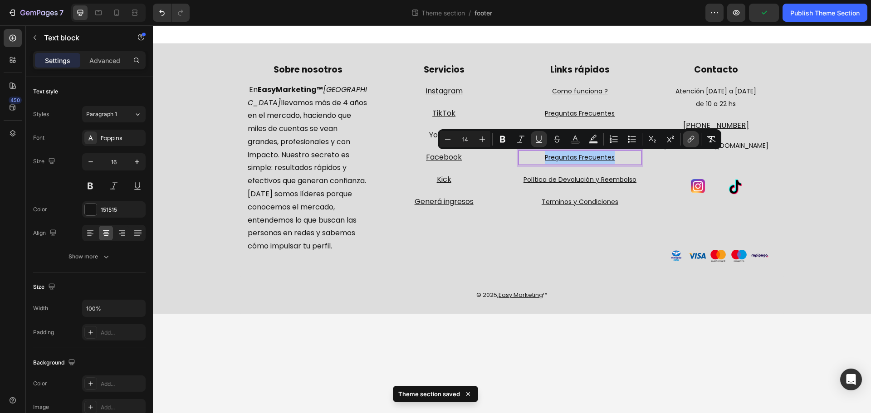
click at [690, 141] on icon "Editor contextual toolbar" at bounding box center [690, 139] width 9 height 9
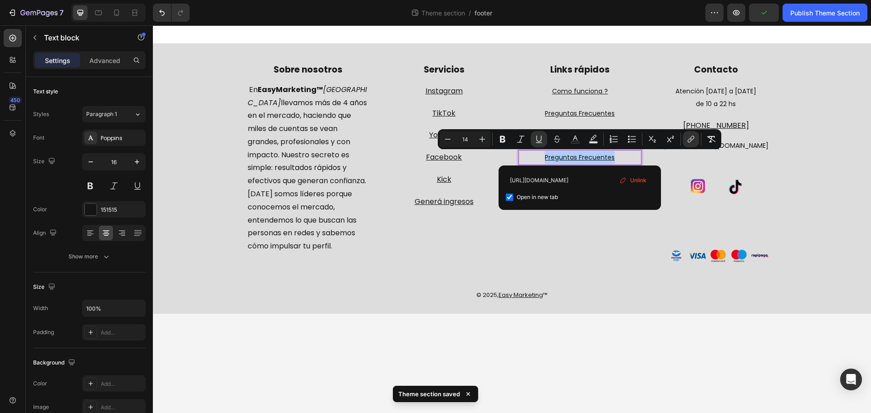
scroll to position [0, 56]
click at [584, 175] on input "https://easymarketing.com.ar/pages/preguntas-y-respuestas" at bounding box center [580, 180] width 148 height 15
type input "https://easymarketing.com.ar/pages/garantia"
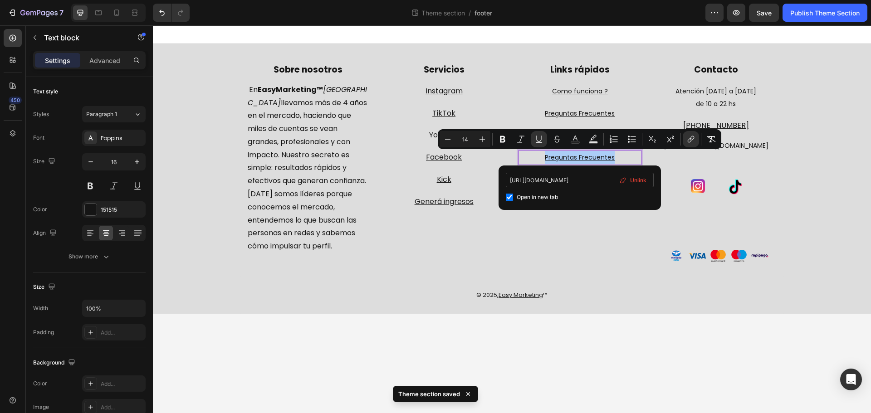
scroll to position [0, 15]
click at [665, 239] on div "Contacto Text block Atención lunes a viernes de 10 a 22 hs Text block +54 9 221…" at bounding box center [716, 163] width 123 height 199
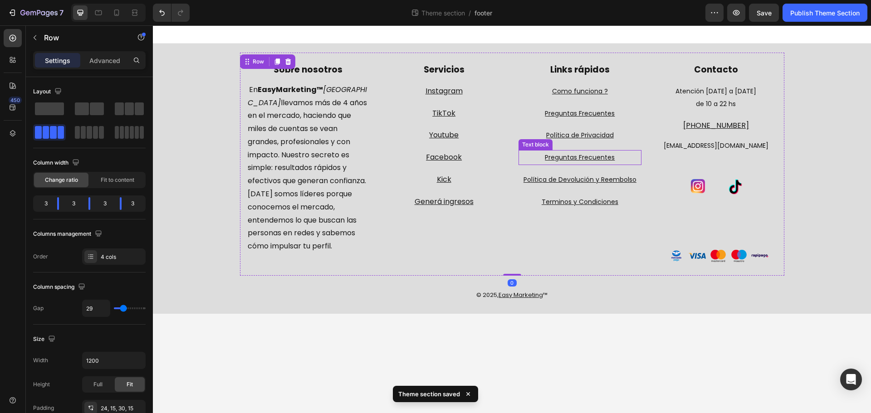
click at [597, 158] on u "Preguntas Frecuentes" at bounding box center [580, 157] width 70 height 9
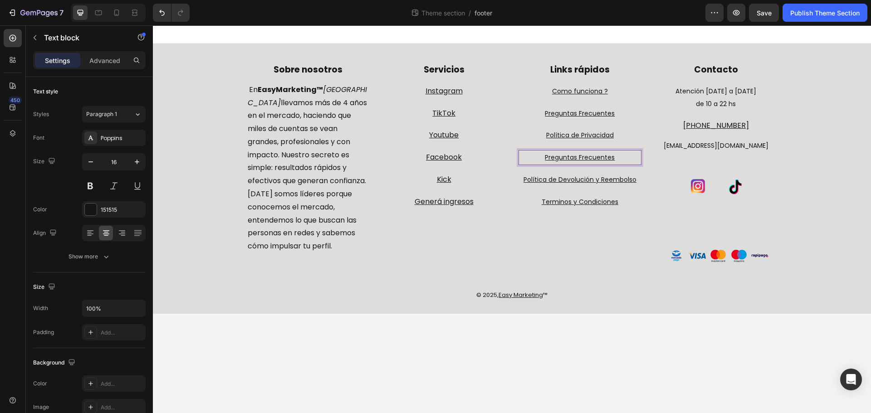
click at [597, 158] on u "Preguntas Frecuentes" at bounding box center [580, 157] width 70 height 9
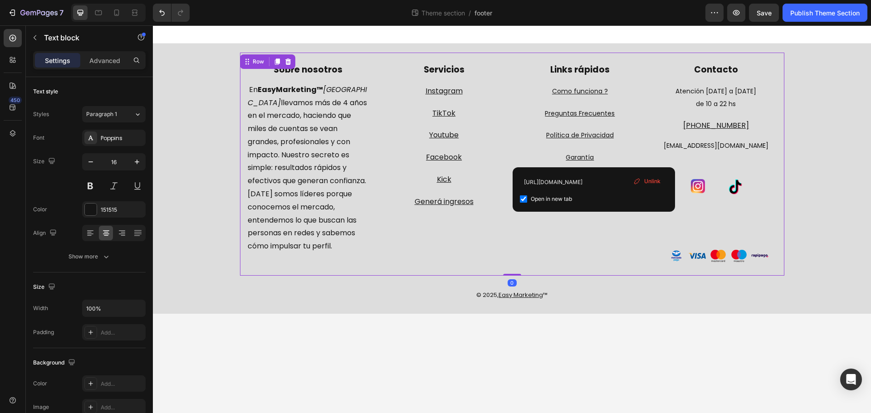
click at [609, 233] on div "Links rápidos Text block Como funciona ? Text block Preguntas Frecuentes Text b…" at bounding box center [580, 163] width 123 height 199
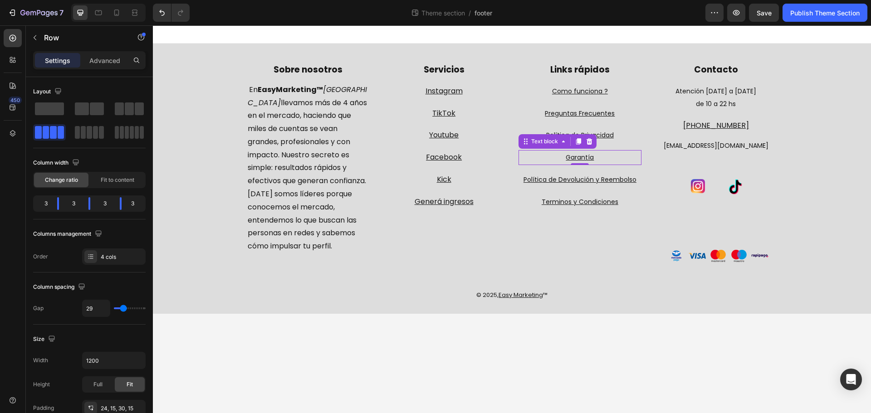
click at [629, 151] on p "Garantía" at bounding box center [579, 157] width 121 height 13
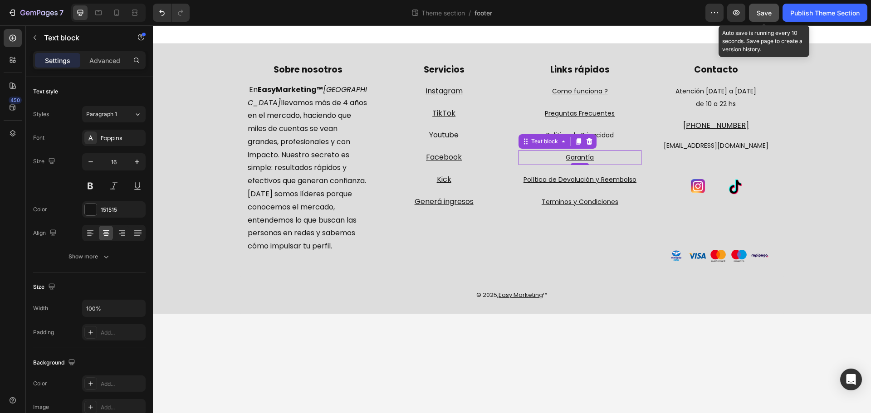
click at [761, 11] on span "Save" at bounding box center [764, 13] width 15 height 8
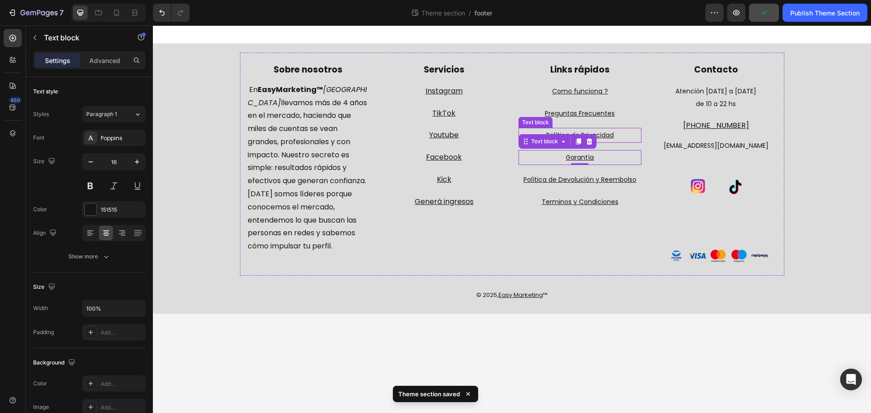
click at [635, 131] on p "Política de Privacidad" at bounding box center [579, 135] width 121 height 13
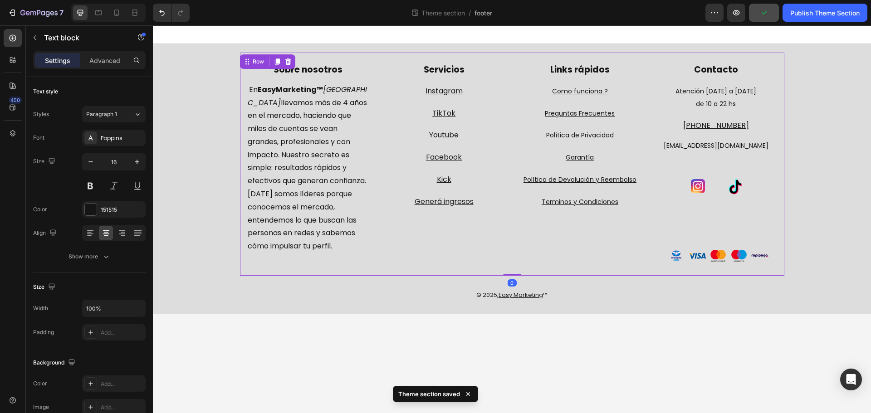
click at [647, 119] on div "Sobre nosotros Text block En EasyMarketing™ Argentina llevamos más de 4 años en…" at bounding box center [512, 164] width 544 height 223
click at [621, 159] on p "Garantía" at bounding box center [579, 157] width 121 height 13
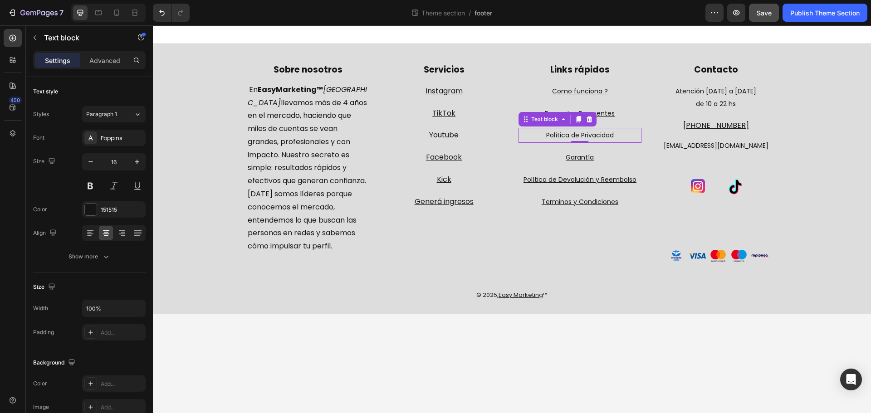
click at [637, 137] on p "Política de Privacidad" at bounding box center [579, 135] width 121 height 13
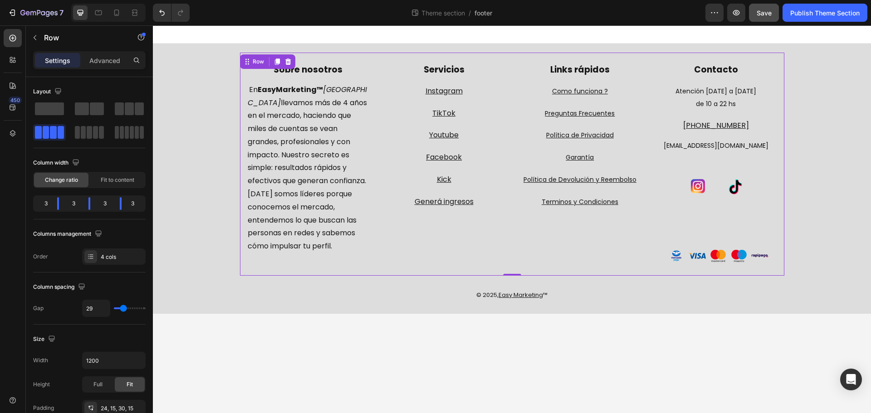
click at [629, 147] on div "Links rápidos Text block Como funciona ? Text block Preguntas Frecuentes Text b…" at bounding box center [580, 163] width 123 height 199
click at [647, 126] on div "Sobre nosotros Text block En EasyMarketing™ Argentina llevamos más de 4 años en…" at bounding box center [512, 164] width 544 height 223
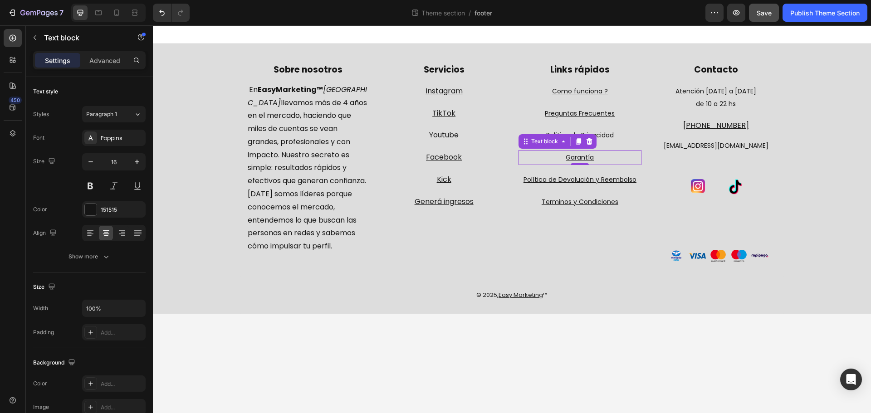
click at [606, 157] on p "Garantía" at bounding box center [579, 157] width 121 height 13
click at [118, 8] on div at bounding box center [116, 12] width 15 height 15
type input "14"
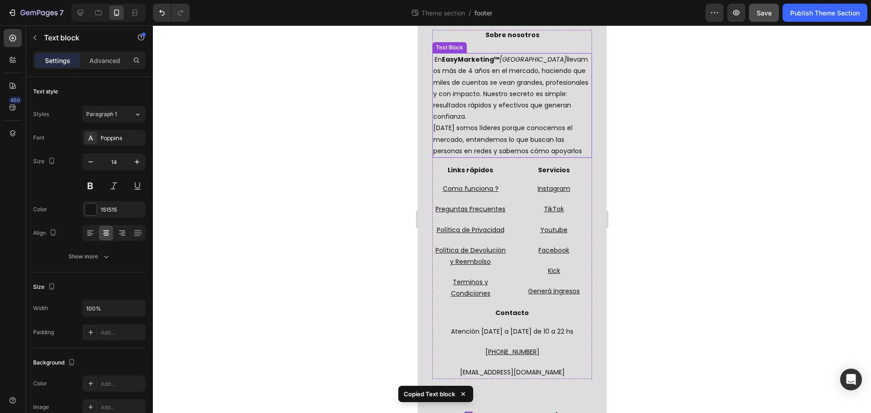
scroll to position [123, 0]
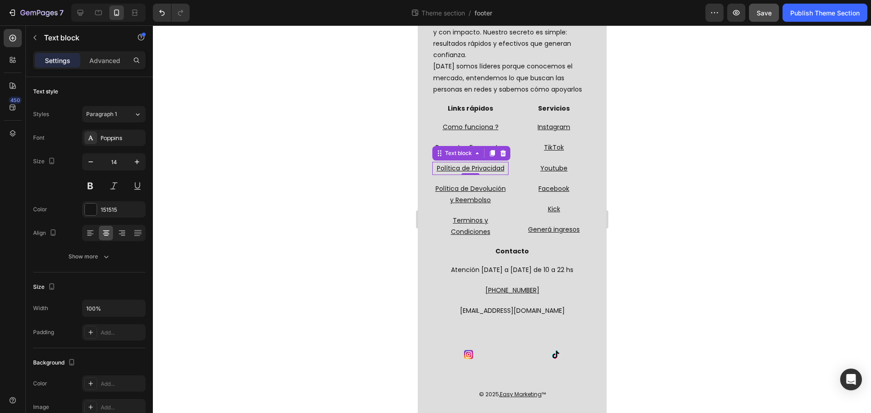
click at [495, 169] on u "Política de Privacidad" at bounding box center [470, 168] width 68 height 9
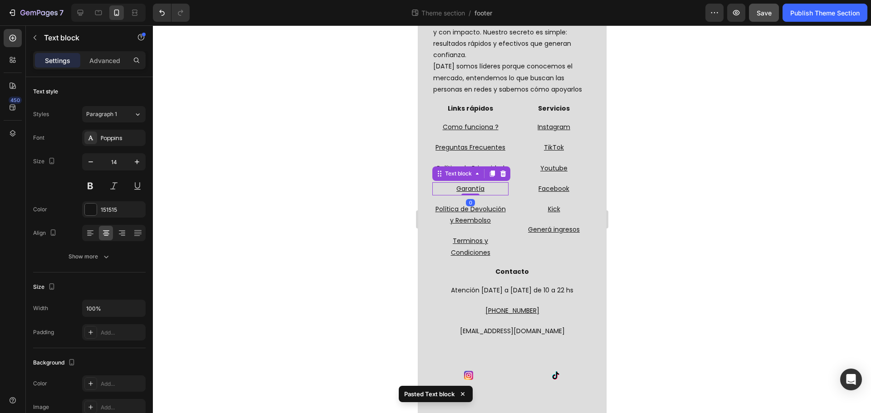
click at [652, 209] on div at bounding box center [512, 219] width 718 height 388
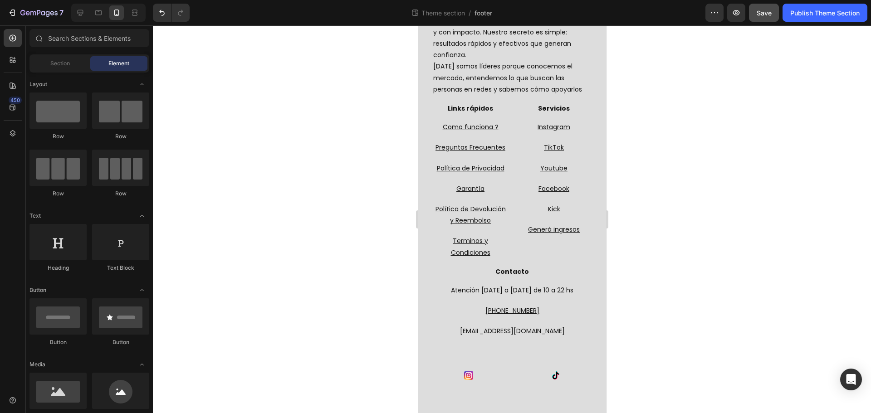
click at [765, 25] on div "7 Theme section / footer Preview Save Publish Theme Section" at bounding box center [435, 13] width 871 height 26
click at [765, 21] on button "Save" at bounding box center [764, 13] width 30 height 18
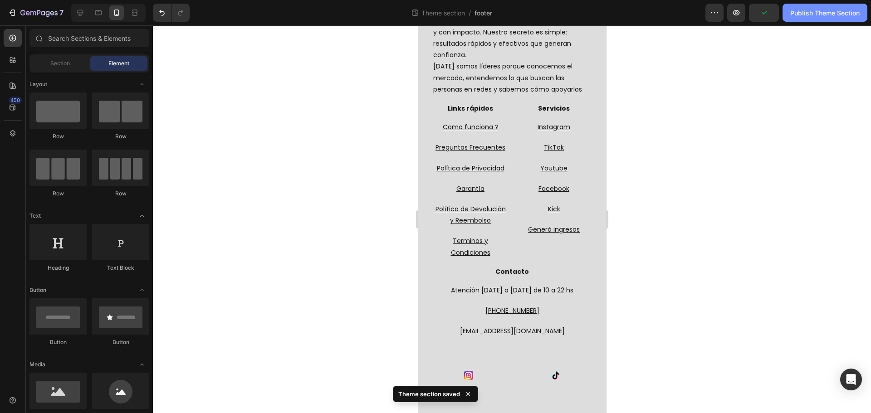
click at [829, 19] on button "Publish Theme Section" at bounding box center [825, 13] width 85 height 18
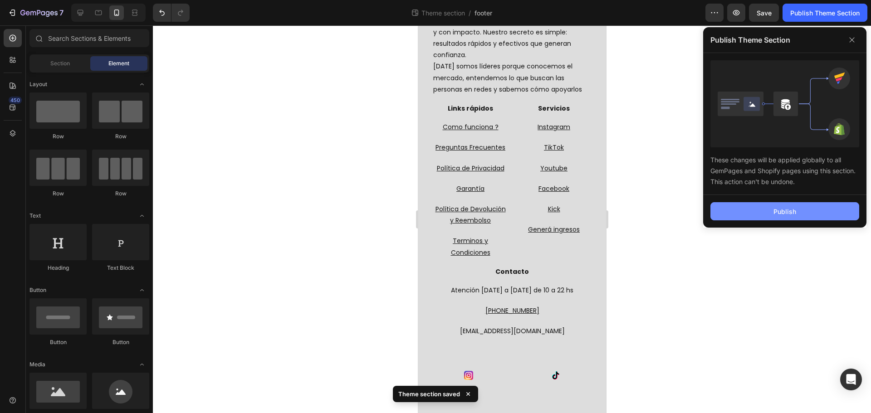
click at [786, 212] on div "Publish" at bounding box center [784, 212] width 23 height 10
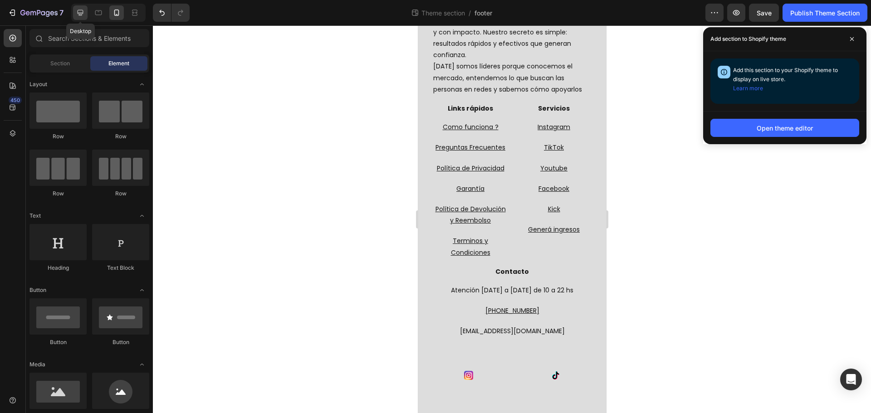
click at [80, 10] on icon at bounding box center [81, 13] width 6 height 6
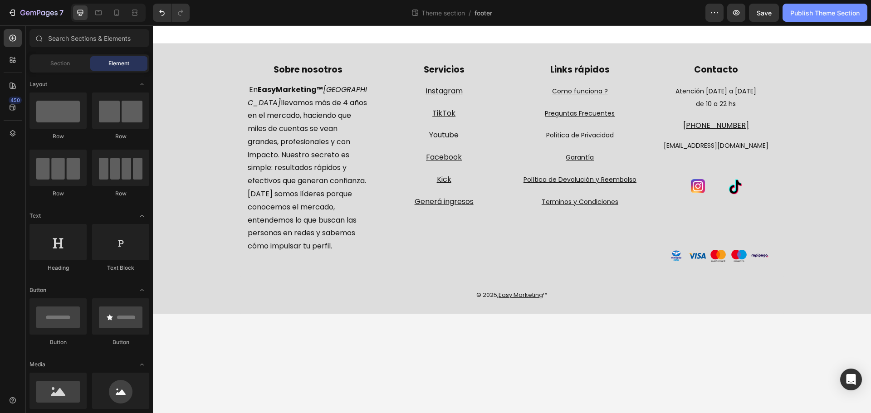
click at [812, 12] on div "Publish Theme Section" at bounding box center [824, 13] width 69 height 10
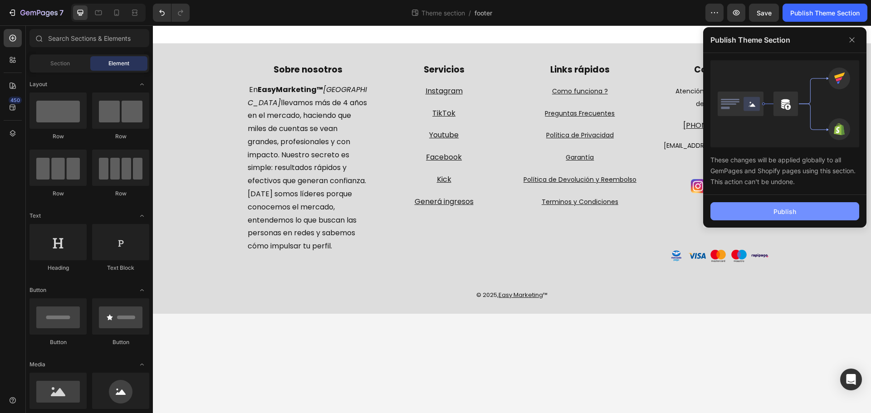
drag, startPoint x: 778, startPoint y: 211, endPoint x: 486, endPoint y: 109, distance: 309.9
click at [778, 211] on div "Publish" at bounding box center [784, 212] width 23 height 10
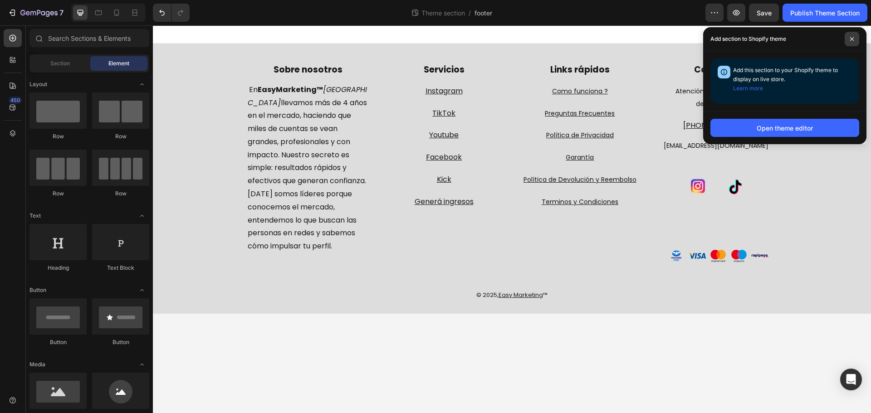
click at [856, 39] on span at bounding box center [852, 39] width 15 height 15
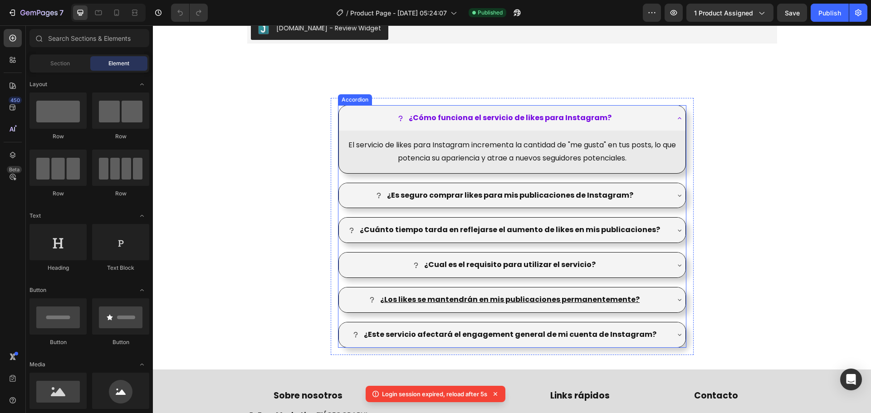
click at [669, 106] on div "¿Cómo funciona el servicio de likes para Instagram?" at bounding box center [512, 118] width 347 height 25
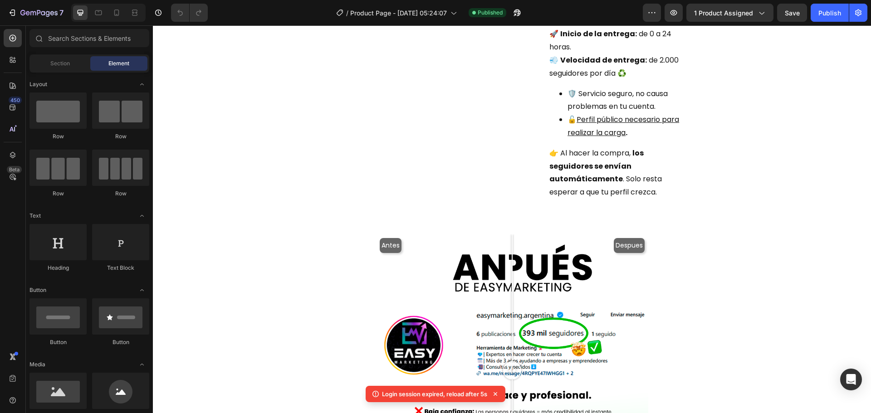
scroll to position [313, 0]
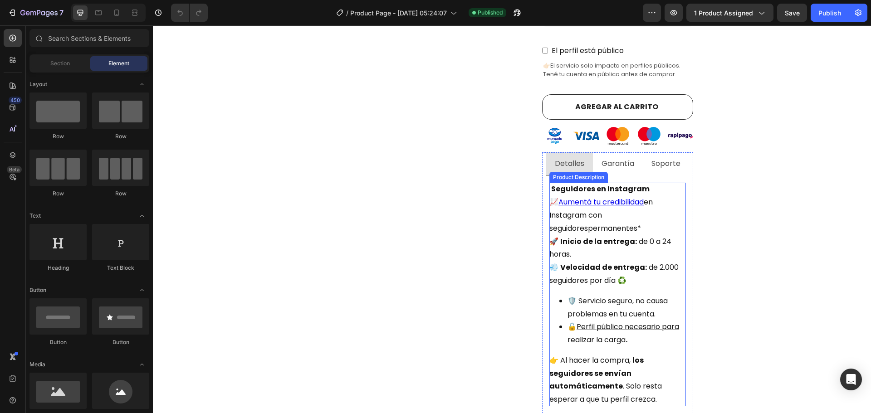
scroll to position [363, 0]
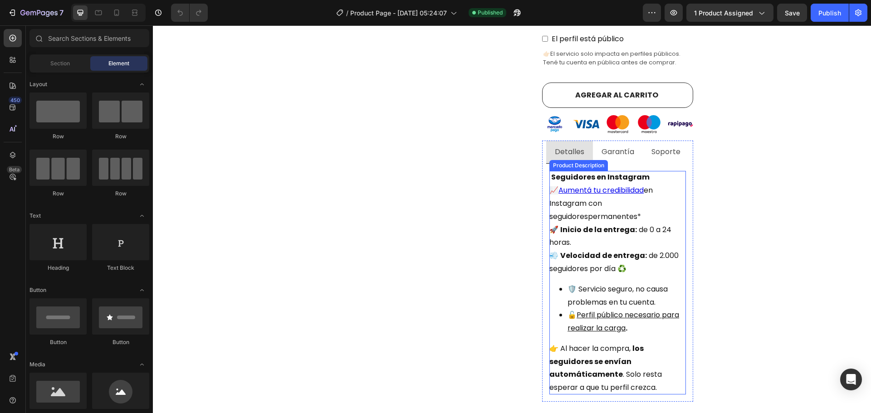
click at [605, 184] on div "Seguidores en Instagram 📈 Aumentá tu credibilidad en Instagram con seguidores p…" at bounding box center [617, 283] width 137 height 224
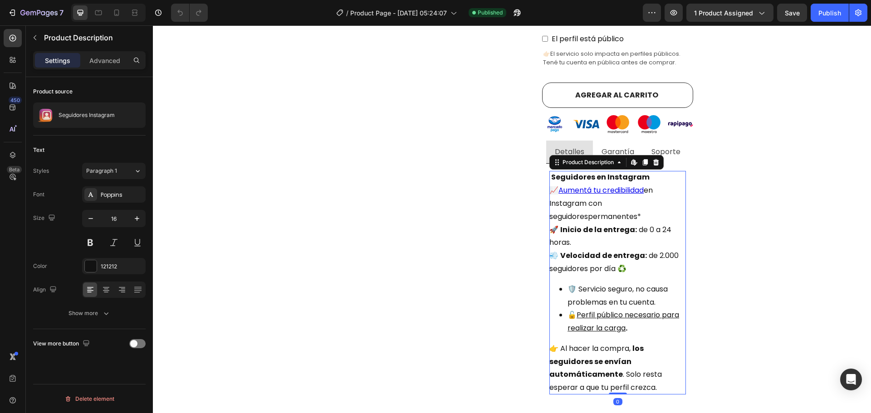
click at [616, 191] on div "Seguidores en Instagram 📈 Aumentá tu credibilidad en Instagram con seguidores p…" at bounding box center [617, 283] width 137 height 224
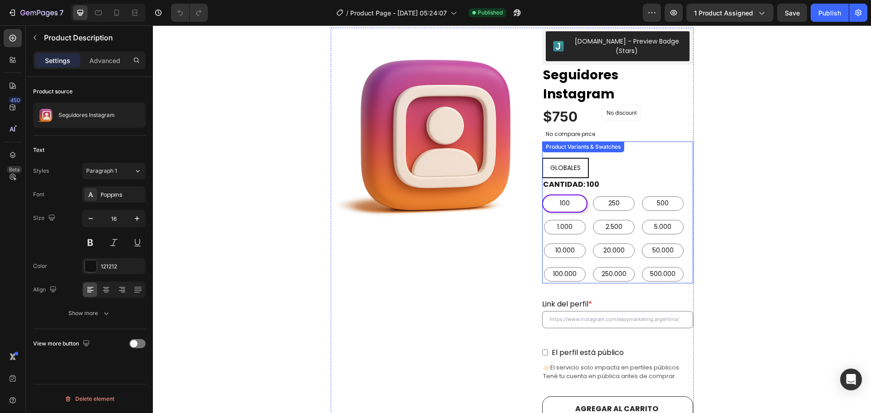
scroll to position [0, 0]
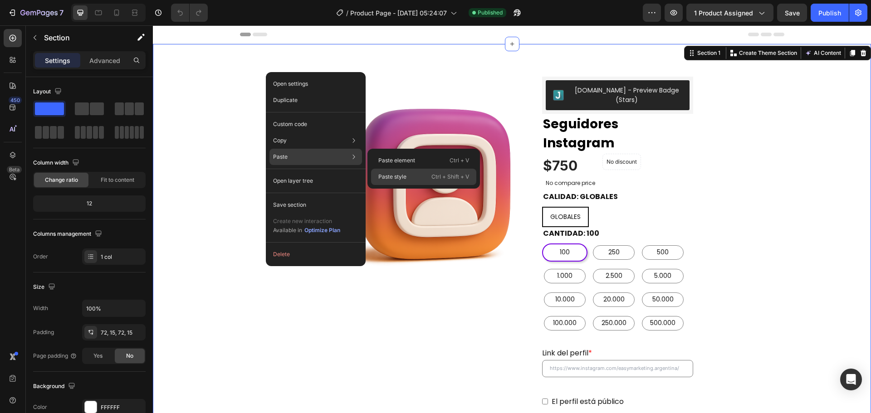
click at [418, 177] on div "Paste style Ctrl + Shift + V" at bounding box center [423, 177] width 105 height 16
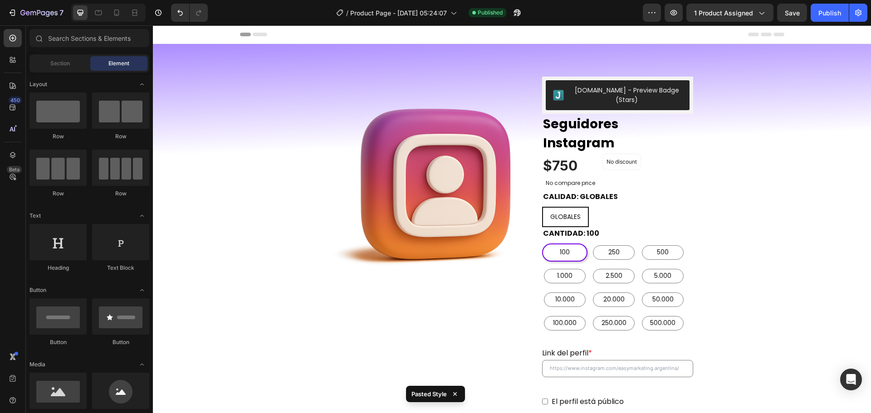
drag, startPoint x: 871, startPoint y: 77, endPoint x: 1023, endPoint y: 35, distance: 158.4
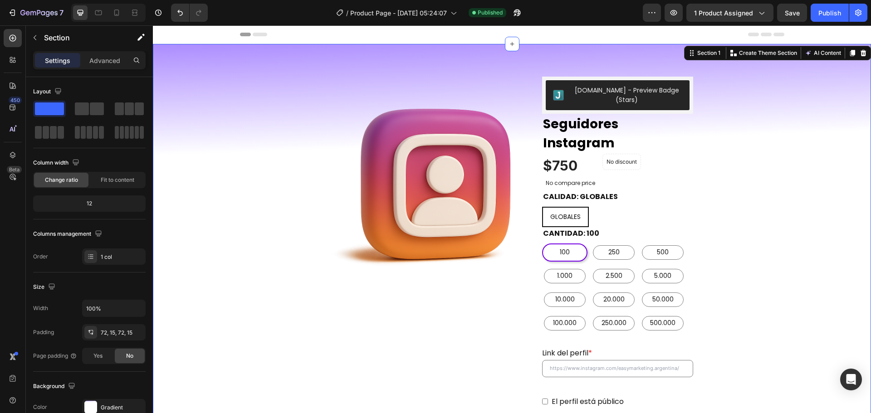
drag, startPoint x: 44, startPoint y: 115, endPoint x: 52, endPoint y: 54, distance: 60.9
click at [53, 56] on div "Settings Advanced Layout Column width Change ratio Fit to content 12 Columns ma…" at bounding box center [89, 245] width 127 height 388
click at [40, 41] on button "button" at bounding box center [35, 37] width 15 height 15
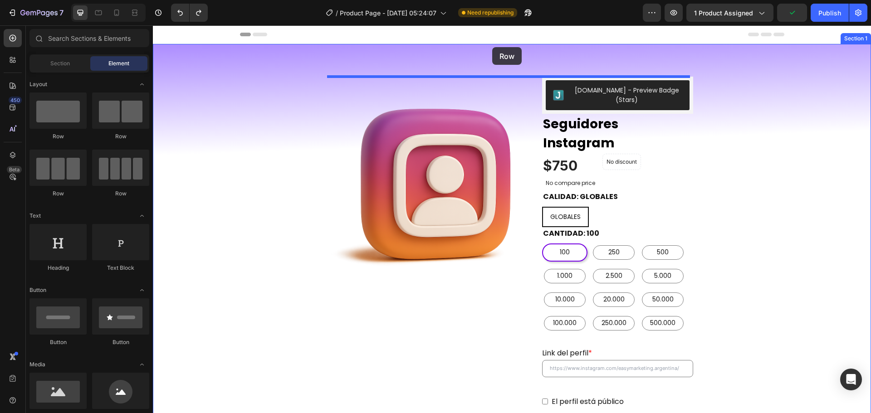
drag, startPoint x: 217, startPoint y: 141, endPoint x: 492, endPoint y: 47, distance: 290.4
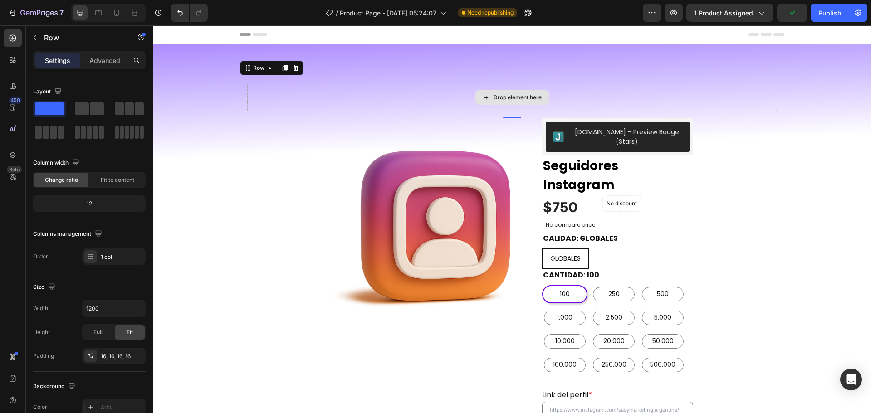
click at [435, 93] on div "Drop element here" at bounding box center [512, 97] width 530 height 27
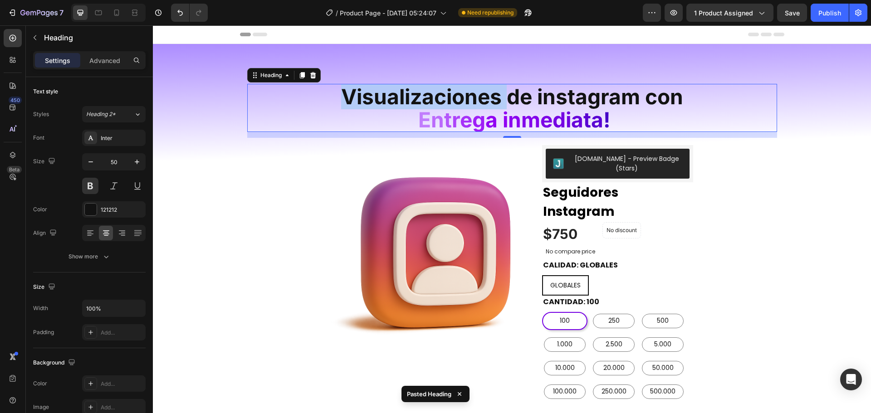
click at [459, 96] on span "Visualizaciones de instagram con" at bounding box center [512, 96] width 342 height 25
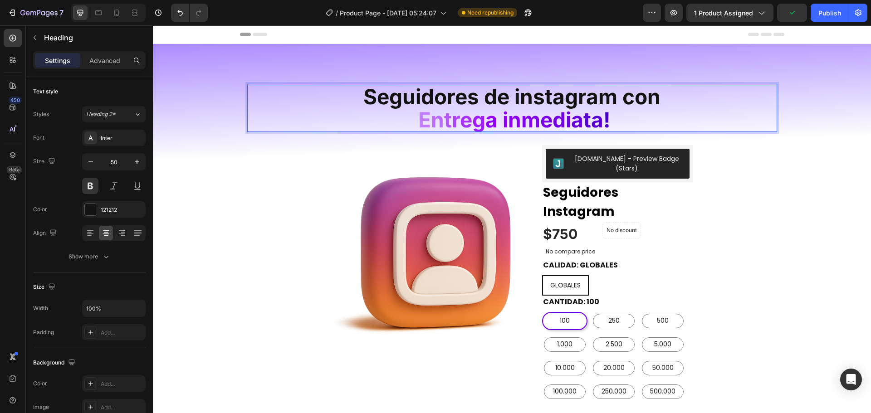
click at [618, 96] on span "Seguidores de instagram con" at bounding box center [511, 96] width 297 height 25
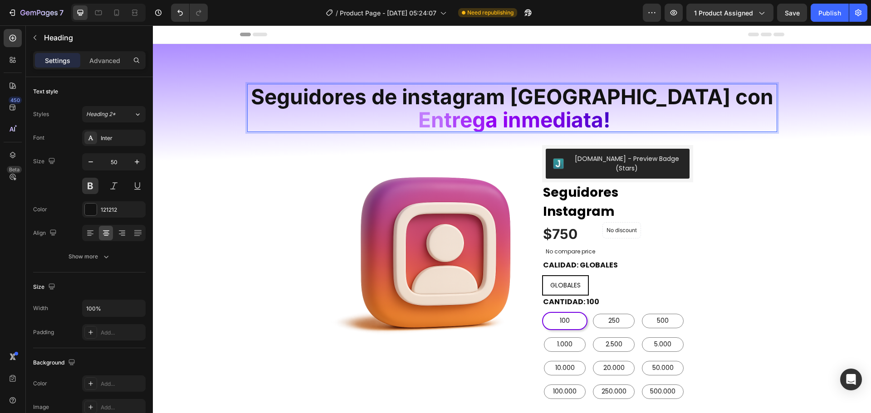
click at [651, 114] on p "Seguidores de instagram argentina con E n t r e g a i n m e d i a ta !" at bounding box center [512, 108] width 528 height 46
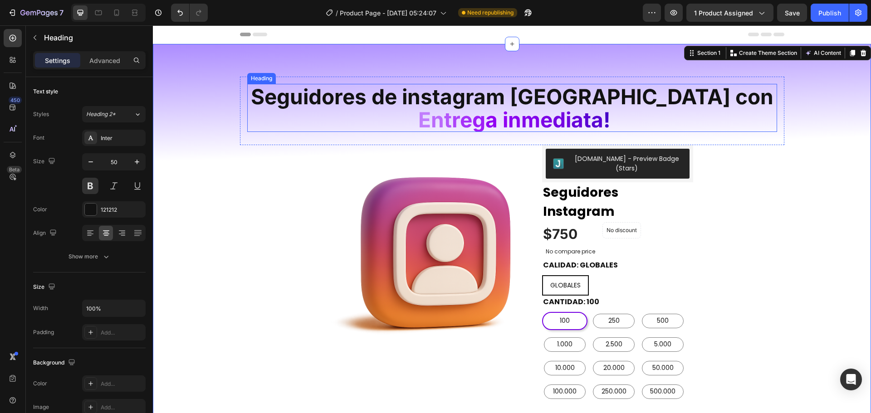
click at [411, 96] on span "Seguidores de instagram argentina con" at bounding box center [512, 96] width 523 height 25
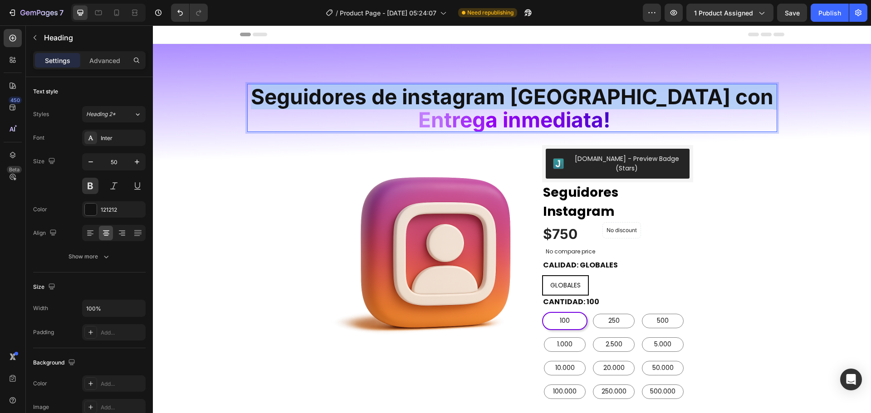
click at [411, 96] on span "Seguidores de instagram argentina con" at bounding box center [512, 96] width 523 height 25
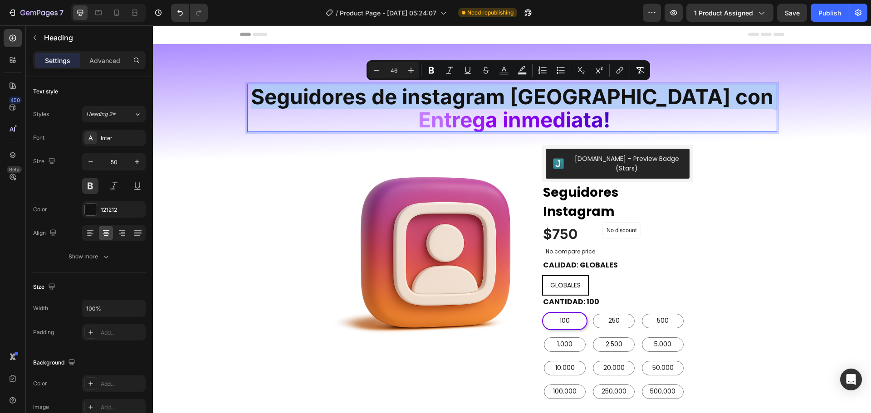
click at [381, 97] on span "Seguidores de instagram argentina con" at bounding box center [512, 96] width 523 height 25
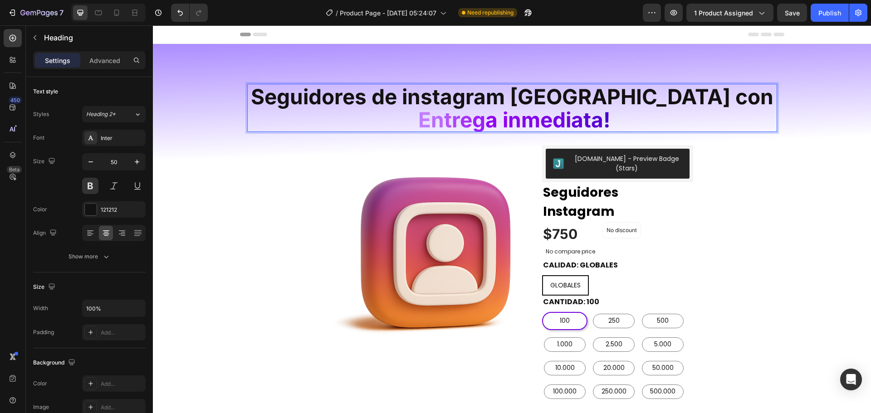
click at [423, 99] on span "Seguidores de instagram argentina con" at bounding box center [512, 96] width 523 height 25
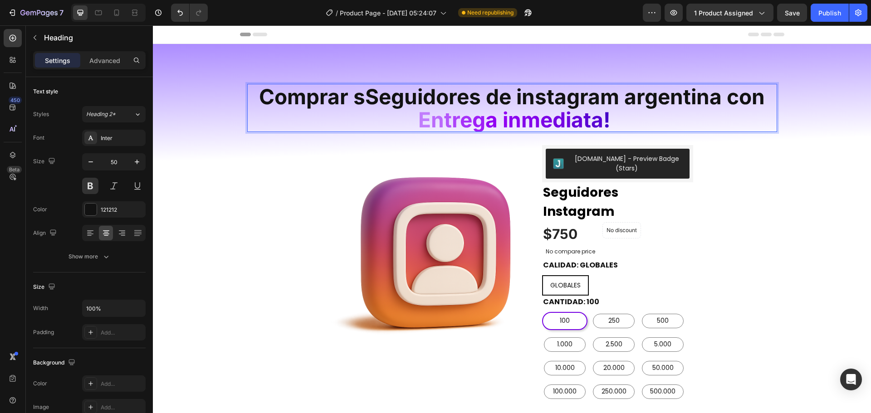
click at [371, 97] on span "Comprar sSeguidores de instagram argentina con" at bounding box center [512, 96] width 506 height 25
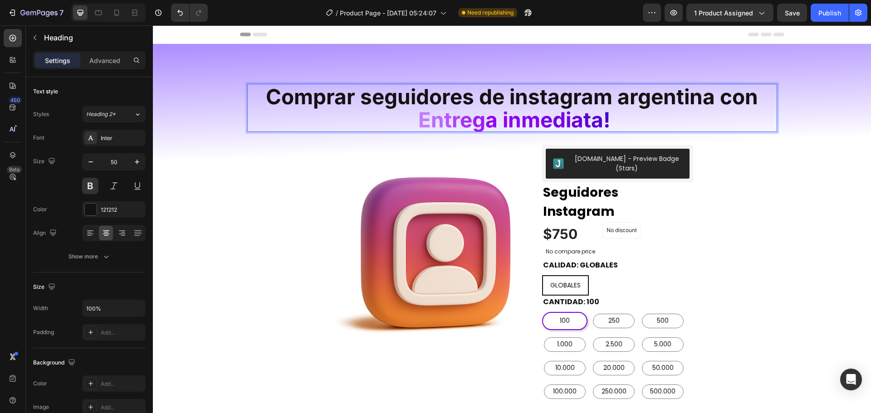
click at [713, 110] on p "Comprar seguidores de instagram argentina con E n t r e g a i n m e d i a ta !" at bounding box center [512, 108] width 528 height 46
click at [793, 15] on span "Save" at bounding box center [792, 13] width 15 height 8
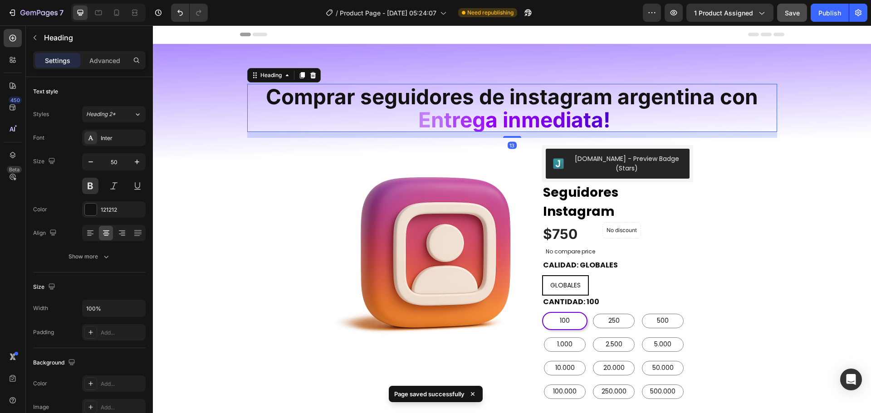
click at [332, 115] on p "⁠⁠⁠⁠⁠⁠⁠ Comprar seguidores de instagram argentina con E n t r e g a i n m e d i…" at bounding box center [512, 108] width 528 height 46
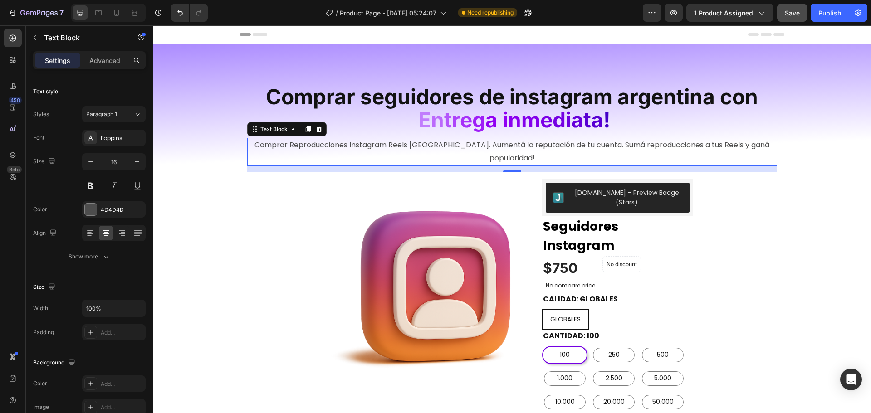
click at [432, 147] on p "Comprar Reproducciones Instagram Reels [GEOGRAPHIC_DATA]. Aumentá la reputación…" at bounding box center [512, 152] width 528 height 26
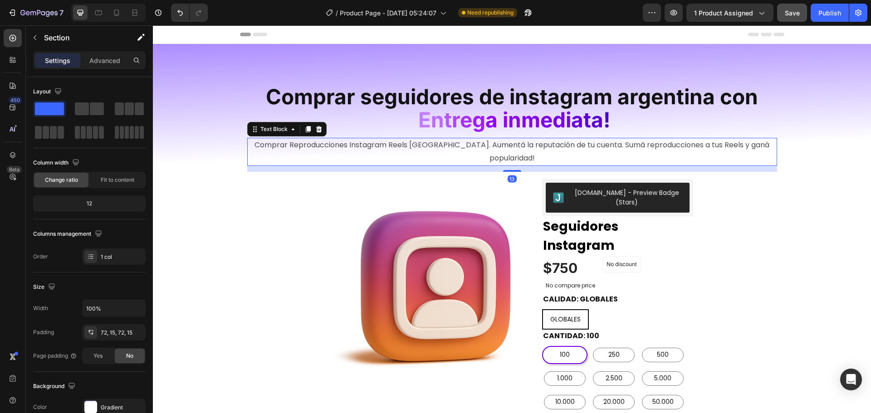
click at [622, 152] on p "Comprar Reproducciones Instagram Reels [GEOGRAPHIC_DATA]. Aumentá la reputación…" at bounding box center [512, 152] width 528 height 26
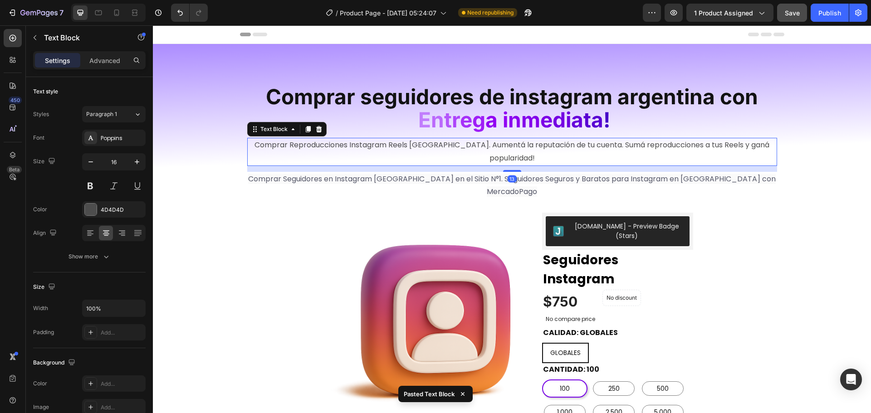
click at [563, 157] on p "Comprar Reproducciones Instagram Reels [GEOGRAPHIC_DATA]. Aumentá la reputación…" at bounding box center [512, 152] width 528 height 26
click at [394, 179] on span "Comprar Seguidores en Instagram Argentina en el Sitio N°1. Seguidores Seguros y…" at bounding box center [512, 186] width 528 height 24
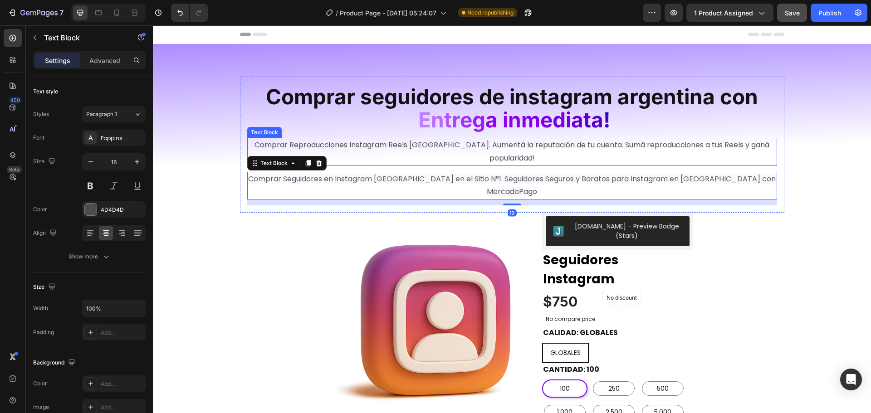
click at [472, 150] on p "Comprar Reproducciones Instagram Reels [GEOGRAPHIC_DATA]. Aumentá la reputación…" at bounding box center [512, 152] width 528 height 26
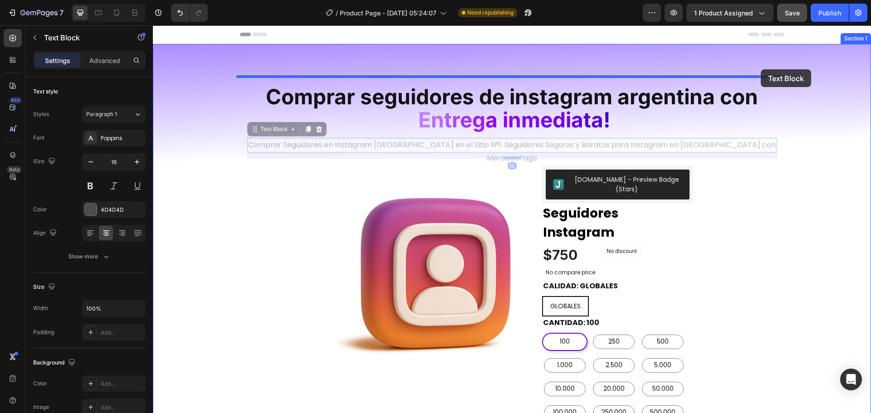
drag, startPoint x: 764, startPoint y: 144, endPoint x: 761, endPoint y: 69, distance: 74.5
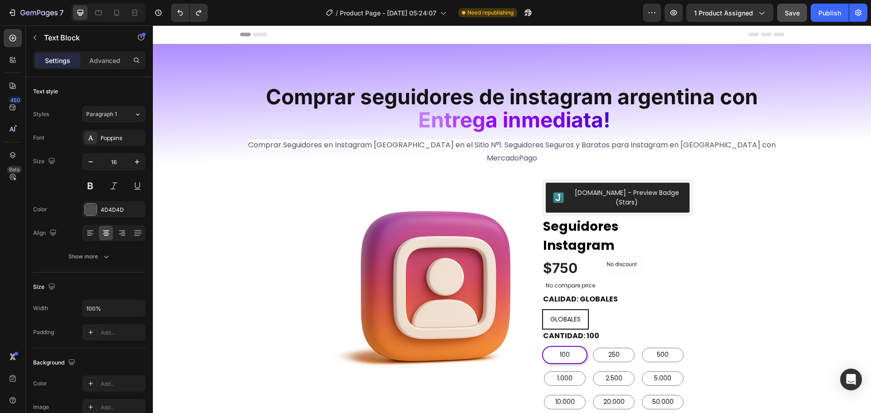
click at [738, 151] on p "Comprar Seguidores en Instagram Argentina en el Sitio N°1. Seguidores Seguros y…" at bounding box center [512, 152] width 528 height 26
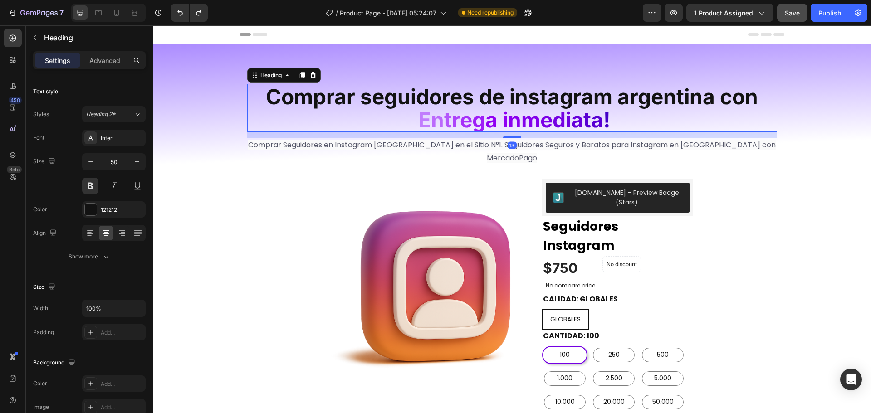
click at [709, 110] on p "⁠⁠⁠⁠⁠⁠⁠ Comprar seguidores de instagram argentina con E n t r e g a i n m e d i…" at bounding box center [512, 108] width 528 height 46
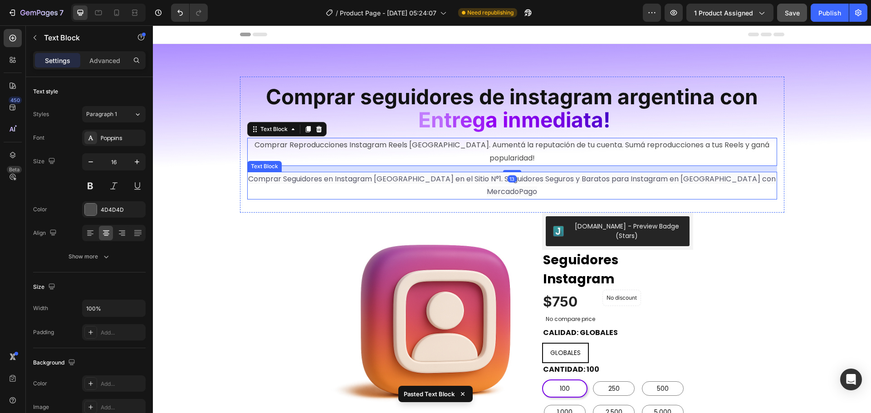
click at [558, 176] on span "Comprar Seguidores en Instagram Argentina en el Sitio N°1. Seguidores Seguros y…" at bounding box center [512, 186] width 528 height 24
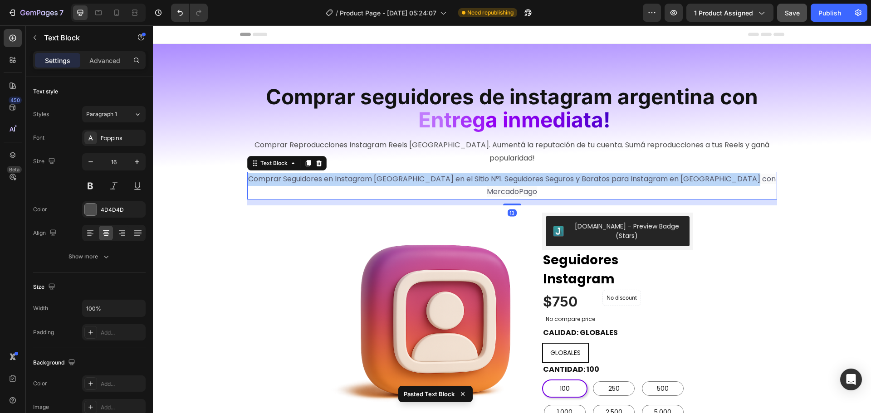
click at [558, 176] on span "Comprar Seguidores en Instagram Argentina en el Sitio N°1. Seguidores Seguros y…" at bounding box center [512, 186] width 528 height 24
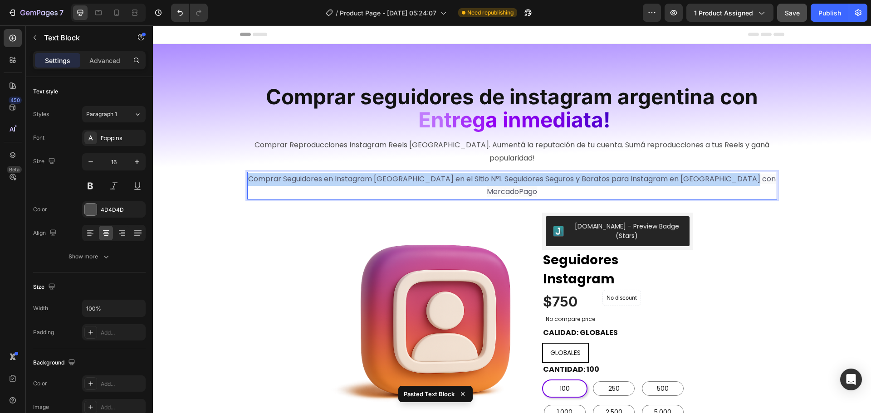
click at [558, 176] on span "Comprar Seguidores en Instagram Argentina en el Sitio N°1. Seguidores Seguros y…" at bounding box center [512, 186] width 528 height 24
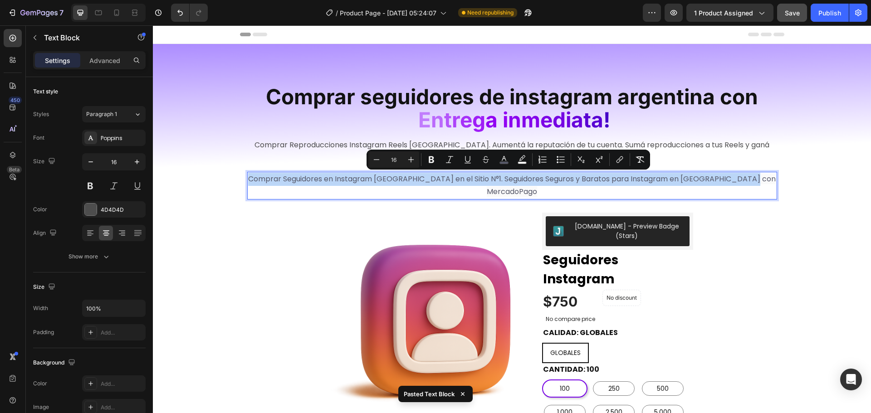
copy span "Comprar Seguidores en Instagram Argentina en el Sitio N°1. Seguidores Seguros y…"
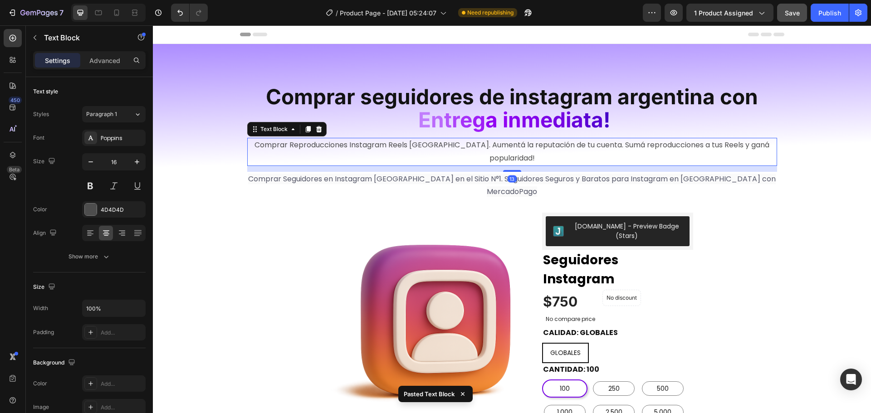
click at [641, 142] on p "Comprar Reproducciones Instagram Reels [GEOGRAPHIC_DATA]. Aumentá la reputación…" at bounding box center [512, 152] width 528 height 26
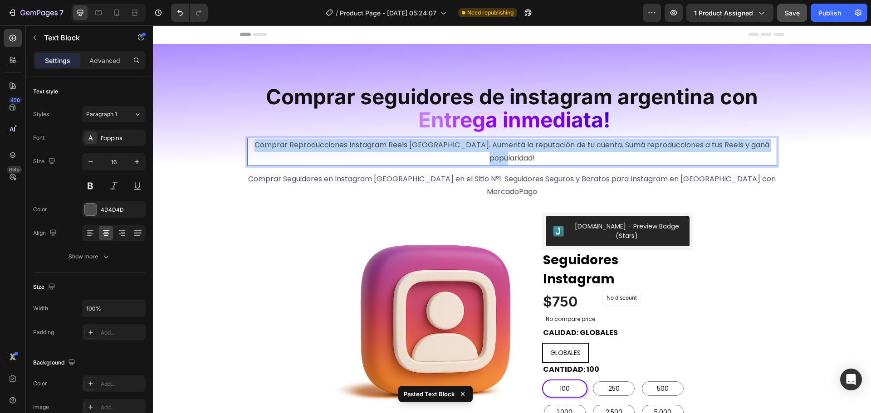
click at [641, 142] on p "Comprar Reproducciones Instagram Reels [GEOGRAPHIC_DATA]. Aumentá la reputación…" at bounding box center [512, 152] width 528 height 26
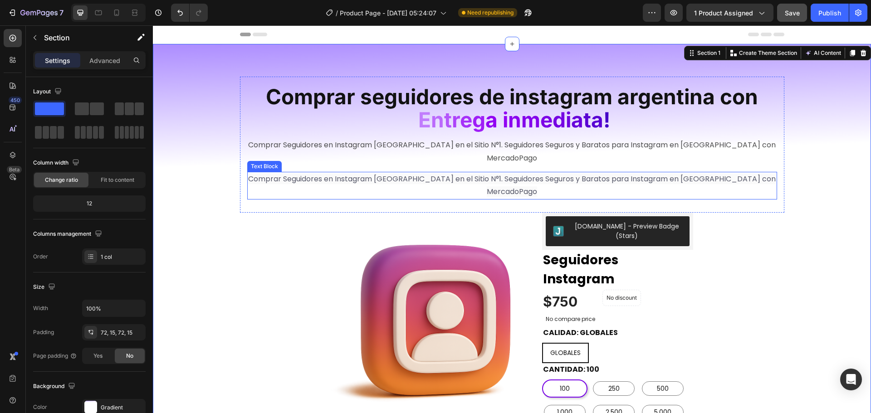
click at [716, 174] on span "Comprar Seguidores en Instagram Argentina en el Sitio N°1. Seguidores Seguros y…" at bounding box center [512, 186] width 528 height 24
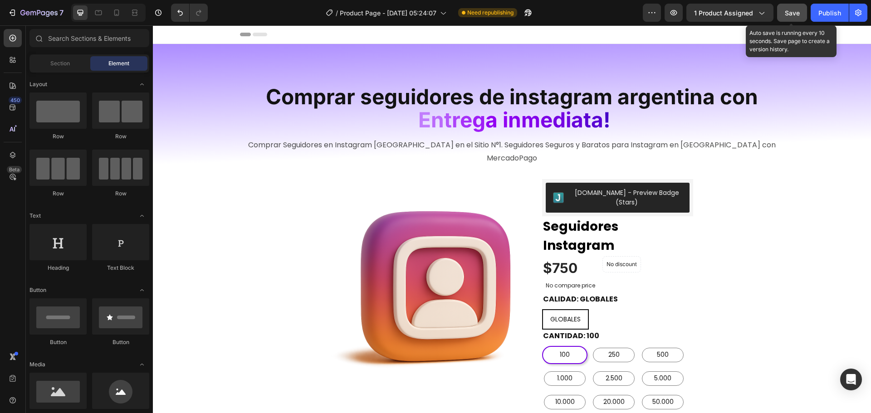
click at [791, 10] on span "Save" at bounding box center [792, 13] width 15 height 8
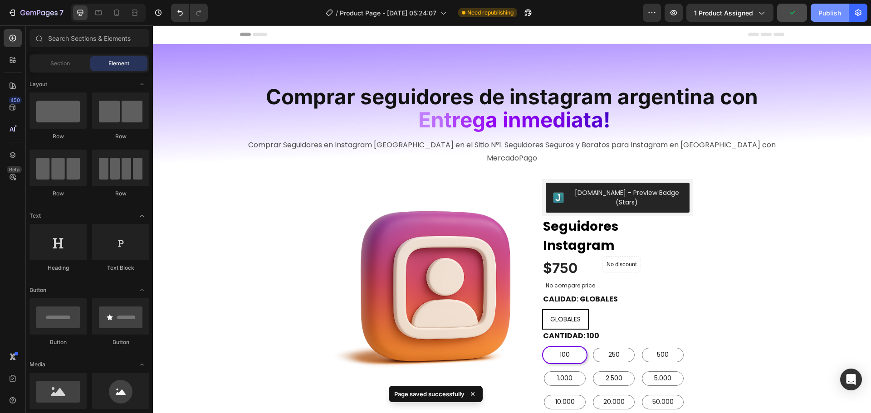
click at [832, 13] on div "Publish" at bounding box center [829, 13] width 23 height 10
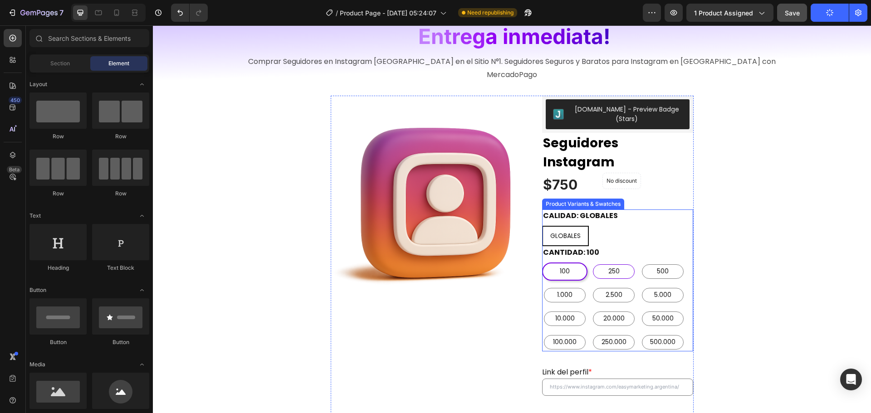
scroll to position [91, 0]
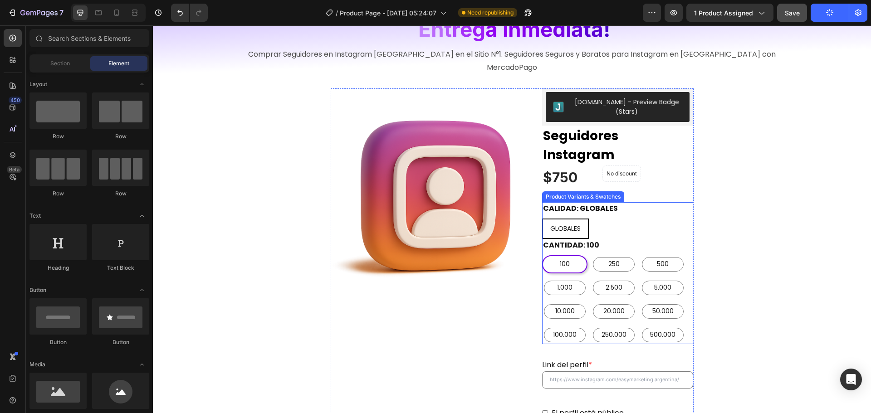
click at [577, 224] on span "GLOBALES" at bounding box center [565, 228] width 30 height 9
click at [542, 218] on input "GLOBALES GLOBALES GLOBALES" at bounding box center [542, 218] width 0 height 0
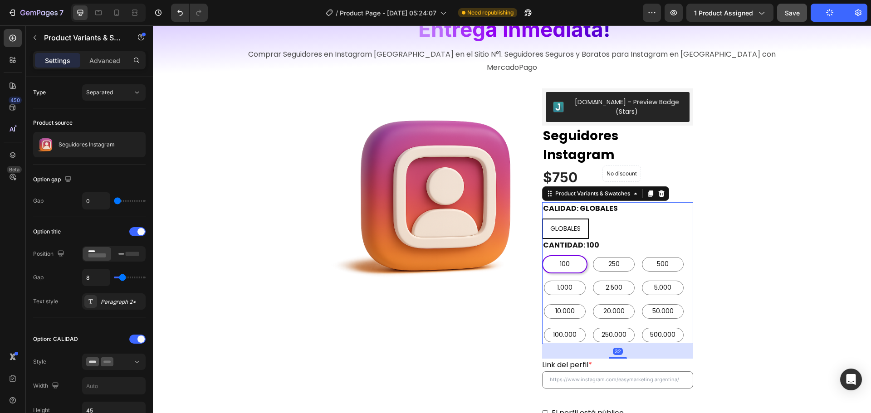
click at [568, 224] on span "GLOBALES" at bounding box center [565, 228] width 30 height 9
click at [542, 218] on input "GLOBALES GLOBALES GLOBALES" at bounding box center [542, 218] width 0 height 0
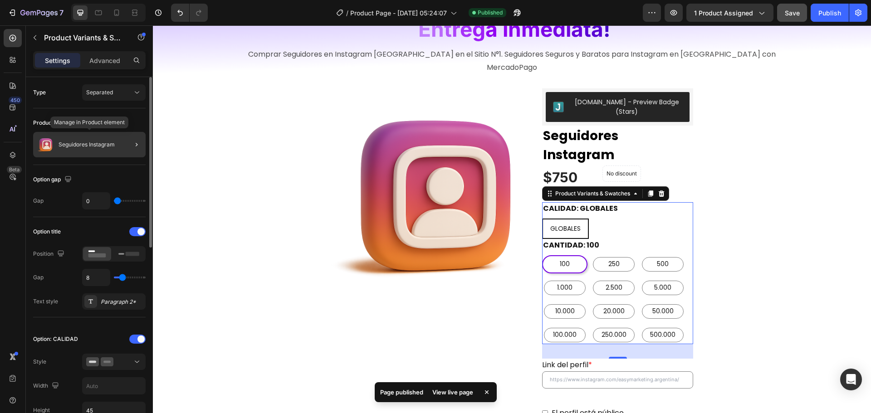
click at [117, 144] on div "Seguidores Instagram" at bounding box center [89, 144] width 113 height 25
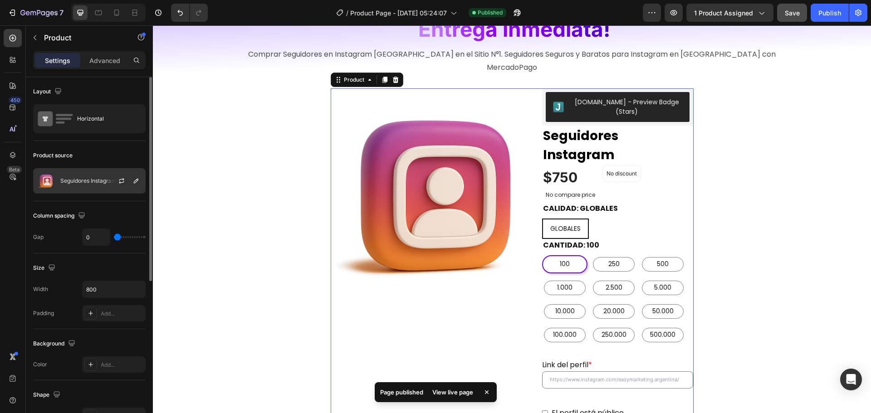
click at [97, 178] on p "Seguidores Instagram" at bounding box center [88, 181] width 56 height 6
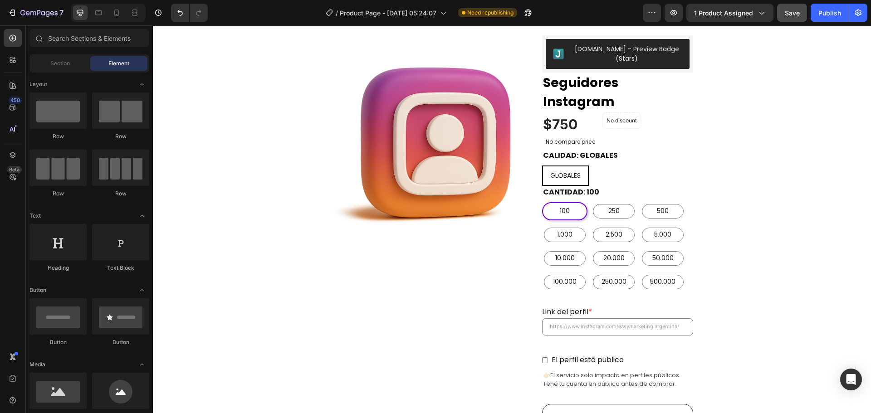
scroll to position [0, 0]
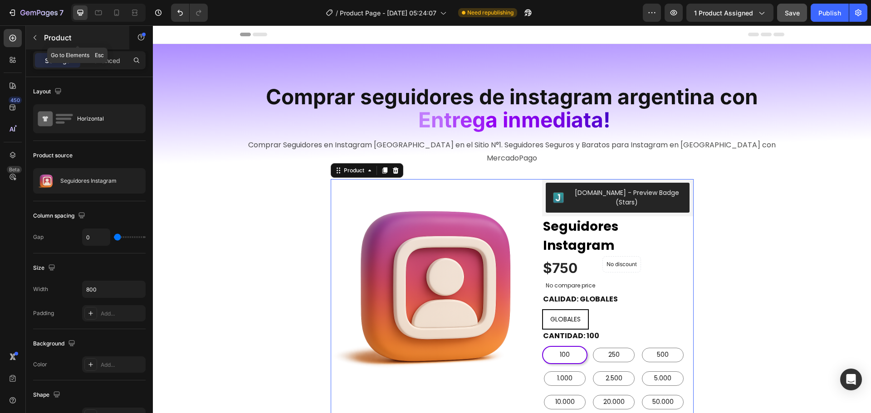
click at [37, 37] on icon "button" at bounding box center [34, 37] width 7 height 7
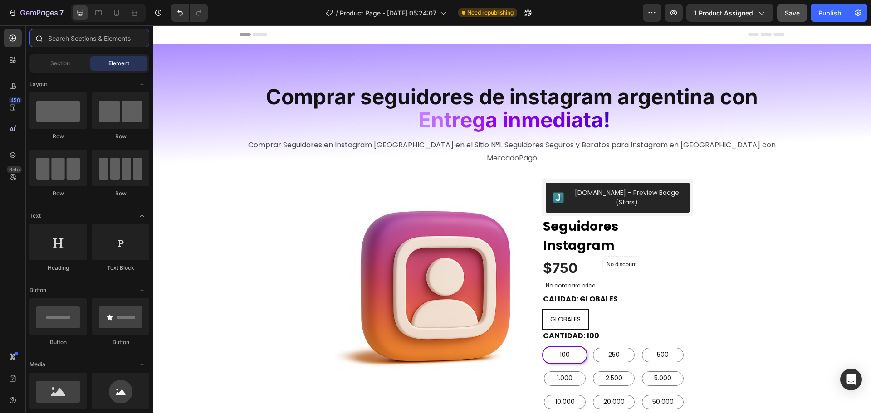
click at [60, 39] on input "text" at bounding box center [89, 38] width 120 height 18
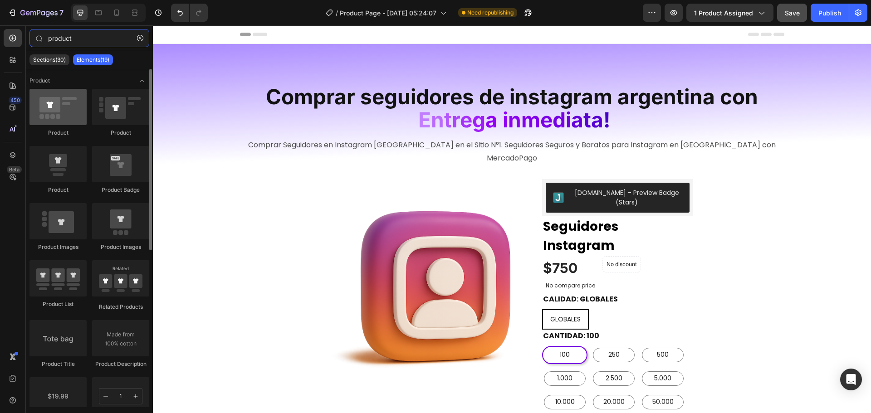
type input "product"
drag, startPoint x: 56, startPoint y: 112, endPoint x: 69, endPoint y: 116, distance: 13.3
click at [69, 116] on div at bounding box center [57, 107] width 57 height 36
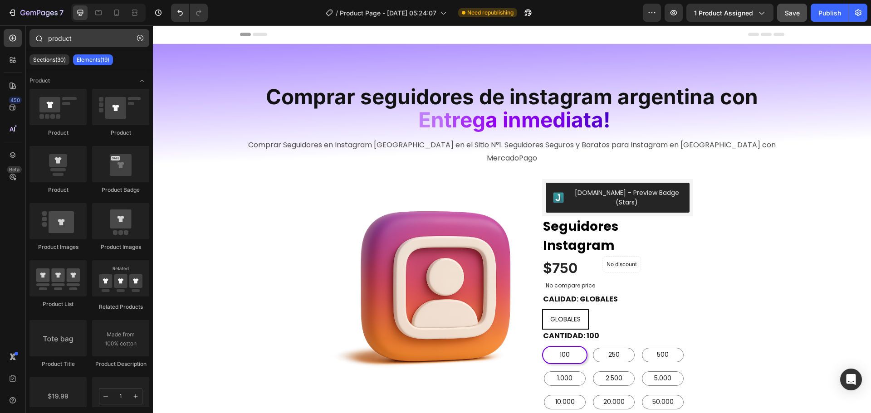
click at [141, 36] on icon "button" at bounding box center [140, 38] width 6 height 6
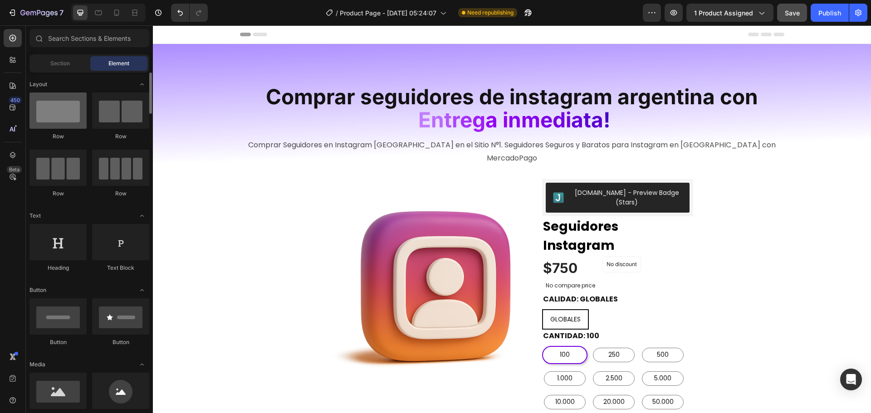
click at [59, 109] on div at bounding box center [57, 111] width 57 height 36
drag, startPoint x: 65, startPoint y: 113, endPoint x: 49, endPoint y: 113, distance: 15.4
click at [47, 113] on div at bounding box center [57, 111] width 57 height 36
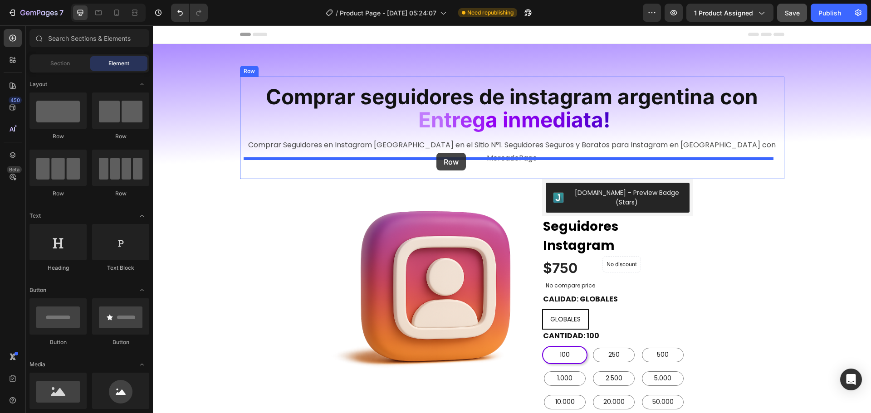
drag, startPoint x: 267, startPoint y: 145, endPoint x: 436, endPoint y: 153, distance: 169.4
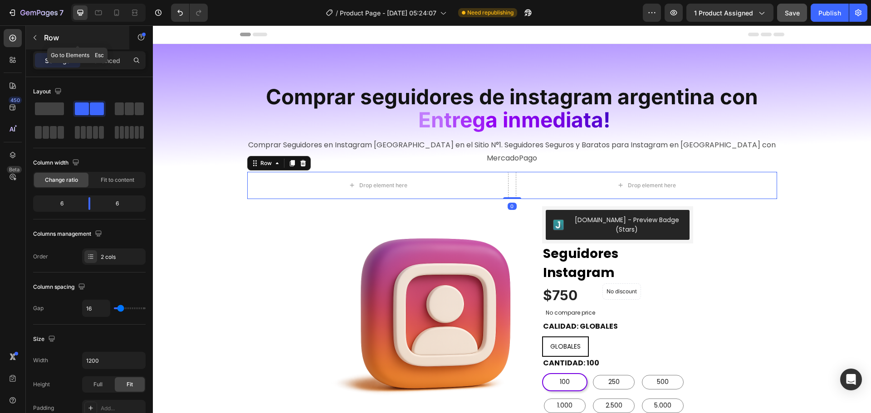
click at [41, 37] on button "button" at bounding box center [35, 37] width 15 height 15
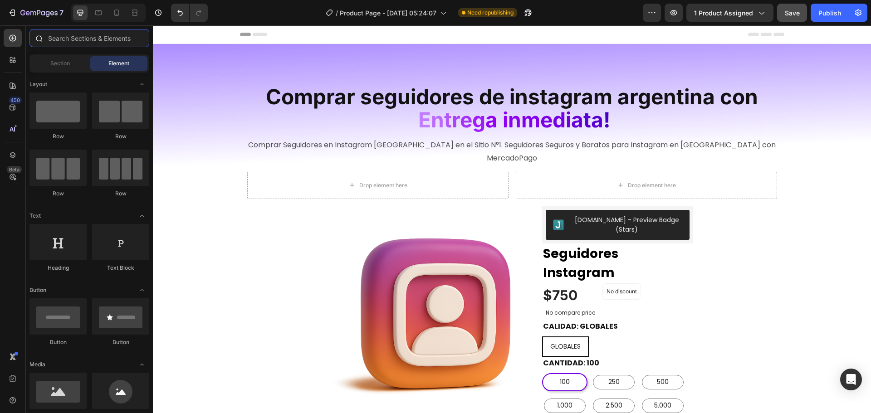
click at [73, 39] on input "text" at bounding box center [89, 38] width 120 height 18
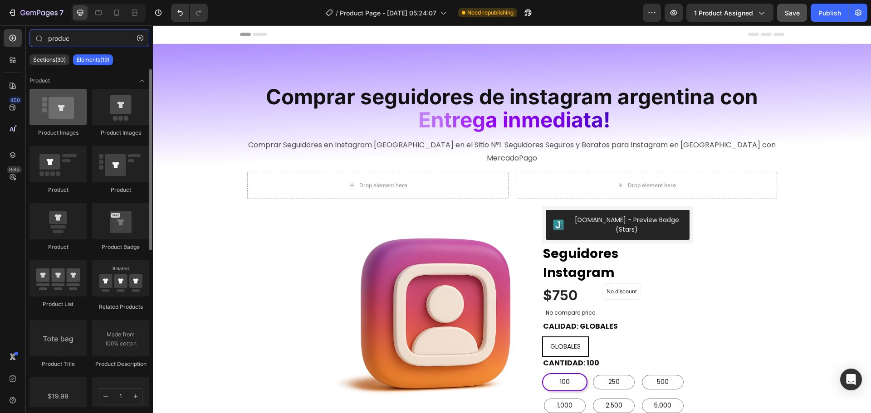
type input "produc"
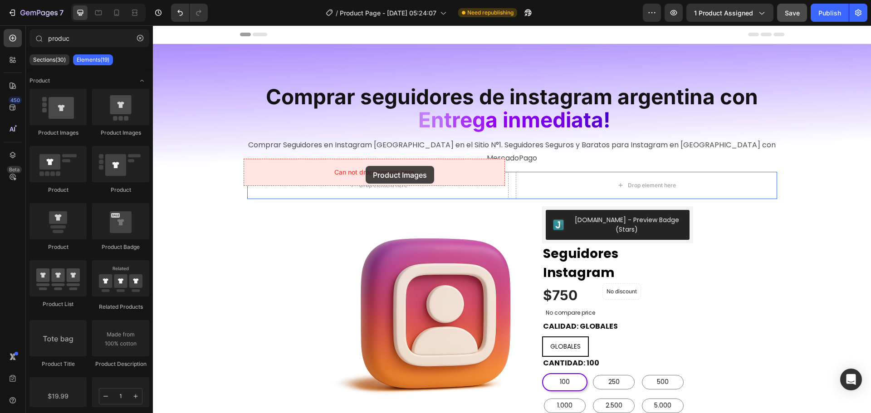
drag, startPoint x: 223, startPoint y: 130, endPoint x: 366, endPoint y: 166, distance: 147.3
drag, startPoint x: 221, startPoint y: 139, endPoint x: 347, endPoint y: 167, distance: 129.3
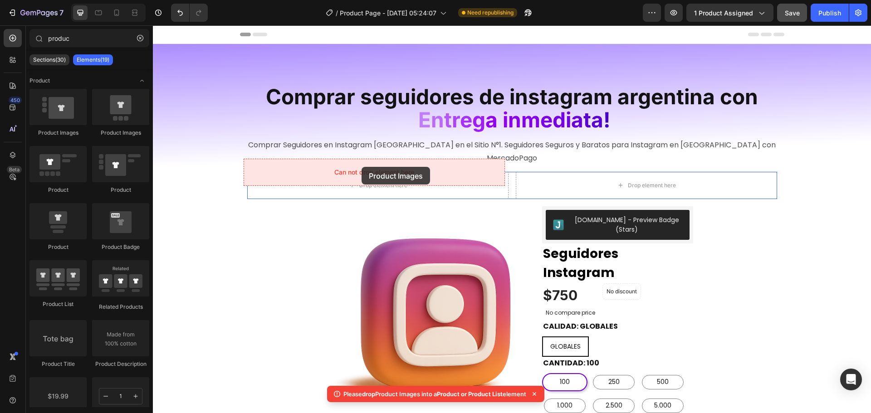
drag, startPoint x: 284, startPoint y: 144, endPoint x: 362, endPoint y: 167, distance: 80.4
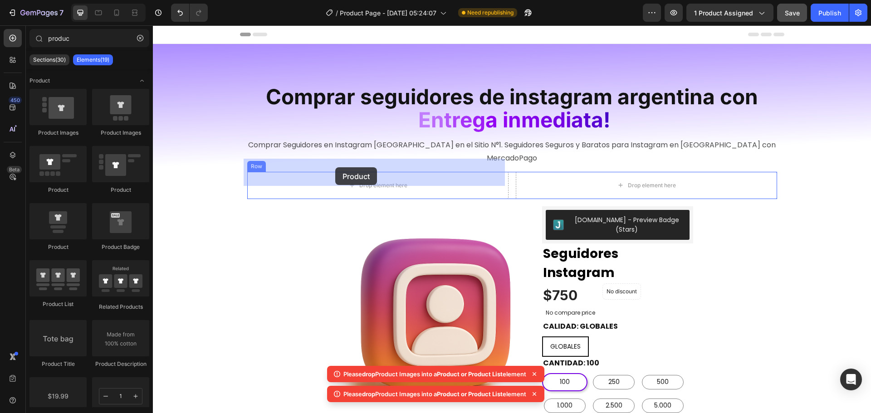
drag, startPoint x: 216, startPoint y: 194, endPoint x: 336, endPoint y: 167, distance: 122.7
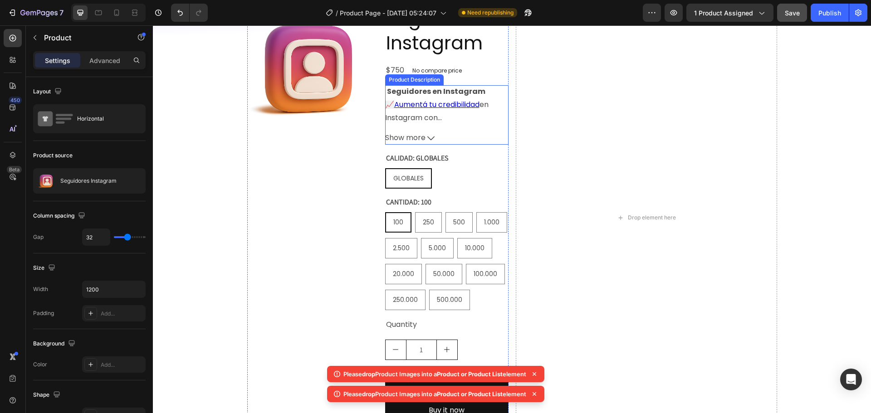
scroll to position [181, 0]
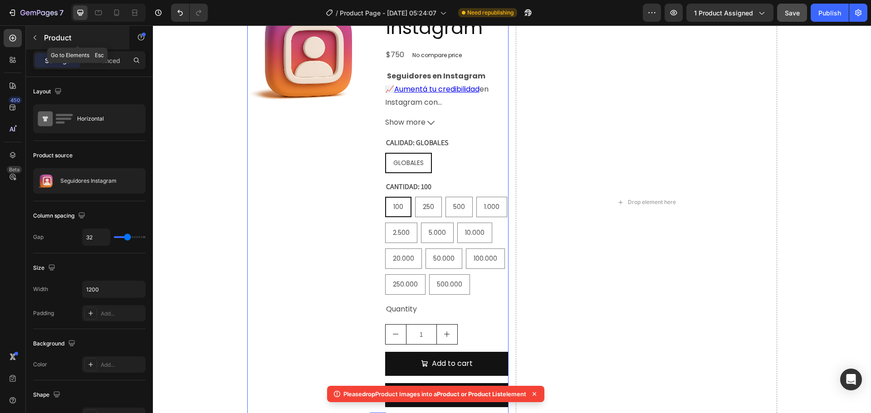
click at [39, 40] on button "button" at bounding box center [35, 37] width 15 height 15
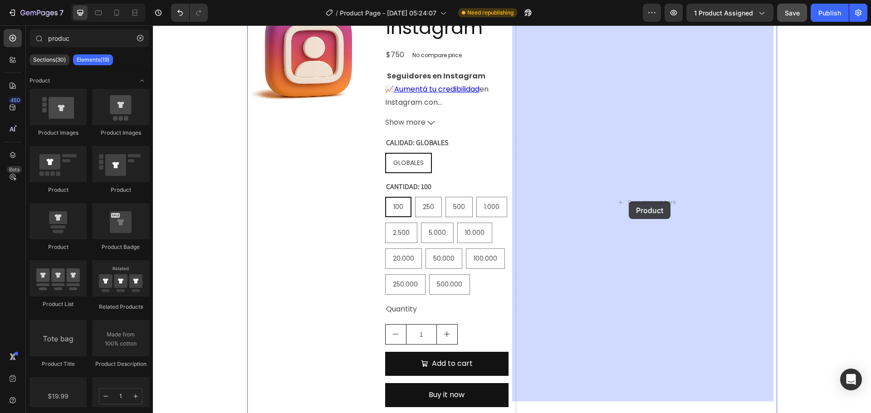
drag, startPoint x: 220, startPoint y: 198, endPoint x: 629, endPoint y: 201, distance: 408.3
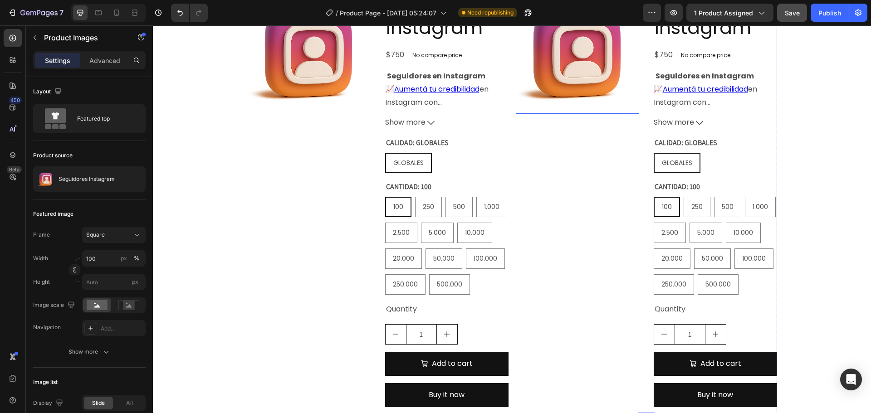
click at [583, 85] on img at bounding box center [577, 51] width 123 height 123
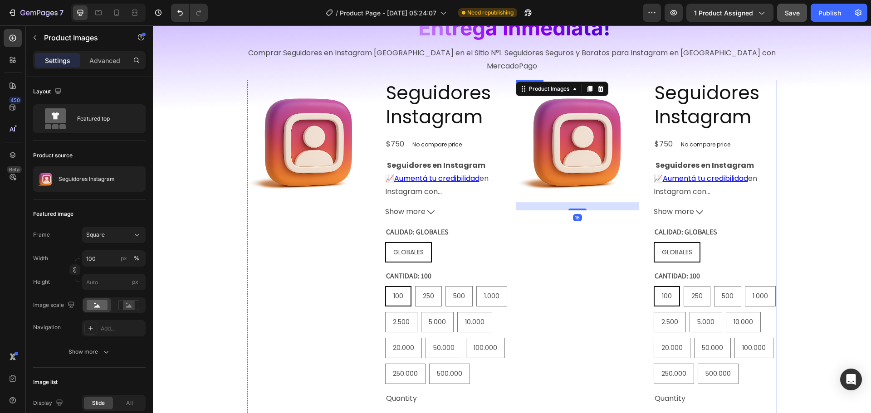
scroll to position [91, 0]
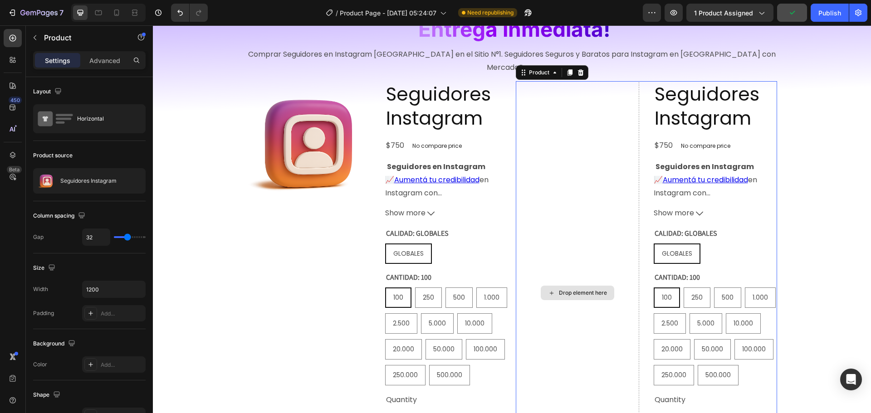
click at [607, 177] on div "Drop element here" at bounding box center [577, 293] width 123 height 424
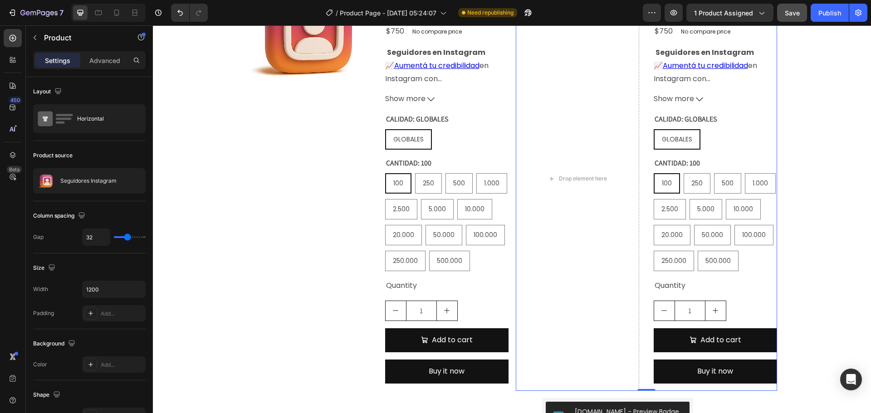
scroll to position [227, 0]
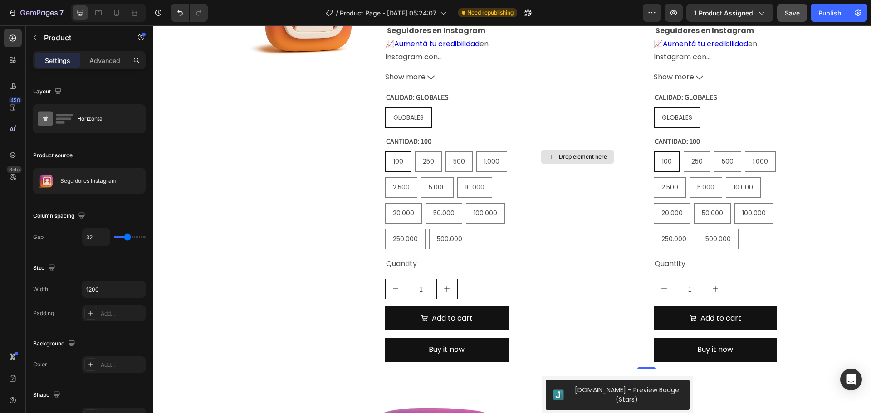
click at [599, 198] on div "Drop element here" at bounding box center [577, 157] width 123 height 424
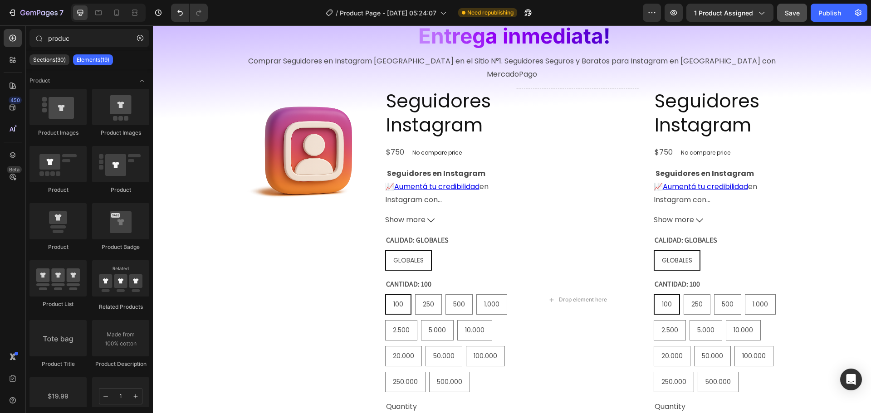
scroll to position [66, 0]
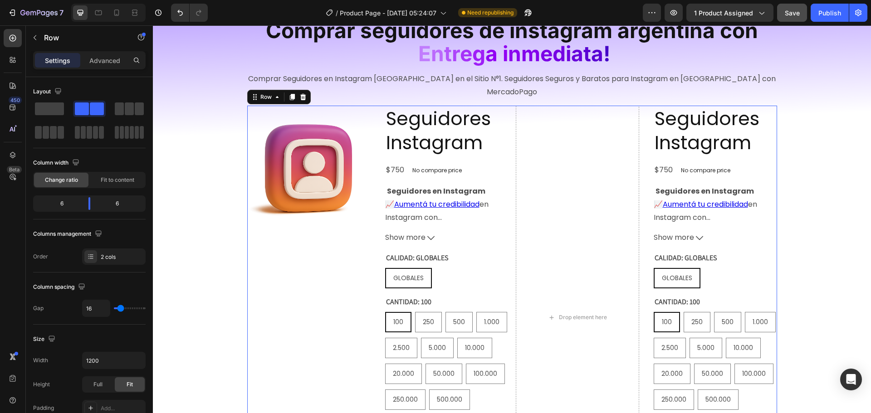
click at [512, 108] on div "Product Images Seguidores Instagram Product Title $750 Product Price Product Pr…" at bounding box center [512, 318] width 530 height 424
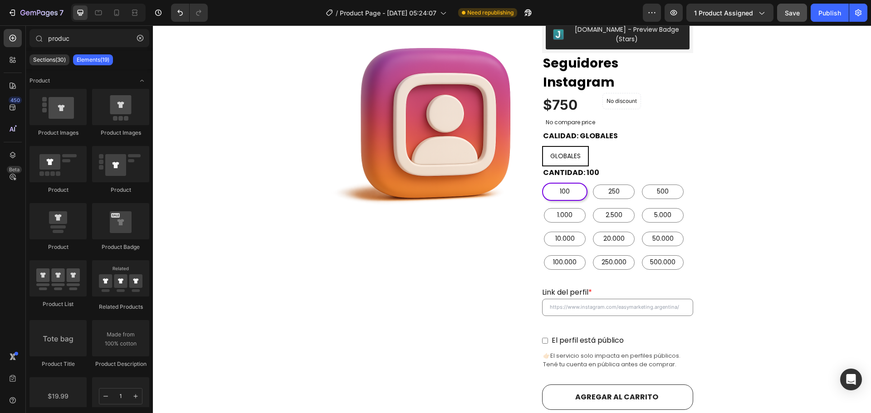
scroll to position [171, 0]
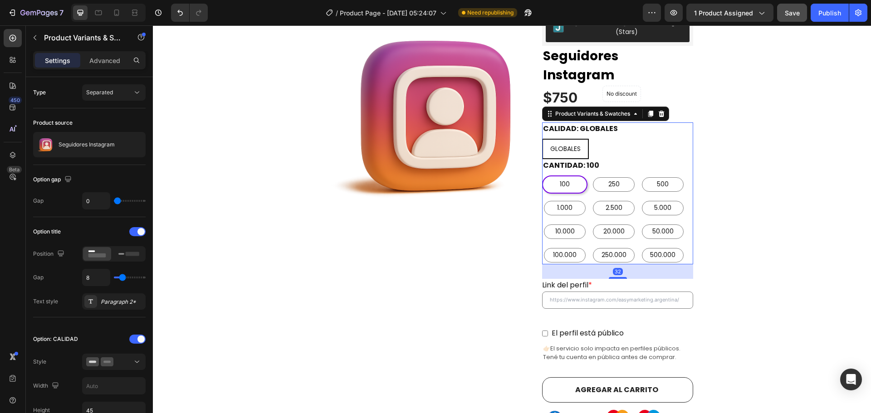
click at [626, 139] on div "GLOBALES GLOBALES GLOBALES" at bounding box center [617, 149] width 151 height 20
click at [572, 144] on span "GLOBALES" at bounding box center [565, 148] width 30 height 9
click at [542, 138] on input "GLOBALES GLOBALES GLOBALES" at bounding box center [542, 138] width 0 height 0
radio input "true"
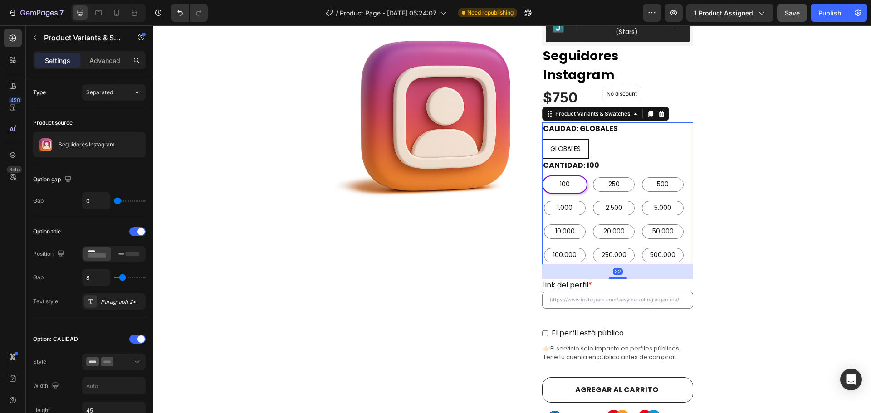
click at [630, 139] on div "GLOBALES GLOBALES GLOBALES" at bounding box center [617, 149] width 151 height 20
click at [642, 139] on div "GLOBALES GLOBALES GLOBALES" at bounding box center [617, 149] width 151 height 20
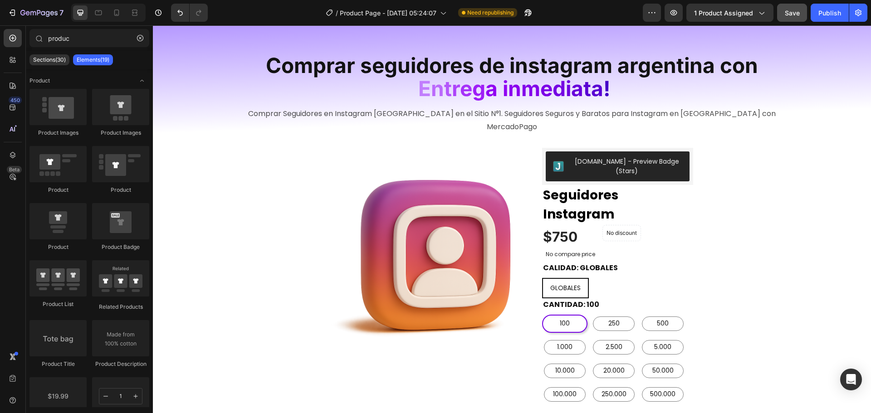
scroll to position [0, 0]
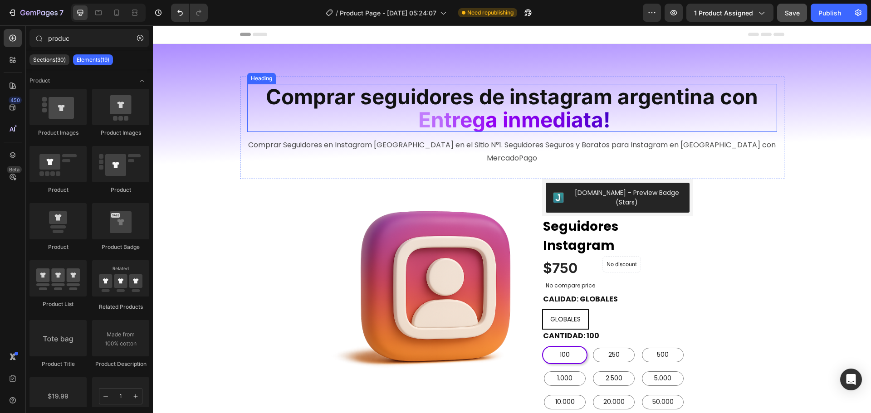
click at [427, 97] on span "Comprar seguidores de instagram argentina con" at bounding box center [512, 96] width 492 height 25
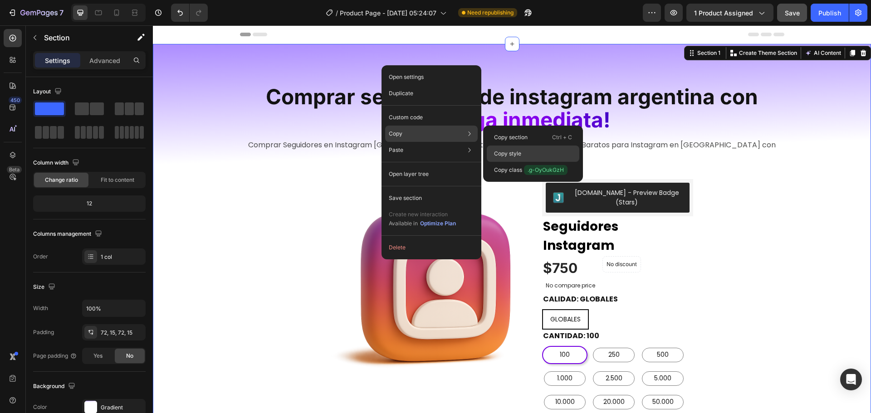
click at [526, 162] on div "Copy style" at bounding box center [533, 170] width 93 height 16
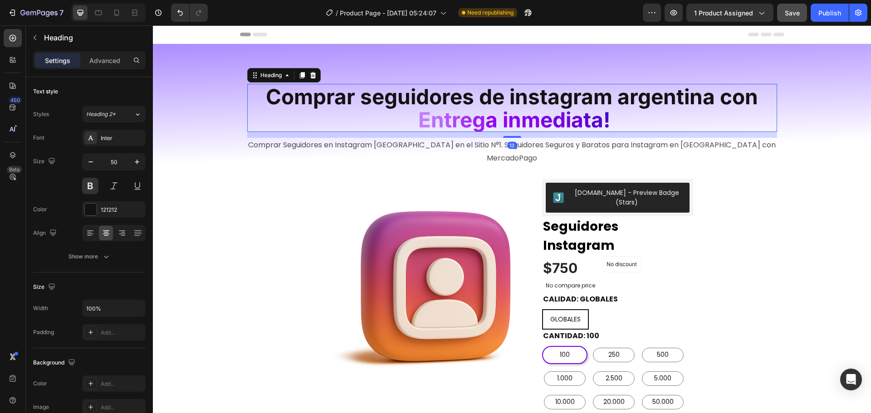
click at [320, 103] on span "Comprar seguidores de instagram argentina con" at bounding box center [512, 96] width 492 height 25
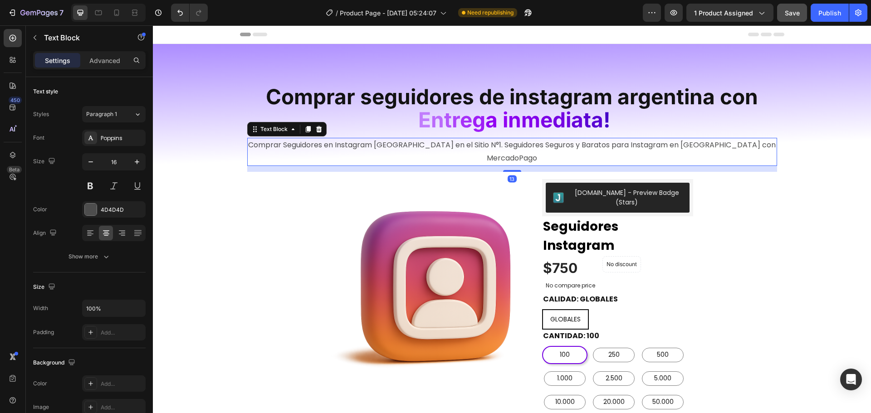
click at [440, 151] on p "Comprar Seguidores en Instagram Argentina en el Sitio N°1. Seguidores Seguros y…" at bounding box center [512, 152] width 528 height 26
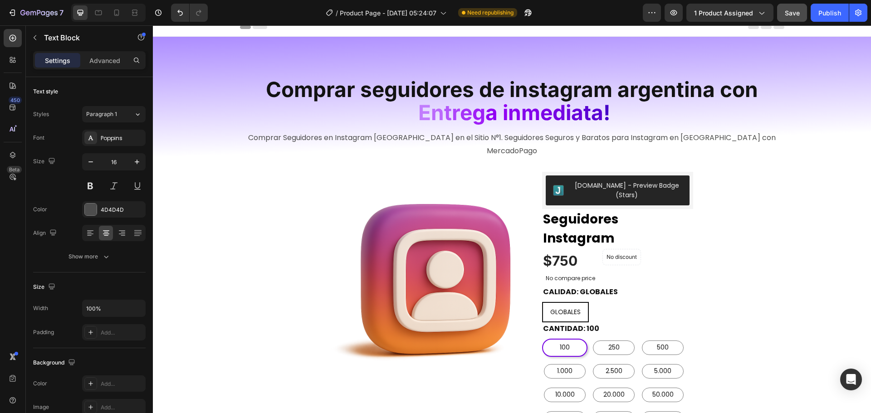
scroll to position [426, 0]
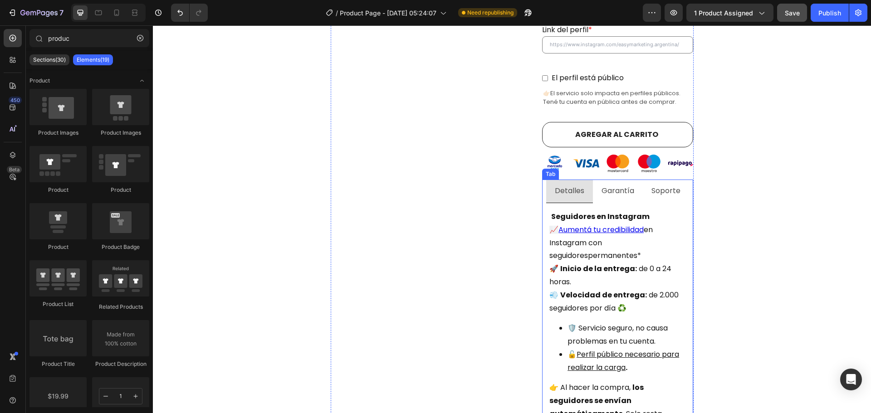
click at [603, 185] on p "Garantía" at bounding box center [618, 191] width 33 height 13
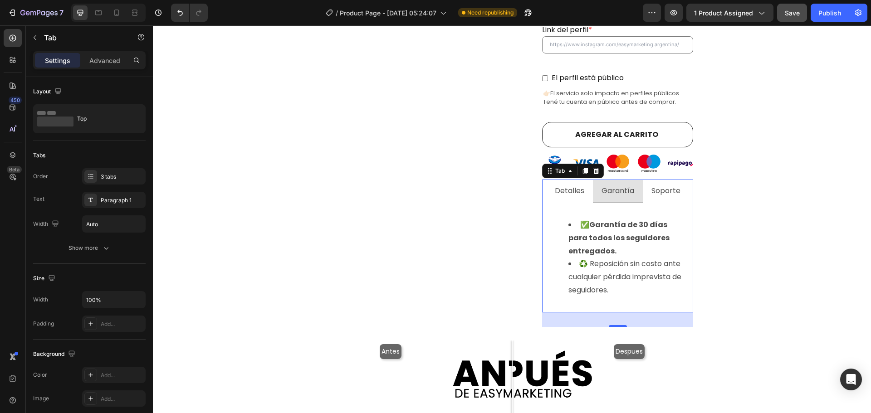
click at [614, 185] on p "Garantía" at bounding box center [618, 191] width 33 height 13
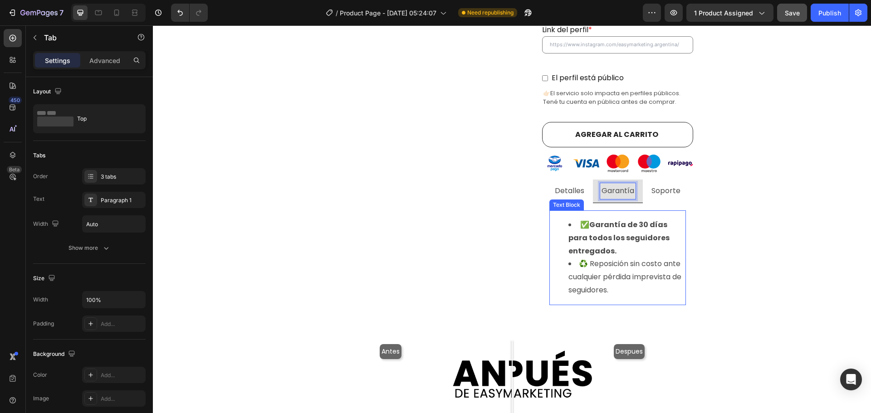
click at [622, 258] on li "♻️ Reposición sin costo ante cualquier pérdida imprevista de seguidores." at bounding box center [626, 277] width 117 height 39
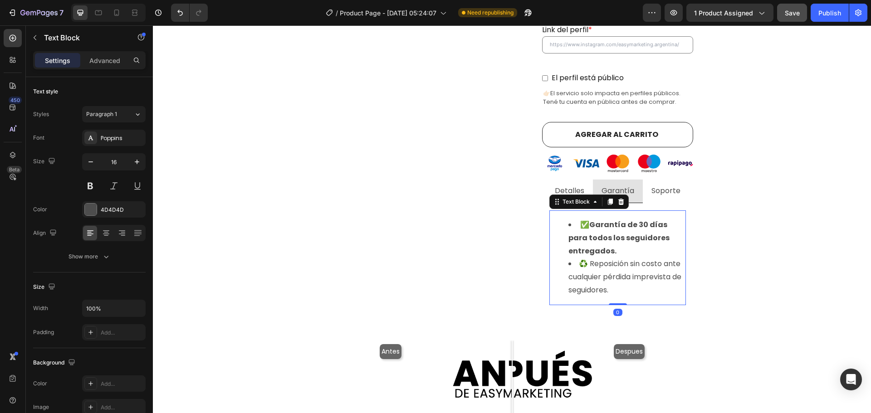
click at [628, 258] on li "♻️ Reposición sin costo ante cualquier pérdida imprevista de seguidores." at bounding box center [626, 277] width 117 height 39
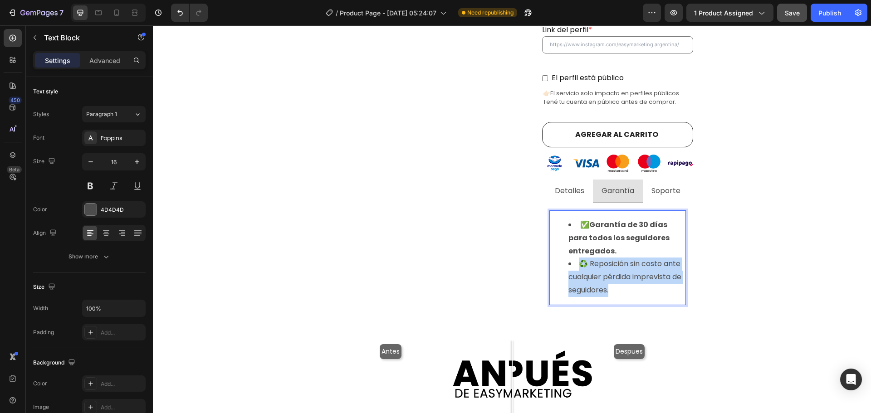
click at [628, 258] on li "♻️ Reposición sin costo ante cualquier pérdida imprevista de seguidores." at bounding box center [626, 277] width 117 height 39
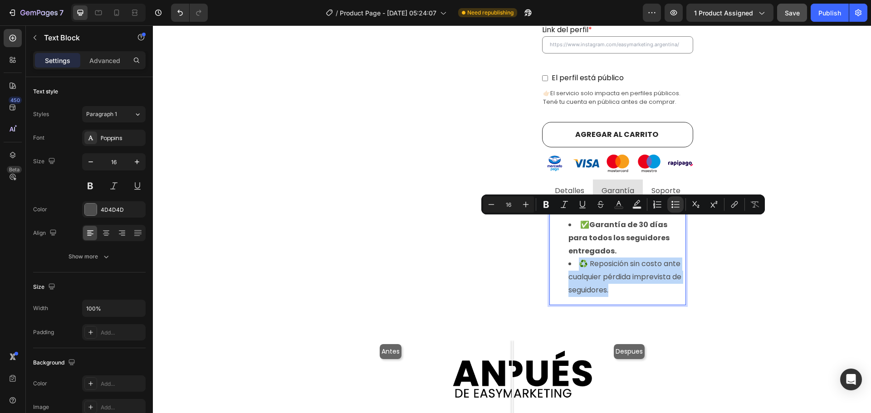
click at [628, 258] on li "♻️ Reposición sin costo ante cualquier pérdida imprevista de seguidores." at bounding box center [626, 277] width 117 height 39
click at [639, 258] on li "♻️ Reposición sin costo ante cualquier pérdida imprevista de seguidores." at bounding box center [626, 277] width 117 height 39
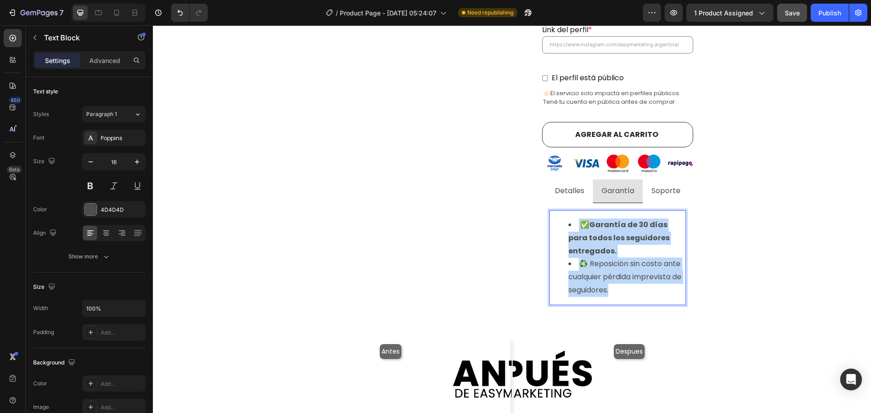
drag, startPoint x: 643, startPoint y: 250, endPoint x: 550, endPoint y: 186, distance: 113.1
click at [550, 219] on ul "✅ Garantía de 30 días para todos los seguidores entregados. ♻️ Reposición sin c…" at bounding box center [617, 258] width 135 height 78
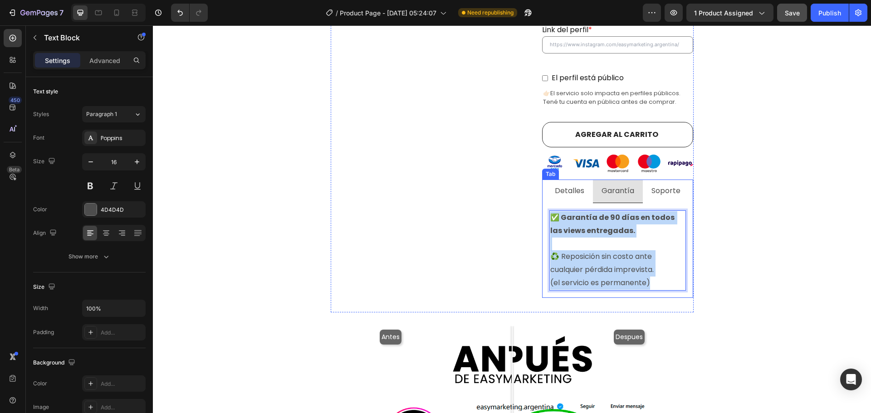
drag, startPoint x: 648, startPoint y: 238, endPoint x: 526, endPoint y: 166, distance: 141.4
click at [527, 166] on div "Product Images Judge.me - Preview Badge (Stars) Judge.me Seguidores Instagram (…" at bounding box center [512, 32] width 363 height 559
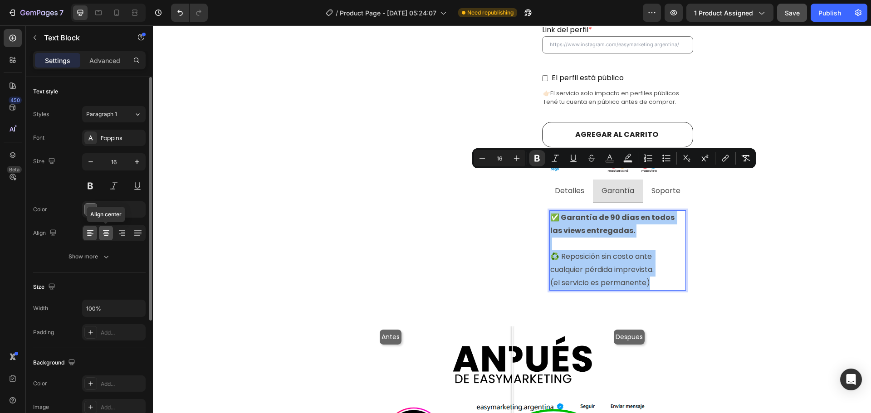
click at [106, 235] on icon at bounding box center [106, 233] width 9 height 9
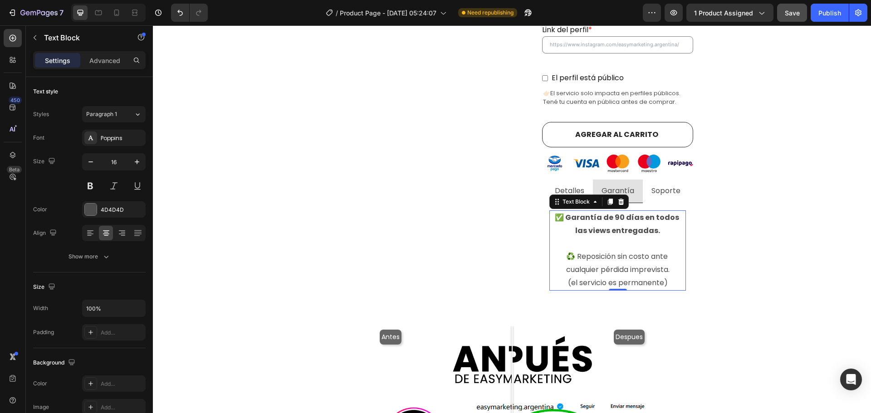
click at [659, 211] on p "✅ Garantía de 90 días en todos las views entregadas." at bounding box center [617, 224] width 135 height 26
click at [609, 212] on strong "✅ Garantía de 90 días en todos las views entregadas." at bounding box center [618, 224] width 126 height 24
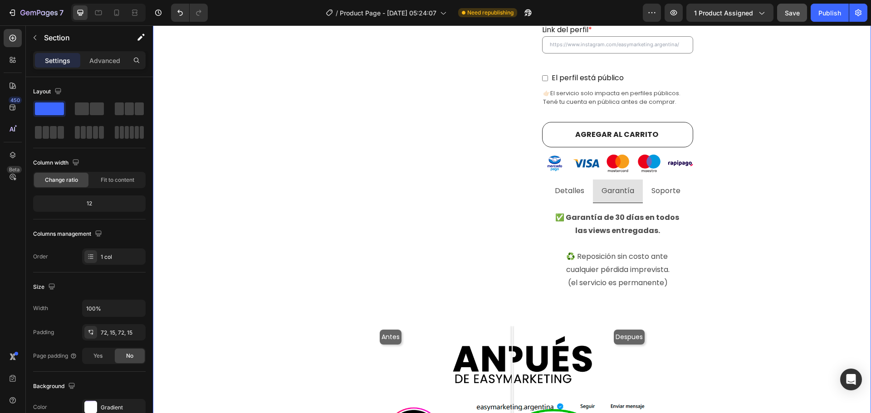
click at [738, 207] on div "Comprar seguidores de instagram argentina con E n t r e g a i n m e d i a ta ! …" at bounding box center [512, 205] width 705 height 1109
click at [653, 211] on p "✅ Garantía de 30 días en todos las views entregadas." at bounding box center [617, 224] width 135 height 26
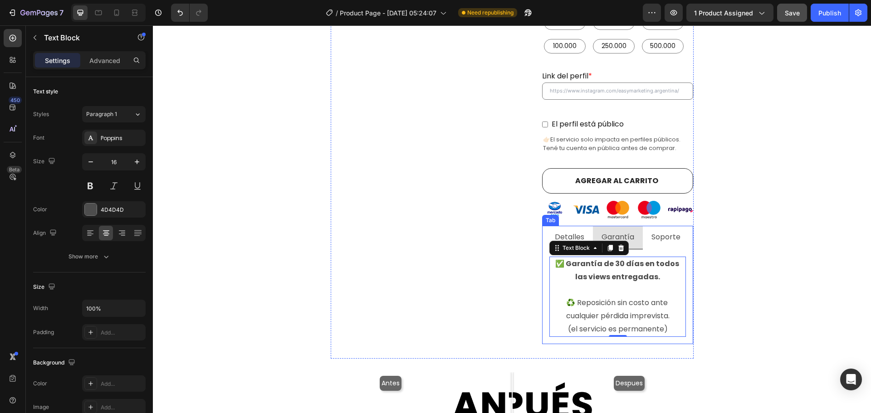
scroll to position [381, 0]
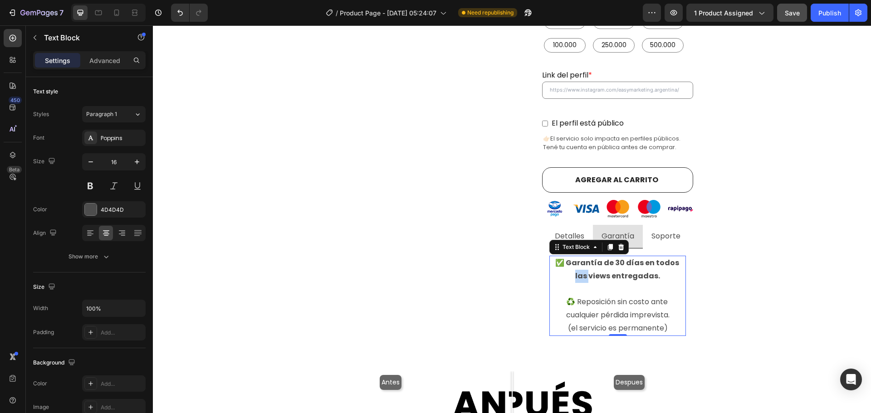
click at [670, 258] on strong "✅ Garantía de 30 días en todos las views entregadas." at bounding box center [617, 270] width 125 height 24
click at [658, 257] on p "✅ Garantía de 30 días en todos las views entregadas." at bounding box center [617, 270] width 135 height 26
click at [667, 296] on p "♻️ Reposición sin costo ante cualquier pérdida imprevista. (el servicio es perm…" at bounding box center [617, 315] width 135 height 39
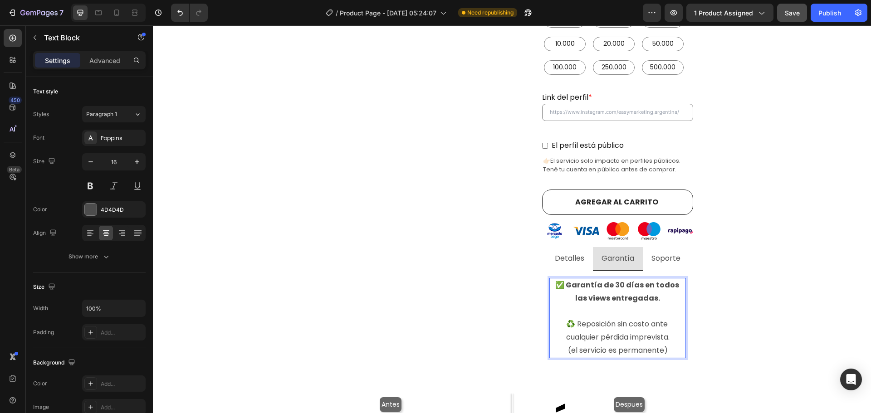
scroll to position [363, 0]
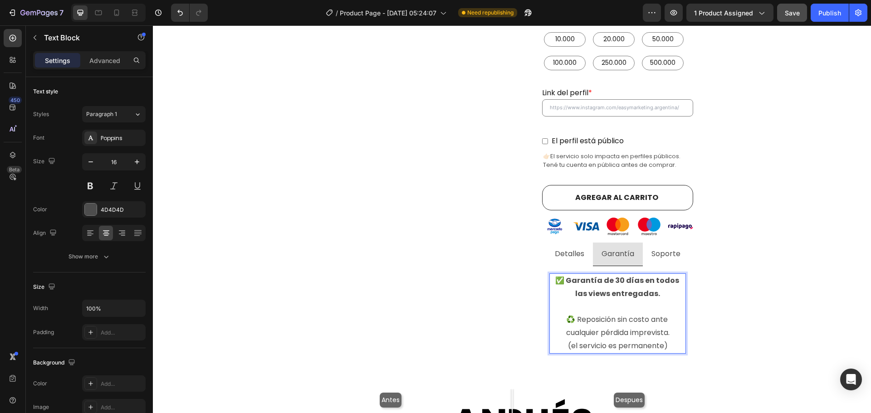
click at [602, 275] on strong "✅ Garantía de 30 días en todos las views entregadas." at bounding box center [617, 287] width 125 height 24
click at [674, 275] on strong "✅ Garantía de 30 días en todos las views entregadas." at bounding box center [617, 287] width 125 height 24
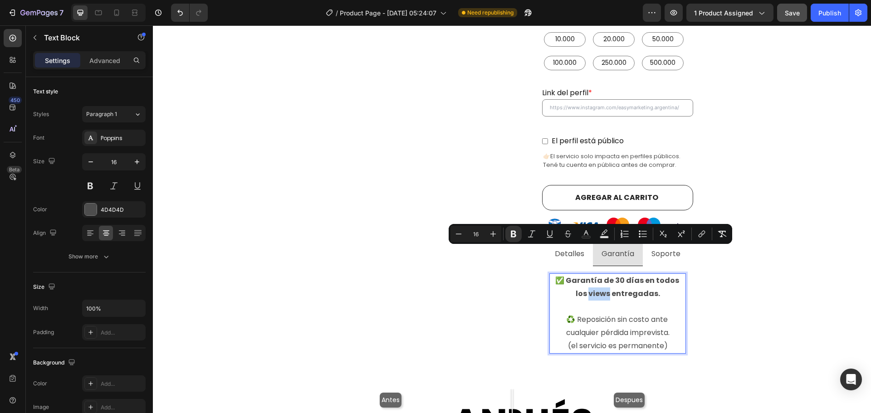
drag, startPoint x: 602, startPoint y: 255, endPoint x: 579, endPoint y: 254, distance: 22.3
click at [579, 274] on p "✅ Garantía de 30 días en todos los views entregadas." at bounding box center [617, 287] width 135 height 26
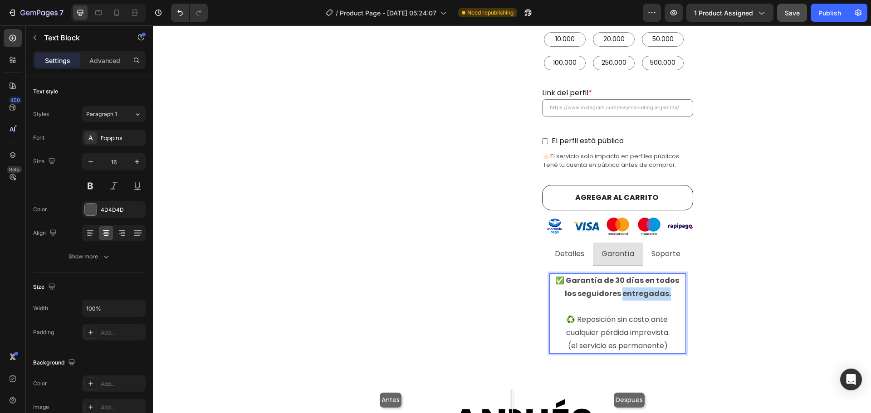
drag, startPoint x: 664, startPoint y: 254, endPoint x: 615, endPoint y: 254, distance: 49.0
click at [615, 274] on p "✅ Garantía de 30 días en todos los seguidores entregadas." at bounding box center [617, 287] width 135 height 26
click at [666, 313] on p "♻️ Reposición sin costo ante cualquier pérdida imprevista. (el servicio es perm…" at bounding box center [617, 332] width 135 height 39
click at [670, 313] on p "♻️ Reposición sin costo ante cualquier pérdida imprevista. (el servicio es perm…" at bounding box center [617, 332] width 135 height 39
click at [667, 313] on p "♻️ Reposición sin costo ante cualquier pérdida imprevista. (el servicio es perm…" at bounding box center [617, 332] width 135 height 39
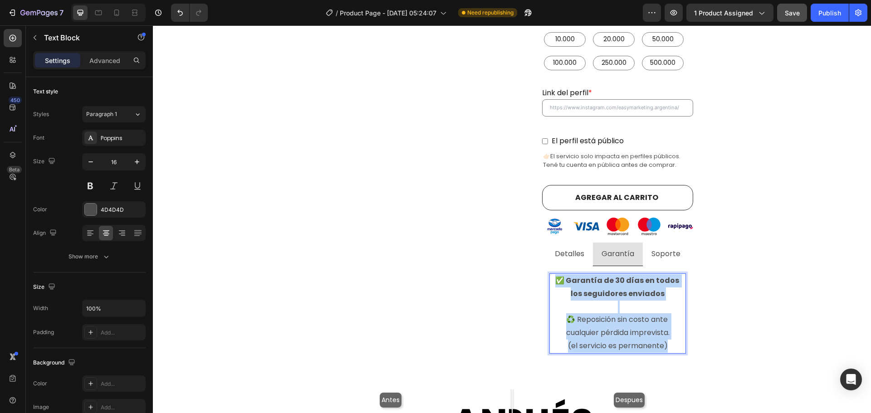
drag, startPoint x: 652, startPoint y: 299, endPoint x: 552, endPoint y: 241, distance: 115.6
click at [552, 274] on div "✅ Garantía de 30 días en todos los seguidores enviados ♻️ Reposición sin costo …" at bounding box center [617, 314] width 137 height 80
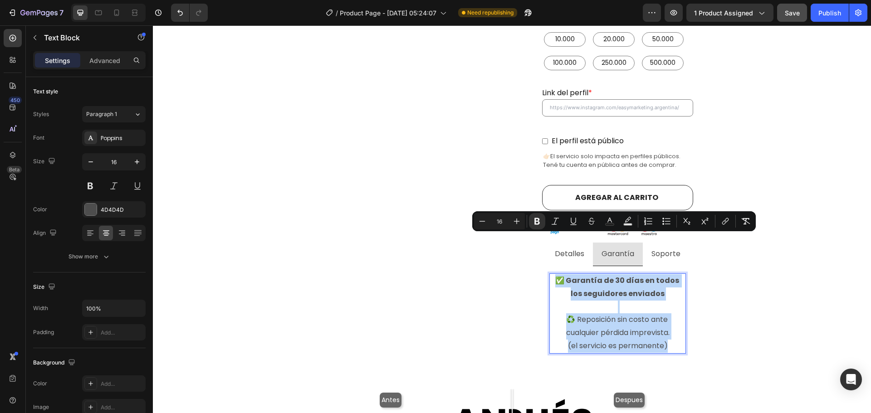
click at [615, 301] on p "Rich Text Editor. Editing area: main" at bounding box center [617, 307] width 135 height 13
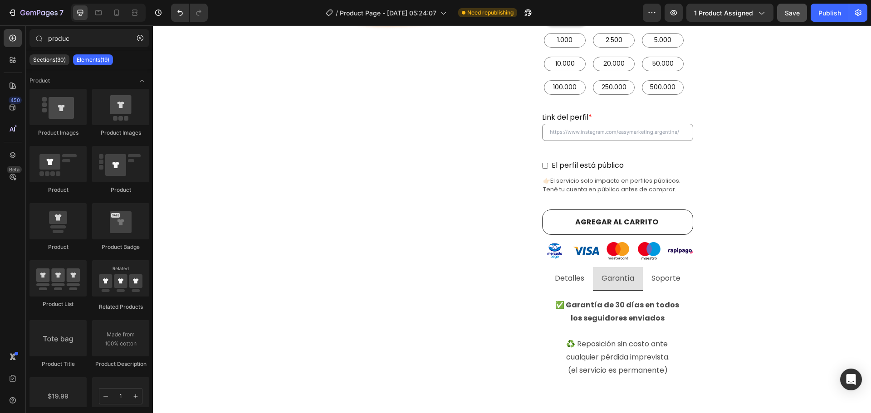
scroll to position [367, 0]
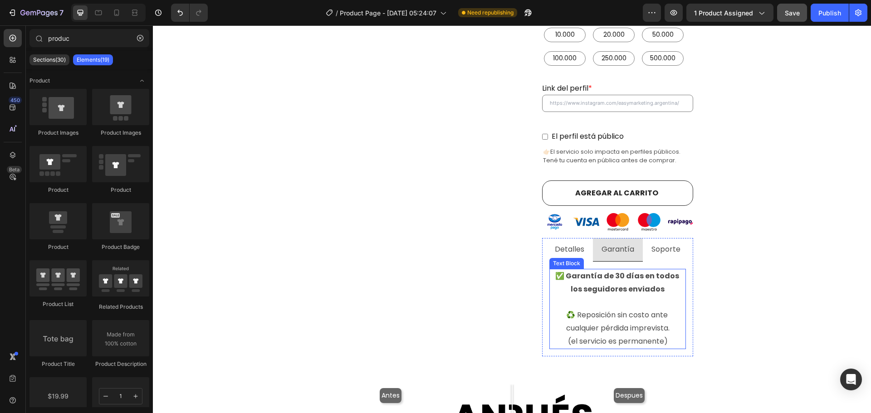
click at [639, 309] on p "♻️ Reposición sin costo ante cualquier pérdida imprevista. (el servicio es perm…" at bounding box center [617, 328] width 135 height 39
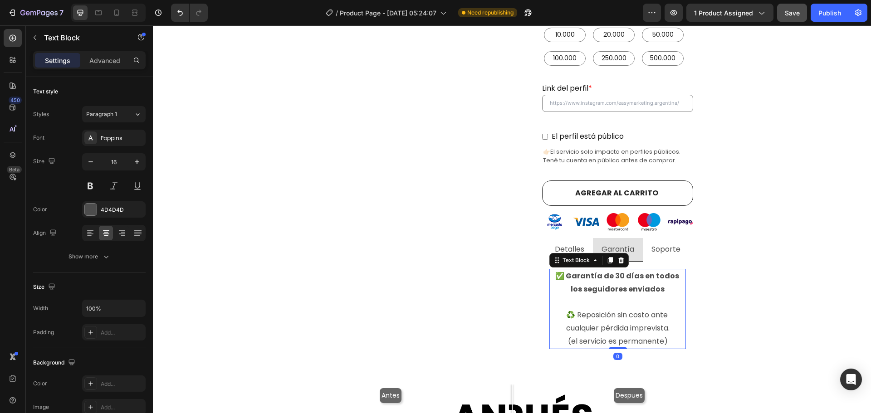
click at [639, 309] on p "♻️ Reposición sin costo ante cualquier pérdida imprevista. (el servicio es perm…" at bounding box center [617, 328] width 135 height 39
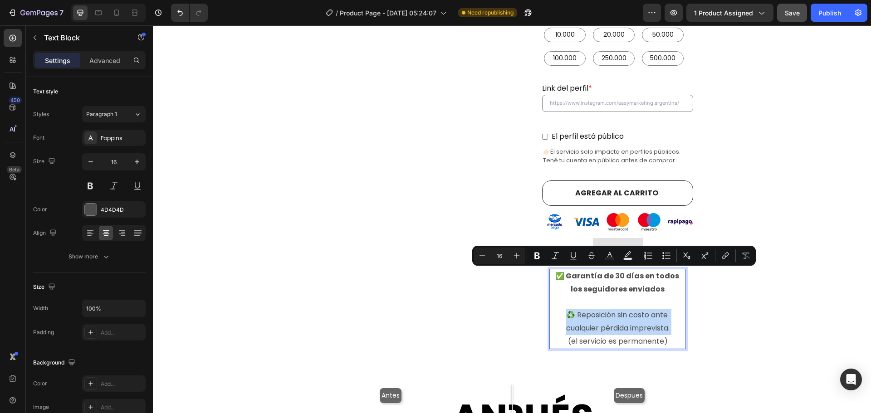
click at [619, 309] on p "♻️ Reposición sin costo ante cualquier pérdida imprevista. (el servicio es perm…" at bounding box center [617, 328] width 135 height 39
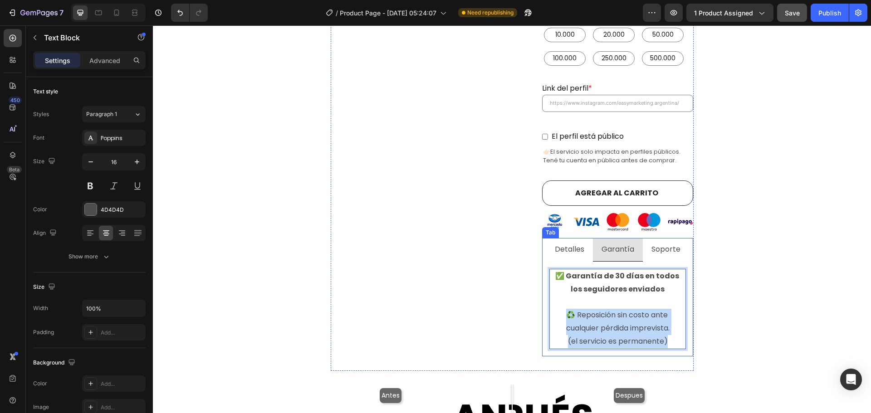
drag, startPoint x: 564, startPoint y: 271, endPoint x: 676, endPoint y: 315, distance: 121.0
click at [676, 315] on div "Seguidores en Instagram 📈 Aumentá tu credibilidad en Instagram con seguidores p…" at bounding box center [617, 309] width 151 height 95
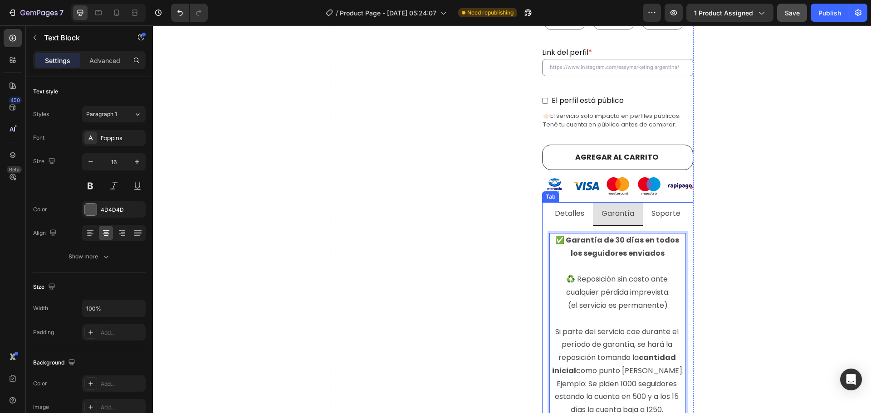
scroll to position [413, 0]
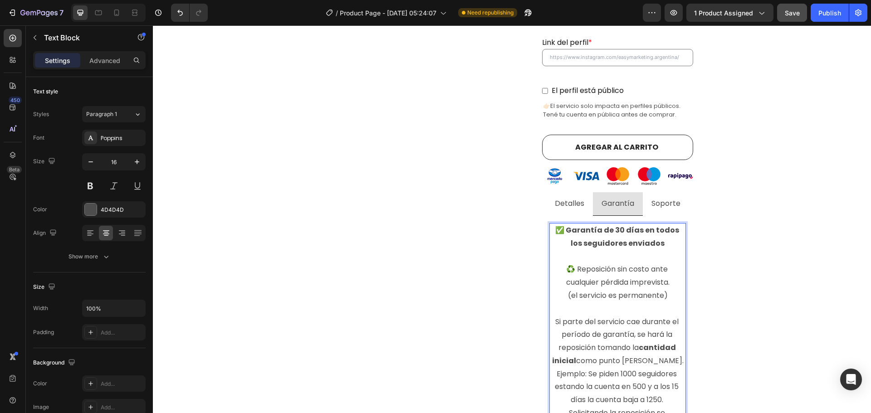
click at [617, 225] on strong "✅ Garantía de 30 días en todos los seguidores enviados" at bounding box center [617, 237] width 125 height 24
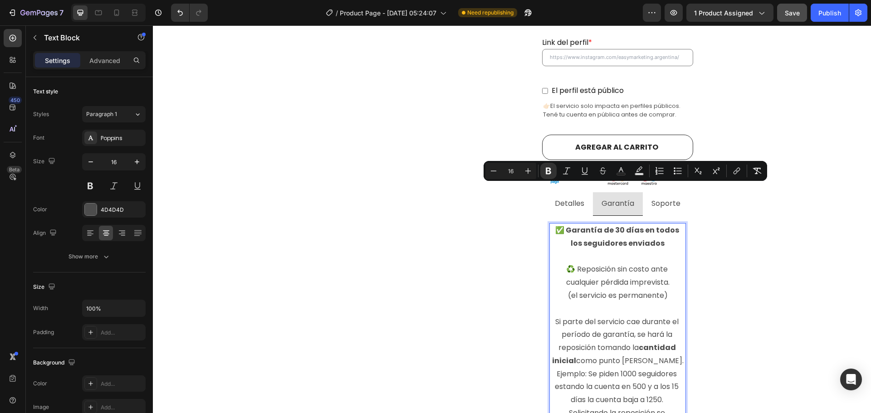
click at [610, 225] on strong "✅ Garantía de 30 días en todos los seguidores enviados" at bounding box center [617, 237] width 125 height 24
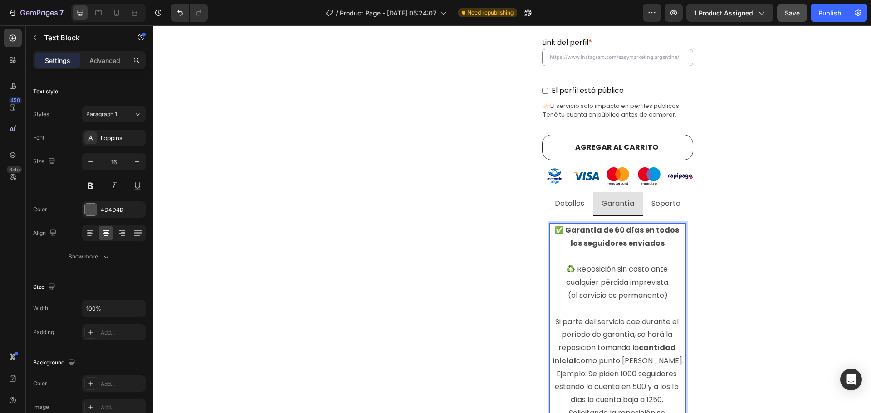
click at [666, 224] on p "✅ Garantía de 60 días en todos los seguidores enviados" at bounding box center [617, 237] width 135 height 26
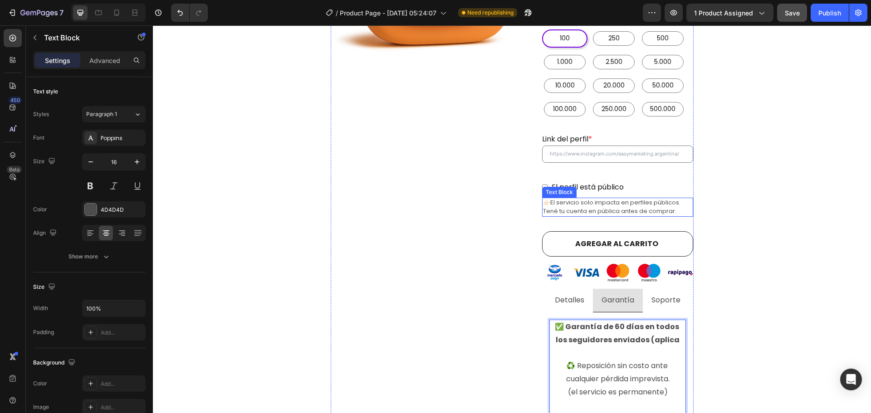
scroll to position [323, 0]
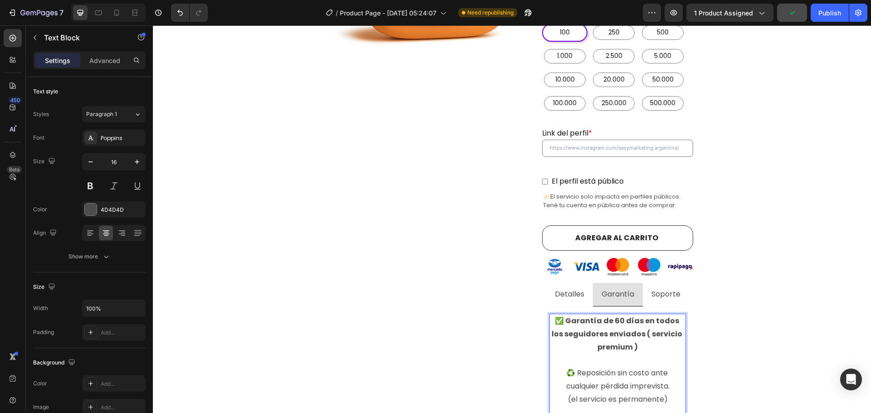
click at [631, 316] on strong "✅ Garantía de 60 días en todos los seguidores enviados ( servicio premium )" at bounding box center [618, 334] width 132 height 37
click at [641, 316] on strong "✅ Garantía de 60 días en todos los seguidores enviados ( servicio premium )" at bounding box center [618, 334] width 132 height 37
click at [649, 316] on strong "✅ Garantía de 60 días en todos los seguidores enviados ( aplica en servicio pre…" at bounding box center [617, 334] width 127 height 37
click at [646, 316] on strong "✅ Garantía de 60 días en todos los seguidores enviados ( aplica en servicio pre…" at bounding box center [617, 334] width 127 height 37
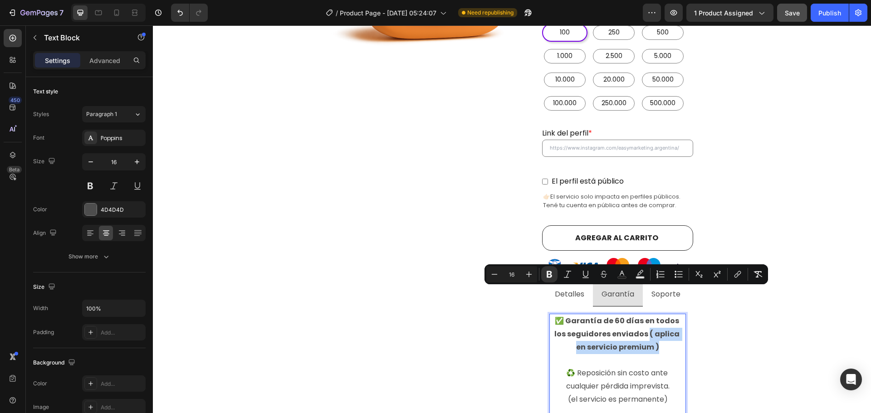
drag, startPoint x: 651, startPoint y: 306, endPoint x: 634, endPoint y: 290, distance: 23.8
click at [634, 315] on p "✅ Garantía de 60 días en todos los seguidores enviados ( aplica en servicio pre…" at bounding box center [617, 334] width 135 height 39
click at [489, 271] on button "Minus" at bounding box center [494, 274] width 16 height 16
click at [493, 273] on icon "Editor contextual toolbar" at bounding box center [494, 274] width 9 height 9
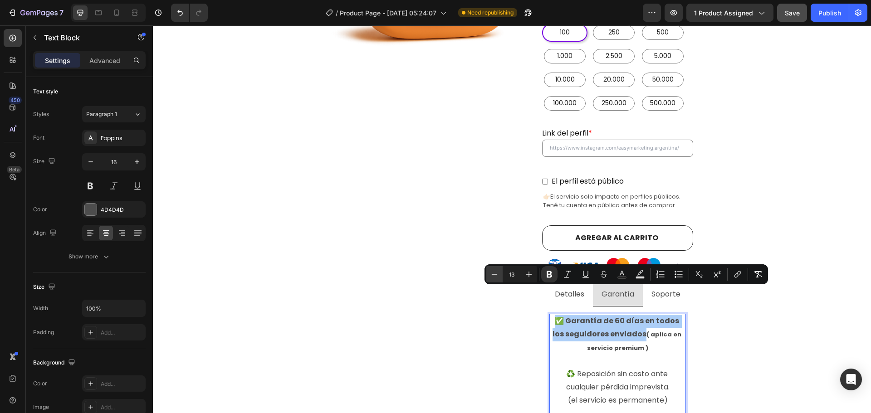
click at [493, 273] on icon "Editor contextual toolbar" at bounding box center [494, 274] width 9 height 9
type input "12"
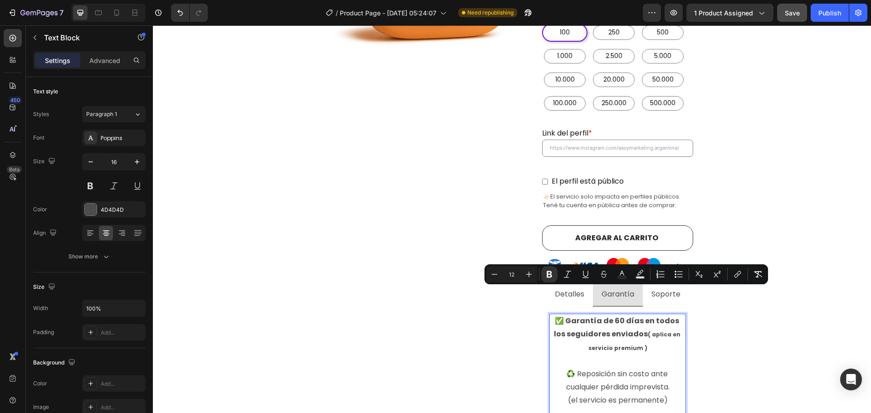
click at [654, 315] on p "✅ Garantía de 60 días en todos los seguidores enviados ( aplica en servicio pre…" at bounding box center [617, 335] width 135 height 40
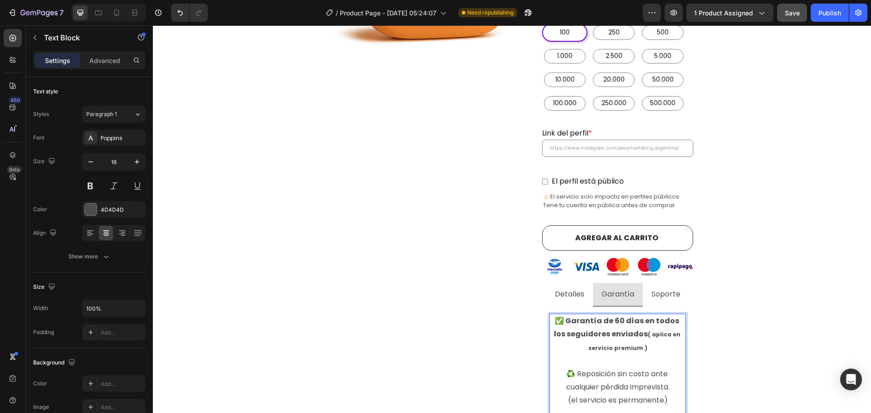
click at [627, 331] on strong "( aplica en servicio premium )" at bounding box center [634, 341] width 93 height 21
drag, startPoint x: 659, startPoint y: 306, endPoint x: 566, endPoint y: 306, distance: 93.0
click at [566, 341] on p "( aplica en servicio premium )" at bounding box center [617, 348] width 135 height 14
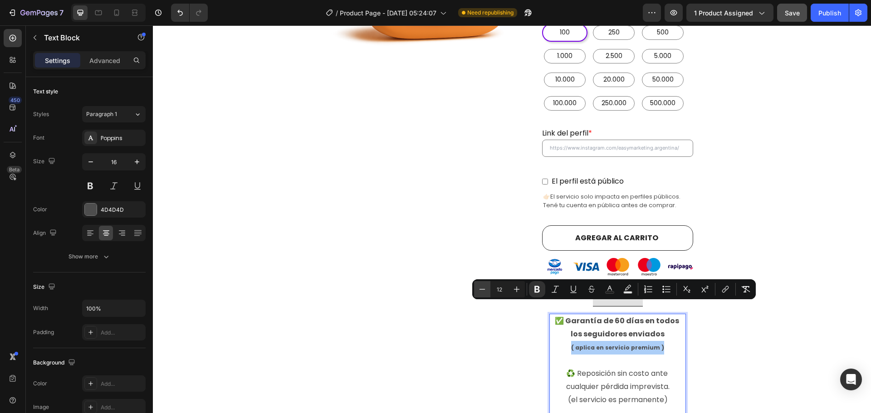
click at [485, 289] on icon "Editor contextual toolbar" at bounding box center [482, 289] width 9 height 9
type input "11"
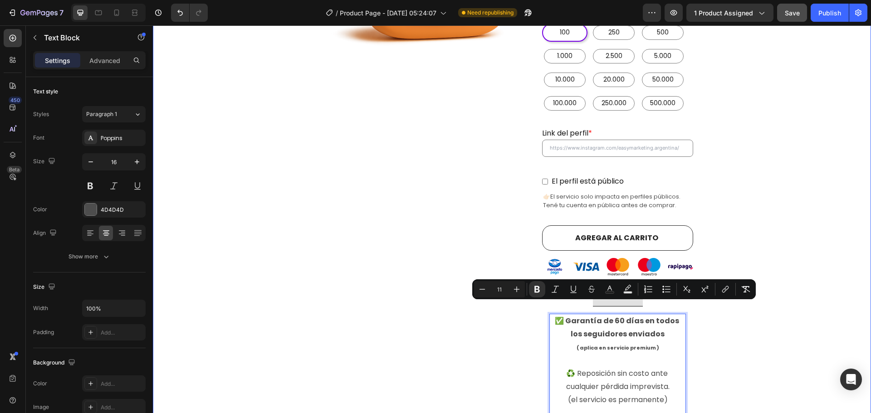
click at [784, 325] on div "Comprar seguidores de instagram argentina con E n t r e g a i n m e d i a ta ! …" at bounding box center [512, 387] width 705 height 1266
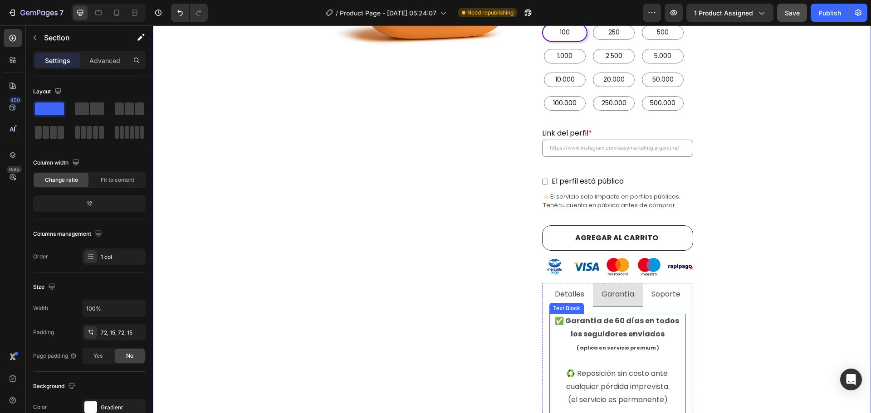
click at [665, 341] on p "( aplica en servicio premium )" at bounding box center [617, 348] width 135 height 14
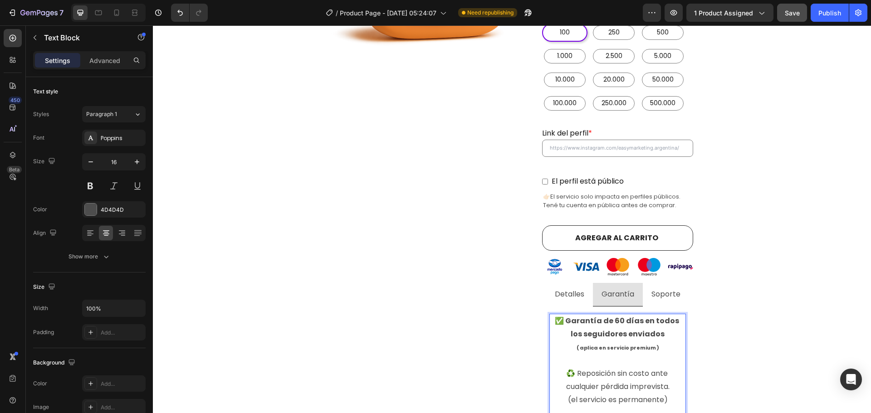
click at [652, 341] on p "( aplica en servicio premium )" at bounding box center [617, 348] width 135 height 14
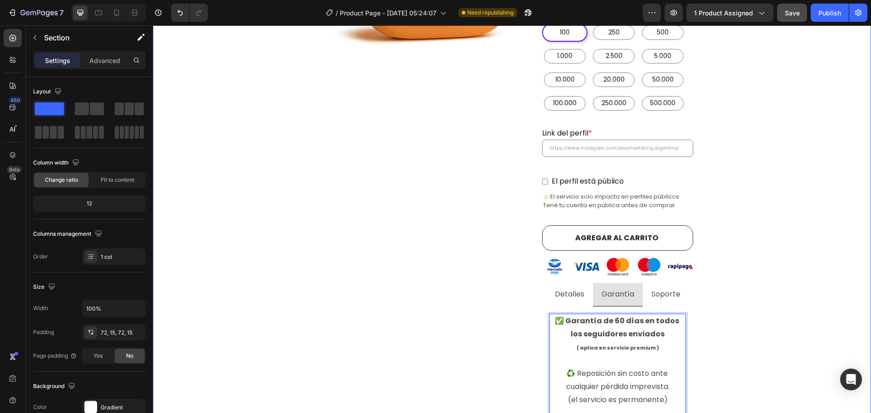
click at [744, 290] on div "Comprar seguidores de instagram argentina con E n t r e g a i n m e d i a ta ! …" at bounding box center [512, 387] width 705 height 1266
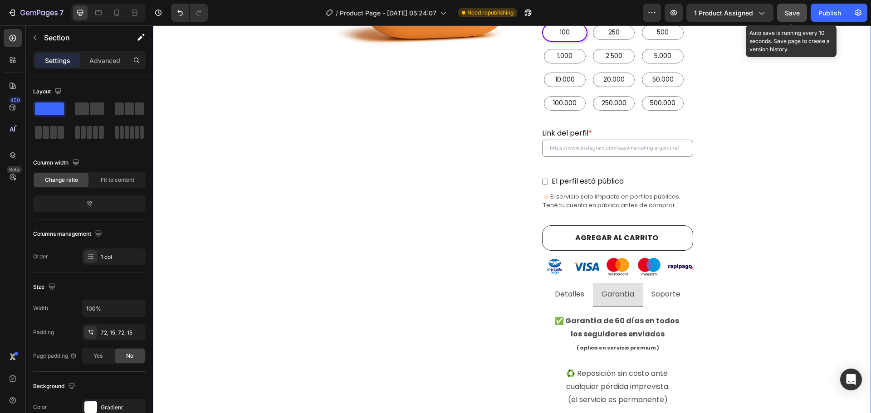
click at [795, 9] on span "Save" at bounding box center [792, 13] width 15 height 8
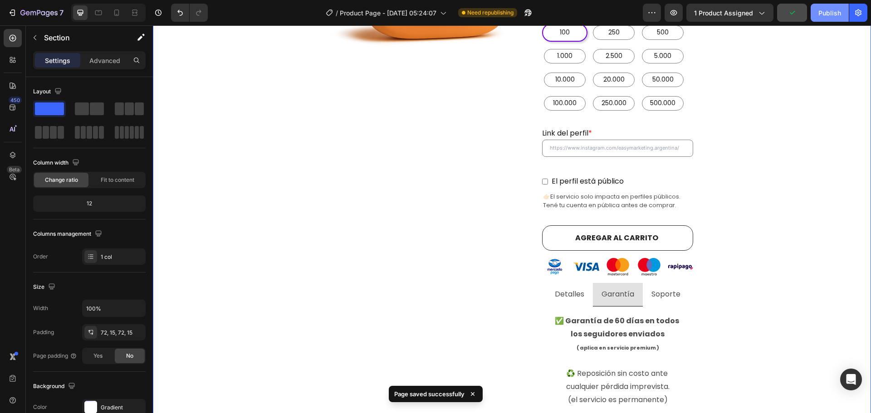
click at [821, 12] on div "Publish" at bounding box center [829, 13] width 23 height 10
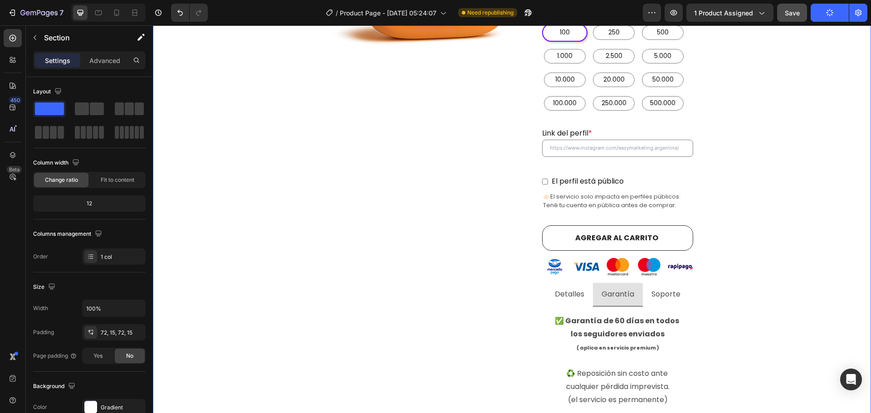
click at [756, 321] on div "Comprar seguidores de instagram argentina con E n t r e g a i n m e d i a ta ! …" at bounding box center [512, 387] width 705 height 1266
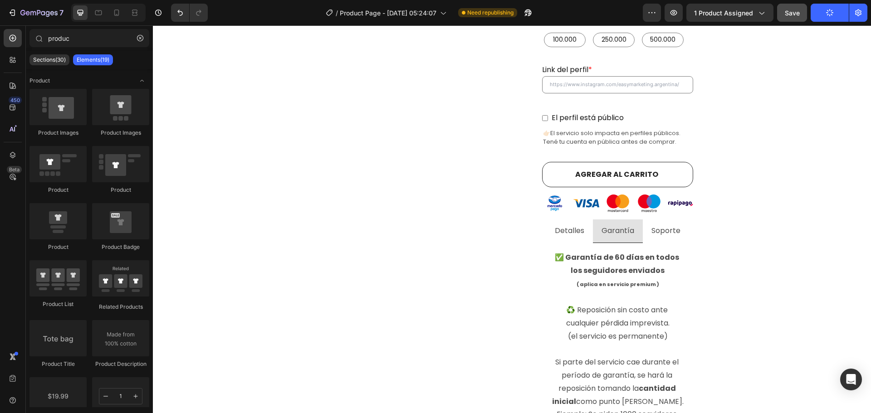
scroll to position [495, 0]
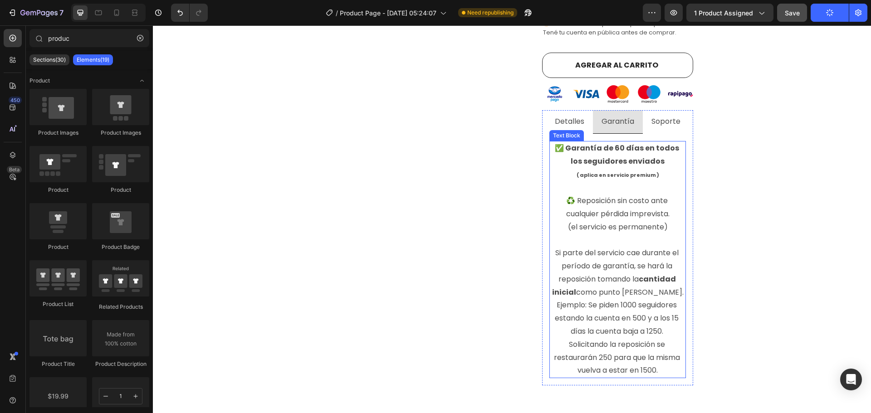
click at [604, 195] on p "♻️ Reposición sin costo ante cualquier pérdida imprevista. (el servicio es perm…" at bounding box center [617, 286] width 135 height 183
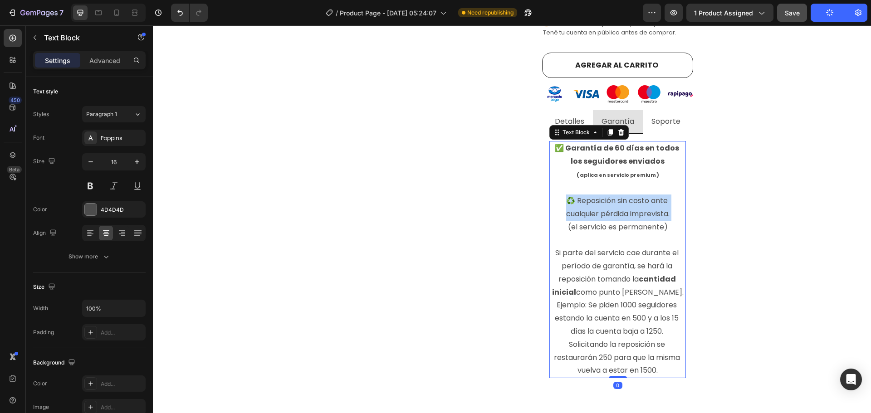
click at [604, 195] on p "♻️ Reposición sin costo ante cualquier pérdida imprevista. (el servicio es perm…" at bounding box center [617, 286] width 135 height 183
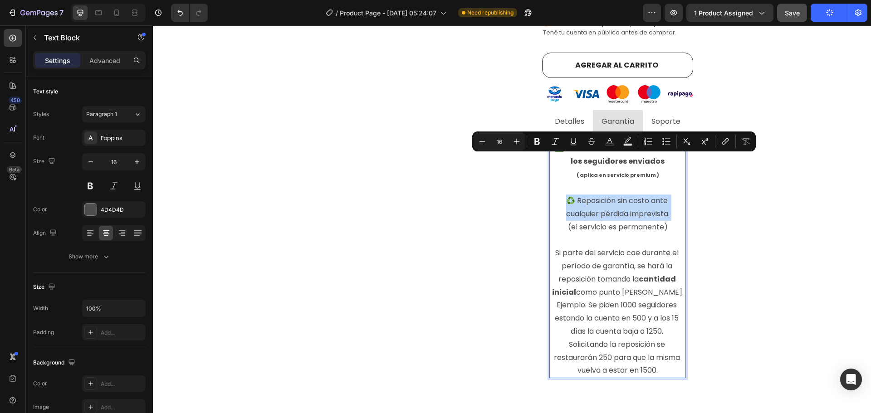
click at [574, 195] on p "♻️ Reposición sin costo ante cualquier pérdida imprevista. (el servicio es perm…" at bounding box center [617, 286] width 135 height 183
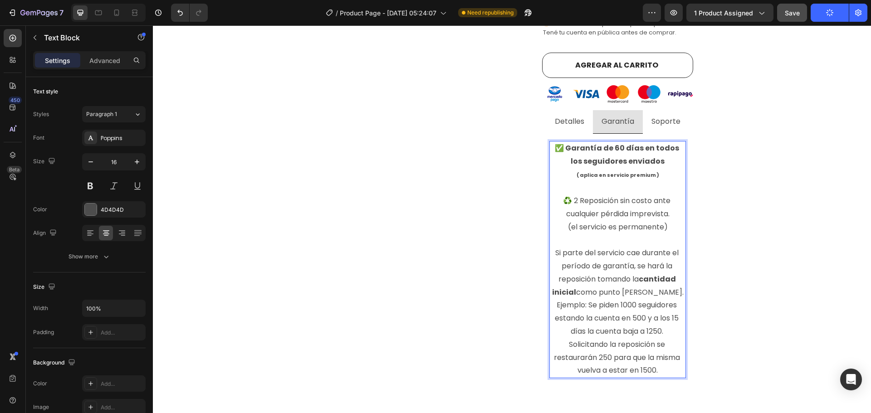
click at [614, 195] on p "♻️ 2 Reposición sin costo ante cualquier pérdida imprevista. (el servicio es pe…" at bounding box center [617, 286] width 135 height 183
click at [666, 195] on p "♻️ 2 Reposiciónes sin costo ante cualquier pérdida imprevista. (el servicio es …" at bounding box center [617, 286] width 135 height 183
click at [569, 195] on p "♻️ 2 Reposiciónes sin costo ante cualquier pérdida imprevista. (el servicio es …" at bounding box center [617, 286] width 135 height 183
click at [793, 16] on span "Save" at bounding box center [792, 13] width 15 height 8
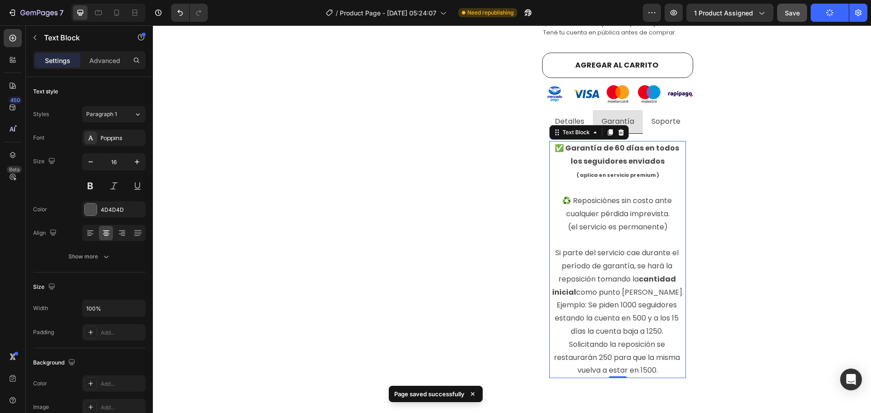
click at [657, 168] on p "( aplica en servicio premium )" at bounding box center [617, 175] width 135 height 14
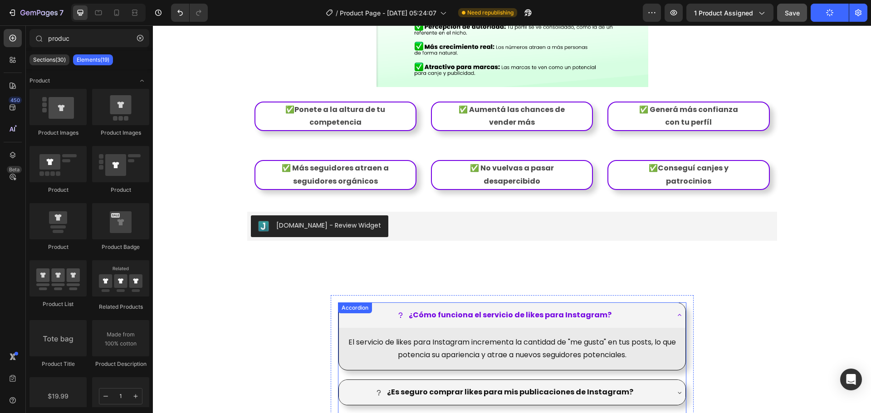
scroll to position [1019, 0]
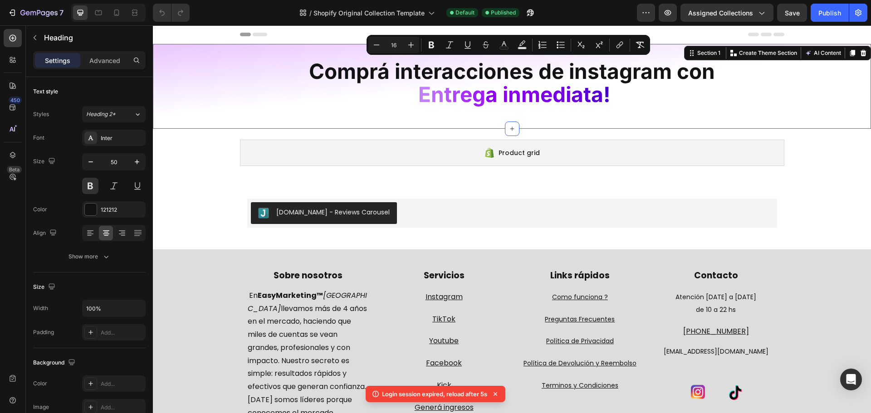
click at [851, 103] on div "⁠⁠⁠⁠⁠⁠⁠ Comprá interacciones de instagram con E n t r e g a i n m e d i a ta ! …" at bounding box center [512, 87] width 718 height 56
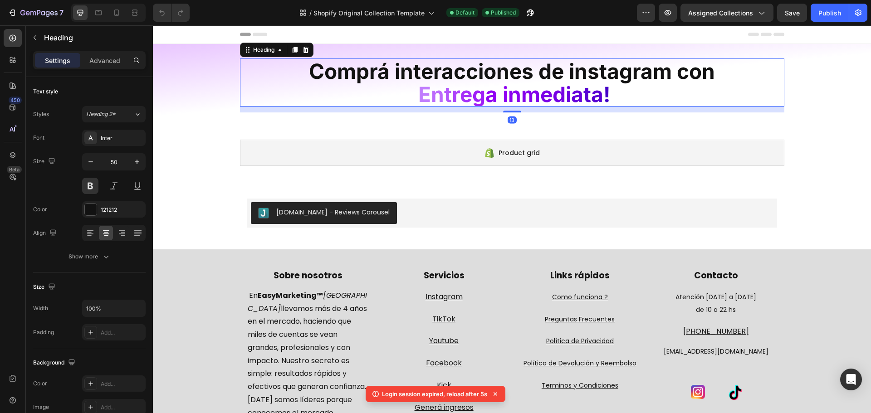
click at [639, 79] on span "Comprá interacciones de instagram con" at bounding box center [512, 71] width 406 height 25
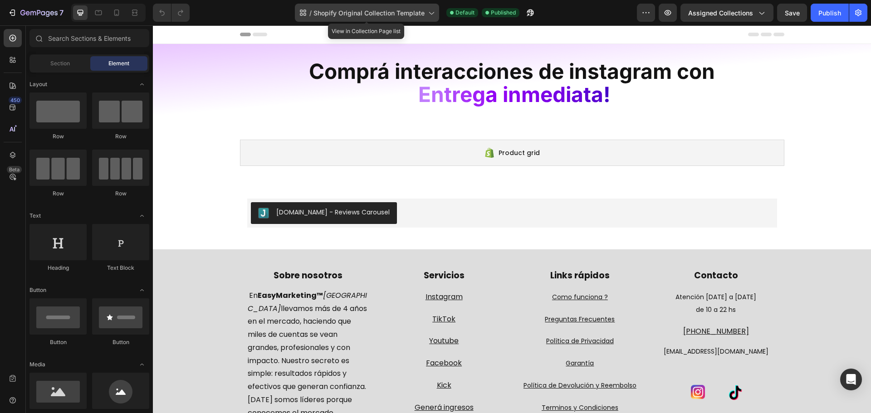
click at [410, 16] on span "Shopify Original Collection Template" at bounding box center [368, 13] width 111 height 10
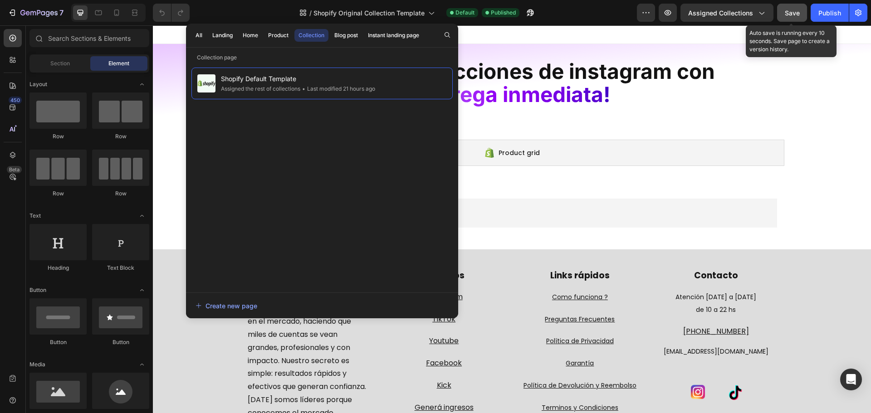
click at [784, 16] on button "Save" at bounding box center [792, 13] width 30 height 18
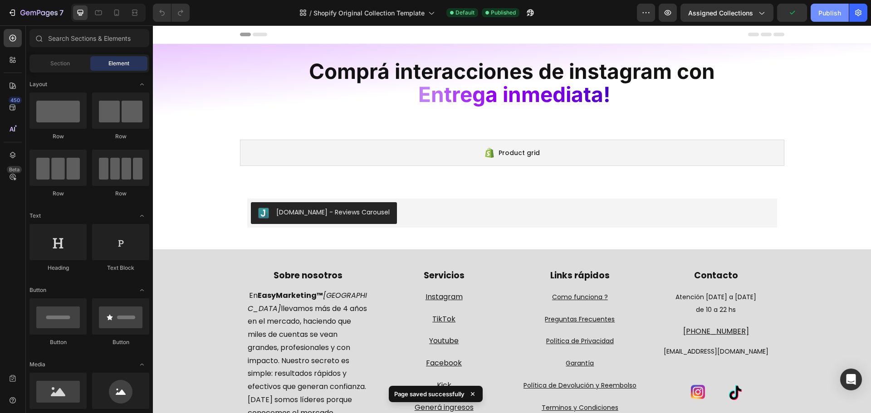
click at [827, 15] on div "Publish" at bounding box center [829, 13] width 23 height 10
click at [396, 17] on span "Shopify Original Collection Template" at bounding box center [368, 13] width 111 height 10
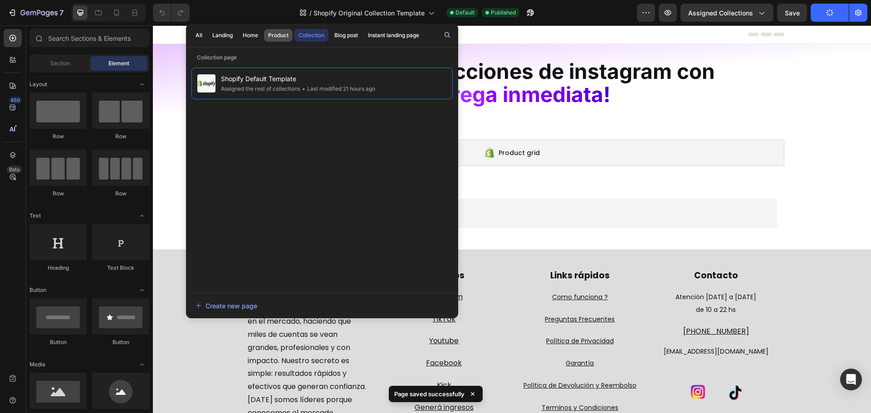
click at [284, 38] on div "Product" at bounding box center [278, 35] width 20 height 8
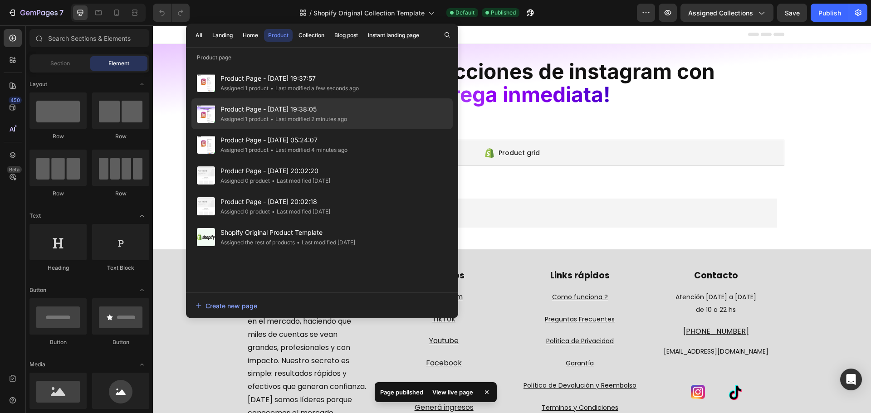
click at [239, 114] on span "Product Page - [DATE] 19:38:05" at bounding box center [283, 109] width 127 height 11
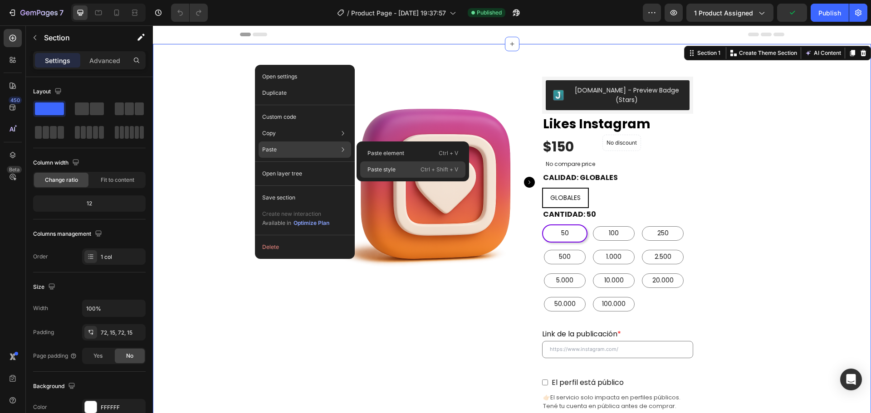
click at [385, 175] on div "Paste style Ctrl + Shift + V" at bounding box center [412, 169] width 105 height 16
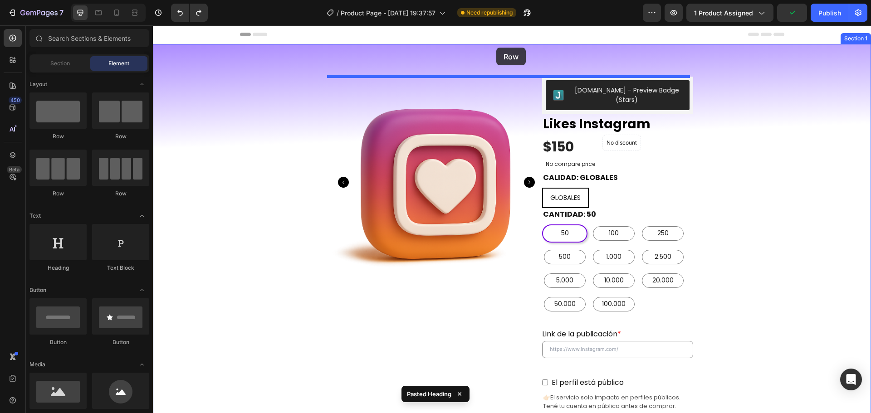
drag, startPoint x: 223, startPoint y: 143, endPoint x: 496, endPoint y: 48, distance: 289.2
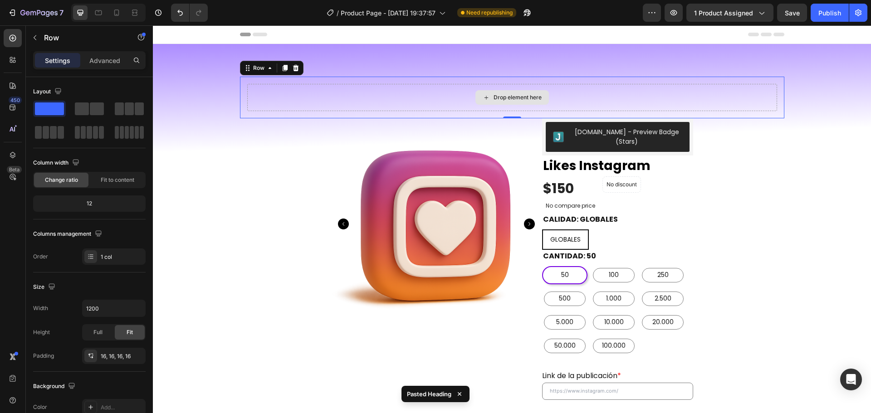
click at [401, 97] on div "Drop element here" at bounding box center [512, 97] width 530 height 27
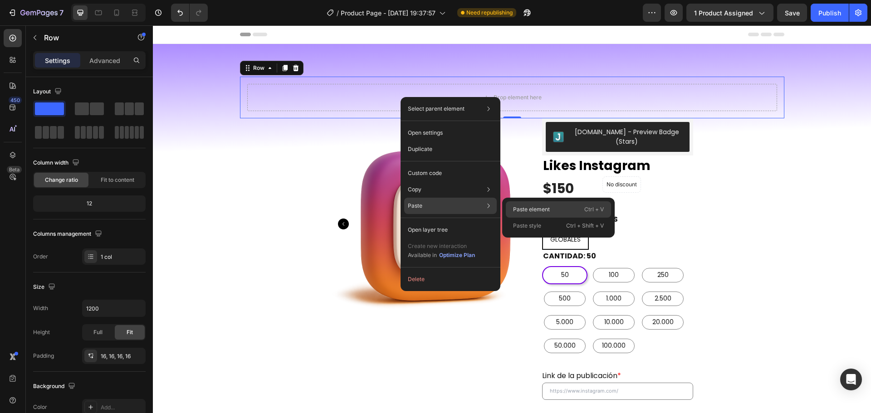
click at [544, 213] on p "Paste element" at bounding box center [531, 210] width 37 height 8
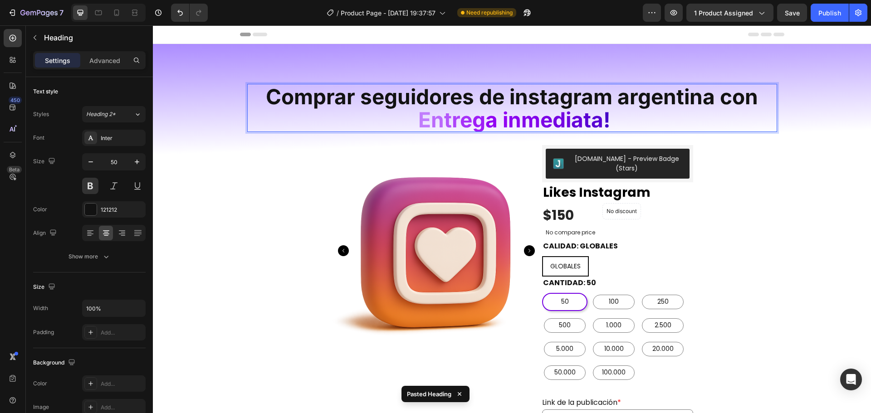
click at [427, 103] on span "Comprar seguidores de instagram argentina con" at bounding box center [512, 96] width 492 height 25
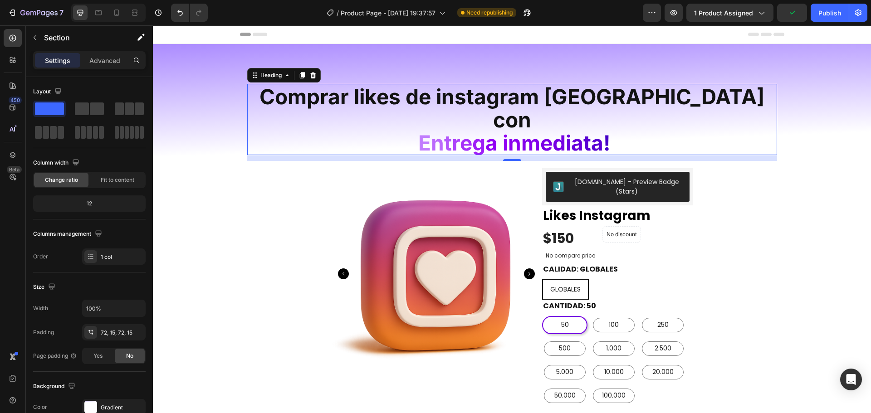
click at [635, 127] on p "⁠⁠⁠⁠⁠⁠⁠ Comprar likes de instagram argentina con E n t r e g a i n m e d i a ta…" at bounding box center [512, 119] width 528 height 69
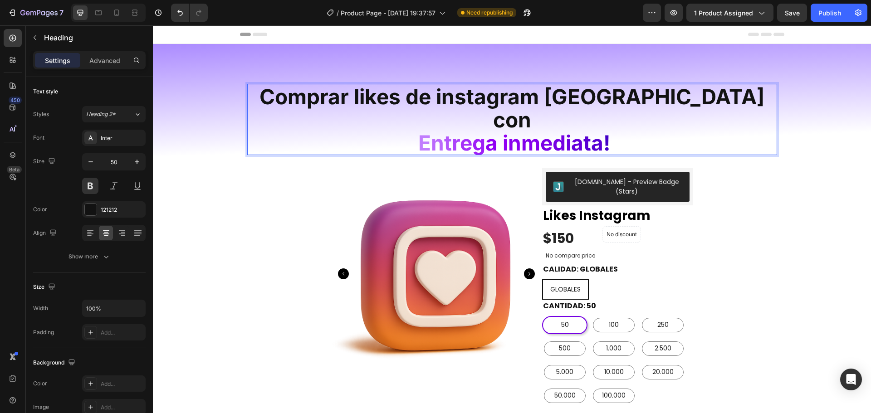
click at [514, 130] on span "n" at bounding box center [514, 142] width 13 height 25
click at [739, 122] on p "Comprar likes de instagram argentina con E n t r e g a i n m e d i a ta !" at bounding box center [512, 118] width 528 height 69
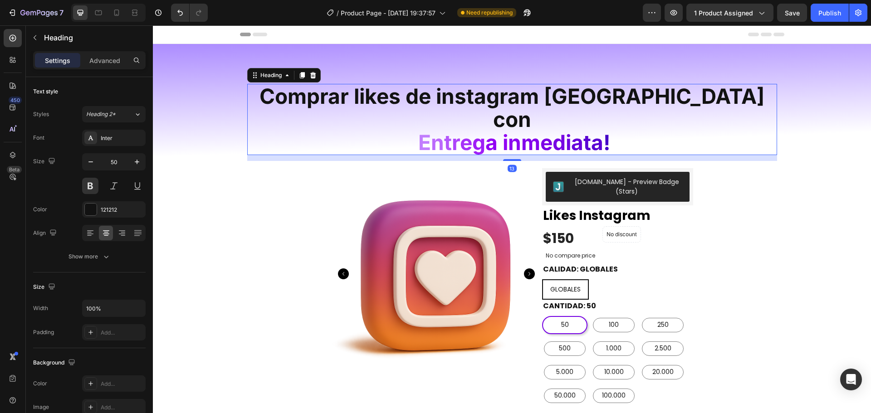
click at [759, 110] on p "⁠⁠⁠⁠⁠⁠⁠ Comprar likes de instagram argentina con E n t r e g a i n m e d i a ta…" at bounding box center [512, 118] width 528 height 69
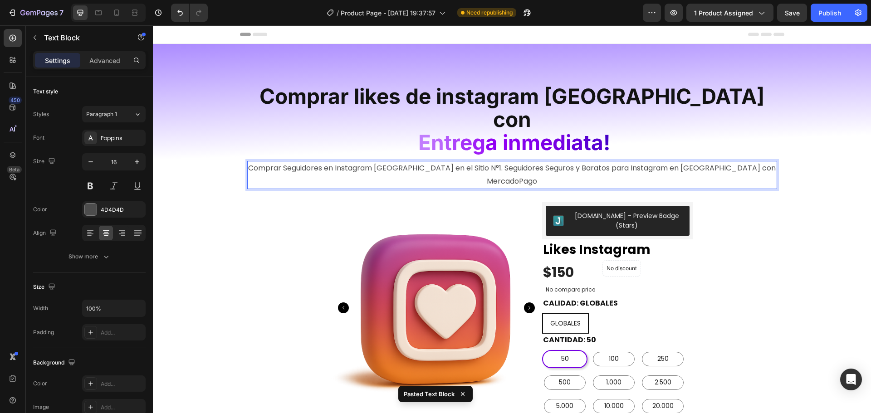
click at [351, 162] on p "Comprar Seguidores en Instagram [GEOGRAPHIC_DATA] en el Sitio N°1. Seguidores S…" at bounding box center [512, 175] width 528 height 26
click at [394, 162] on p "Comprar Seguidores en Instagram [GEOGRAPHIC_DATA] en el Sitio N°1. Seguidores S…" at bounding box center [512, 175] width 528 height 26
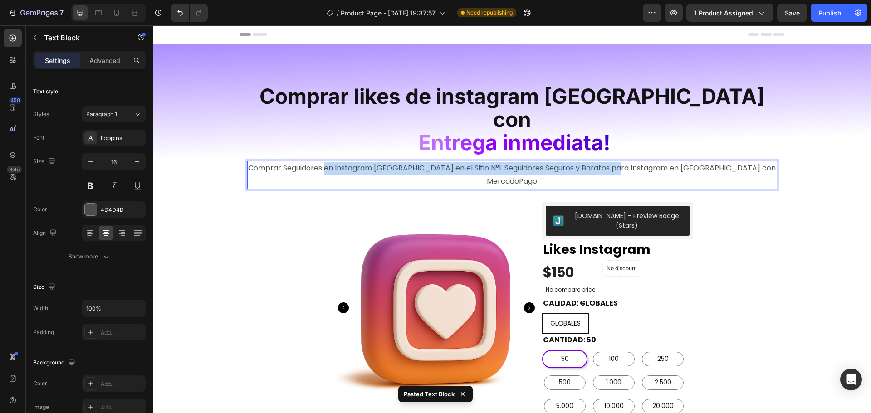
drag, startPoint x: 339, startPoint y: 147, endPoint x: 624, endPoint y: 147, distance: 284.4
click at [624, 162] on p "Comprar Seguidores en Instagram [GEOGRAPHIC_DATA] en el Sitio N°1. Seguidores S…" at bounding box center [512, 175] width 528 height 26
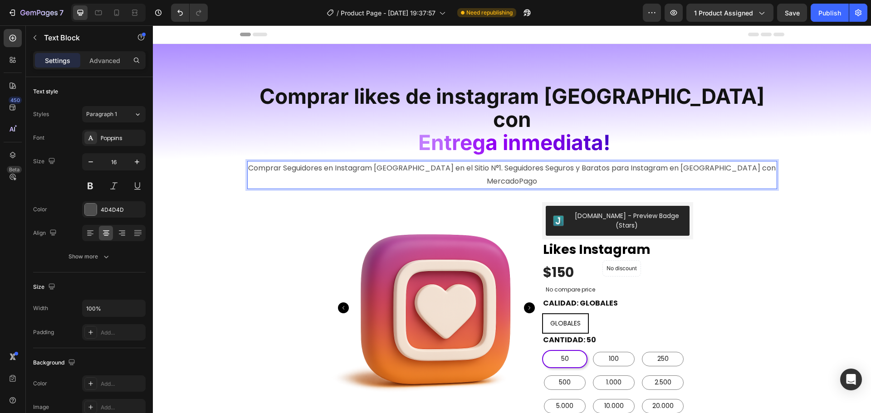
click at [424, 162] on p "Comprar Seguidores en Instagram [GEOGRAPHIC_DATA] en el Sitio N°1. Seguidores S…" at bounding box center [512, 175] width 528 height 26
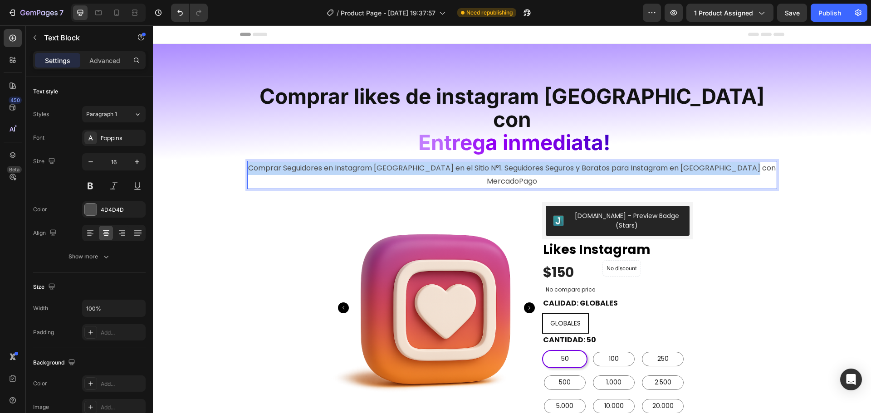
click at [424, 162] on p "Comprar Seguidores en Instagram [GEOGRAPHIC_DATA] en el Sitio N°1. Seguidores S…" at bounding box center [512, 175] width 528 height 26
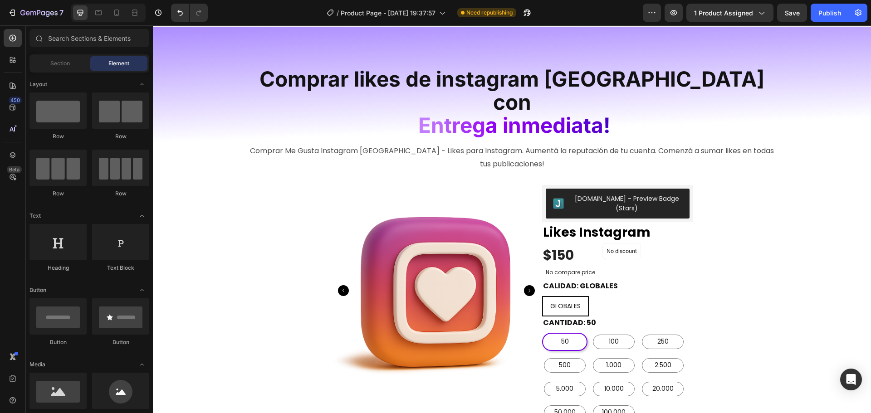
scroll to position [0, 0]
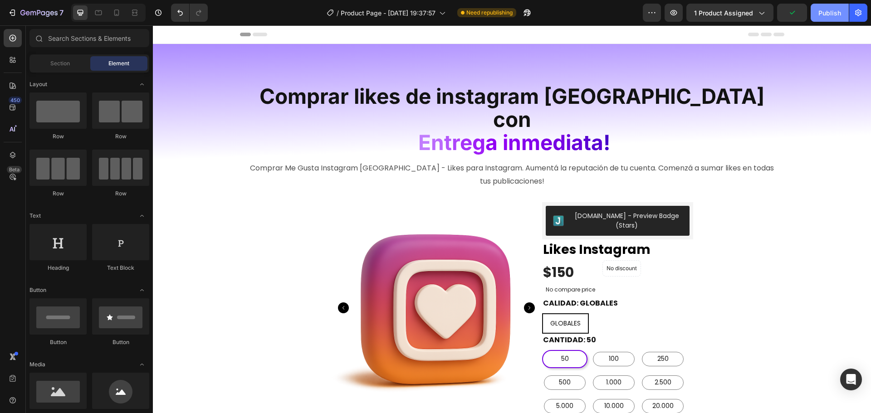
click at [832, 14] on div "Publish" at bounding box center [829, 13] width 23 height 10
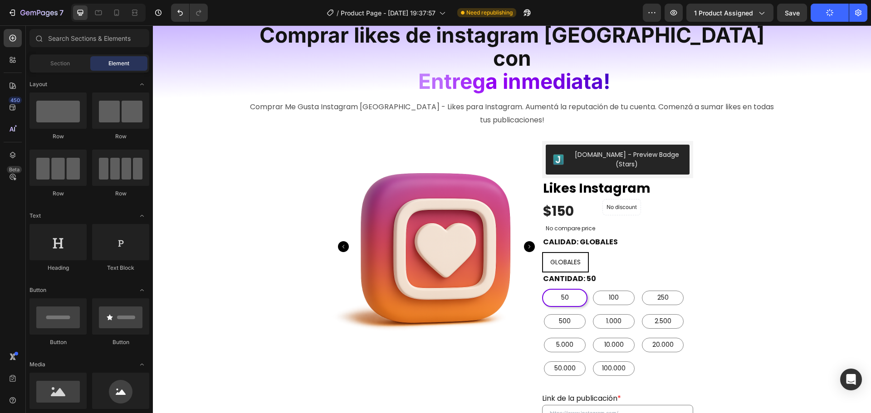
scroll to position [64, 0]
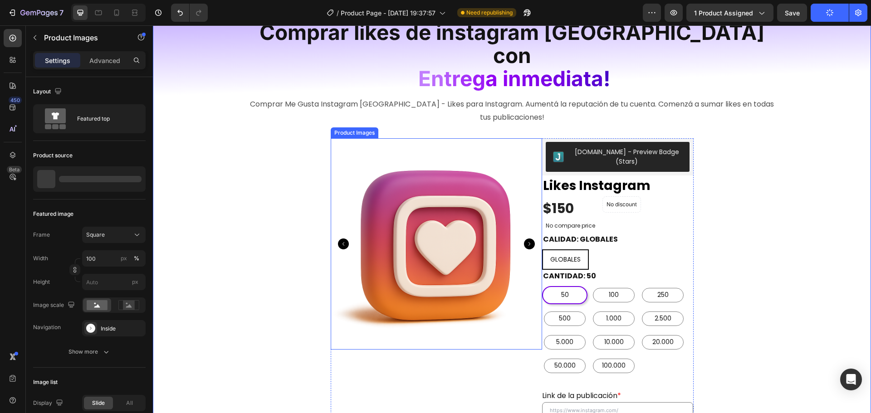
click at [528, 239] on icon "Carousel Next Arrow" at bounding box center [529, 244] width 11 height 11
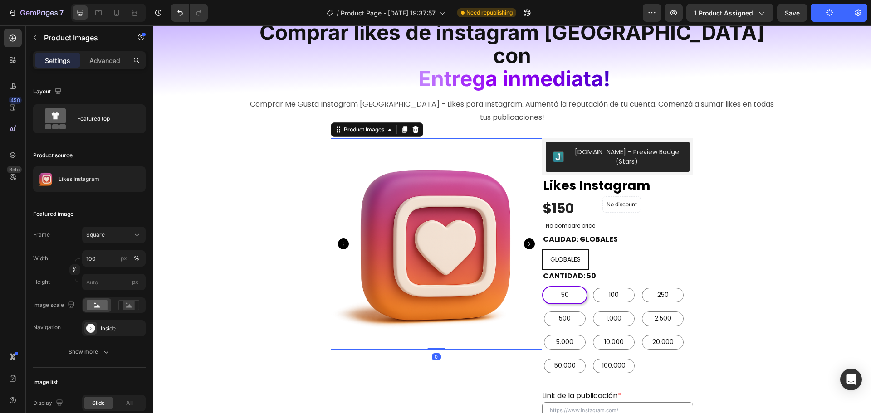
click at [528, 239] on icon "Carousel Next Arrow" at bounding box center [529, 244] width 11 height 11
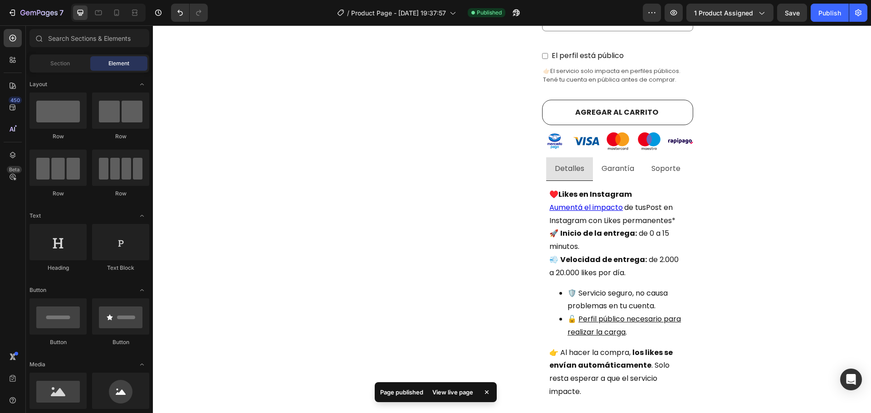
scroll to position [465, 0]
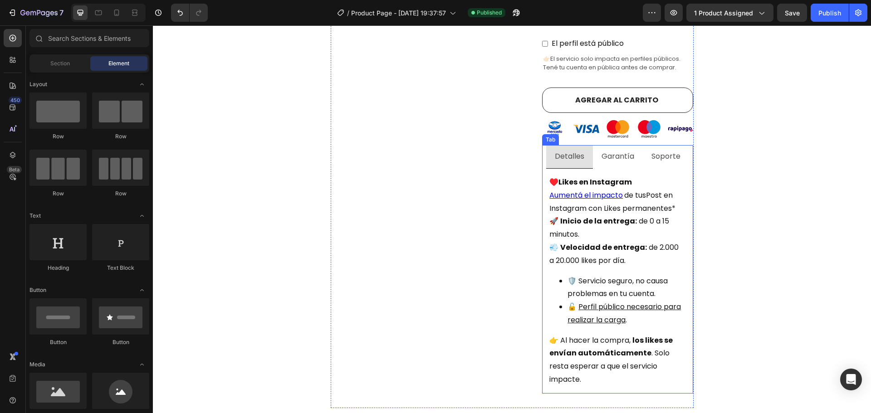
click at [619, 150] on p "Garantía" at bounding box center [618, 156] width 33 height 13
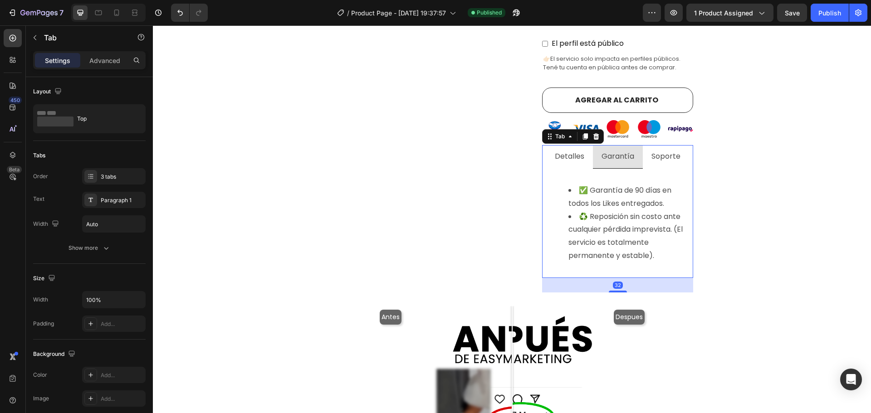
click at [663, 150] on p "Soporte" at bounding box center [665, 156] width 29 height 13
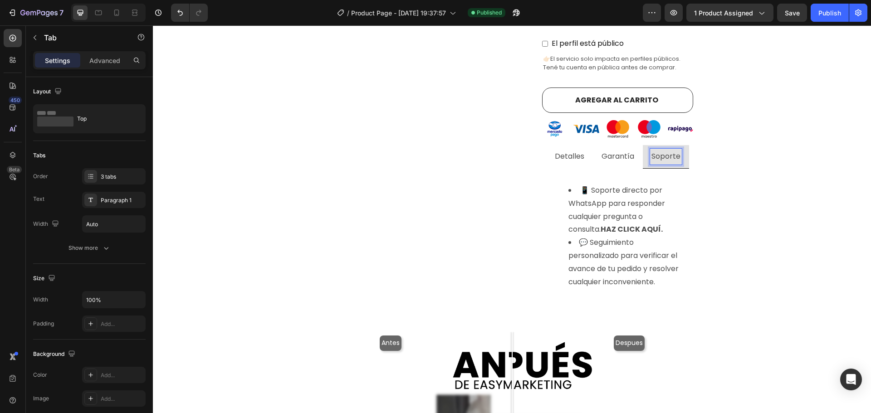
click at [623, 150] on p "Garantía" at bounding box center [618, 156] width 33 height 13
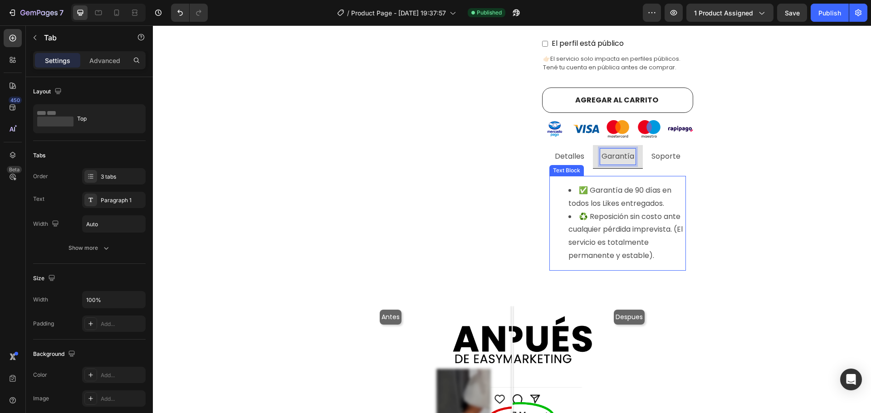
click at [662, 184] on li "✅ Garantía de 90 días en todos los Likes entregados." at bounding box center [626, 197] width 117 height 26
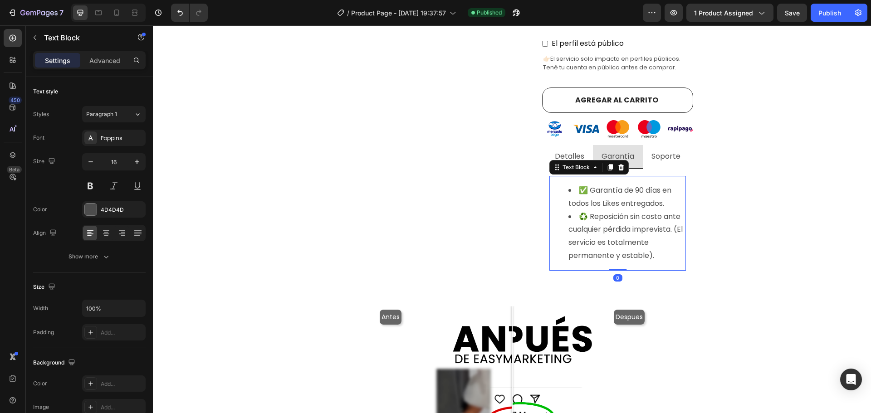
click at [668, 213] on li "♻️ Reposición sin costo ante cualquier pérdida imprevista. (El servicio es tota…" at bounding box center [626, 236] width 117 height 52
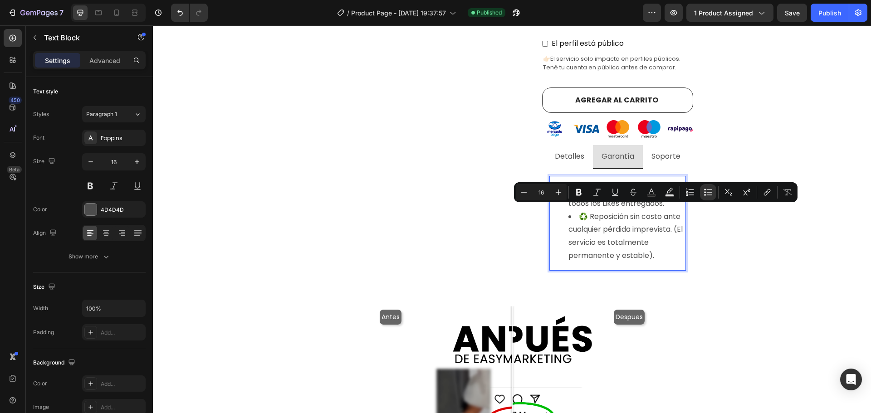
click at [634, 184] on li "✅ Garantía de 90 días en todos los Likes entregados." at bounding box center [626, 197] width 117 height 26
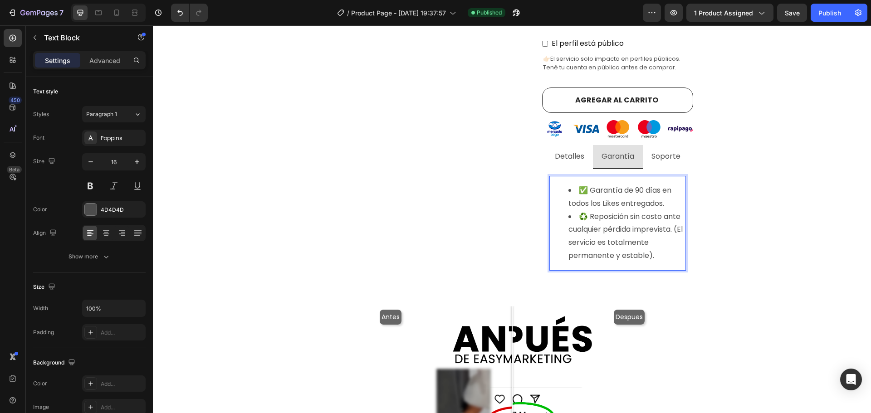
click at [637, 184] on li "✅ Garantía de 90 días en todos los Likes entregados." at bounding box center [626, 197] width 117 height 26
click at [640, 210] on li "♻️ Reposición sin costo ante cualquier pérdida imprevista. (El servicio es tota…" at bounding box center [626, 236] width 117 height 52
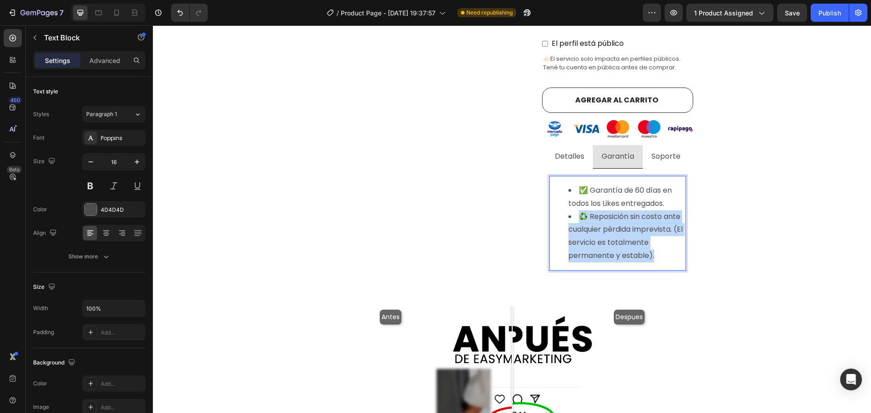
click at [640, 210] on li "♻️ Reposición sin costo ante cualquier pérdida imprevista. (El servicio es tota…" at bounding box center [626, 236] width 117 height 52
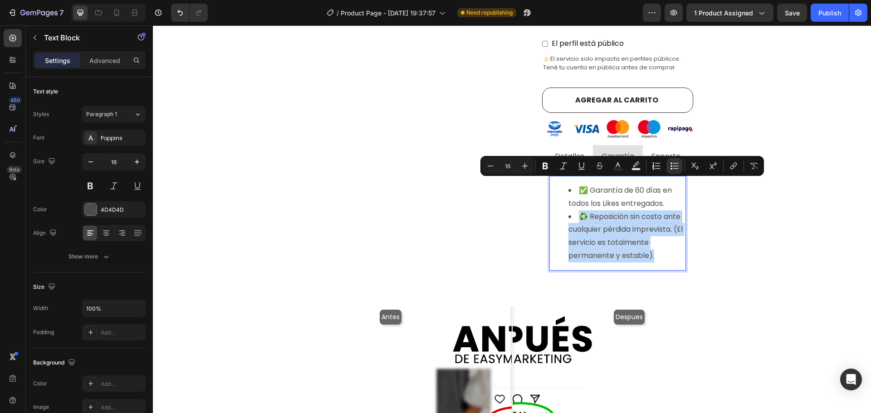
click at [661, 222] on li "♻️ Reposición sin costo ante cualquier pérdida imprevista. (El servicio es tota…" at bounding box center [626, 236] width 117 height 52
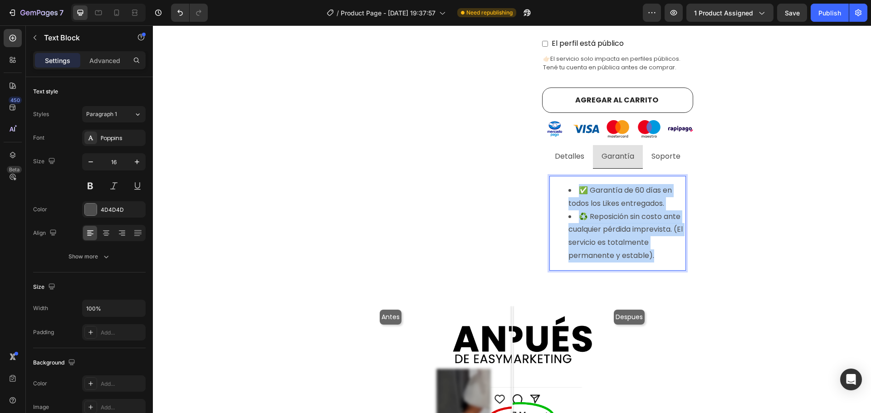
drag, startPoint x: 665, startPoint y: 225, endPoint x: 522, endPoint y: 149, distance: 161.5
click at [522, 149] on div "Product Images Judge.me - Preview Badge (Stars) Judge.me Likes Instagram (P) Ti…" at bounding box center [512, 15] width 363 height 555
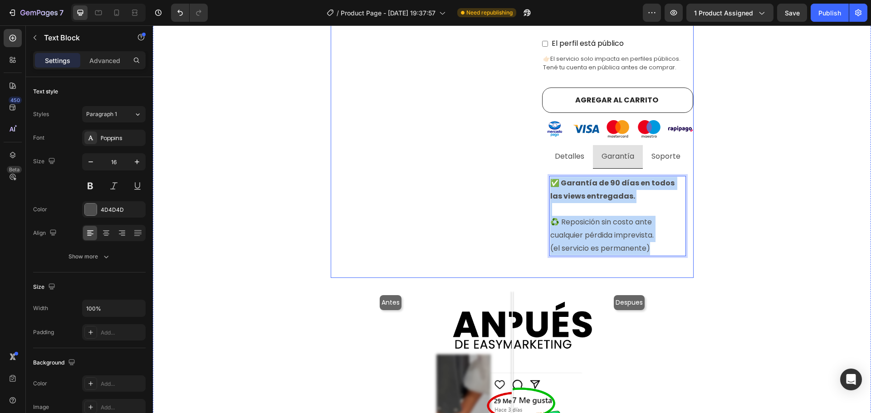
drag, startPoint x: 661, startPoint y: 215, endPoint x: 497, endPoint y: 137, distance: 182.0
click at [497, 137] on div "Product Images Judge.me - Preview Badge (Stars) Judge.me Likes Instagram (P) Ti…" at bounding box center [512, 8] width 363 height 540
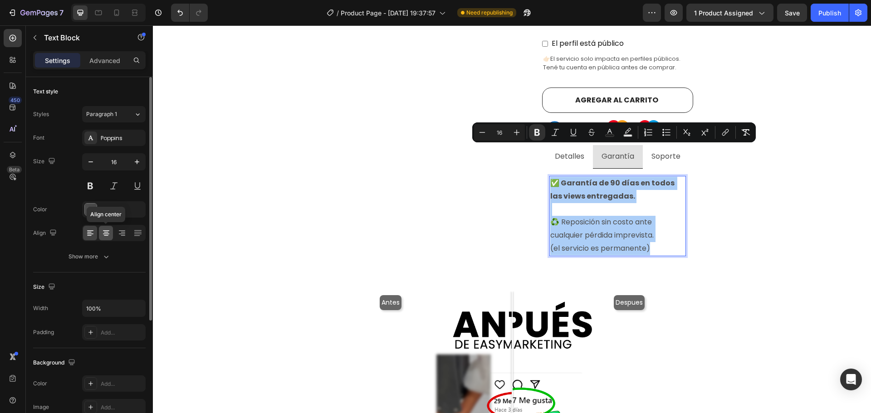
click at [103, 230] on icon at bounding box center [106, 233] width 9 height 9
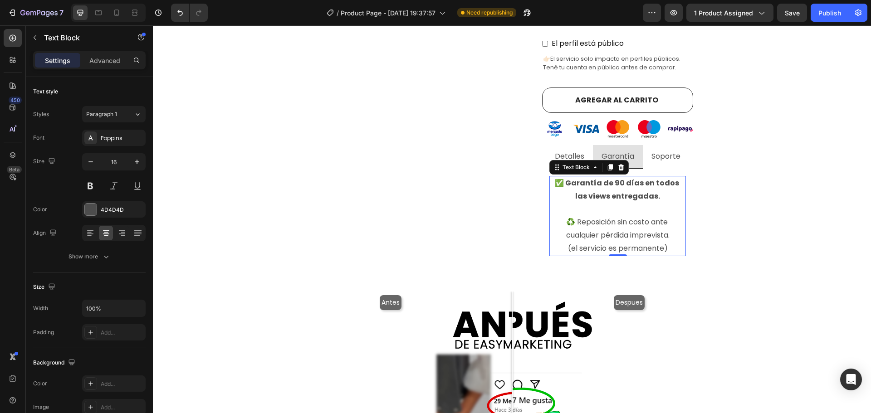
click at [646, 216] on p "♻️ Reposición sin costo ante cualquier pérdida imprevista. (el servicio es perm…" at bounding box center [617, 235] width 135 height 39
click at [650, 177] on p "✅ Garantía de 90 días en todos las views entregadas." at bounding box center [617, 190] width 135 height 26
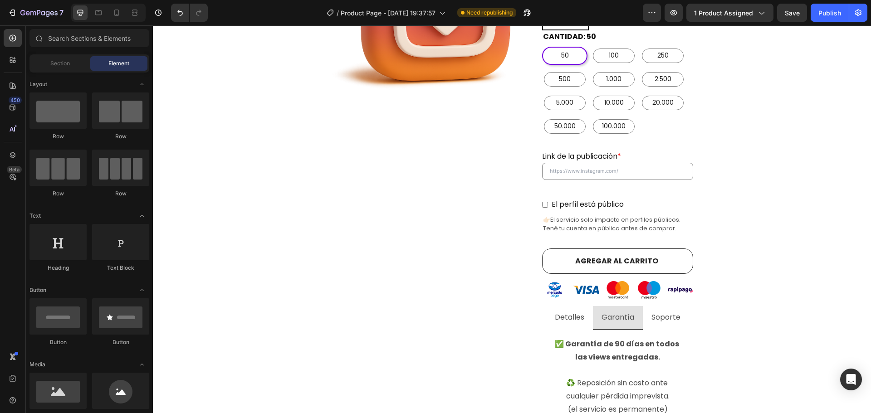
scroll to position [359, 0]
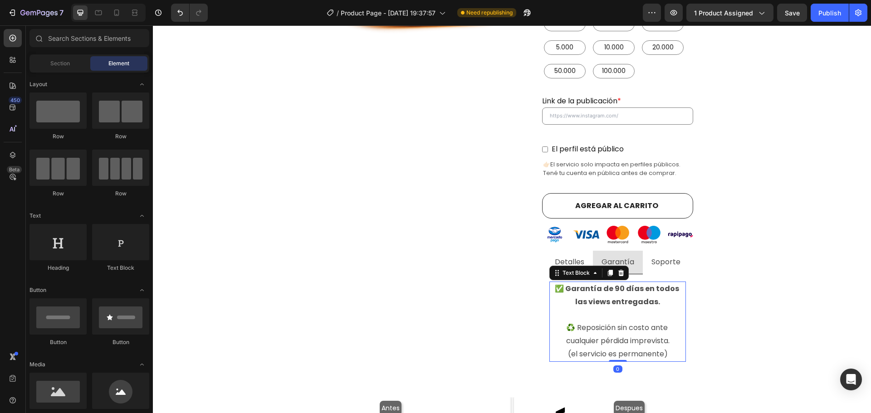
click at [614, 284] on strong "✅ Garantía de 90 días en todos las views entregadas." at bounding box center [618, 296] width 126 height 24
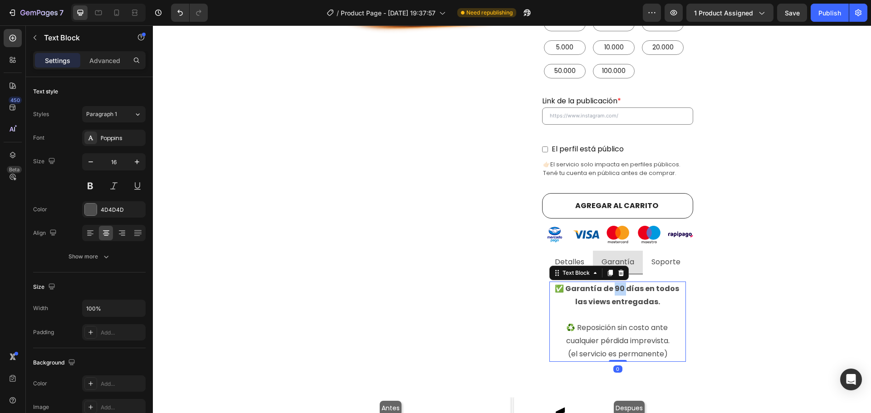
click at [611, 284] on strong "✅ Garantía de 90 días en todos las views entregadas." at bounding box center [618, 296] width 126 height 24
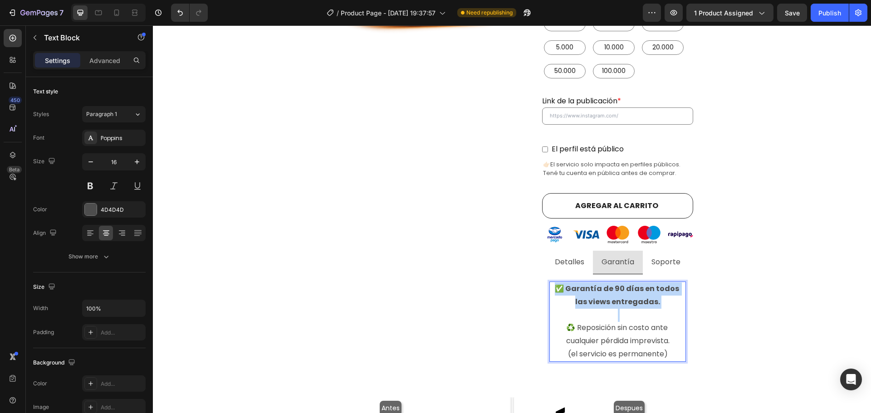
click at [611, 284] on strong "✅ Garantía de 90 días en todos las views entregadas." at bounding box center [618, 296] width 126 height 24
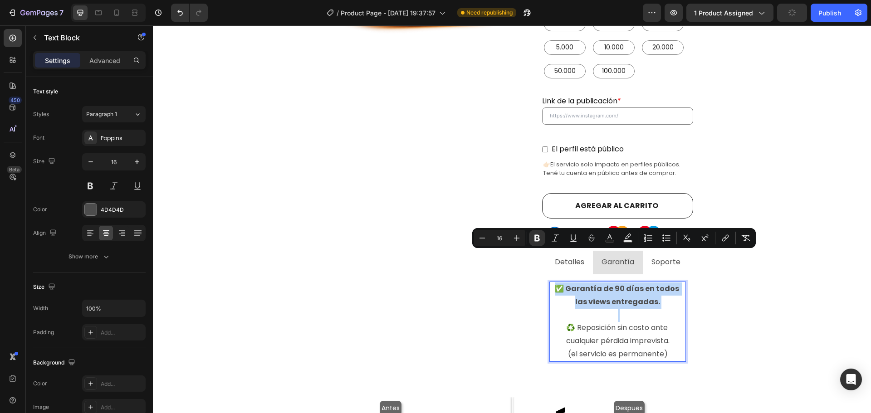
click at [613, 284] on strong "✅ Garantía de 90 días en todos las views entregadas." at bounding box center [618, 296] width 126 height 24
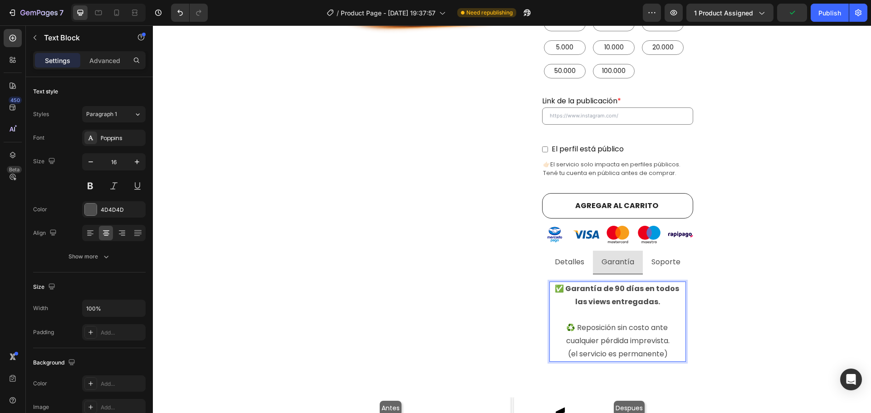
click at [611, 284] on strong "✅ Garantía de 90 días en todos las views entregadas." at bounding box center [618, 296] width 126 height 24
click at [662, 283] on p "✅ Garantía de 30 días en todos las views entregadas." at bounding box center [617, 296] width 135 height 26
click at [746, 272] on div "⁠⁠⁠⁠⁠⁠⁠ Comprar likes de instagram argentina con E n t r e g a i n m e d i a ta…" at bounding box center [512, 252] width 705 height 1069
click at [632, 284] on strong "✅ Garantía de 30 días en todos las views entregadas." at bounding box center [617, 296] width 125 height 24
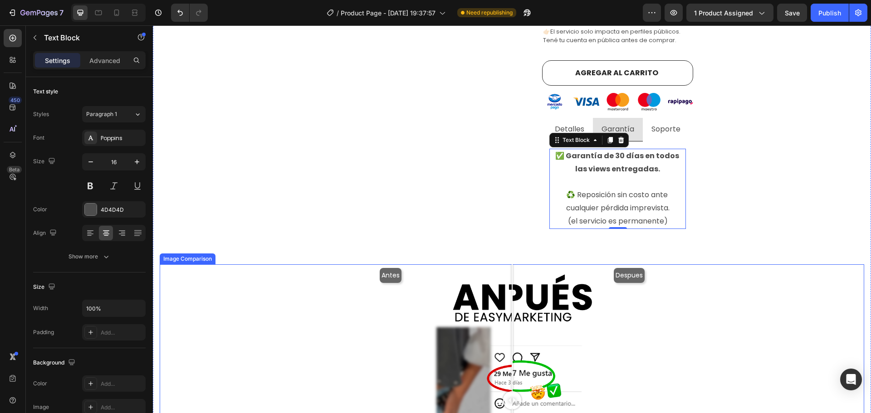
scroll to position [495, 0]
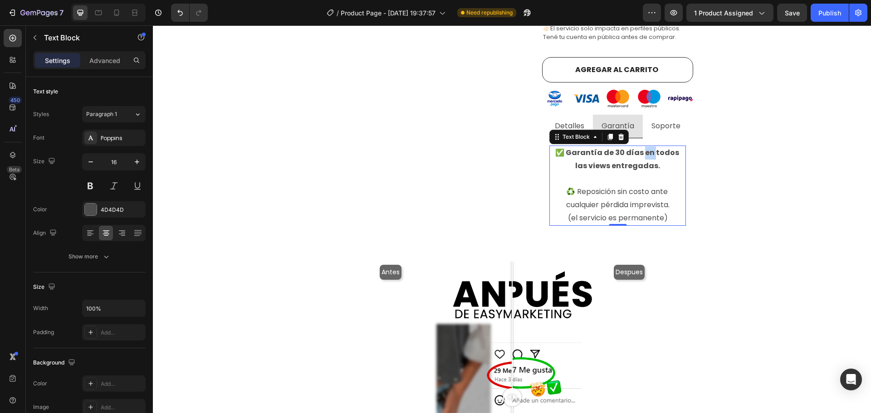
click at [634, 147] on strong "✅ Garantía de 30 días en todos las views entregadas." at bounding box center [617, 159] width 125 height 24
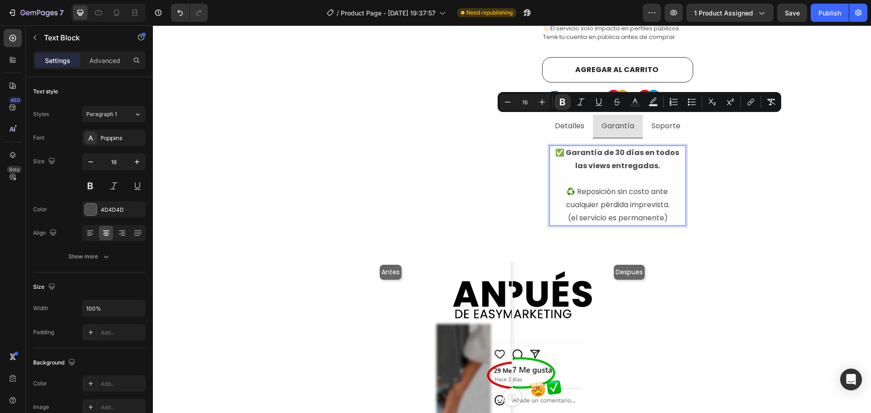
click at [656, 147] on strong "✅ Garantía de 30 días en todos las views entregadas." at bounding box center [617, 159] width 125 height 24
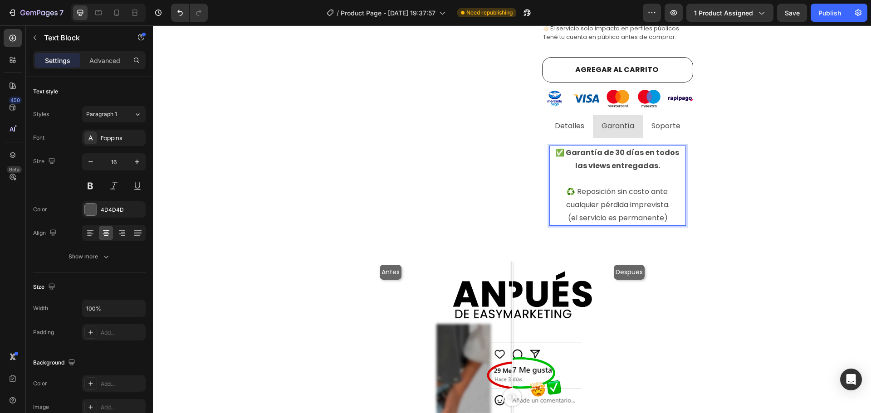
click at [596, 147] on strong "✅ Garantía de 30 días en todos las views entregadas." at bounding box center [617, 159] width 125 height 24
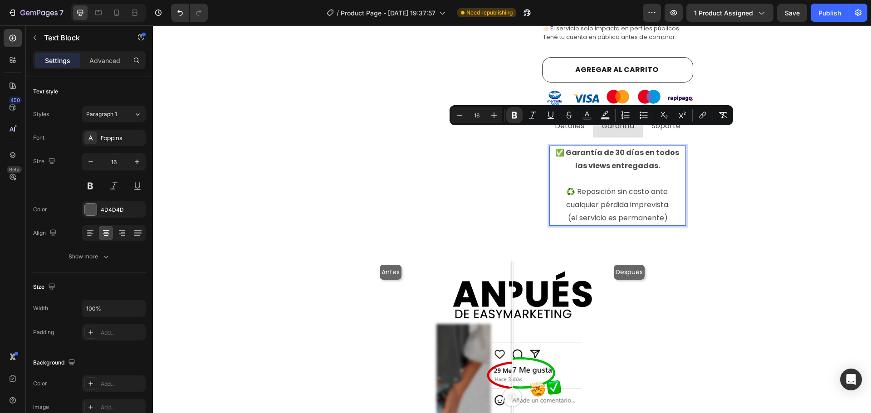
click at [660, 147] on p "✅ Garantía de 30 días en todos las views entregadas." at bounding box center [617, 160] width 135 height 26
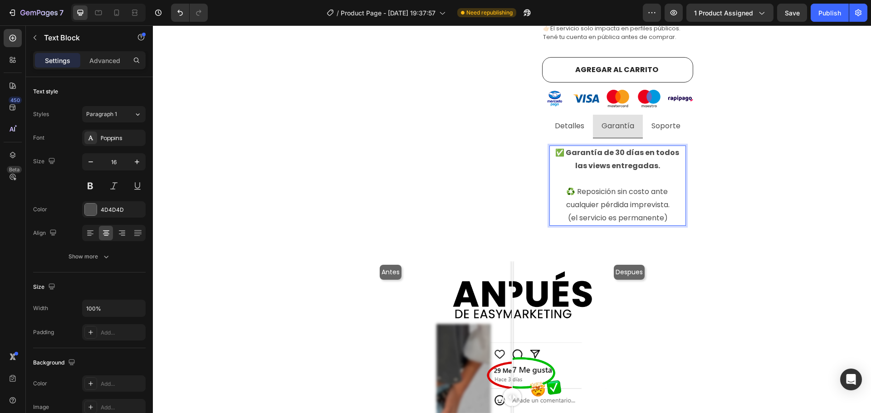
click at [673, 147] on strong "✅ Garantía de 30 días en todos las views entregadas." at bounding box center [617, 159] width 125 height 24
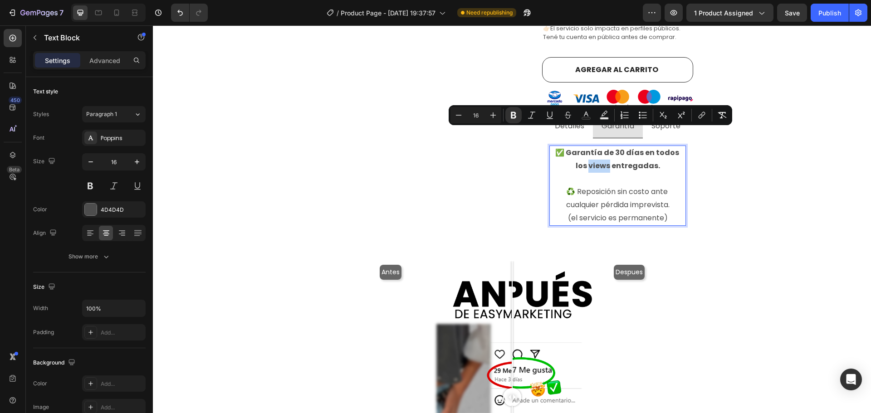
drag, startPoint x: 601, startPoint y: 137, endPoint x: 581, endPoint y: 137, distance: 20.4
click at [581, 147] on strong "✅ Garantía de 30 días en todos los views entregadas." at bounding box center [617, 159] width 125 height 24
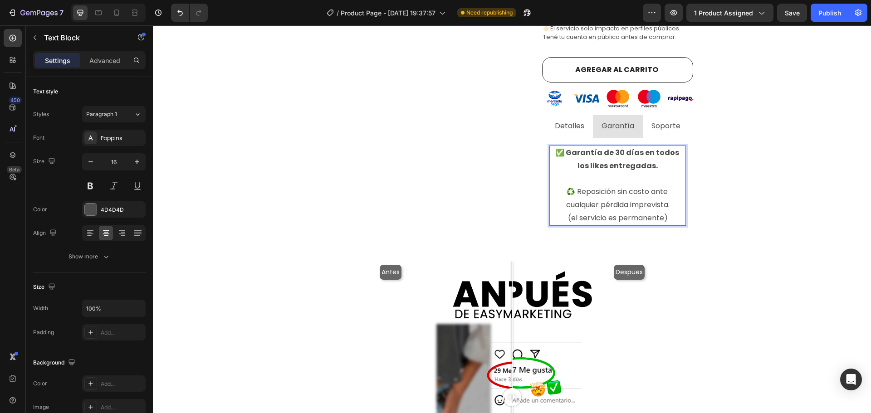
click at [651, 186] on p "♻️ Reposición sin costo ante cualquier pérdida imprevista. (el servicio es perm…" at bounding box center [617, 205] width 135 height 39
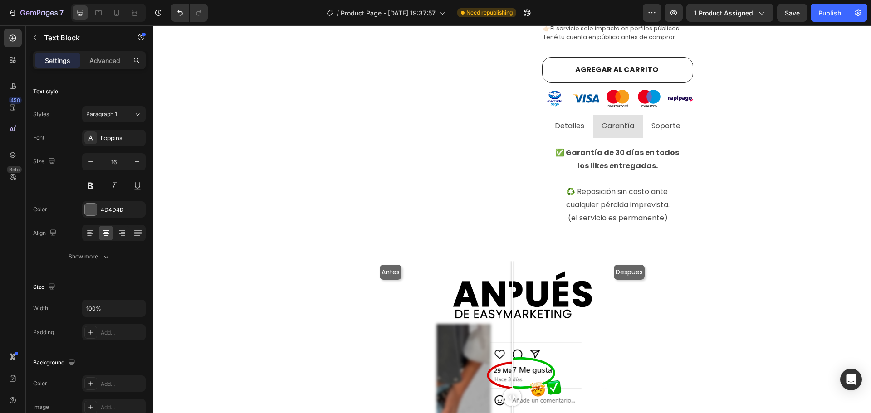
click at [745, 161] on div "⁠⁠⁠⁠⁠⁠⁠ Comprar likes de instagram argentina con E n t r e g a i n m e d i a ta…" at bounding box center [512, 116] width 705 height 1069
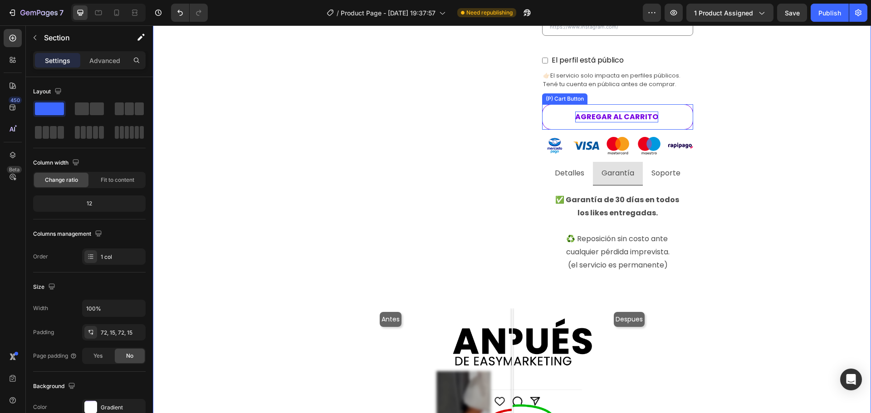
scroll to position [450, 0]
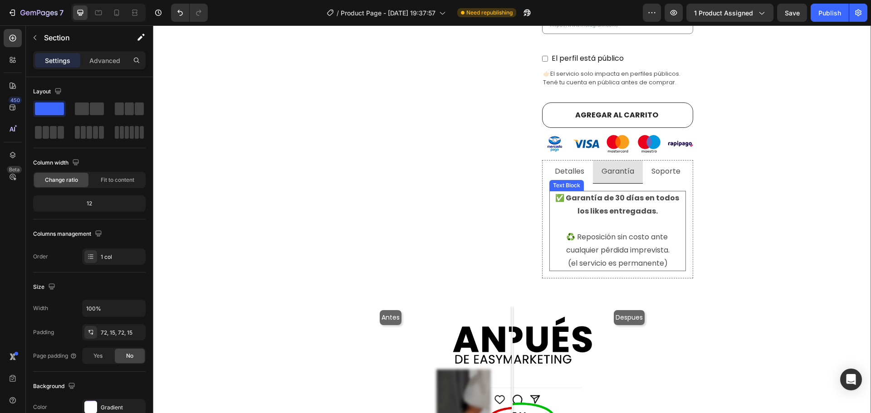
click at [658, 192] on p "✅ Garantía de 30 días en todos los likes entregadas." at bounding box center [617, 205] width 135 height 26
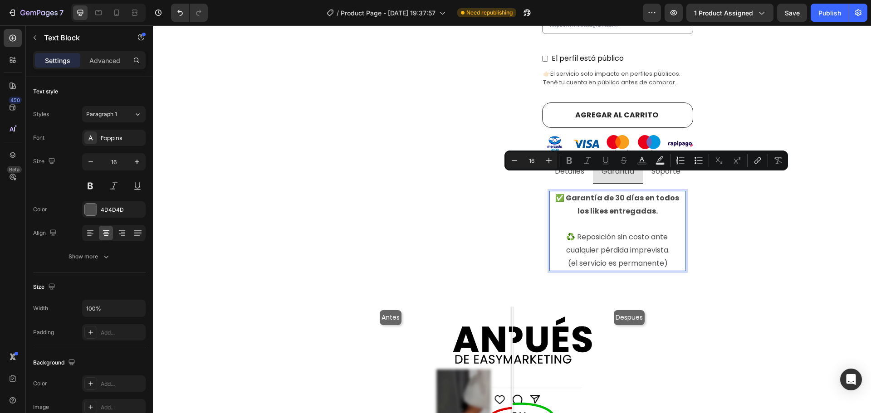
click at [658, 192] on p "✅ Garantía de 30 días en todos los likes entregadas." at bounding box center [617, 205] width 135 height 26
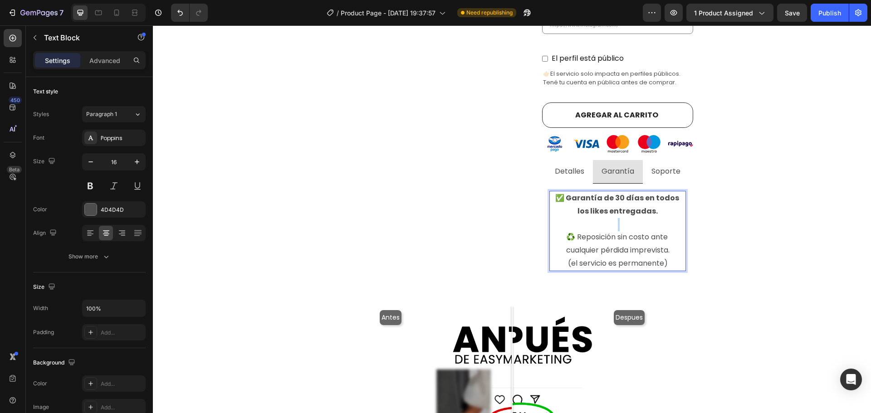
click at [658, 192] on p "✅ Garantía de 30 días en todos los likes entregadas." at bounding box center [617, 205] width 135 height 26
drag, startPoint x: 642, startPoint y: 181, endPoint x: 619, endPoint y: 181, distance: 23.6
click at [619, 193] on strong "✅ Garantía de 30 días en todos los likes entregadas." at bounding box center [617, 205] width 125 height 24
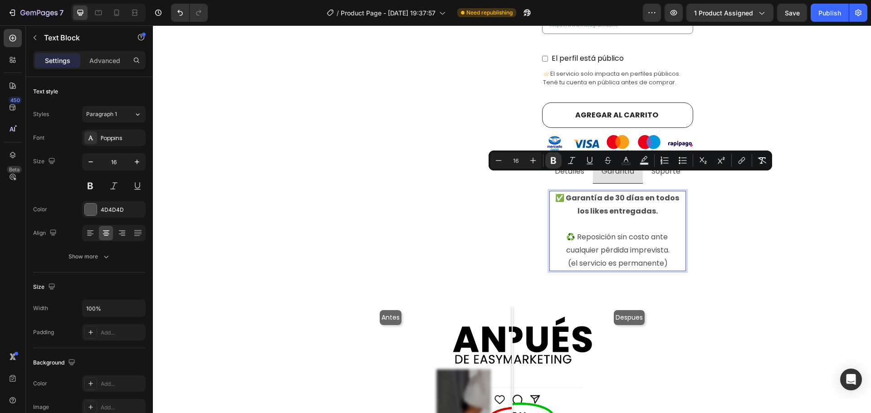
click at [617, 193] on strong "✅ Garantía de 30 días en todos los likes entregadas." at bounding box center [617, 205] width 125 height 24
drag, startPoint x: 601, startPoint y: 180, endPoint x: 643, endPoint y: 183, distance: 42.8
click at [643, 193] on strong "✅ Garantía de 30 días en todos los likes entregadas." at bounding box center [617, 205] width 125 height 24
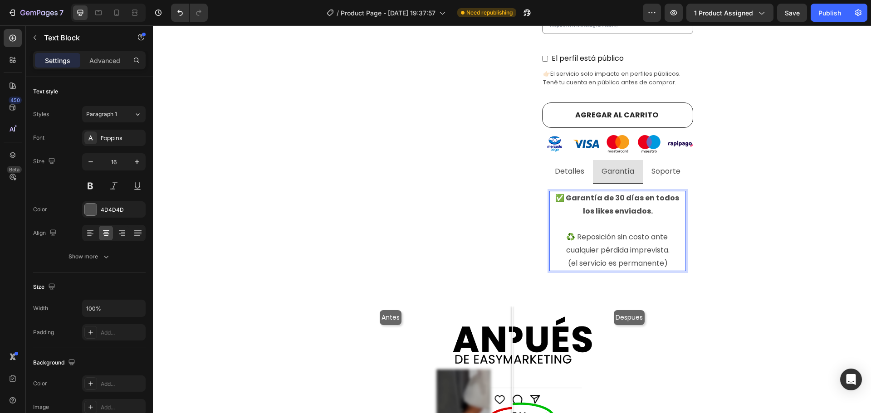
click at [671, 231] on p "♻️ Reposición sin costo ante cualquier pérdida imprevista. (el servicio es perm…" at bounding box center [617, 250] width 135 height 39
click at [672, 231] on p "♻️ Reposición sin costo ante cualquier pérdida imprevista. (el servicio es perm…" at bounding box center [617, 250] width 135 height 39
click at [670, 231] on p "♻️ Reposición sin costo ante cualquier pérdida imprevista. (el servicio es perm…" at bounding box center [617, 250] width 135 height 39
drag, startPoint x: 670, startPoint y: 219, endPoint x: 596, endPoint y: 217, distance: 74.9
click at [596, 231] on p "♻️ Reposición sin costo ante cualquier pérdida imprevista. (el servicio es perm…" at bounding box center [617, 250] width 135 height 39
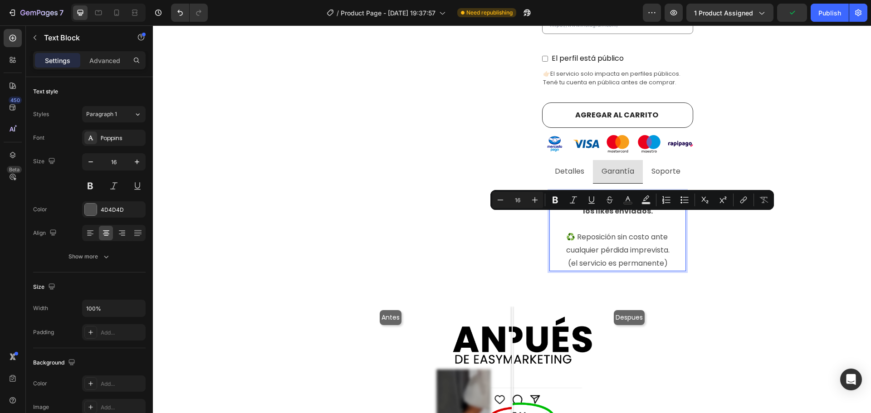
click at [596, 231] on p "♻️ Reposición sin costo ante cualquier pérdida imprevista. (el servicio es perm…" at bounding box center [617, 250] width 135 height 39
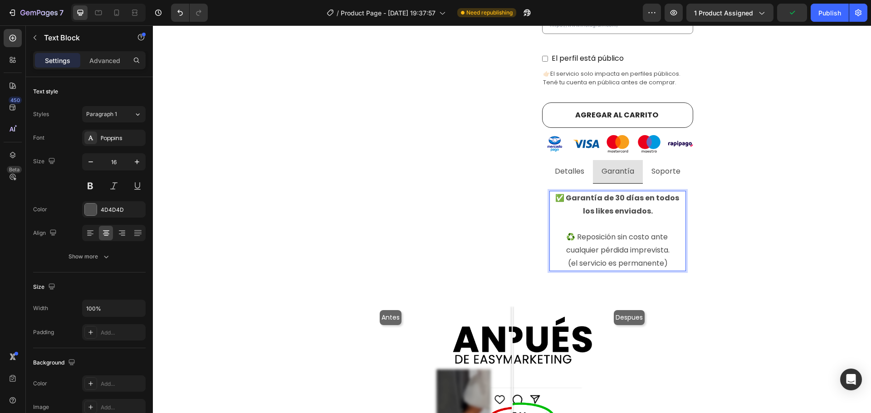
click at [670, 231] on p "♻️ Reposición sin costo ante cualquier pérdida imprevista. (el servicio es perm…" at bounding box center [617, 250] width 135 height 39
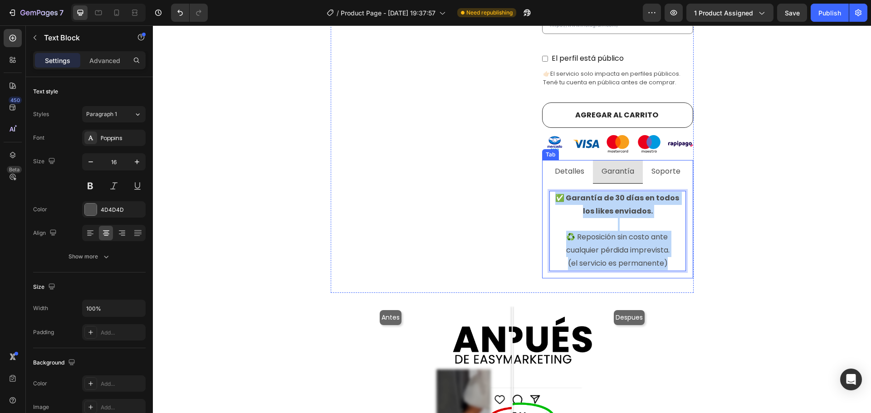
drag, startPoint x: 667, startPoint y: 230, endPoint x: 542, endPoint y: 157, distance: 145.1
click at [542, 184] on div "♥️ Likes en Instagram Aumentá el impacto de tus Post en Instagram con Likes per…" at bounding box center [617, 231] width 151 height 95
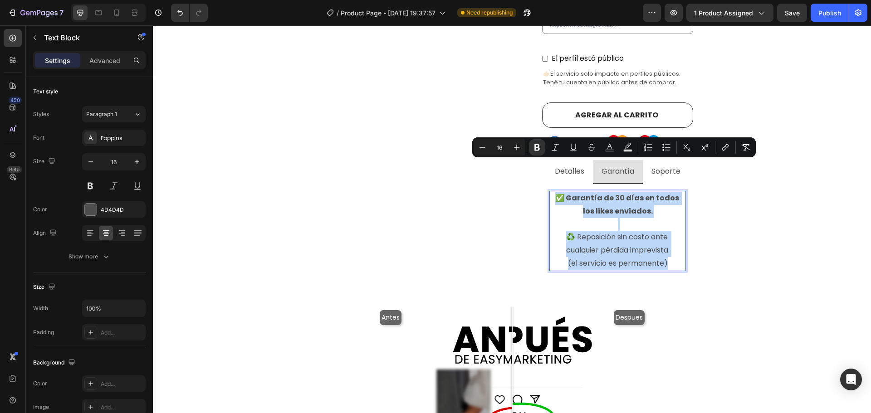
copy div "✅ Garantía de 30 días en todos los likes enviados. ♻️ Reposición sin costo ante…"
click at [651, 218] on p "Rich Text Editor. Editing area: main" at bounding box center [617, 224] width 135 height 13
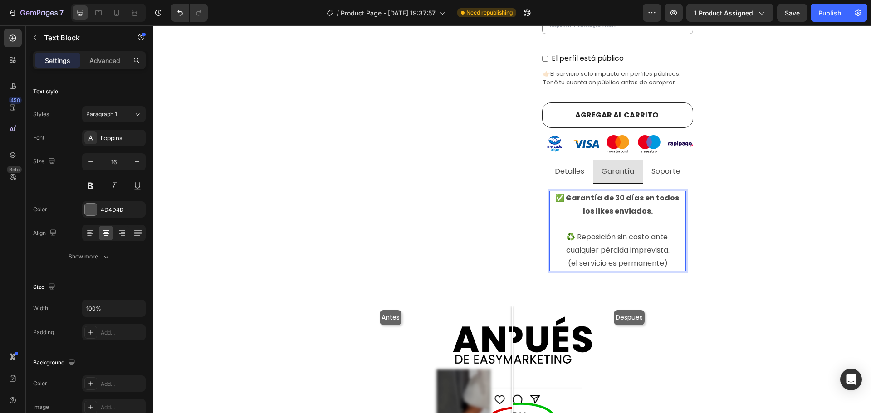
click at [670, 231] on p "♻️ Reposición sin costo ante cualquier pérdida imprevista. (el servicio es perm…" at bounding box center [617, 250] width 135 height 39
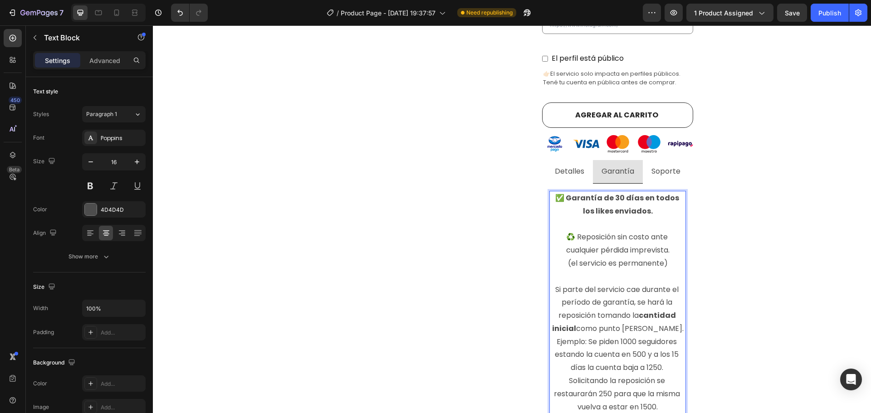
click at [633, 231] on p "♻️ Reposición sin costo ante cualquier pérdida imprevista. (el servicio es perm…" at bounding box center [617, 322] width 135 height 183
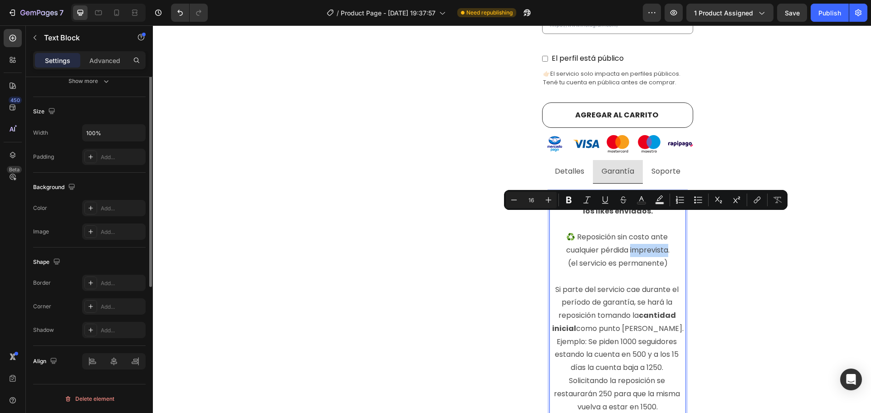
scroll to position [0, 0]
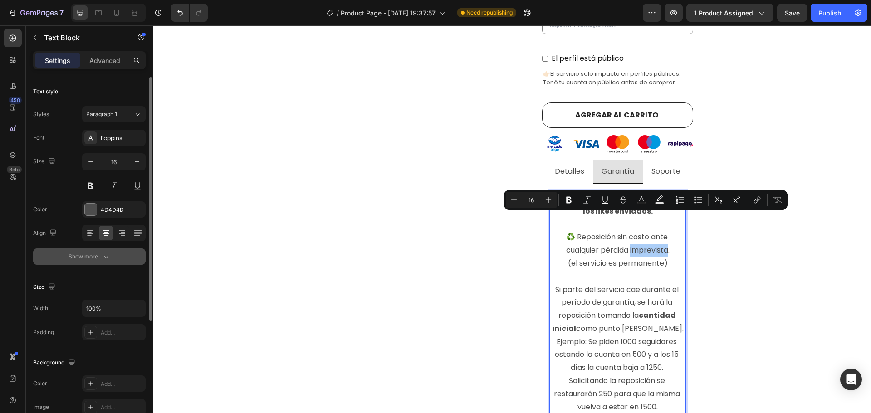
click at [98, 253] on div "Show more" at bounding box center [90, 256] width 42 height 9
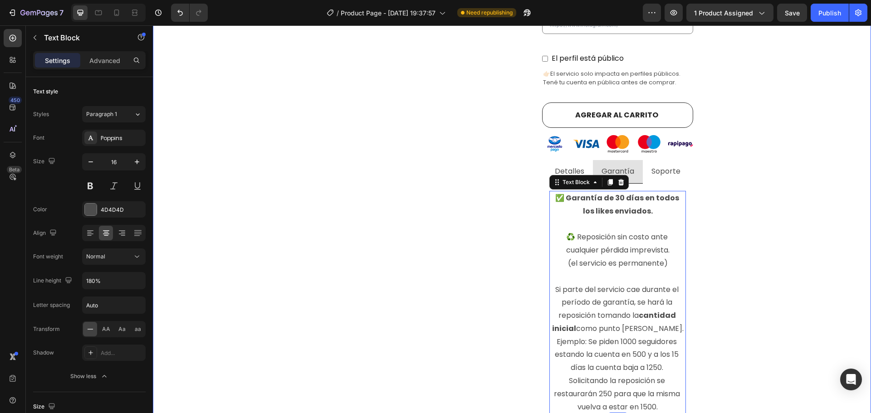
click at [708, 179] on div "⁠⁠⁠⁠⁠⁠⁠ Comprar likes de instagram argentina con E n t r e g a i n m e d i a ta…" at bounding box center [512, 233] width 705 height 1213
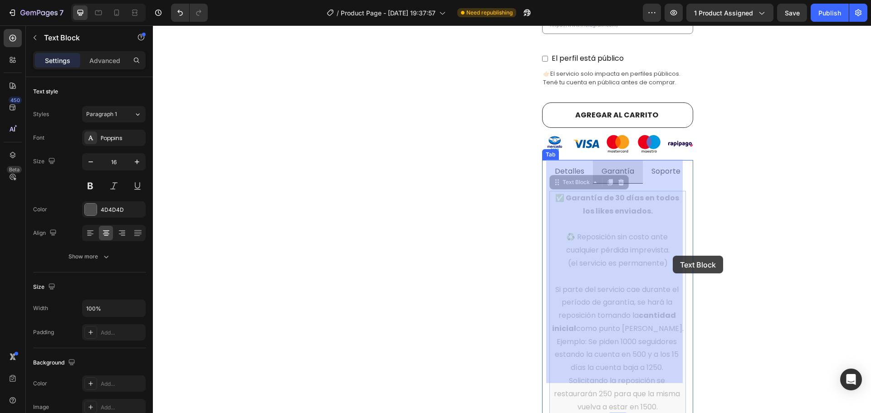
drag, startPoint x: 626, startPoint y: 257, endPoint x: 673, endPoint y: 256, distance: 46.3
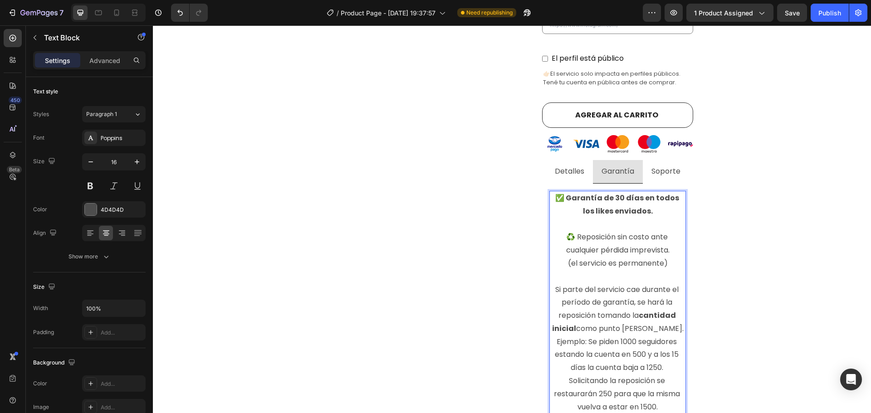
click at [629, 273] on p "♻️ Reposición sin costo ante cualquier pérdida imprevista. (el servicio es perm…" at bounding box center [617, 322] width 135 height 183
click at [644, 268] on p "♻️ Reposición sin costo ante cualquier pérdida imprevista. (el servicio es perm…" at bounding box center [617, 322] width 135 height 183
click at [603, 287] on p "♻️ Reposición sin costo ante cualquier pérdida imprevista. (el servicio es perm…" at bounding box center [617, 322] width 135 height 183
click at [643, 310] on strong "cantidad inicial" at bounding box center [614, 322] width 125 height 24
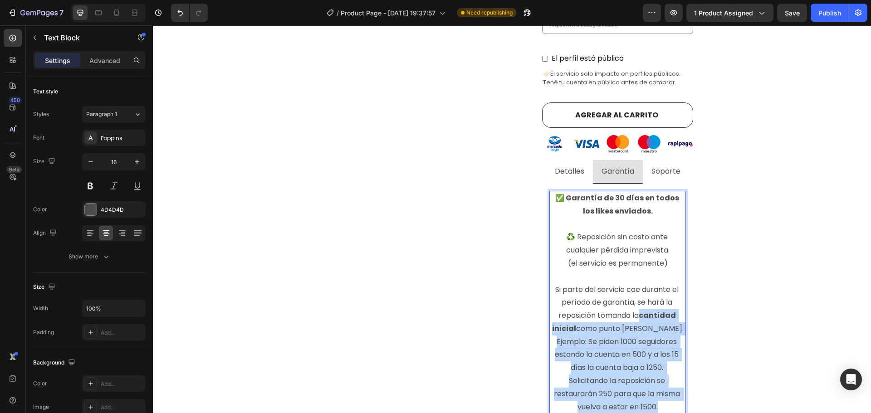
drag, startPoint x: 635, startPoint y: 281, endPoint x: 667, endPoint y: 375, distance: 99.9
click at [667, 375] on p "♻️ Reposición sin costo ante cualquier pérdida imprevista. (el servicio es perm…" at bounding box center [617, 322] width 135 height 183
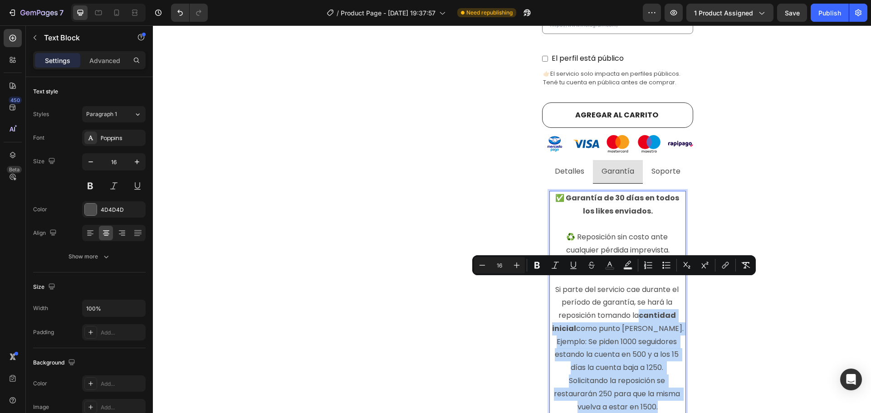
click at [667, 375] on p "♻️ Reposición sin costo ante cualquier pérdida imprevista. (el servicio es perm…" at bounding box center [617, 322] width 135 height 183
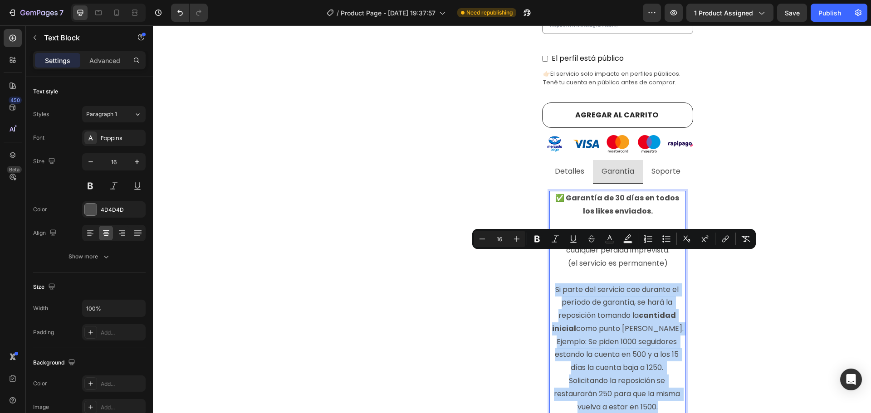
drag, startPoint x: 660, startPoint y: 373, endPoint x: 551, endPoint y: 259, distance: 158.2
click at [551, 259] on p "♻️ Reposición sin costo ante cualquier pérdida imprevista. (el servicio es perm…" at bounding box center [617, 322] width 135 height 183
click at [598, 276] on p "♻️ Reposición sin costo ante cualquier pérdida imprevista. (el servicio es perm…" at bounding box center [617, 322] width 135 height 183
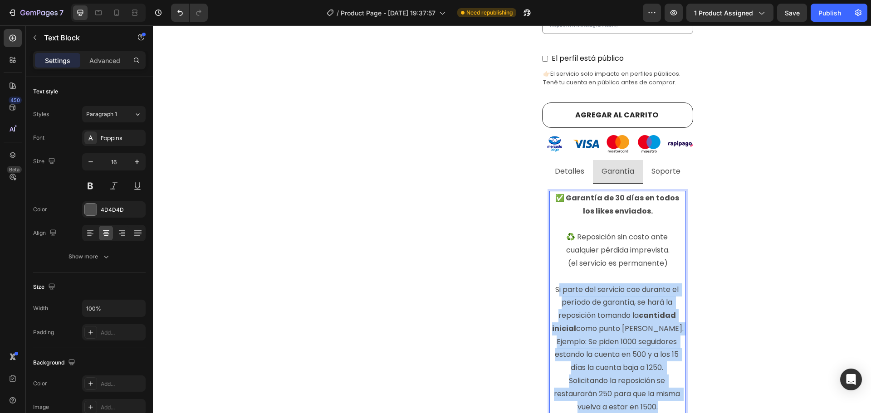
drag, startPoint x: 553, startPoint y: 254, endPoint x: 655, endPoint y: 371, distance: 154.7
click at [655, 371] on p "♻️ Reposición sin costo ante cualquier pérdida imprevista. (el servicio es perm…" at bounding box center [617, 322] width 135 height 183
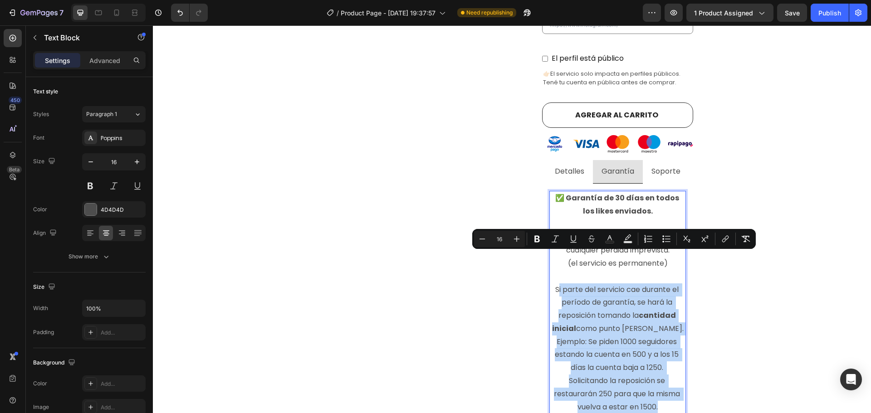
click at [655, 371] on p "♻️ Reposición sin costo ante cualquier pérdida imprevista. (el servicio es perm…" at bounding box center [617, 322] width 135 height 183
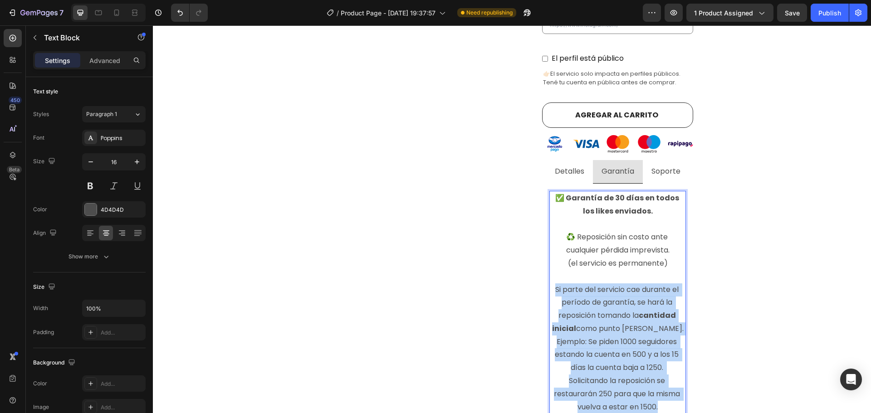
drag, startPoint x: 661, startPoint y: 373, endPoint x: 550, endPoint y: 258, distance: 159.8
click at [550, 258] on p "♻️ Reposición sin costo ante cualquier pérdida imprevista. (el servicio es perm…" at bounding box center [617, 322] width 135 height 183
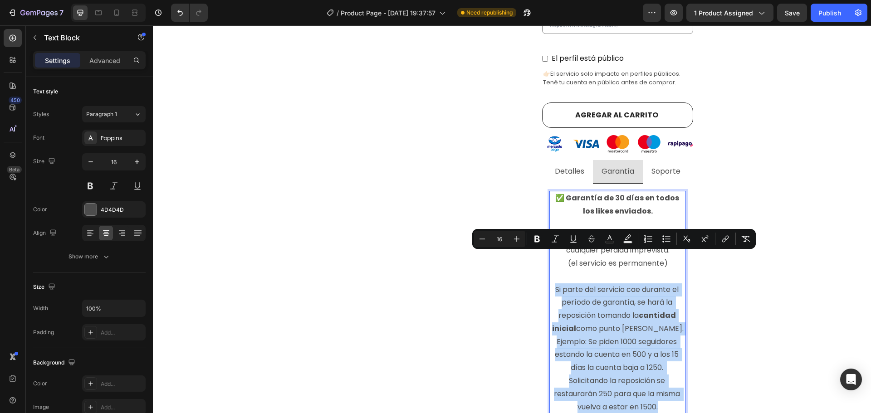
click at [582, 265] on p "♻️ Reposición sin costo ante cualquier pérdida imprevista. (el servicio es perm…" at bounding box center [617, 322] width 135 height 183
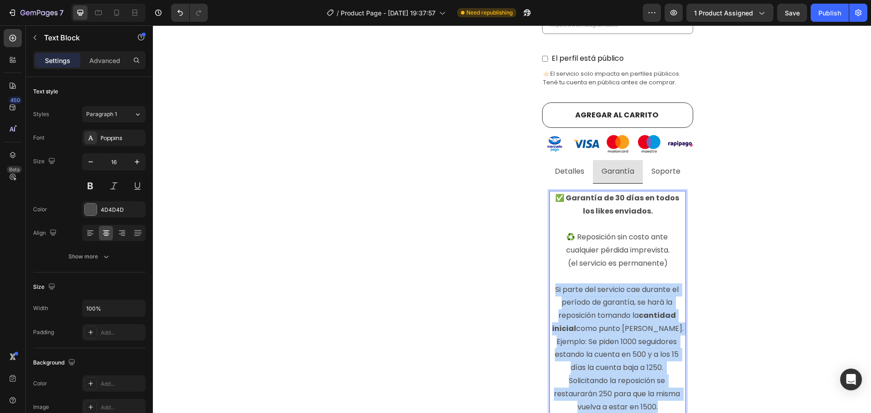
drag, startPoint x: 552, startPoint y: 256, endPoint x: 664, endPoint y: 376, distance: 163.4
click at [664, 376] on p "♻️ Reposición sin costo ante cualquier pérdida imprevista. (el servicio es perm…" at bounding box center [617, 322] width 135 height 183
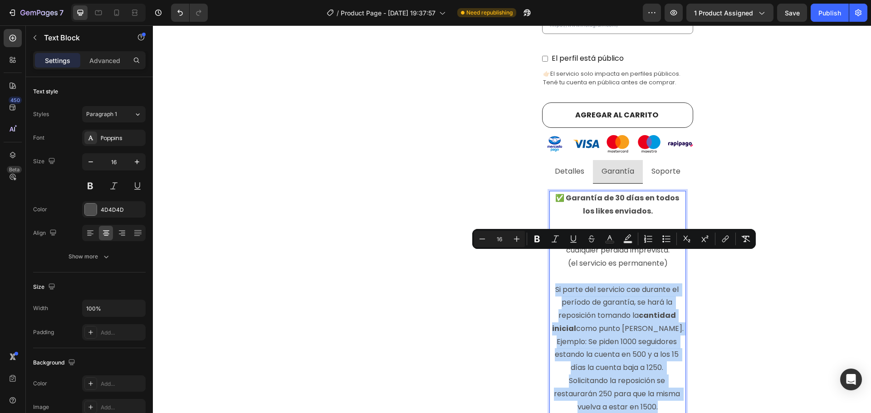
click at [664, 376] on p "♻️ Reposición sin costo ante cualquier pérdida imprevista. (el servicio es perm…" at bounding box center [617, 322] width 135 height 183
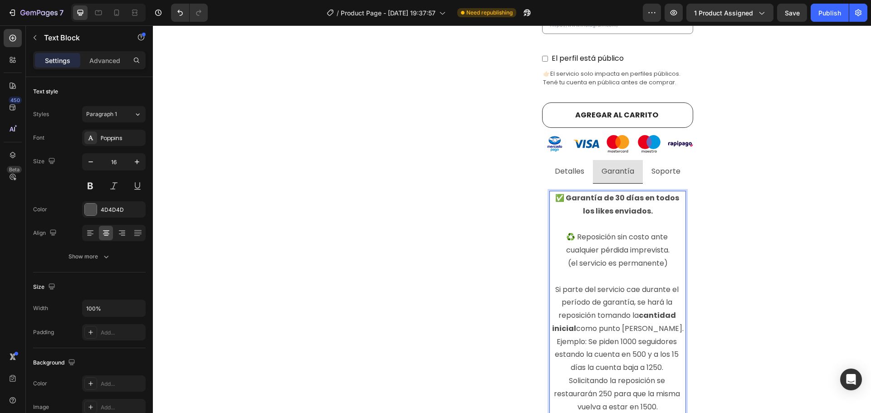
click at [656, 310] on strong "cantidad inicial" at bounding box center [614, 322] width 125 height 24
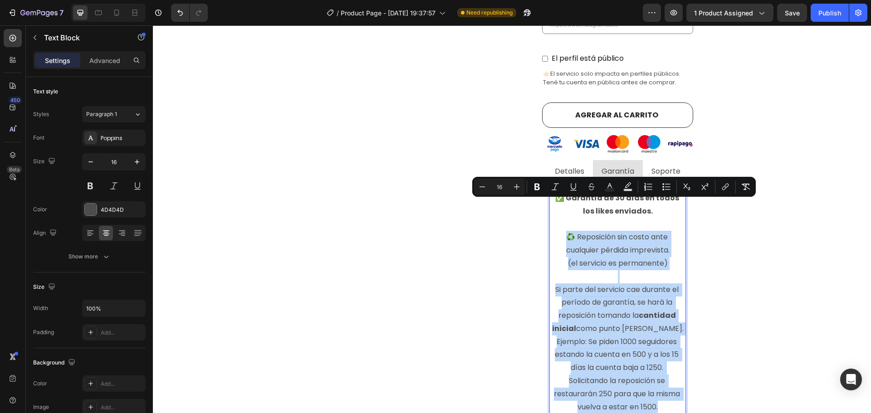
drag, startPoint x: 658, startPoint y: 372, endPoint x: 560, endPoint y: 207, distance: 191.9
click at [560, 231] on p "♻️ Reposición sin costo ante cualquier pérdida imprevista. (el servicio es perm…" at bounding box center [617, 322] width 135 height 183
copy p "♻️ Reposición sin costo ante cualquier pérdida imprevista. (el servicio es perm…"
click at [643, 231] on p "♻️ Reposición sin costo ante cualquier pérdida imprevista. (el servicio es perm…" at bounding box center [617, 322] width 135 height 183
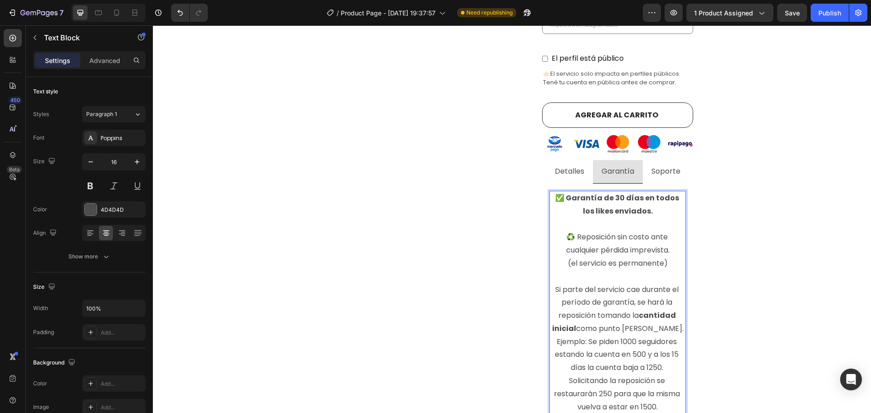
click at [612, 193] on strong "✅ Garantía de 30 días en todos los likes enviados." at bounding box center [617, 205] width 125 height 24
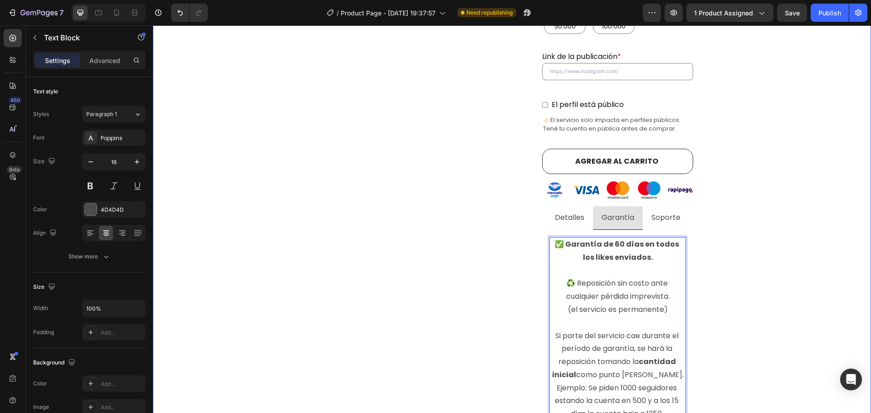
scroll to position [404, 0]
click at [651, 276] on p "♻️ Reposición sin costo ante cualquier pérdida imprevista. (el servicio es perm…" at bounding box center [617, 367] width 135 height 183
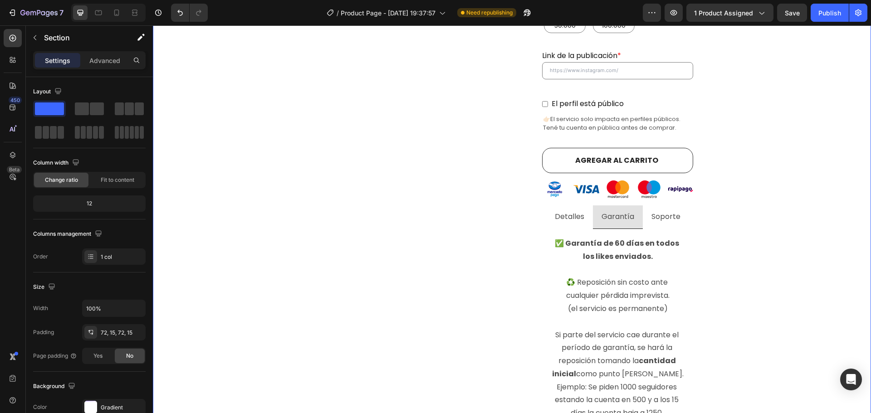
click at [740, 254] on div "⁠⁠⁠⁠⁠⁠⁠ Comprar likes de instagram argentina con E n t r e g a i n m e d i a ta…" at bounding box center [512, 278] width 705 height 1213
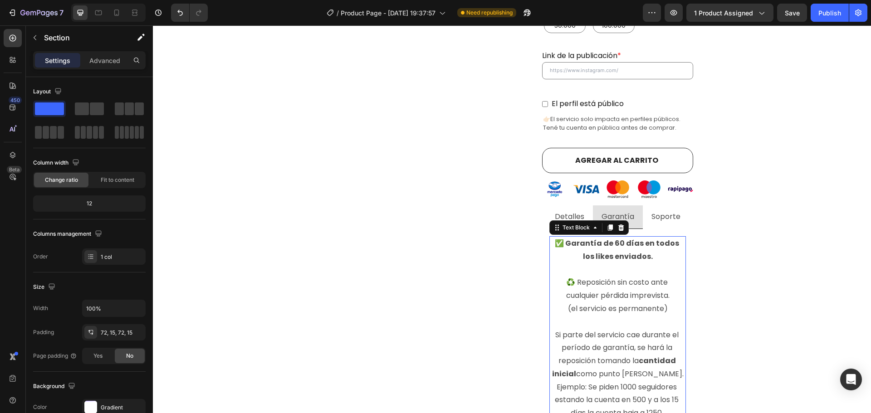
click at [631, 276] on p "♻️ Reposición sin costo ante cualquier pérdida imprevista. (el servicio es perm…" at bounding box center [617, 367] width 135 height 183
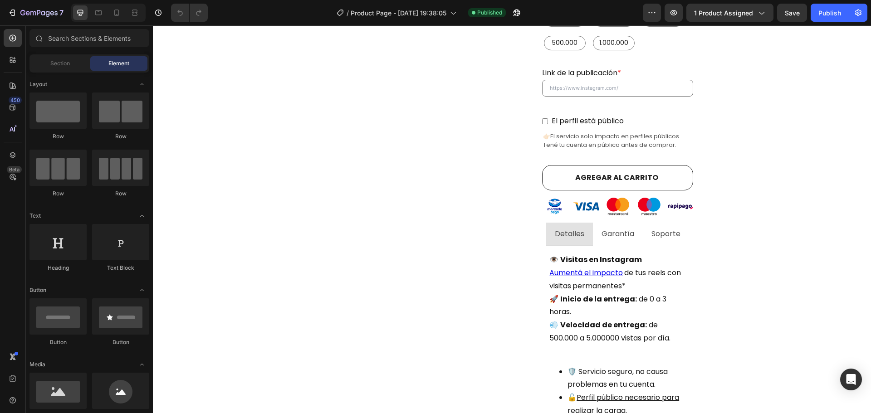
scroll to position [328, 0]
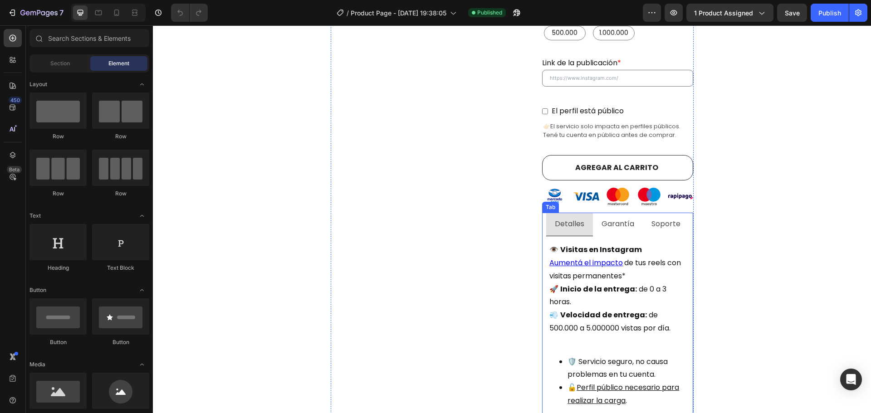
click at [612, 220] on p "Garantía" at bounding box center [618, 224] width 33 height 13
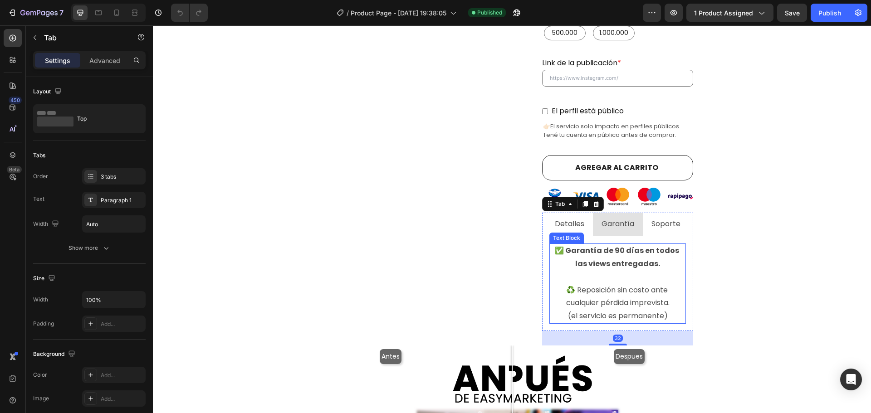
click at [626, 246] on strong "✅ Garantía de 90 días en todos las views entregadas." at bounding box center [618, 257] width 126 height 24
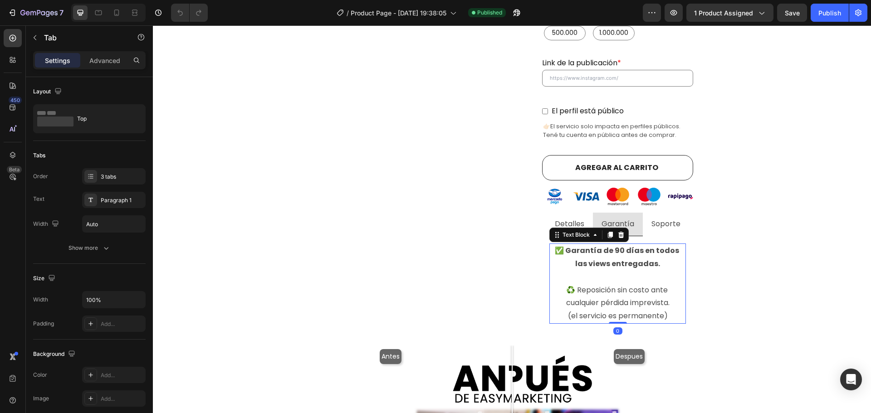
click at [626, 246] on strong "✅ Garantía de 90 días en todos las views entregadas." at bounding box center [618, 257] width 126 height 24
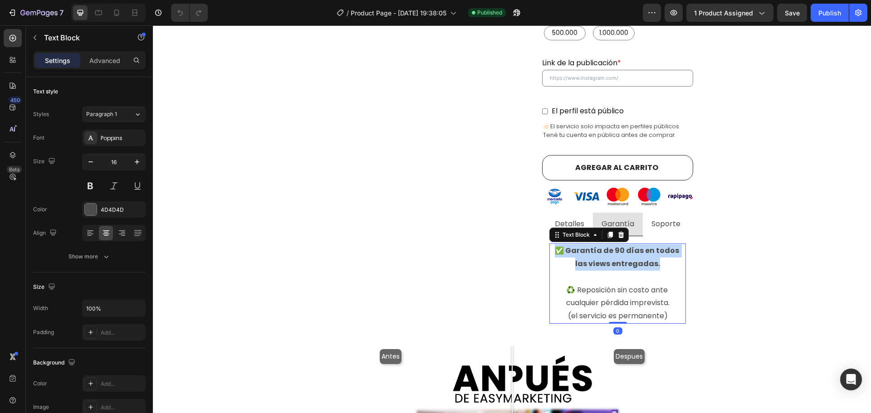
click at [626, 246] on strong "✅ Garantía de 90 días en todos las views entregadas." at bounding box center [618, 257] width 126 height 24
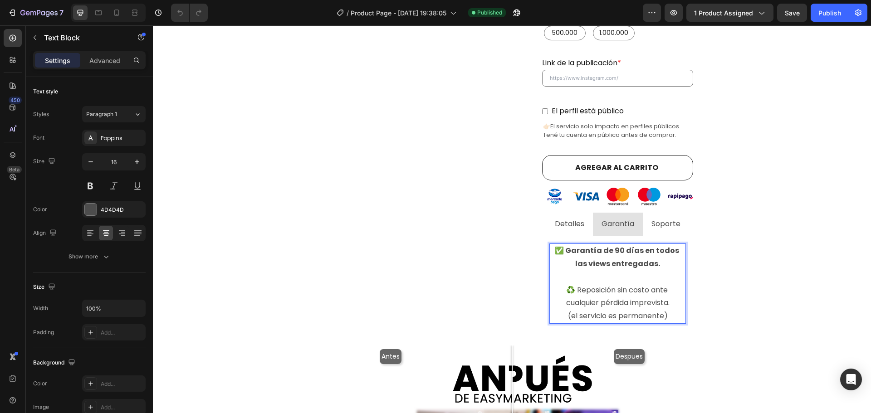
click at [650, 284] on p "♻️ Reposición sin costo ante cualquier pérdida imprevista. (el servicio es perm…" at bounding box center [617, 303] width 135 height 39
click at [665, 308] on p "♻️ Reposición sin costo ante cualquier pérdida imprevista. (el servicio es perm…" at bounding box center [617, 303] width 135 height 39
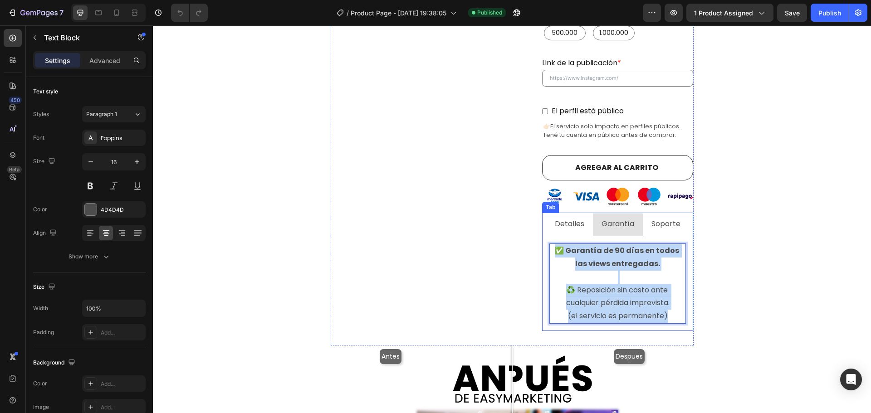
drag, startPoint x: 669, startPoint y: 309, endPoint x: 541, endPoint y: 242, distance: 144.3
click at [542, 242] on div "👁️ Visitas en Instagram Aumentá el impacto de tus reels con visitas permanentes…" at bounding box center [617, 283] width 151 height 95
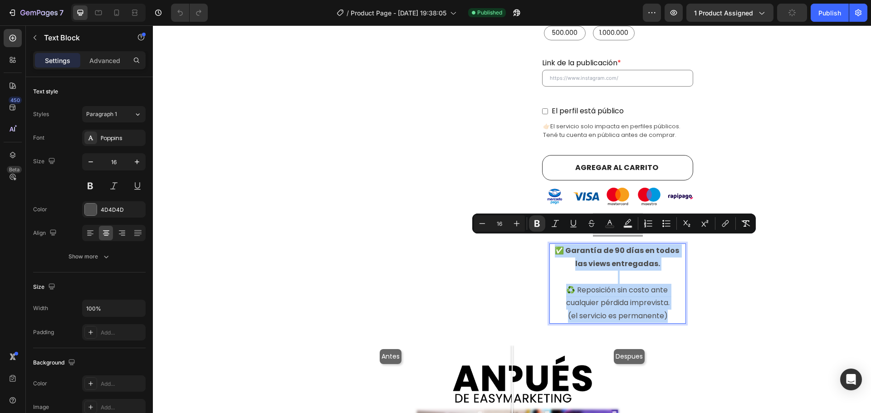
copy div "✅ Garantía de 90 días en todos las views entregadas. ♻️ Reposición sin costo an…"
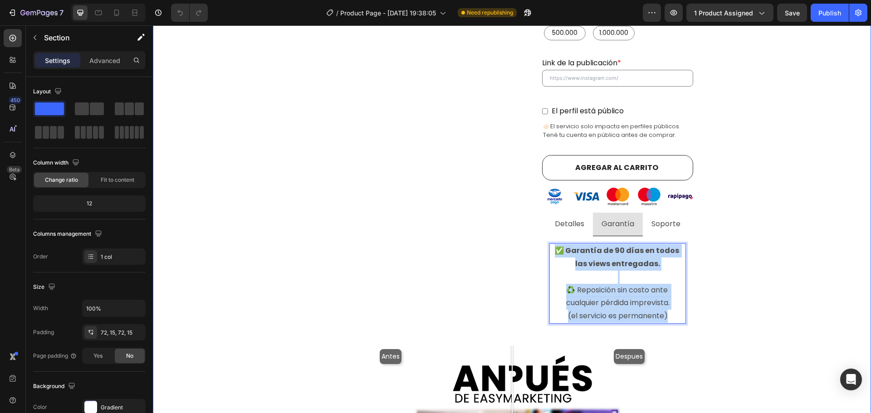
click at [713, 264] on div "Visualizaciones de instagram con E n t r e g a i n m e d i a ta ! Heading Compr…" at bounding box center [512, 241] width 705 height 987
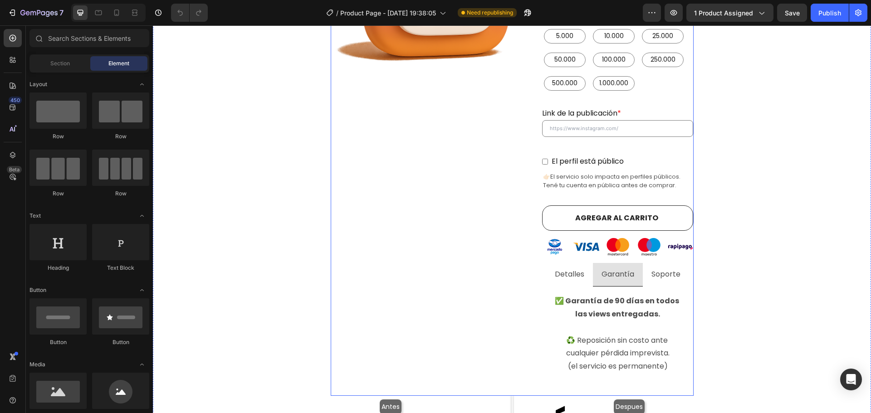
scroll to position [318, 0]
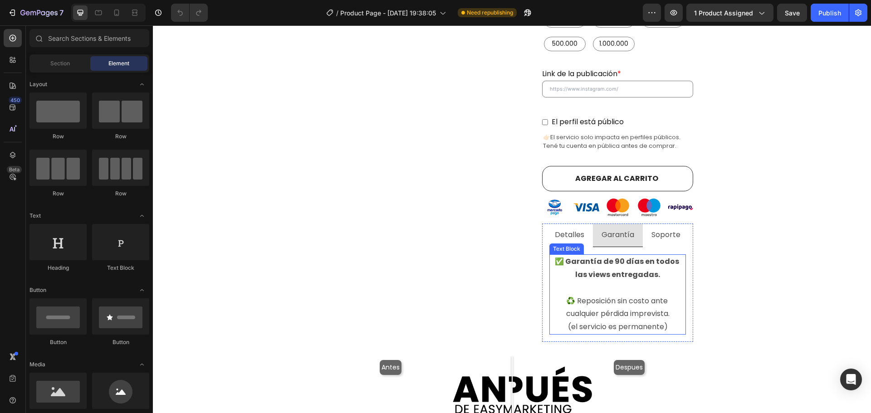
click at [623, 296] on p "♻️ Reposición sin costo ante cualquier pérdida imprevista. (el servicio es perm…" at bounding box center [617, 314] width 135 height 39
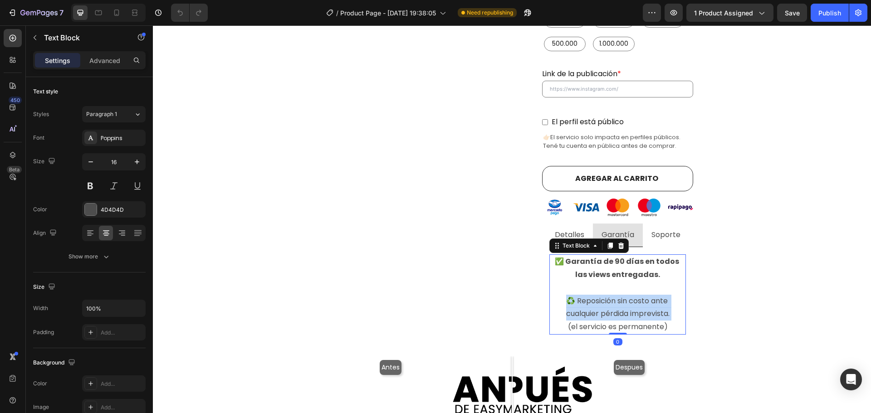
click at [623, 296] on p "♻️ Reposición sin costo ante cualquier pérdida imprevista. (el servicio es perm…" at bounding box center [617, 314] width 135 height 39
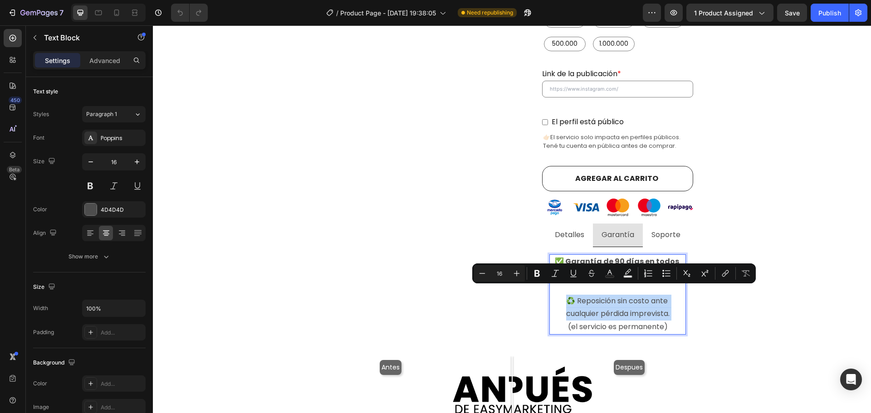
click at [565, 295] on p "♻️ Reposición sin costo ante cualquier pérdida imprevista. (el servicio es perm…" at bounding box center [617, 314] width 135 height 39
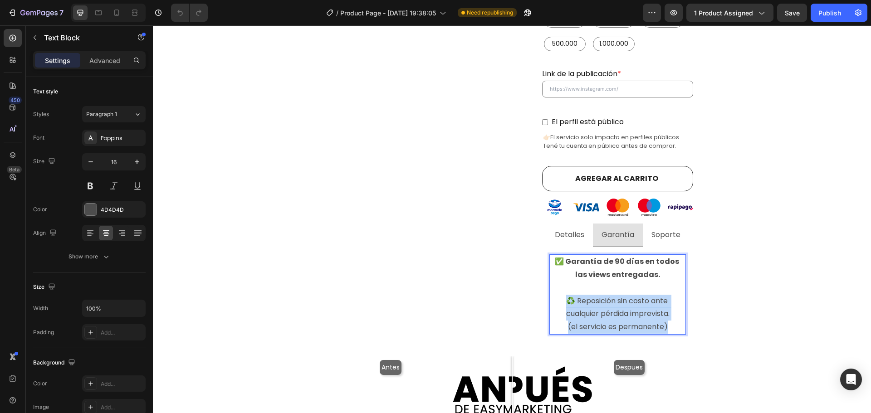
drag, startPoint x: 562, startPoint y: 291, endPoint x: 682, endPoint y: 325, distance: 124.9
click at [682, 325] on div "✅ Garantía de 90 días en todos las views entregadas. ♻️ Reposición sin costo an…" at bounding box center [617, 294] width 137 height 80
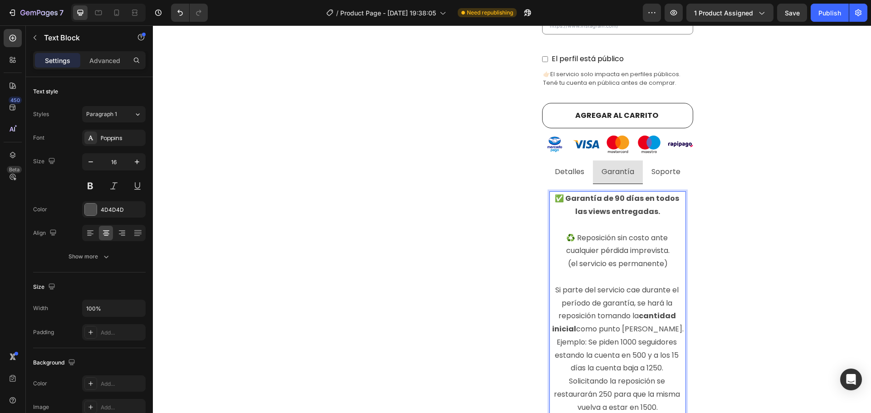
scroll to position [381, 0]
click at [610, 193] on strong "✅ Garantía de 90 días en todos las views entregadas." at bounding box center [618, 205] width 126 height 24
